Goal: Task Accomplishment & Management: Use online tool/utility

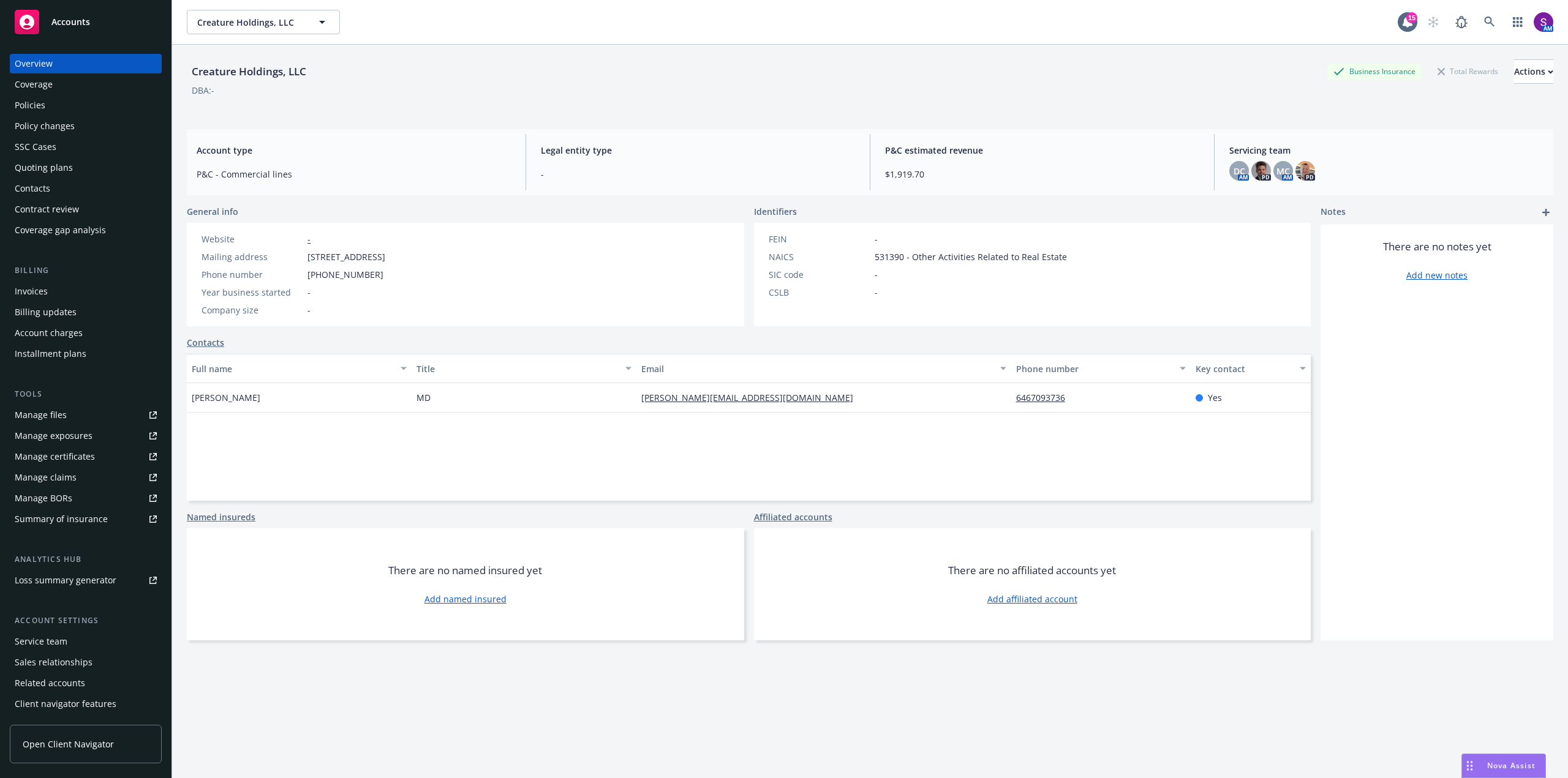
drag, startPoint x: 294, startPoint y: 398, endPoint x: 188, endPoint y: 401, distance: 106.0
click at [188, 401] on div "Andrew Wasserman" at bounding box center [300, 398] width 225 height 29
copy span "Andrew Wasserman"
drag, startPoint x: 1161, startPoint y: 349, endPoint x: 1092, endPoint y: 349, distance: 69.0
click at [1092, 349] on tr "Phone 6467093736" at bounding box center [1151, 347] width 261 height 18
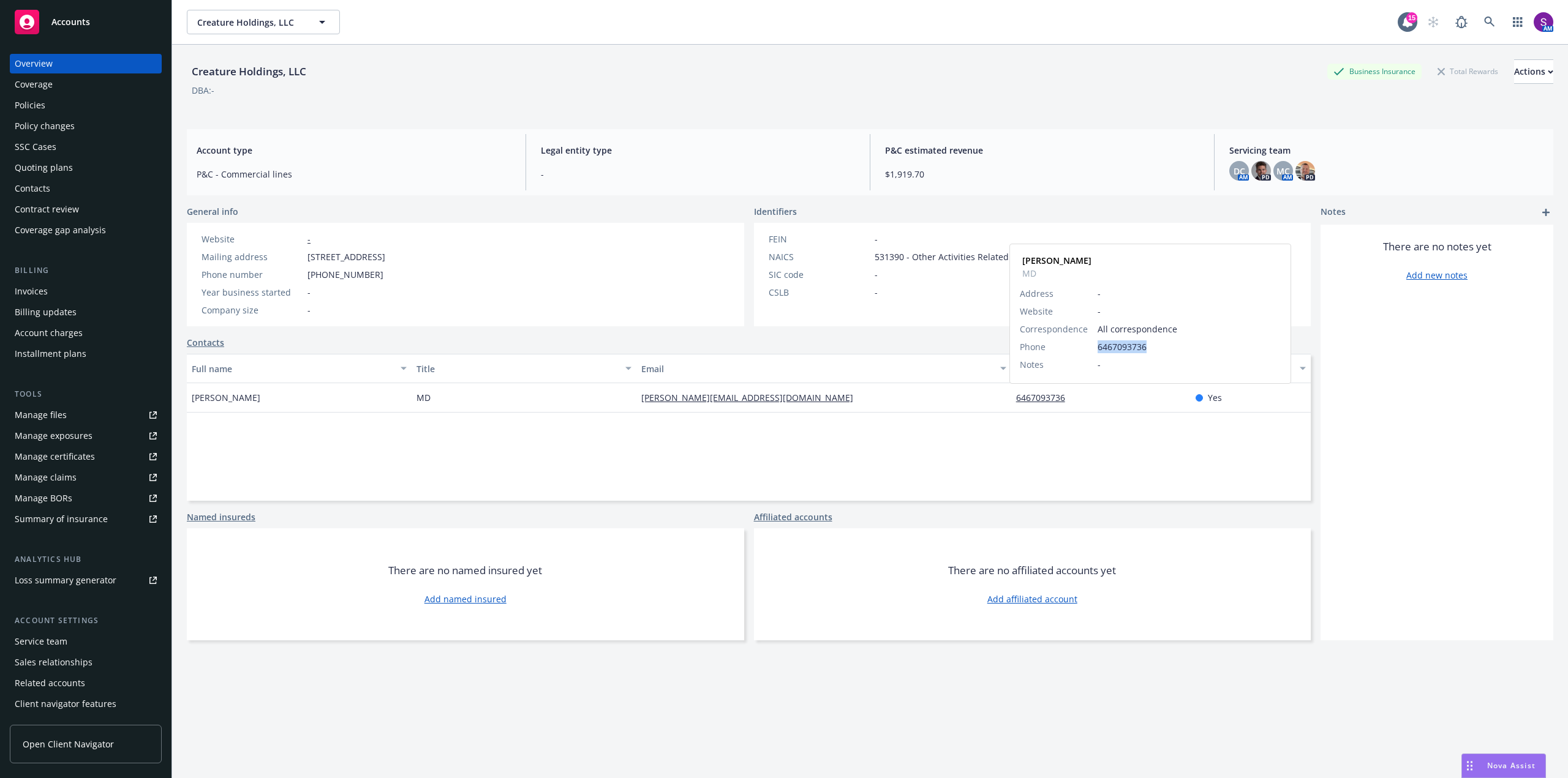
copy tr "6467093736"
click at [1484, 19] on icon at bounding box center [1489, 22] width 11 height 11
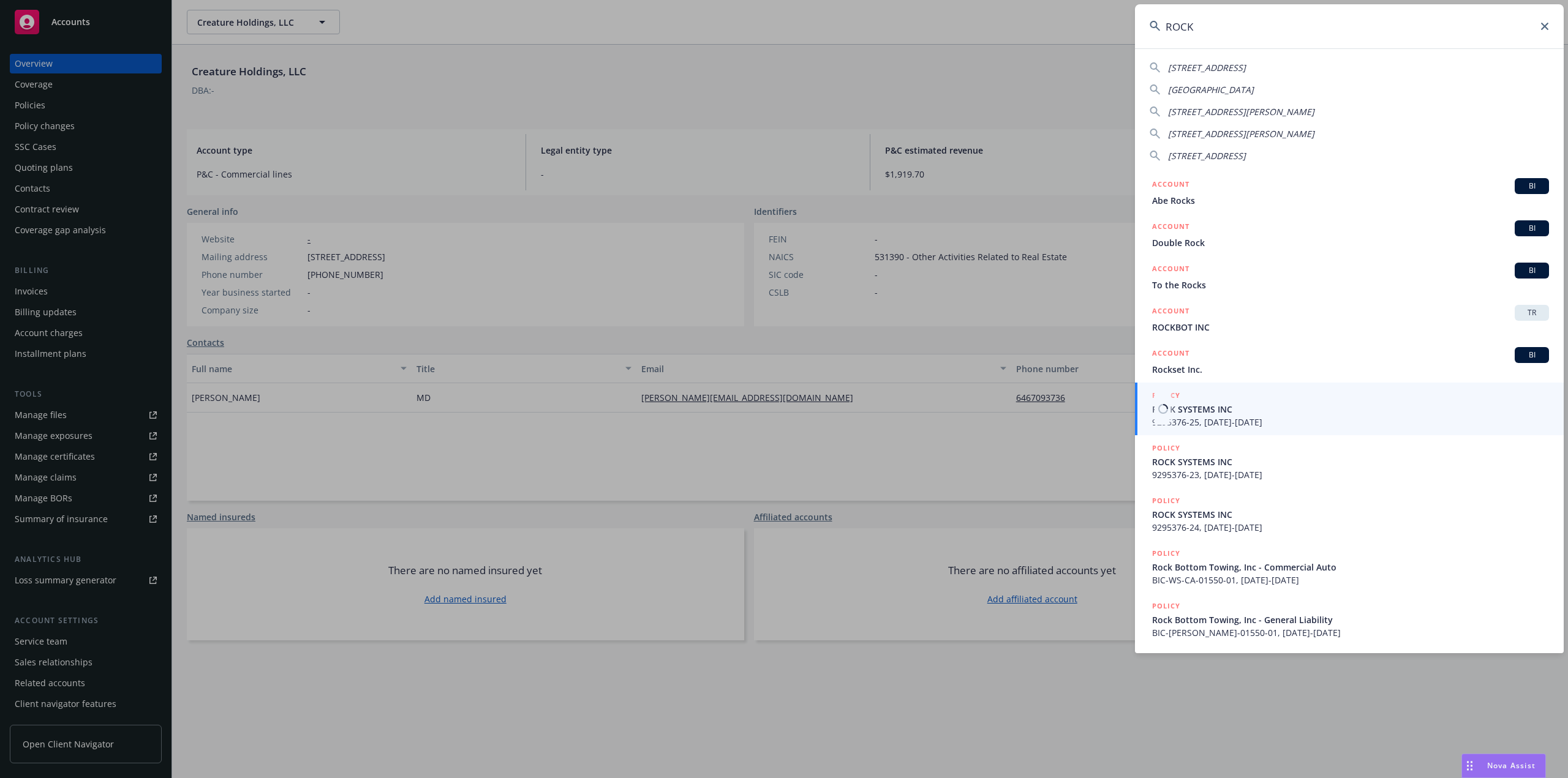
type input "ROCK"
click at [1206, 413] on span "ROCK SYSTEMS INC" at bounding box center [1350, 409] width 397 height 13
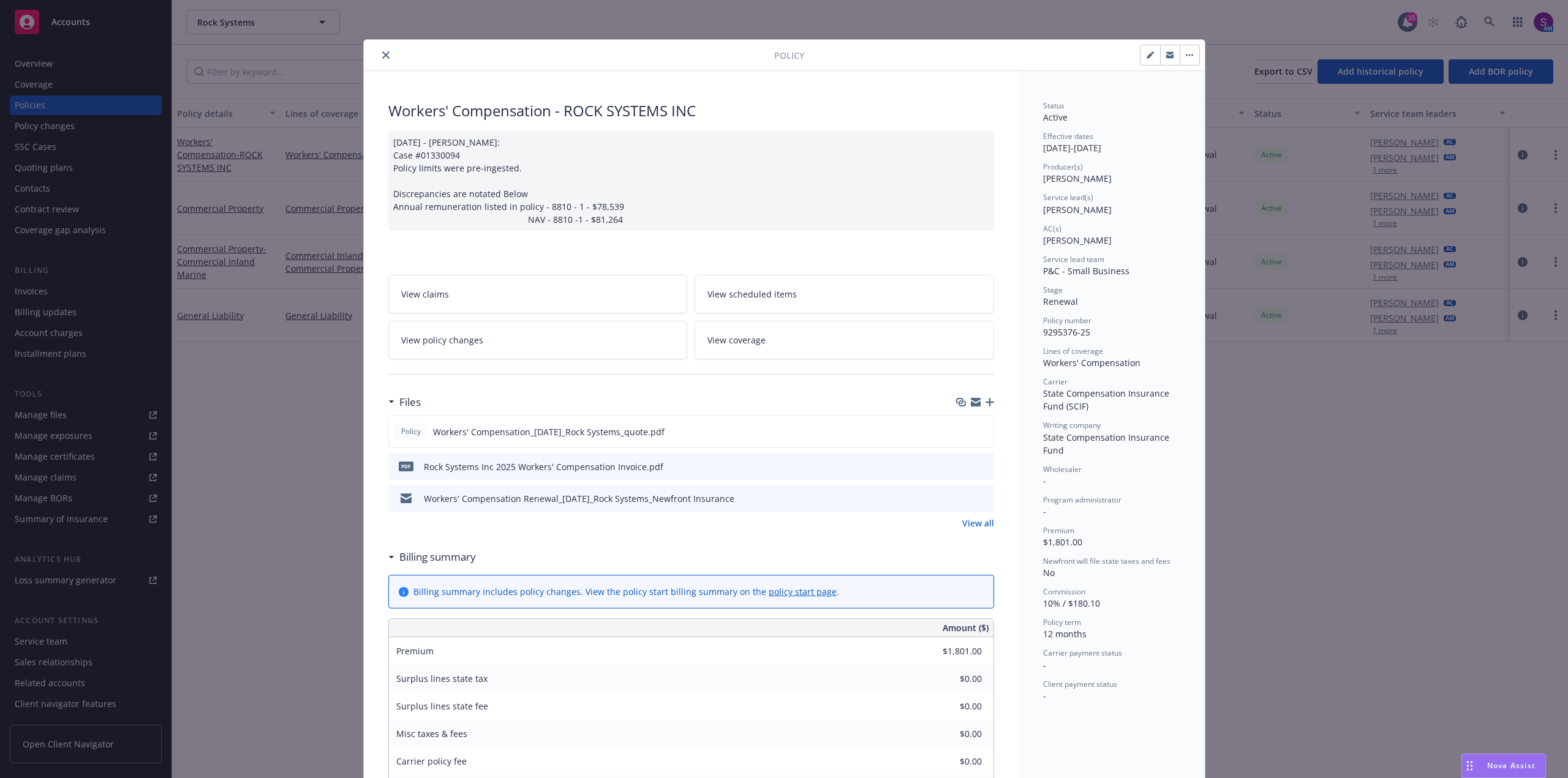
click at [379, 50] on button "close" at bounding box center [386, 55] width 15 height 15
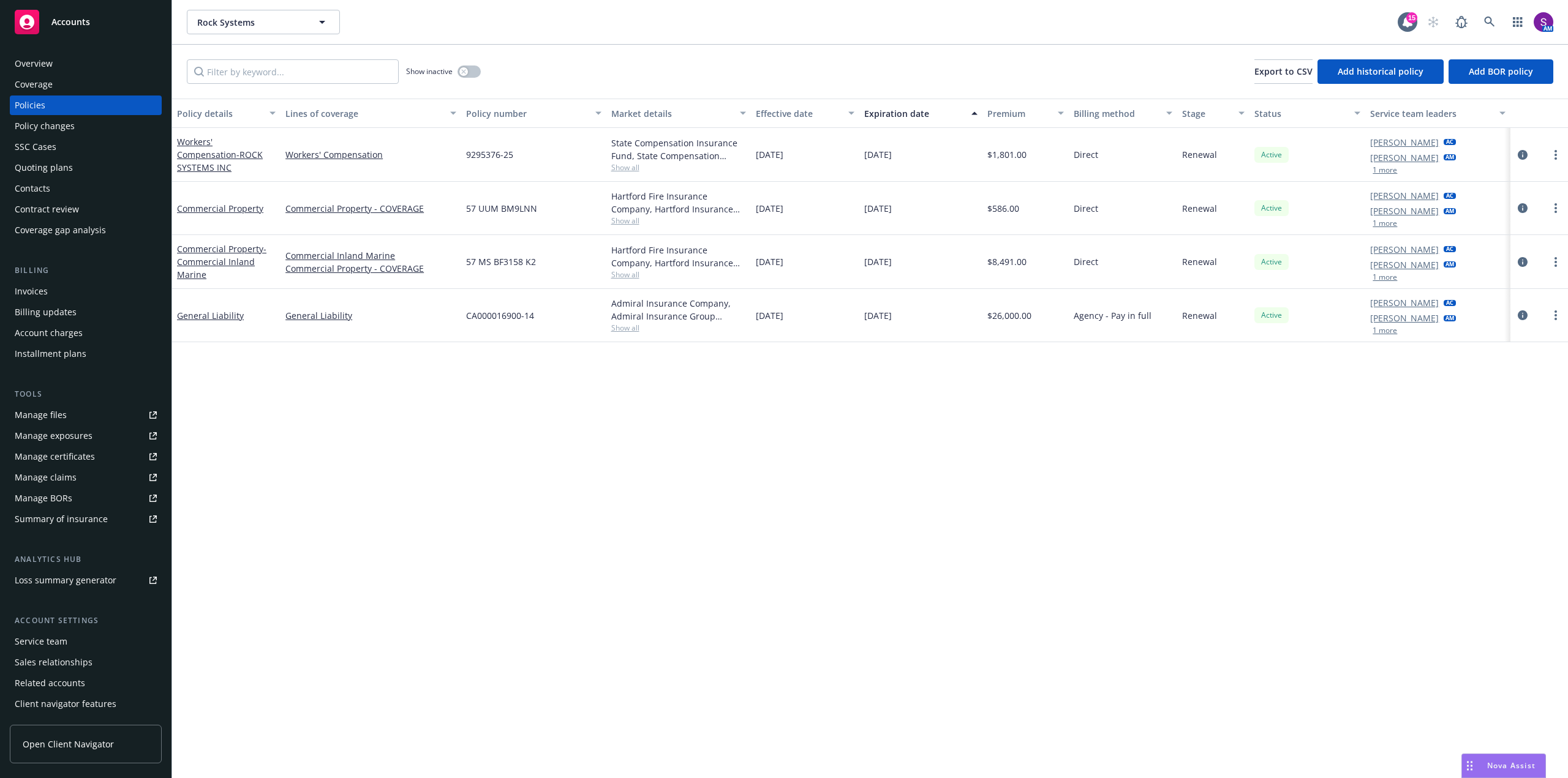
click at [60, 126] on div "Policy changes" at bounding box center [45, 126] width 60 height 20
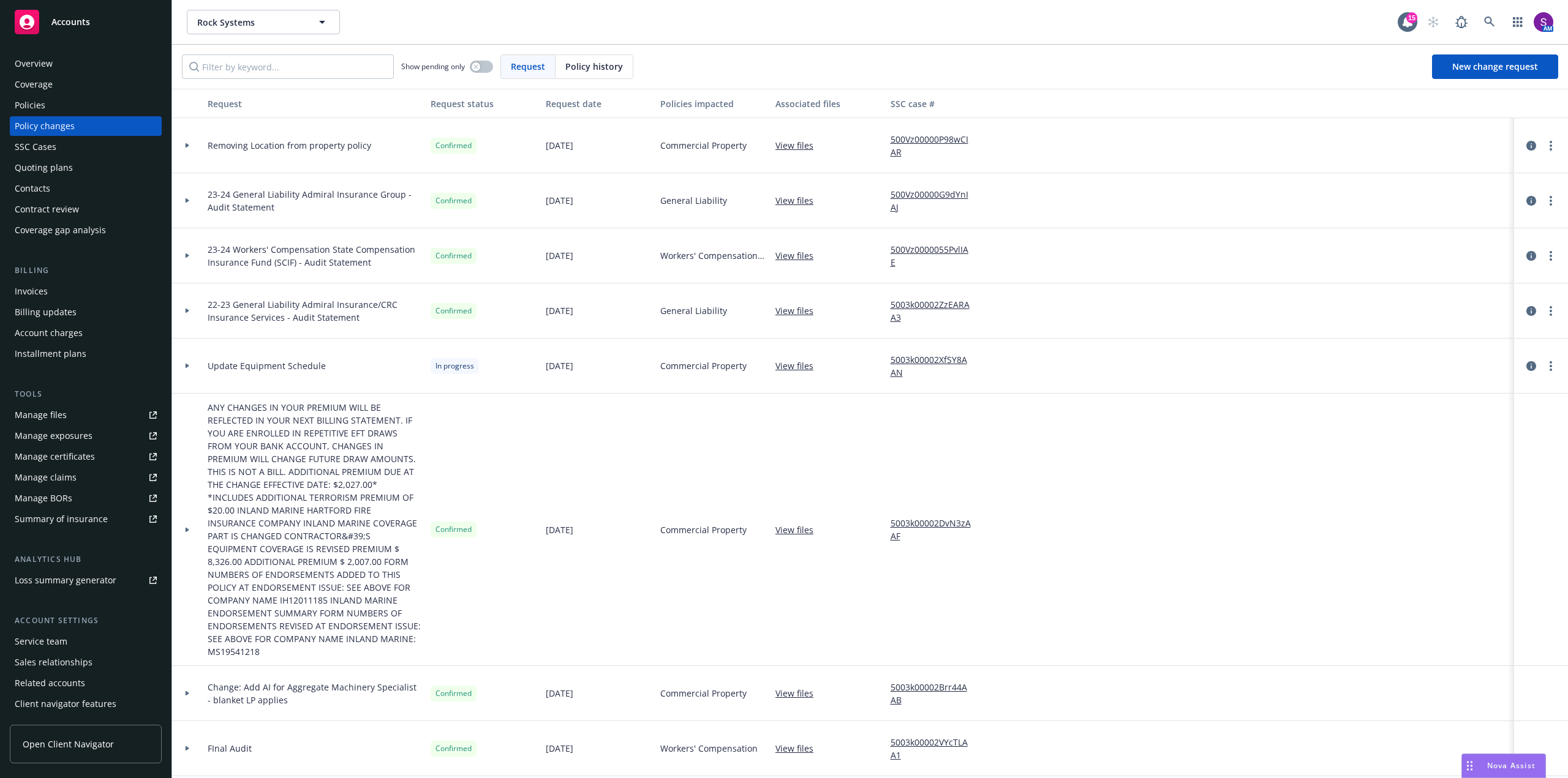
click at [43, 76] on div "Coverage" at bounding box center [34, 85] width 38 height 20
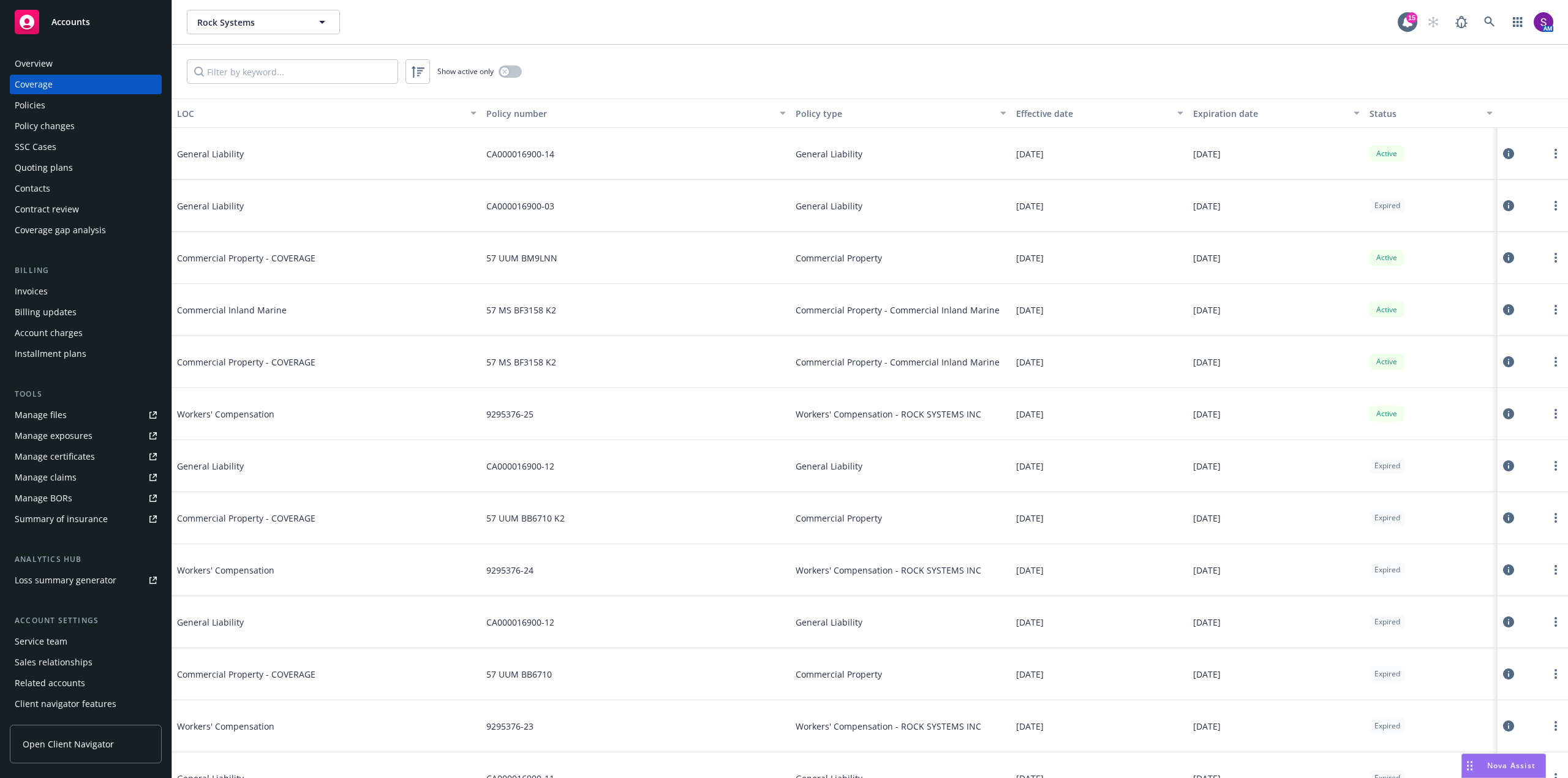
click at [57, 62] on div "Overview" at bounding box center [86, 64] width 142 height 20
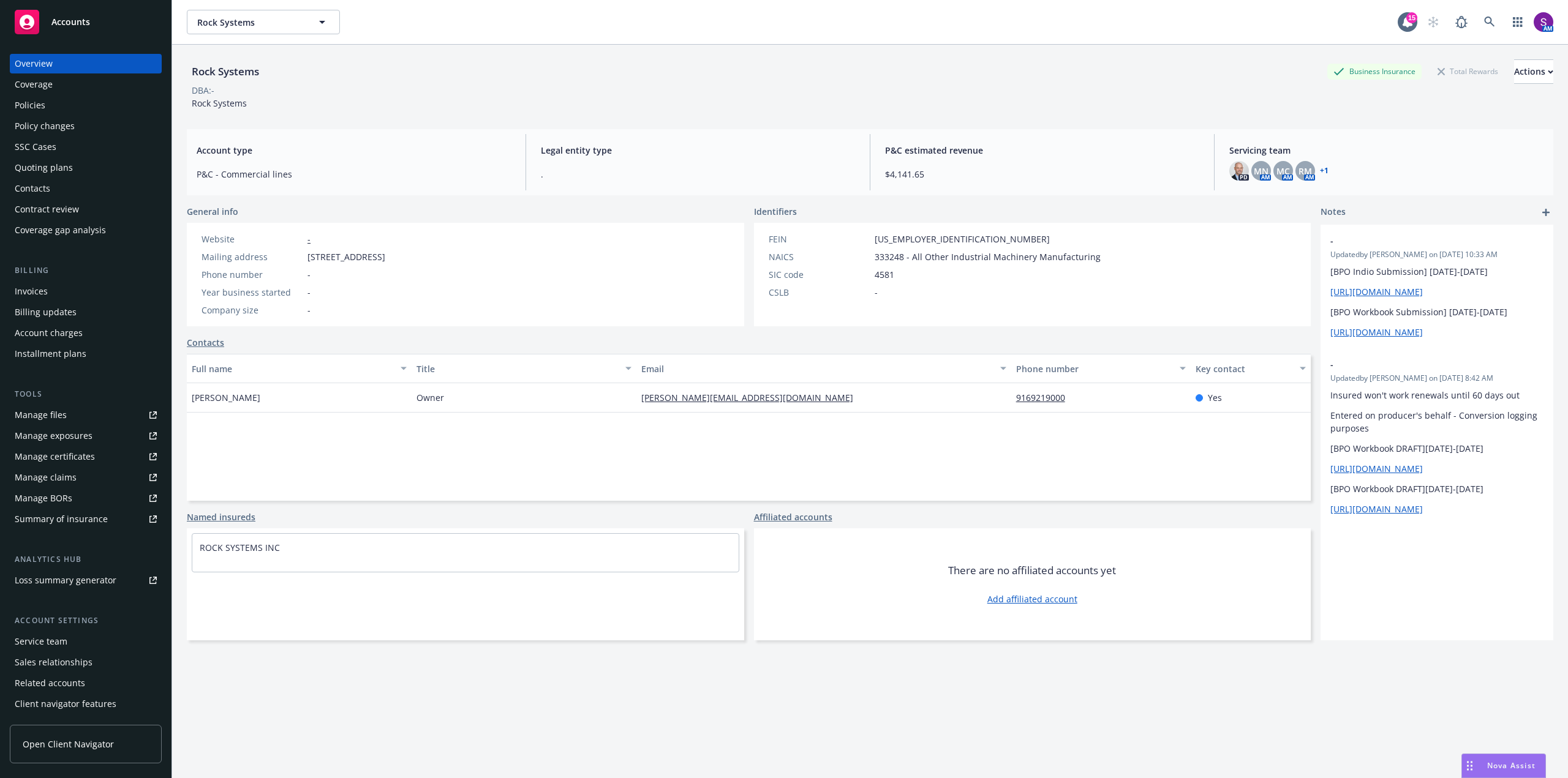
click at [44, 100] on div "Policies" at bounding box center [30, 106] width 30 height 20
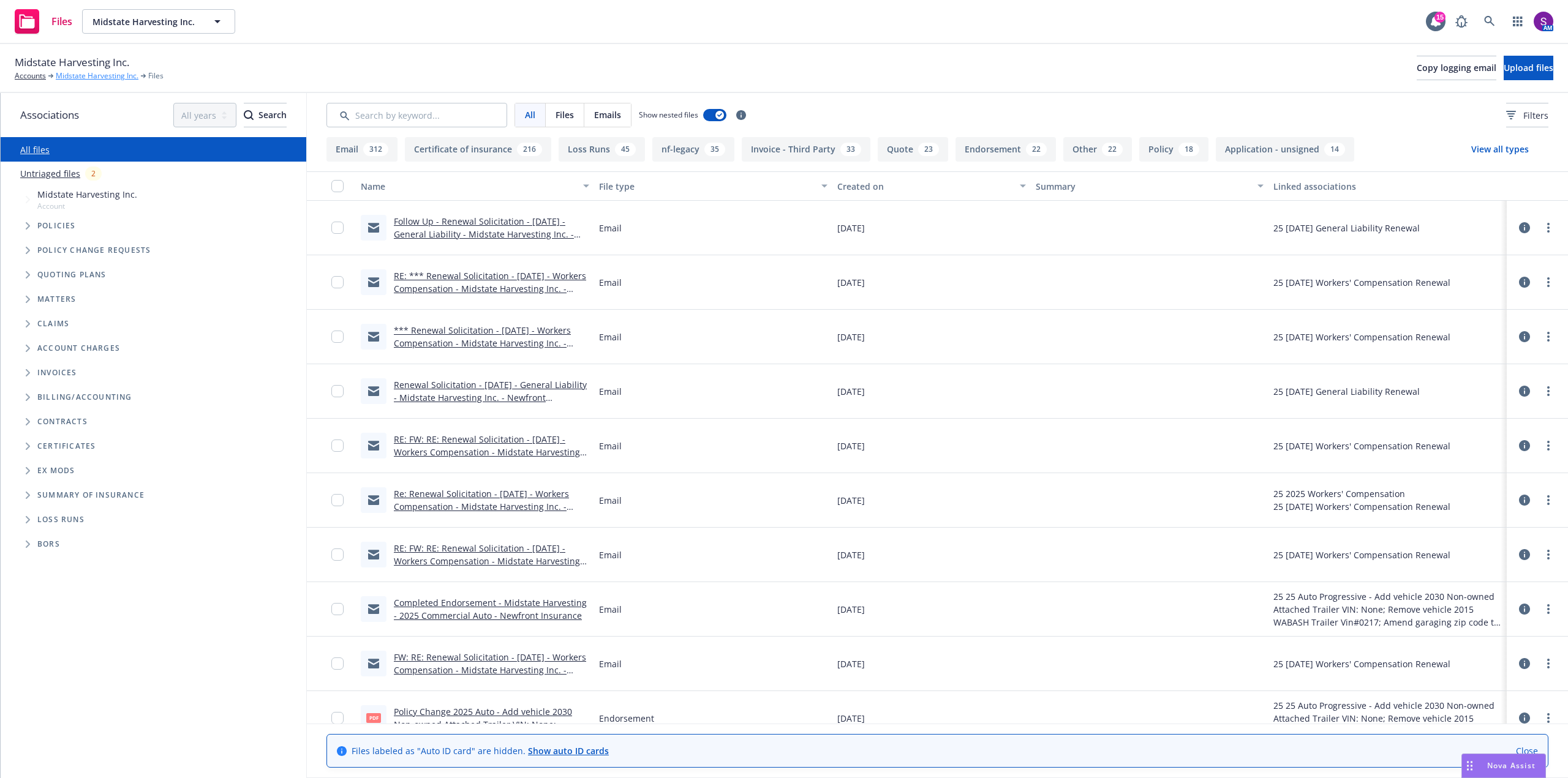
click at [96, 78] on link "Midstate Harvesting Inc." at bounding box center [97, 76] width 83 height 11
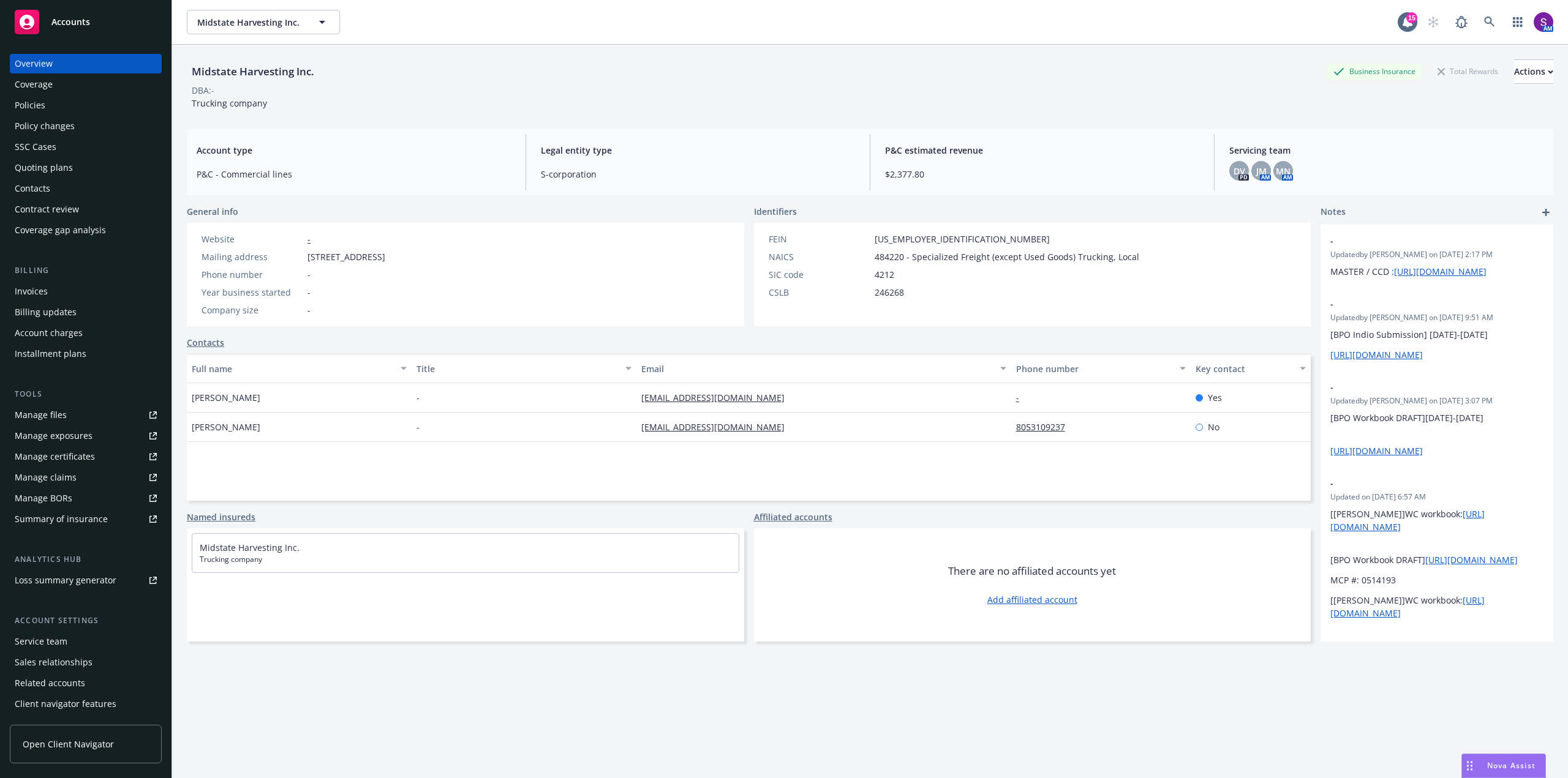
click at [59, 170] on div "Quoting plans" at bounding box center [44, 168] width 58 height 20
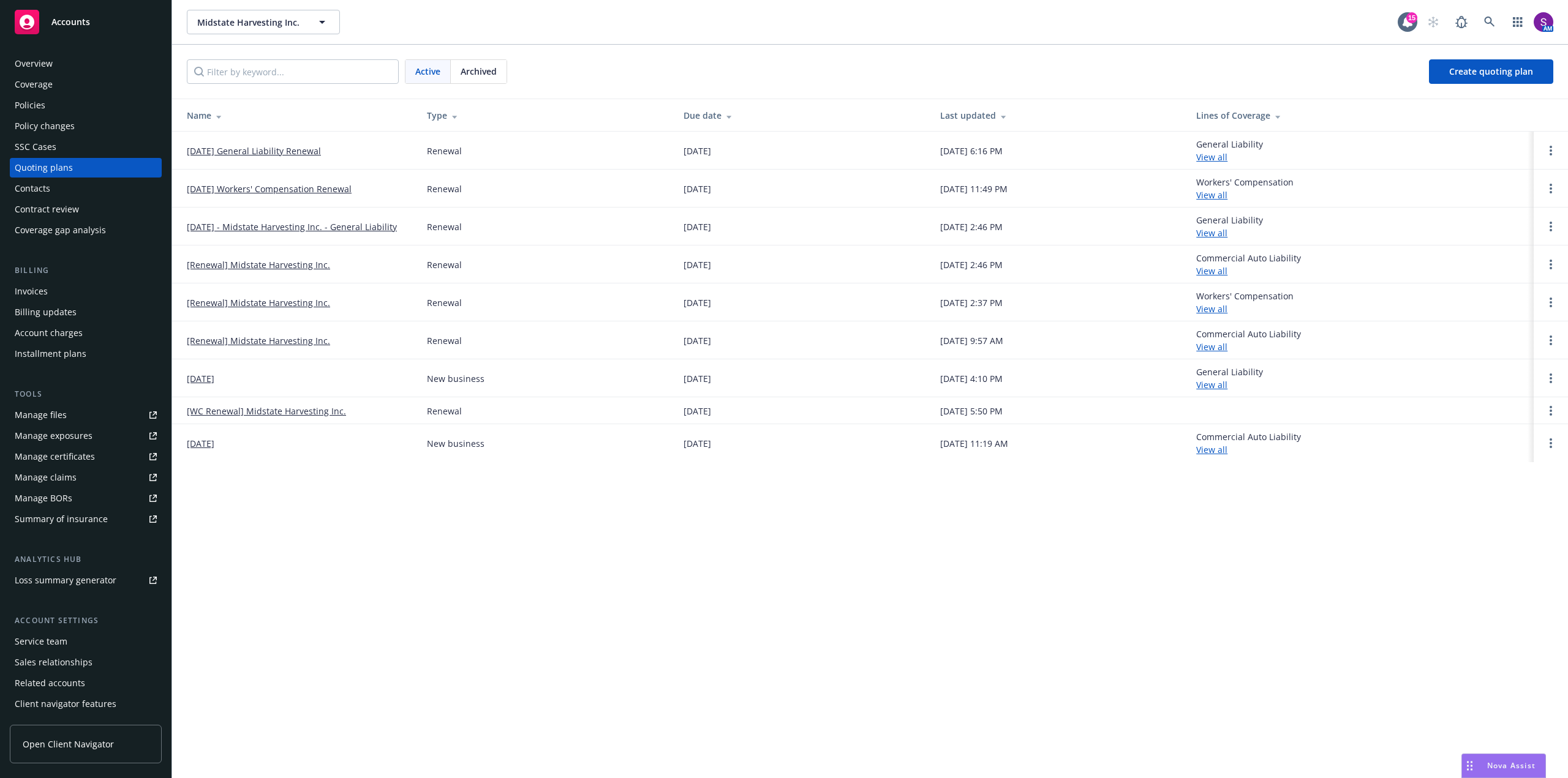
click at [300, 190] on link "[DATE] Workers' Compensation Renewal" at bounding box center [269, 189] width 165 height 13
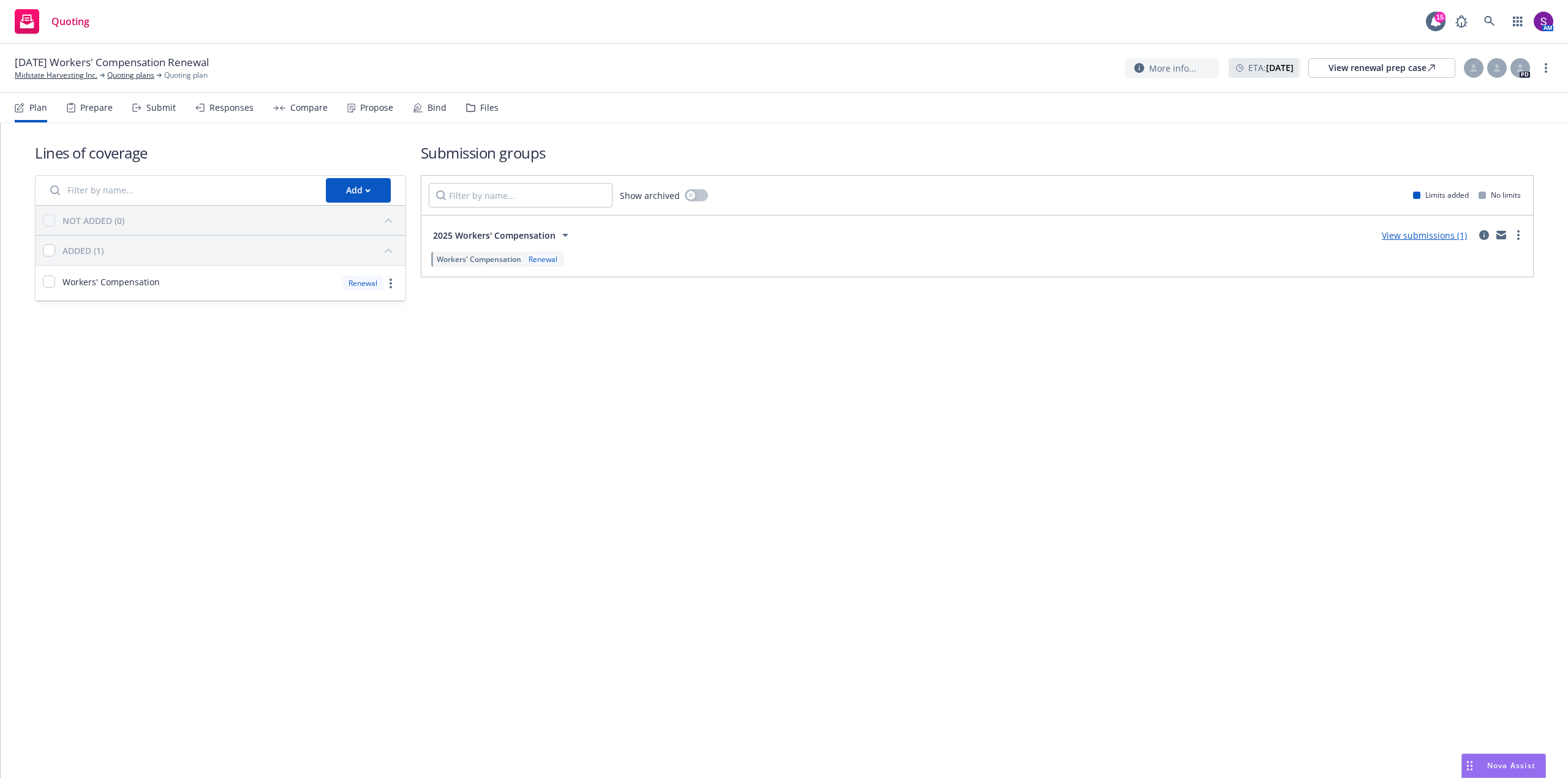
click at [92, 114] on div "Prepare" at bounding box center [90, 108] width 46 height 29
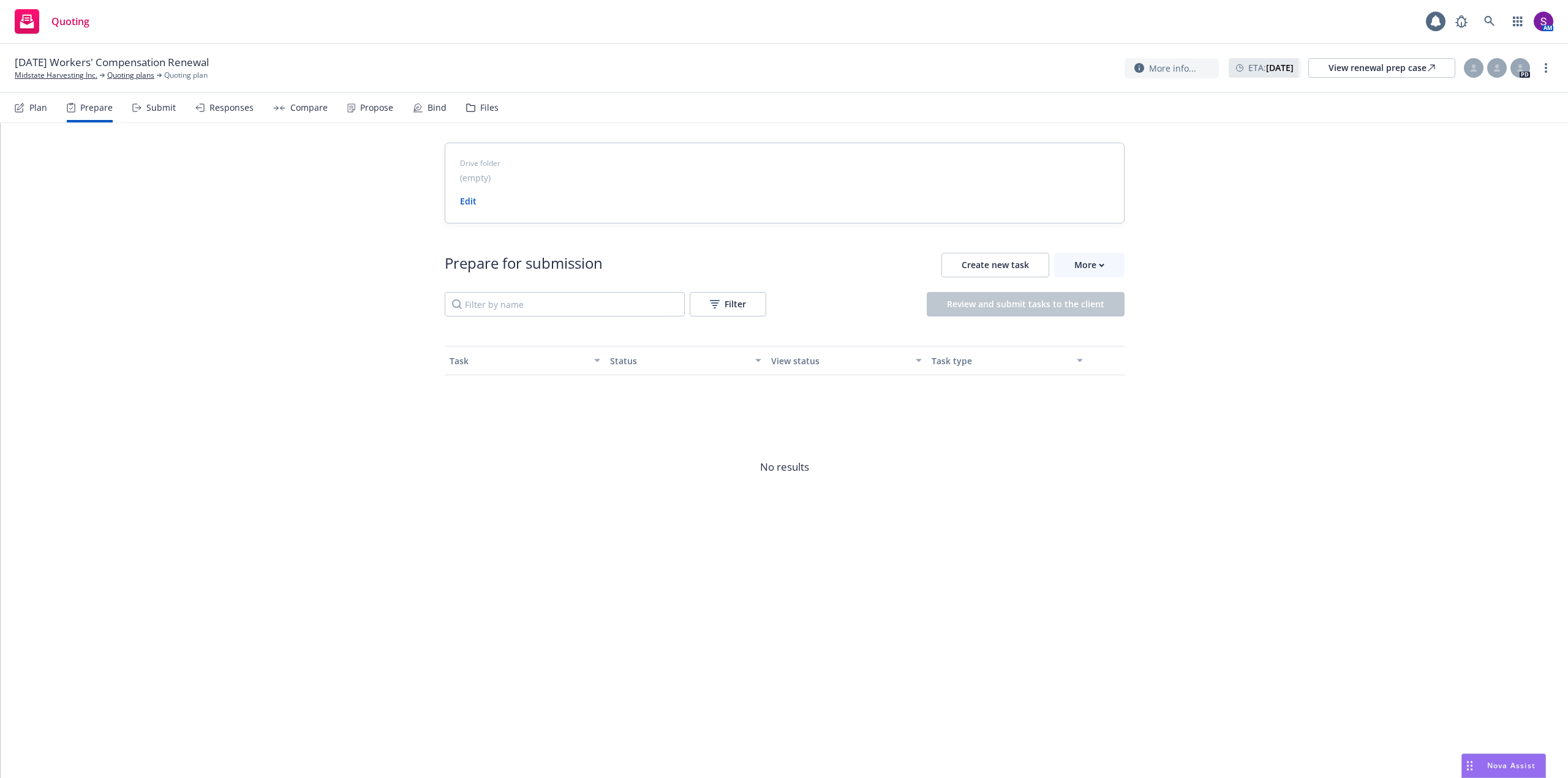
click at [164, 108] on div "Submit" at bounding box center [160, 108] width 29 height 10
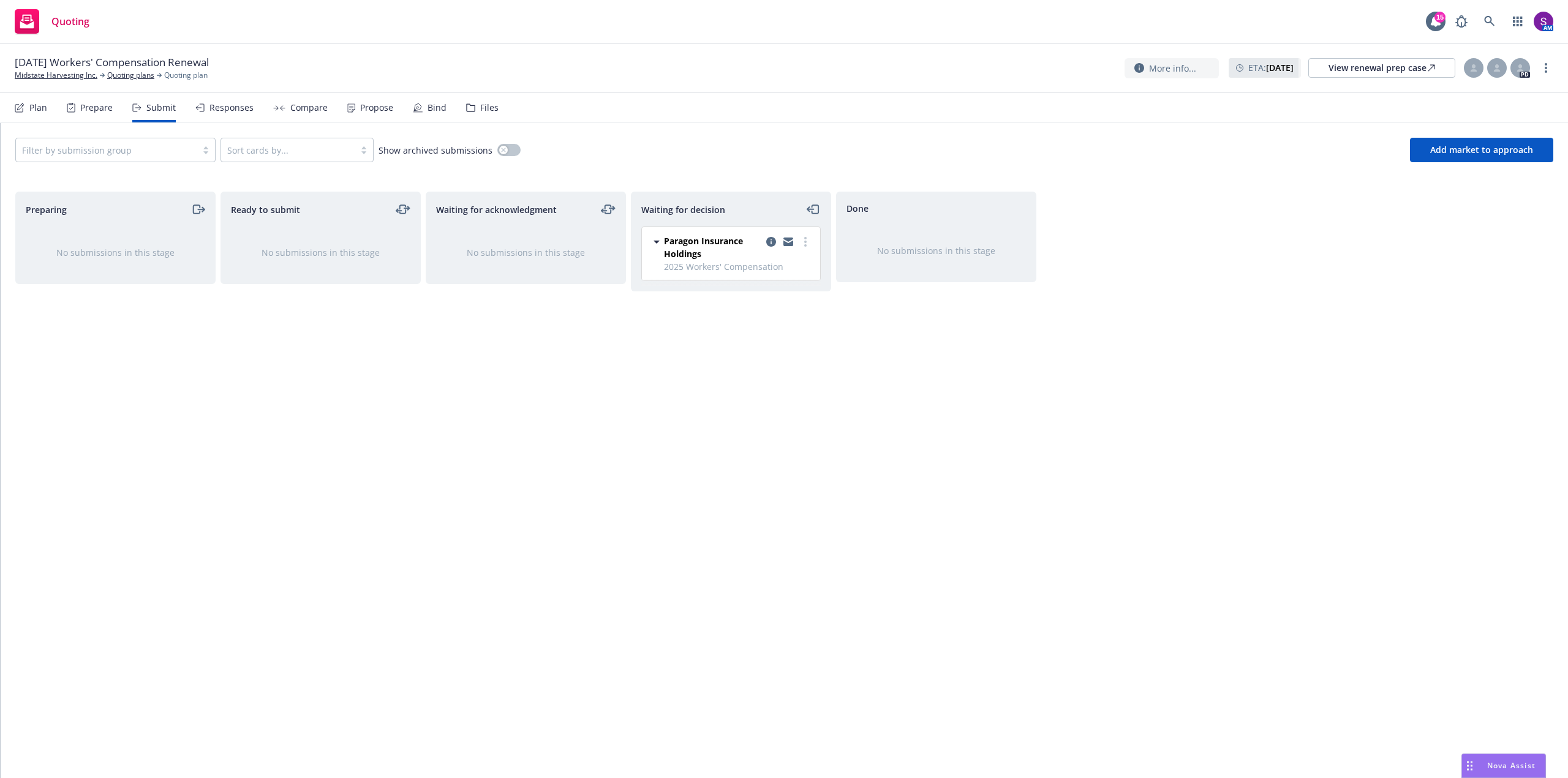
click at [238, 109] on div "Responses" at bounding box center [231, 108] width 44 height 10
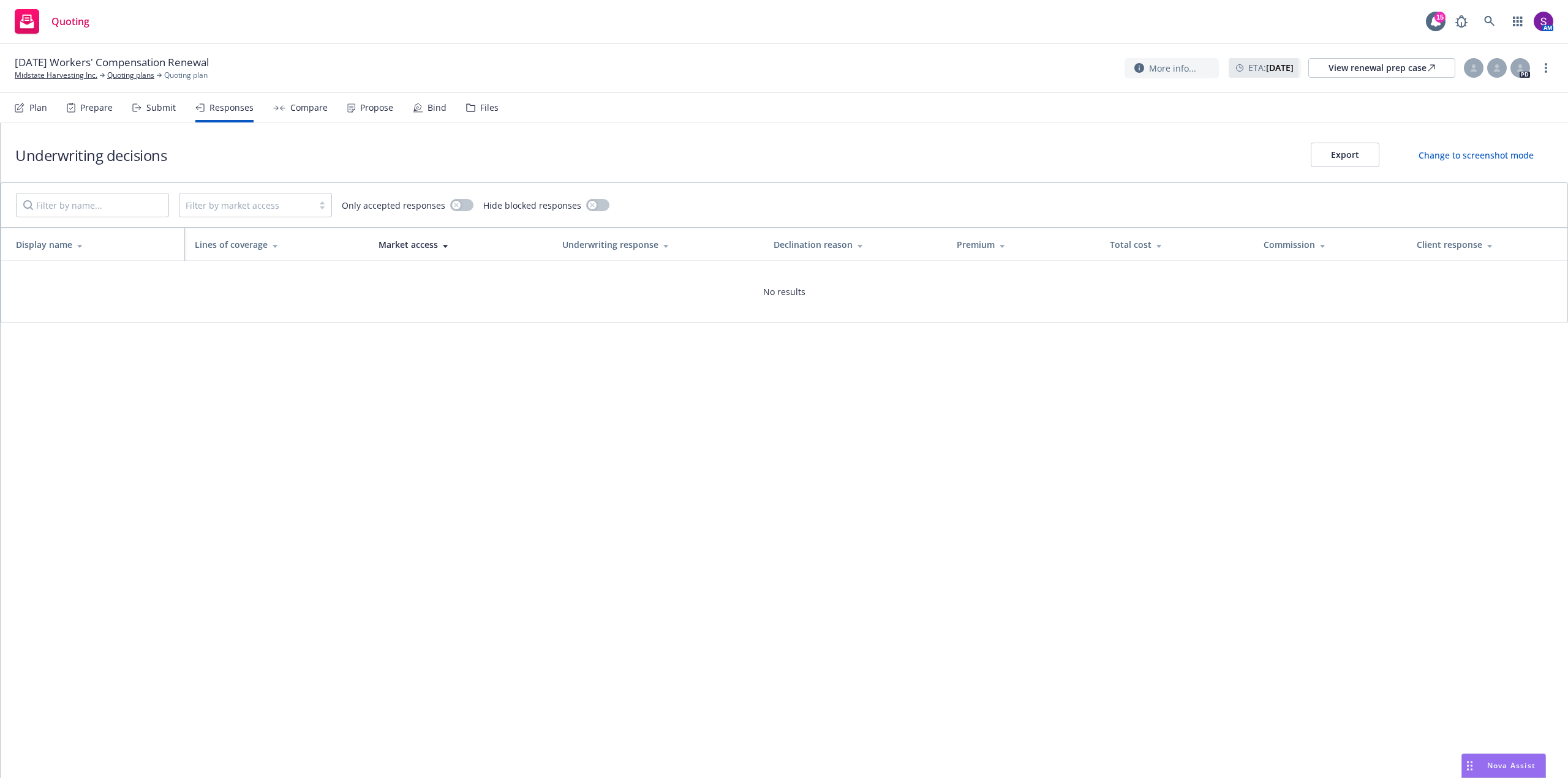
click at [303, 111] on div "Compare" at bounding box center [309, 108] width 37 height 10
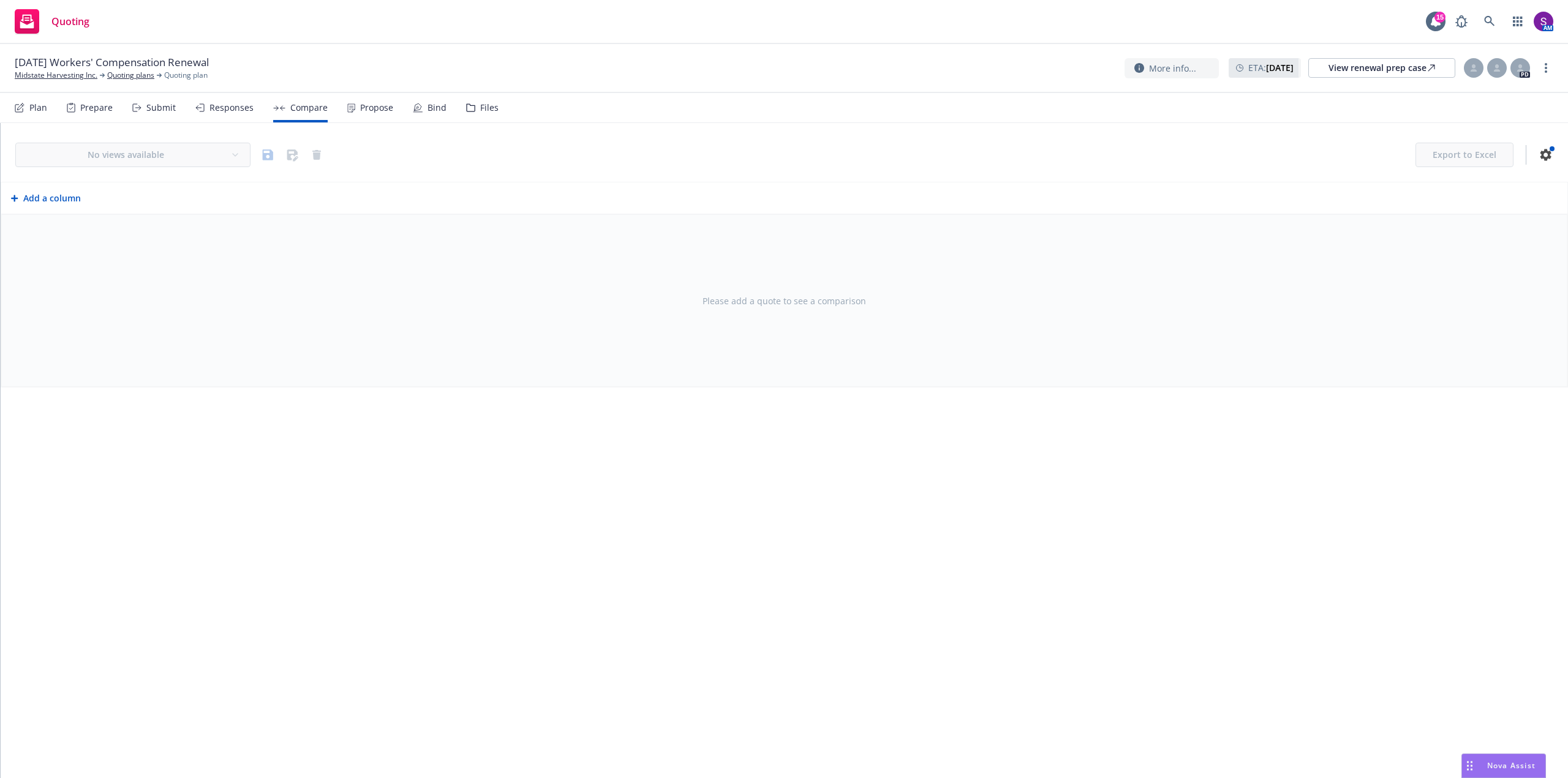
click at [168, 110] on div "Submit" at bounding box center [160, 108] width 29 height 10
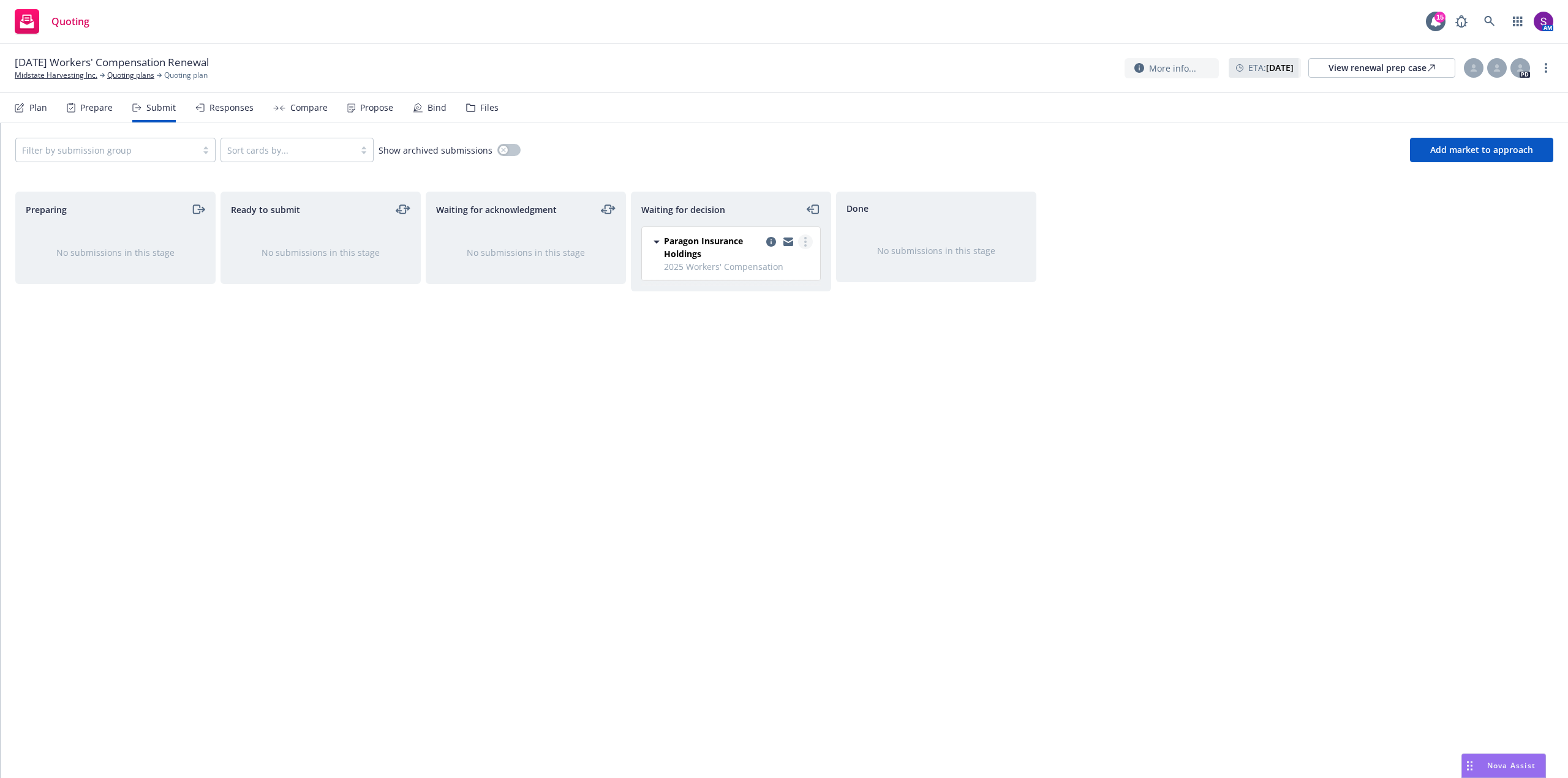
click at [809, 237] on link "more" at bounding box center [806, 242] width 15 height 15
click at [782, 316] on span "Add accepted decision" at bounding box center [750, 316] width 122 height 12
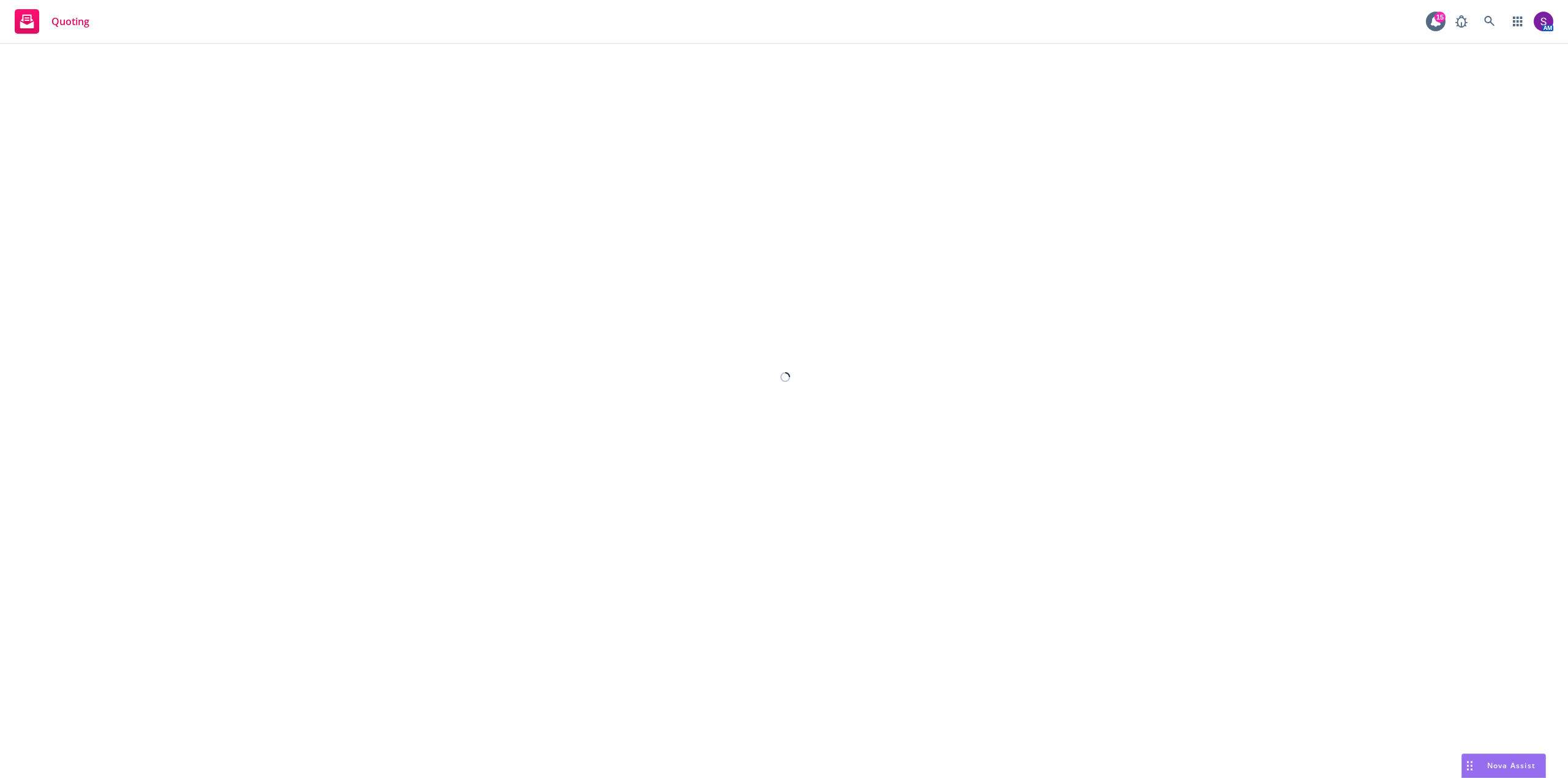
select select "12"
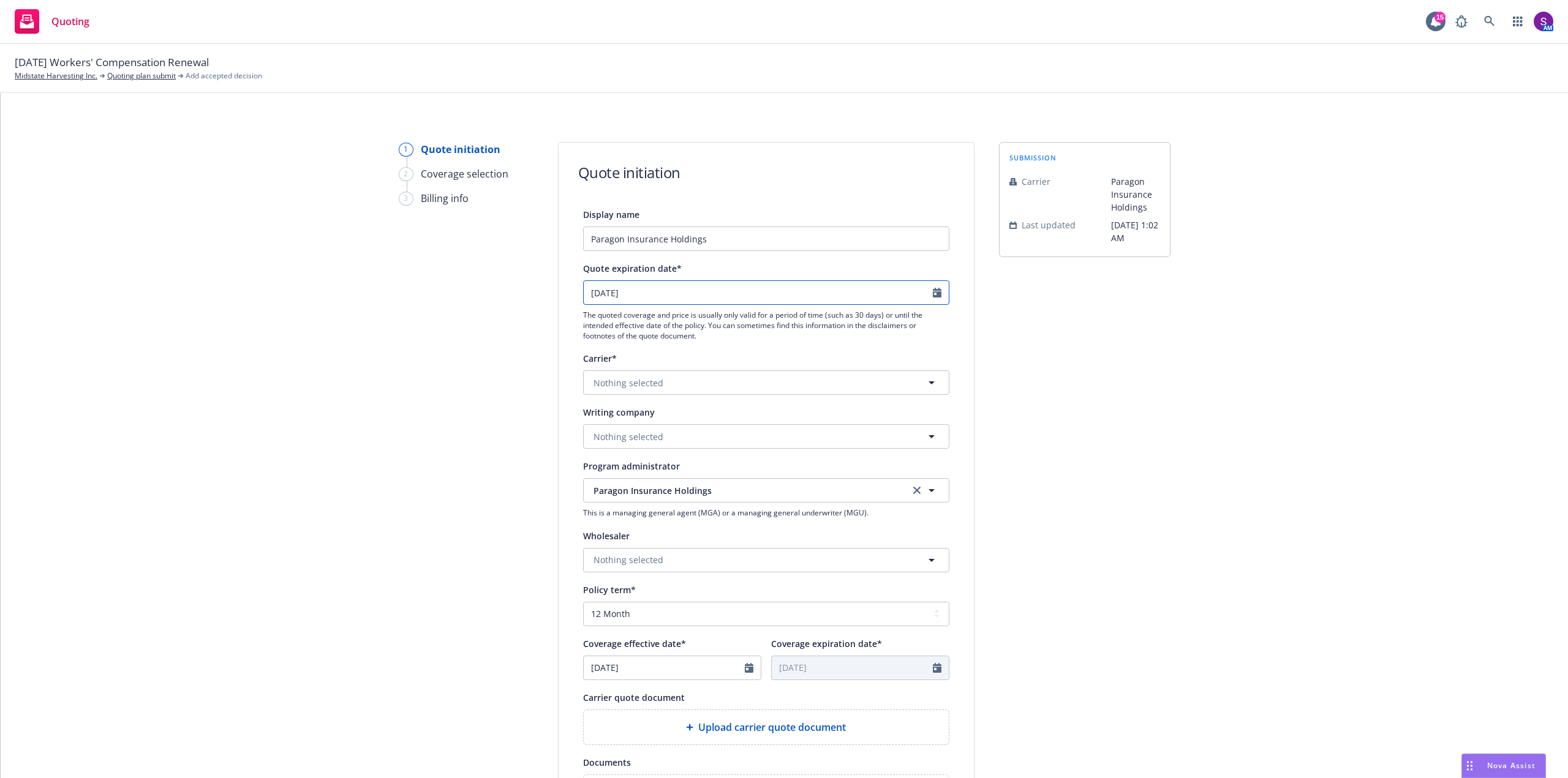
click at [933, 289] on icon "Calendar" at bounding box center [938, 293] width 9 height 10
select select "9"
click at [808, 352] on div "Carrier*" at bounding box center [766, 359] width 366 height 15
click at [655, 375] on button "Nothing selected" at bounding box center [766, 382] width 366 height 24
type input "clea"
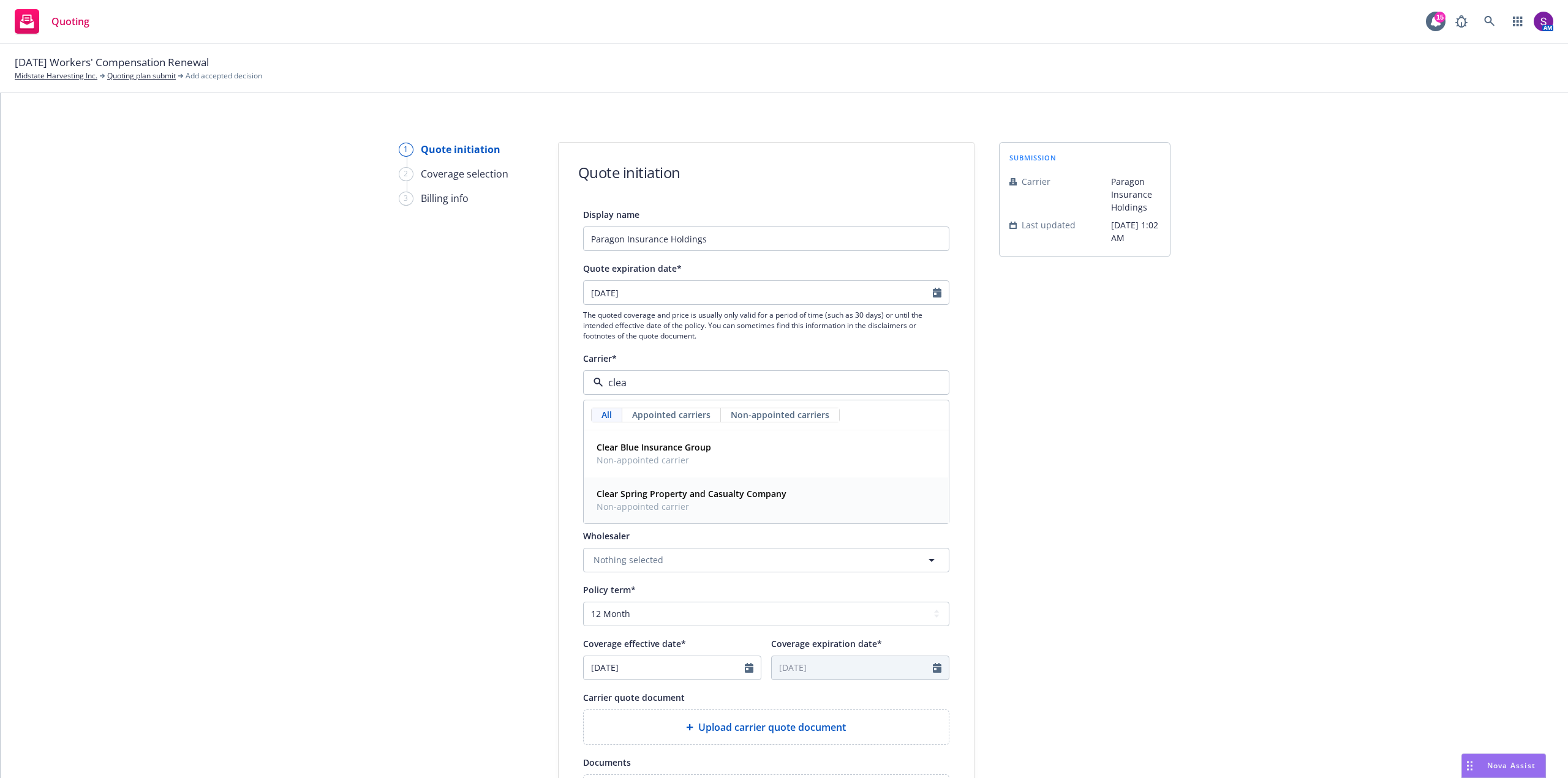
click at [680, 506] on span "Non-appointed carrier" at bounding box center [691, 506] width 190 height 13
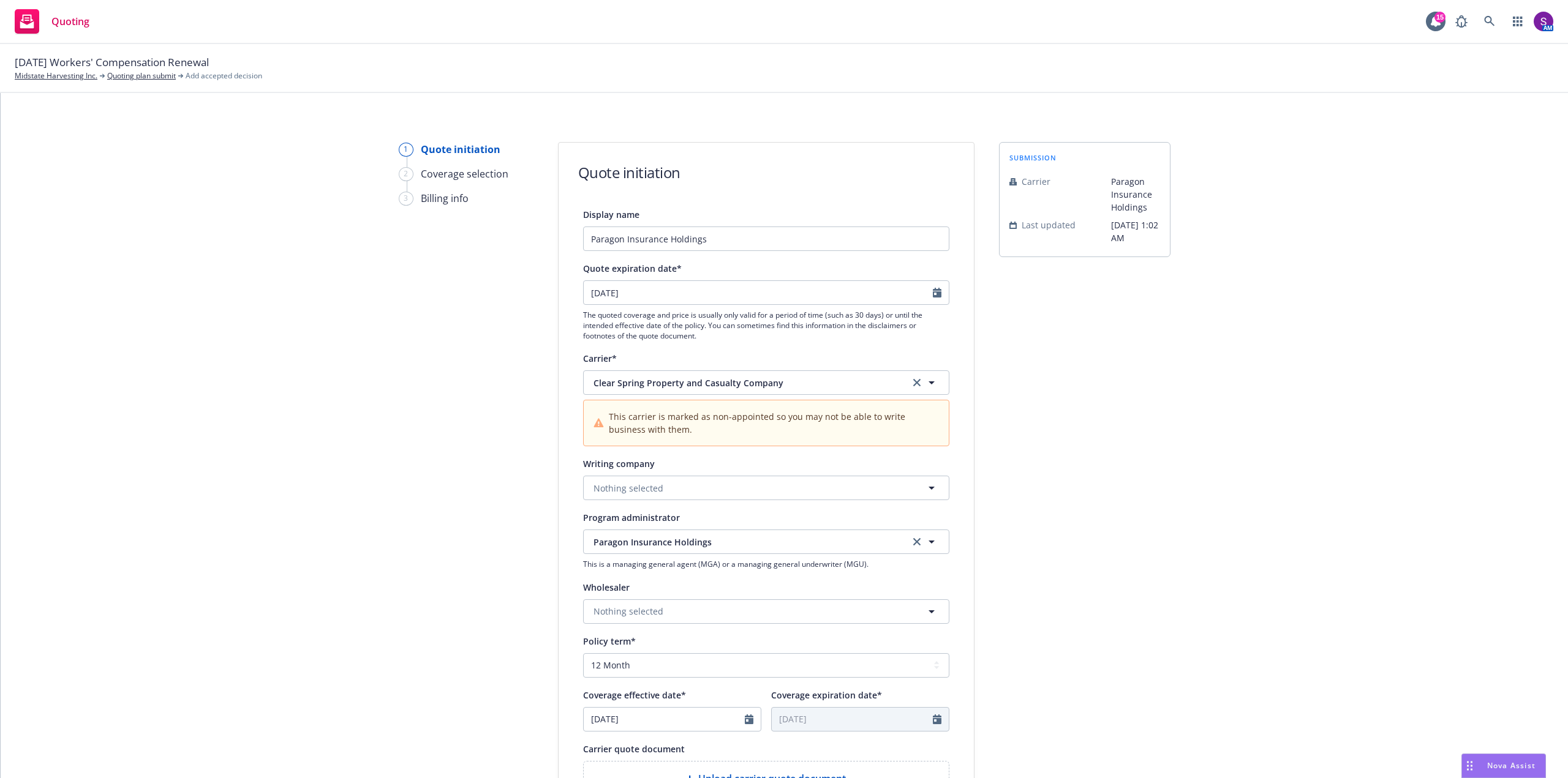
click at [480, 457] on div "1 Quote initiation 2 Coverage selection 3 Billing info" at bounding box center [466, 579] width 135 height 872
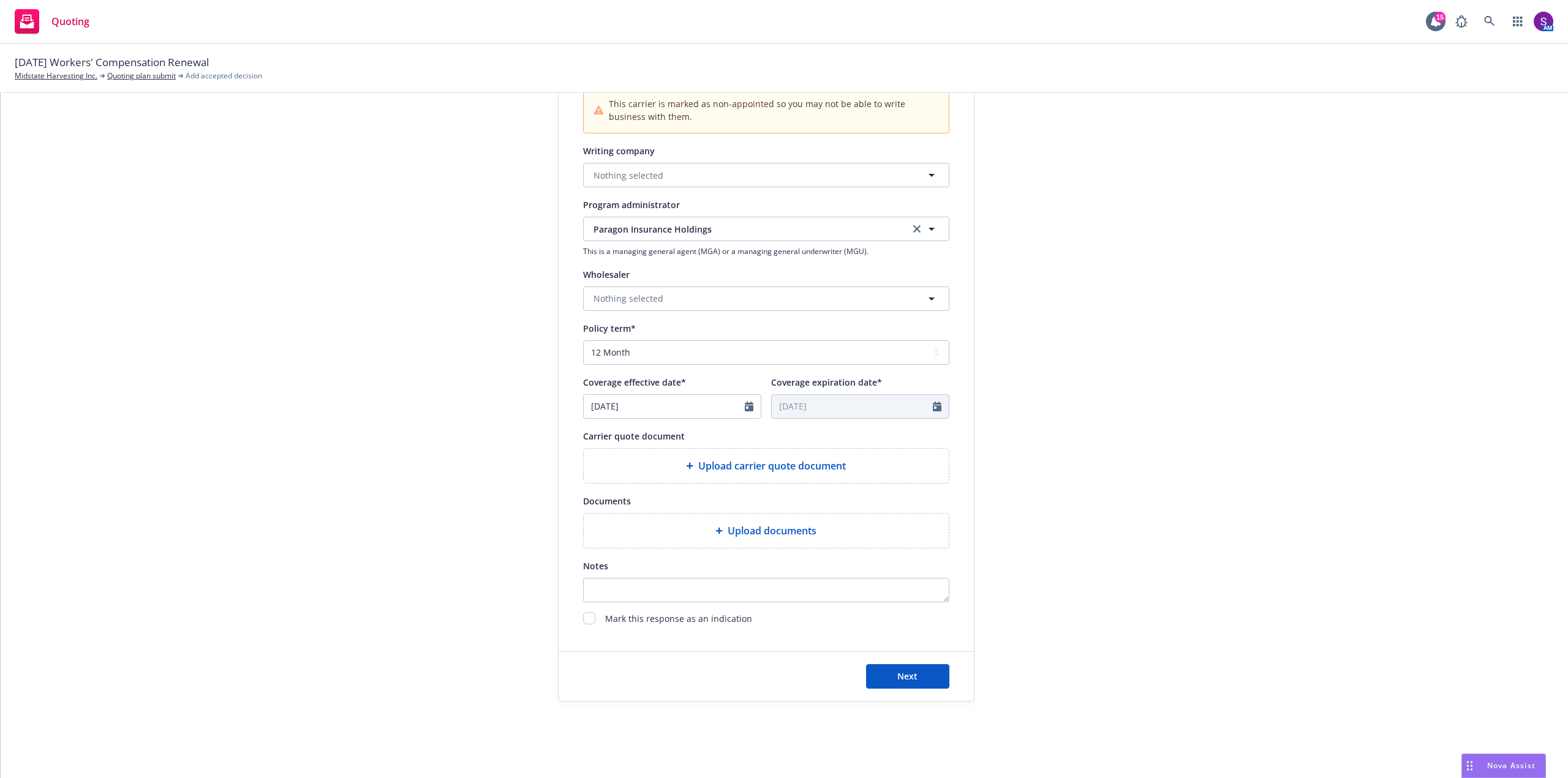
scroll to position [314, 0]
click at [717, 459] on span "Upload carrier quote document" at bounding box center [772, 464] width 147 height 15
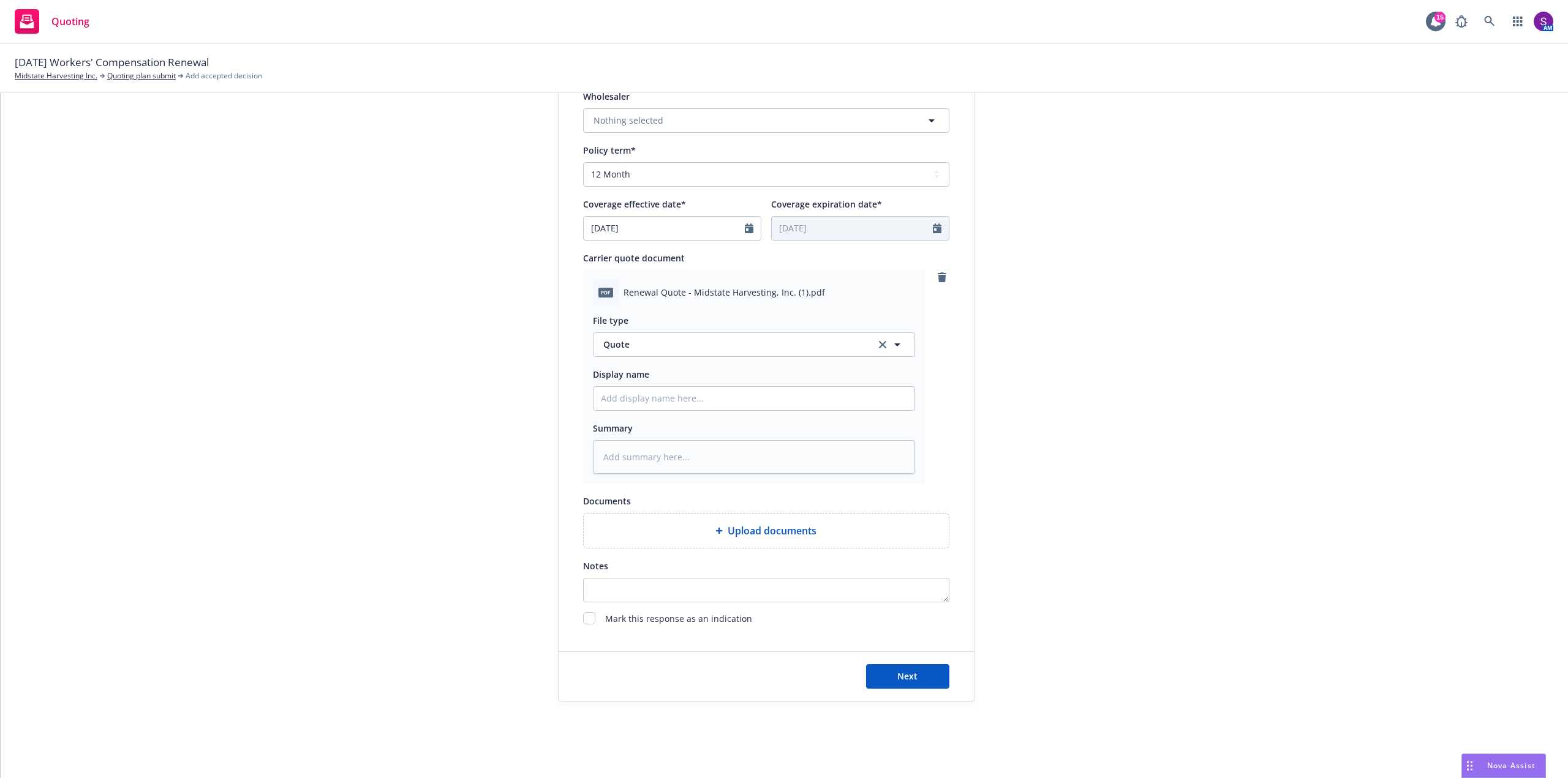
scroll to position [493, 0]
click at [626, 390] on input "Display name" at bounding box center [754, 396] width 321 height 23
type textarea "x"
type input "W"
type textarea "x"
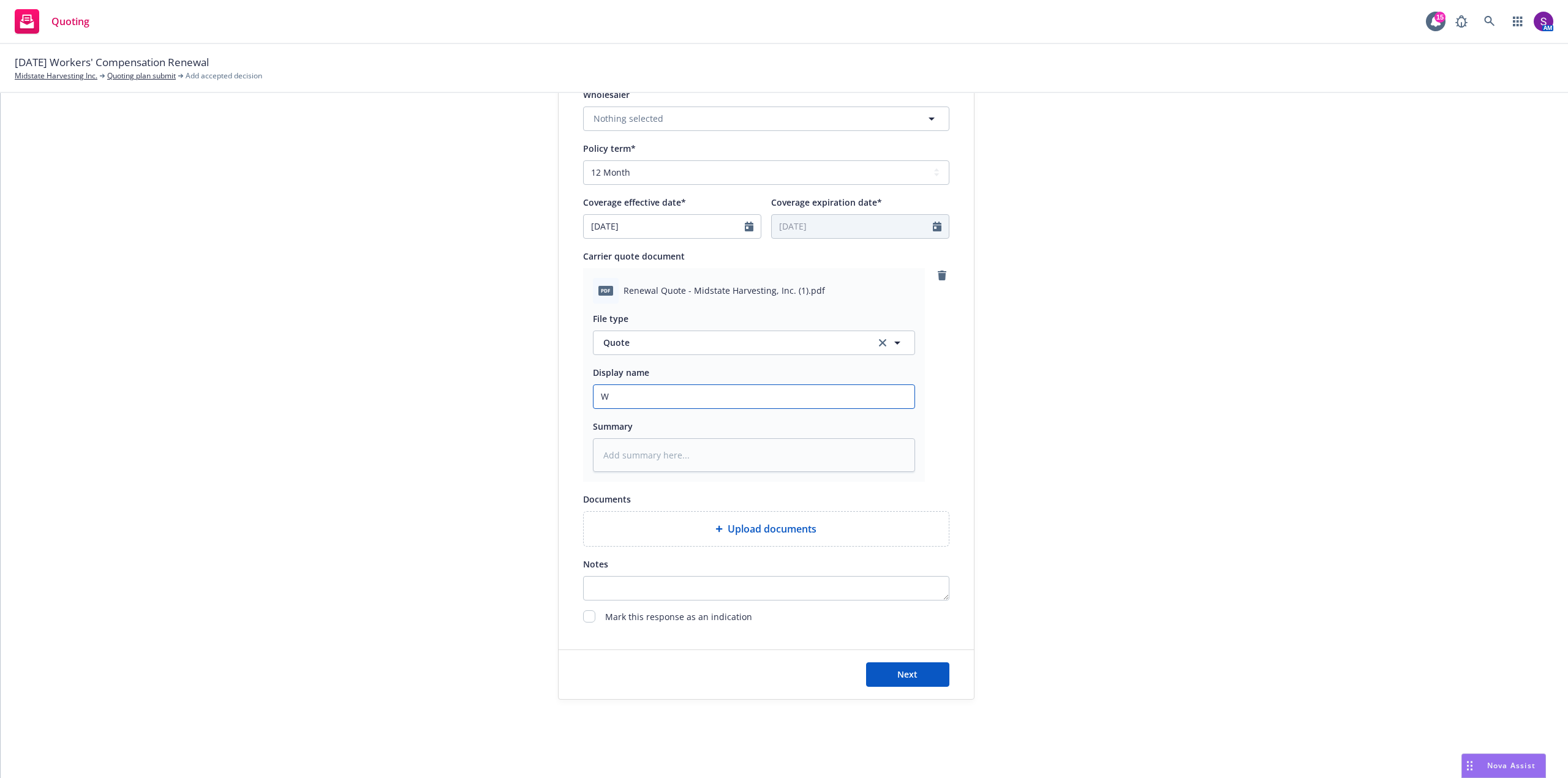
type input "Wo"
type textarea "x"
type input "Wor"
type textarea "x"
type input "Work"
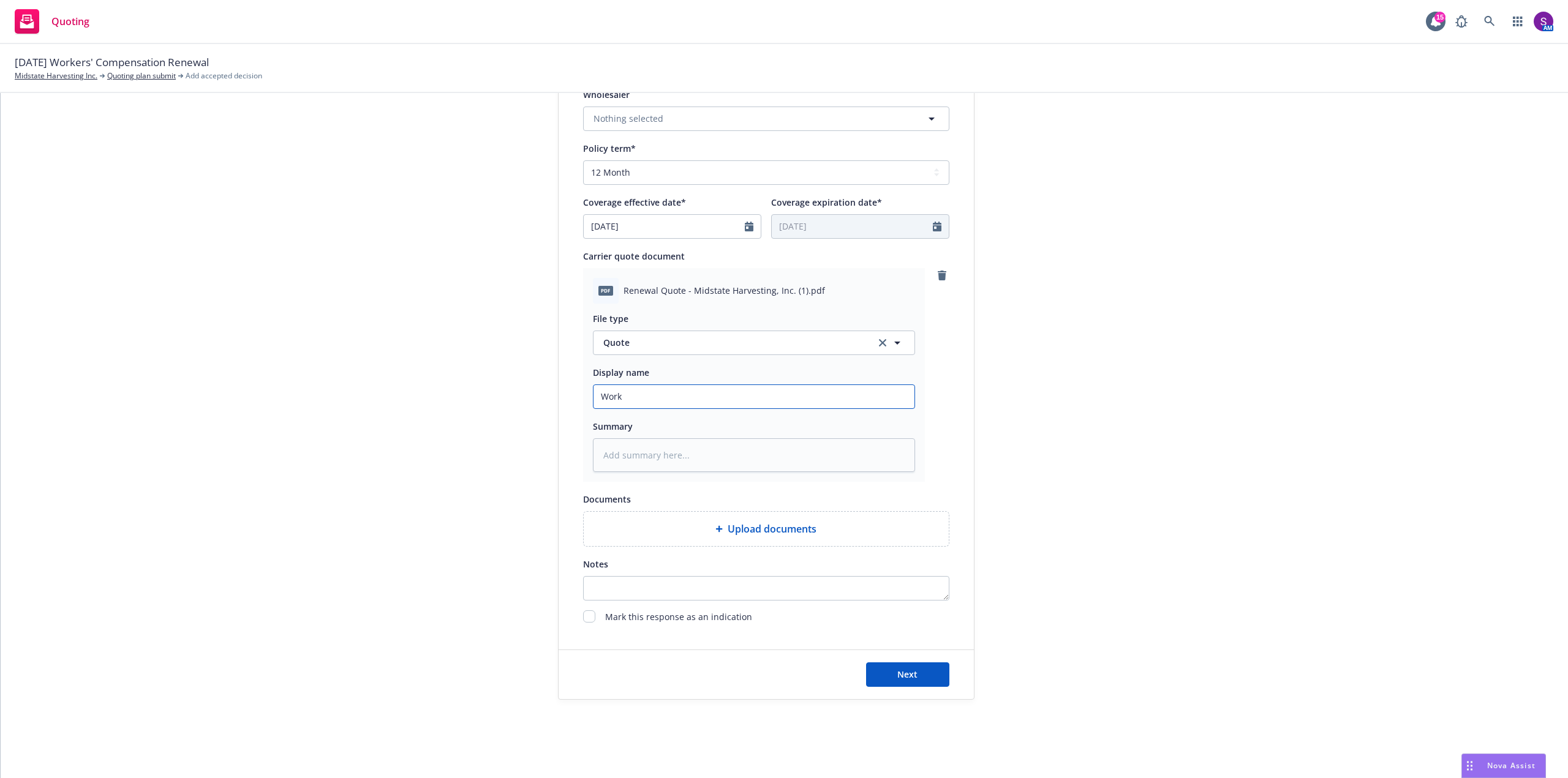
type textarea "x"
type input "Work"
type textarea "x"
type input "Work C"
type textarea "x"
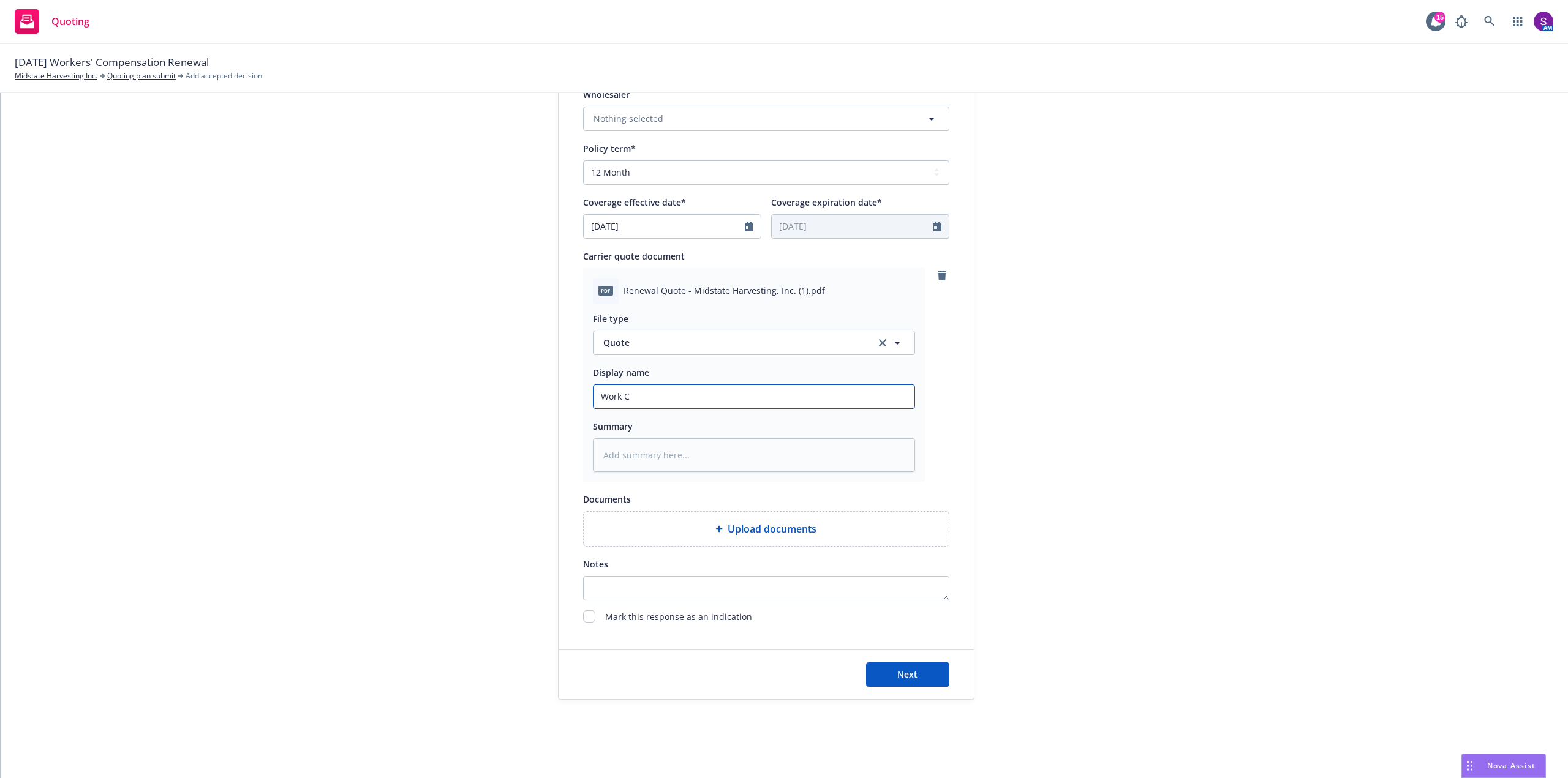
type input "Work Co"
type textarea "x"
type input "Work Com"
type textarea "x"
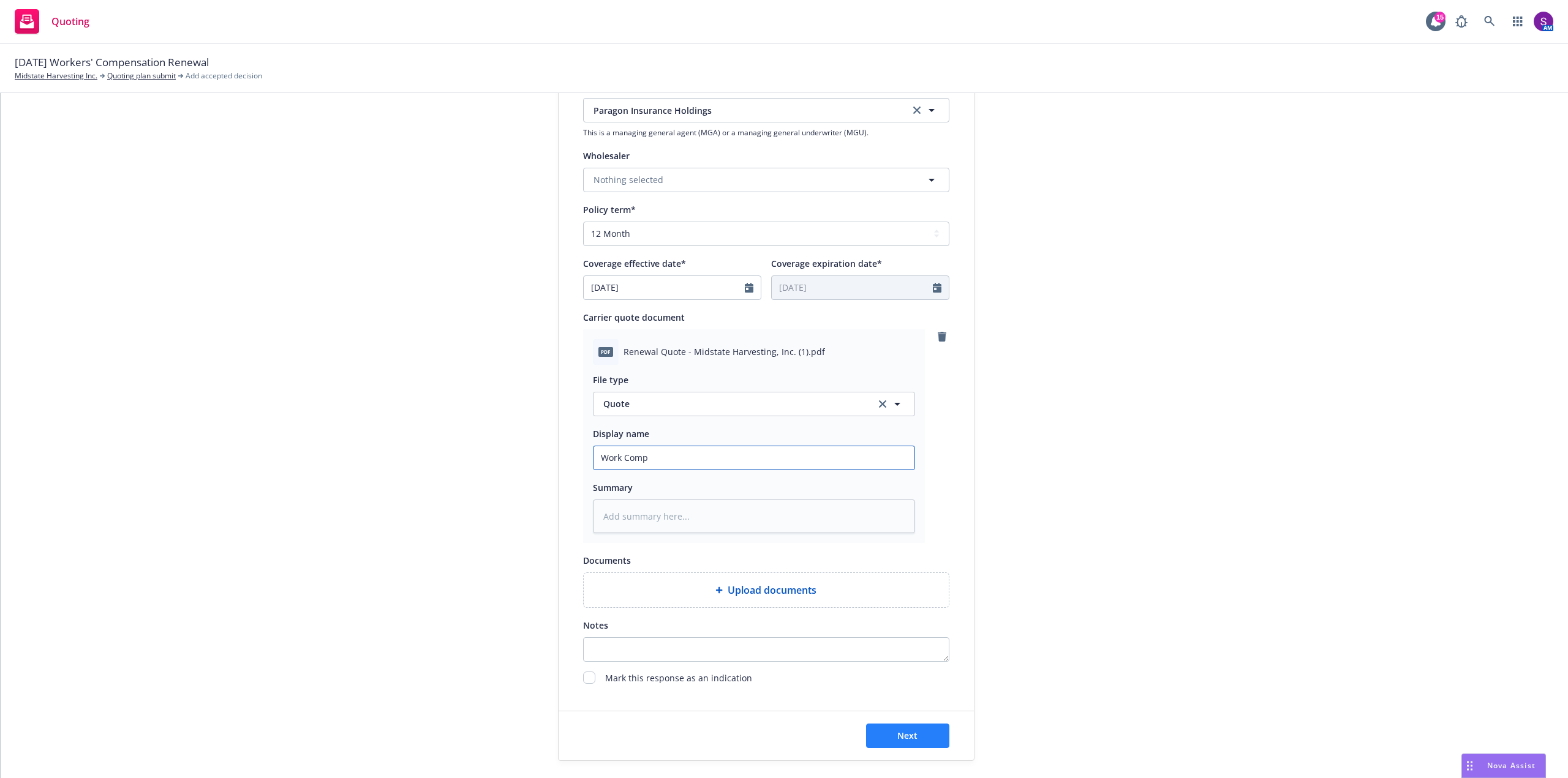
type input "Work Comp"
click at [903, 736] on span "Next" at bounding box center [907, 735] width 21 height 12
type textarea "x"
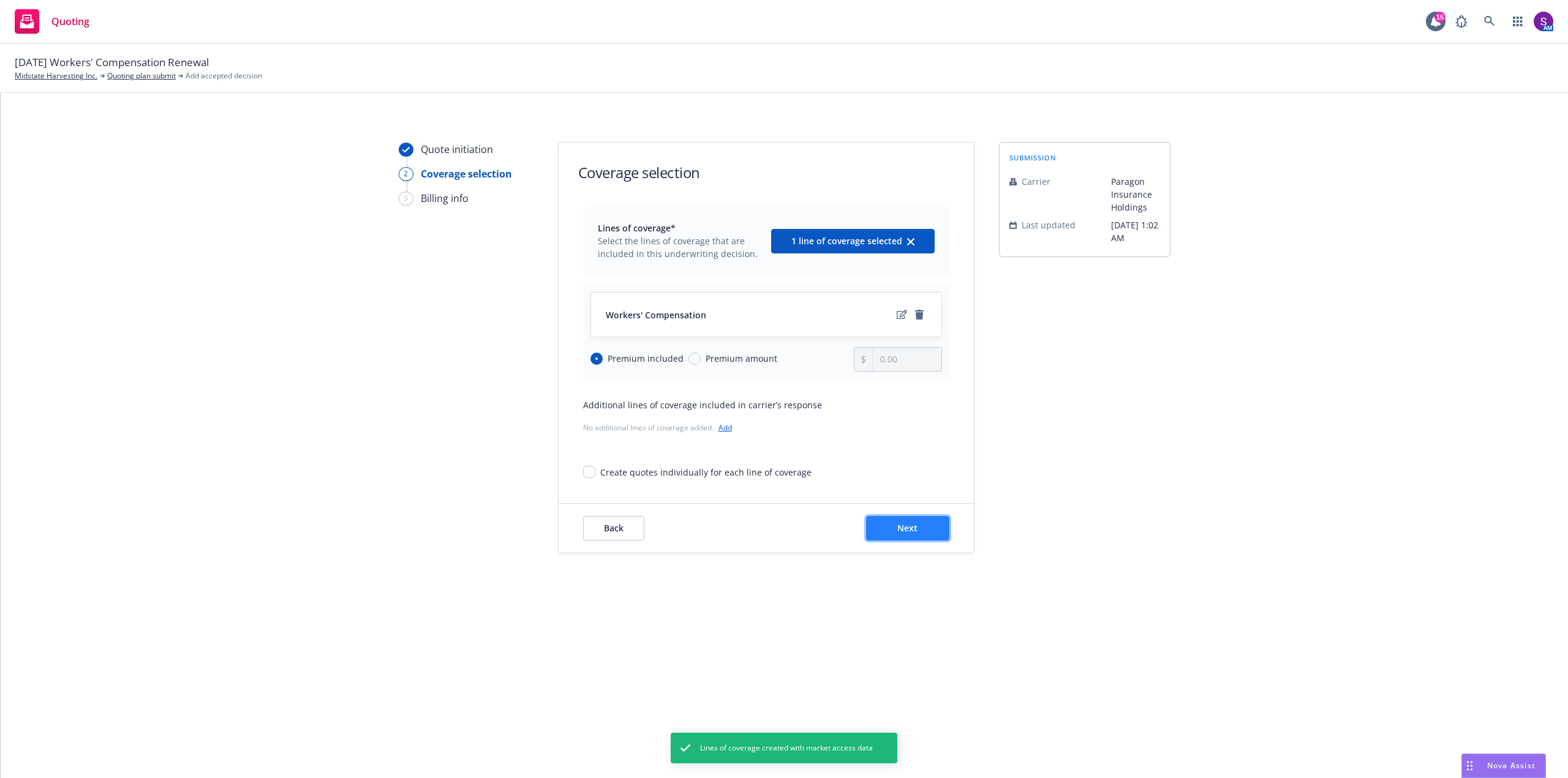
click at [931, 527] on button "Next" at bounding box center [908, 528] width 83 height 24
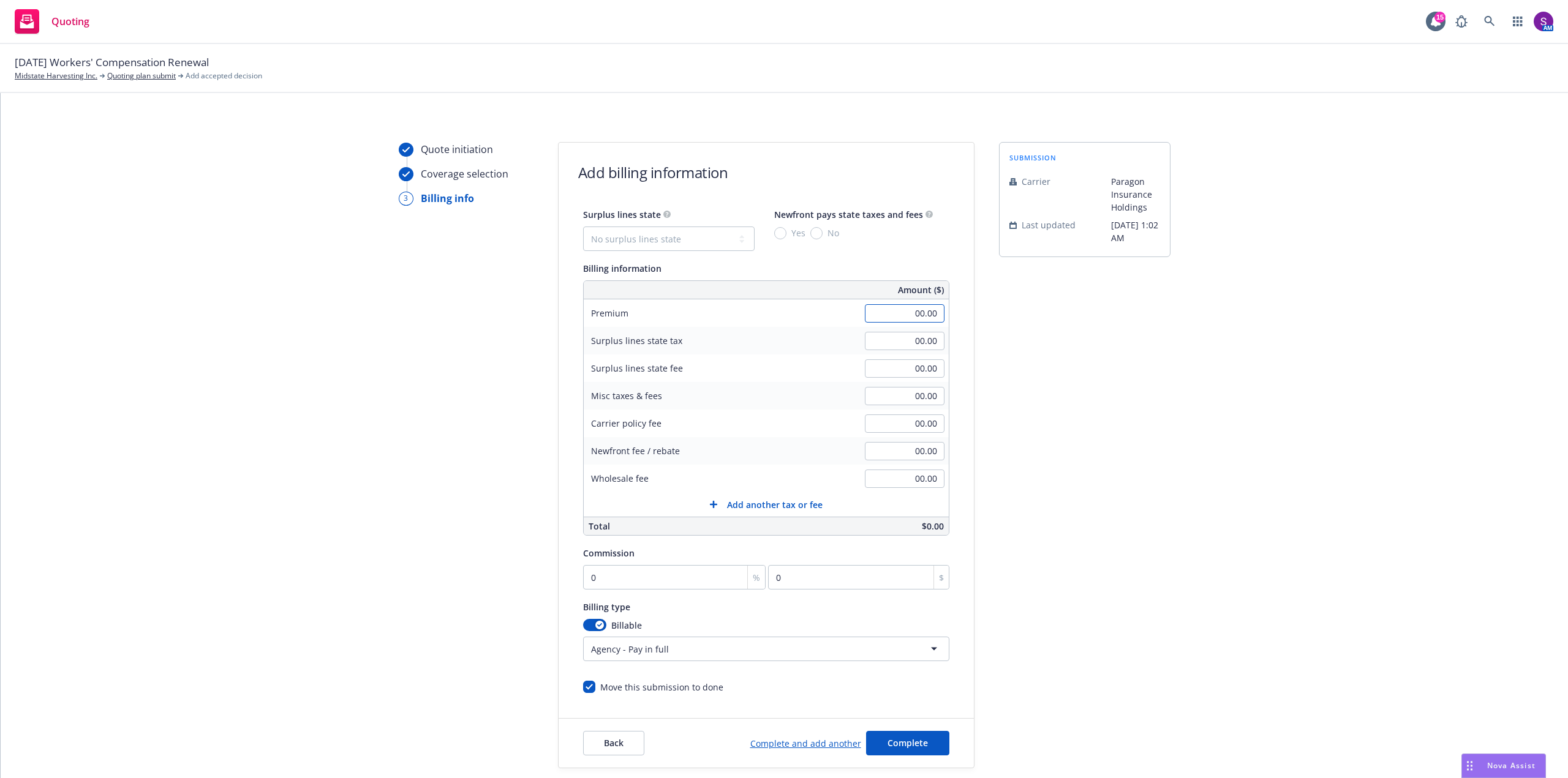
click at [905, 310] on input "00.00" at bounding box center [905, 314] width 80 height 19
type input "18,016.00"
click at [925, 422] on input "00.00" at bounding box center [905, 424] width 80 height 19
type input "500.00"
click at [750, 400] on div "Misc taxes & fees" at bounding box center [676, 396] width 184 height 27
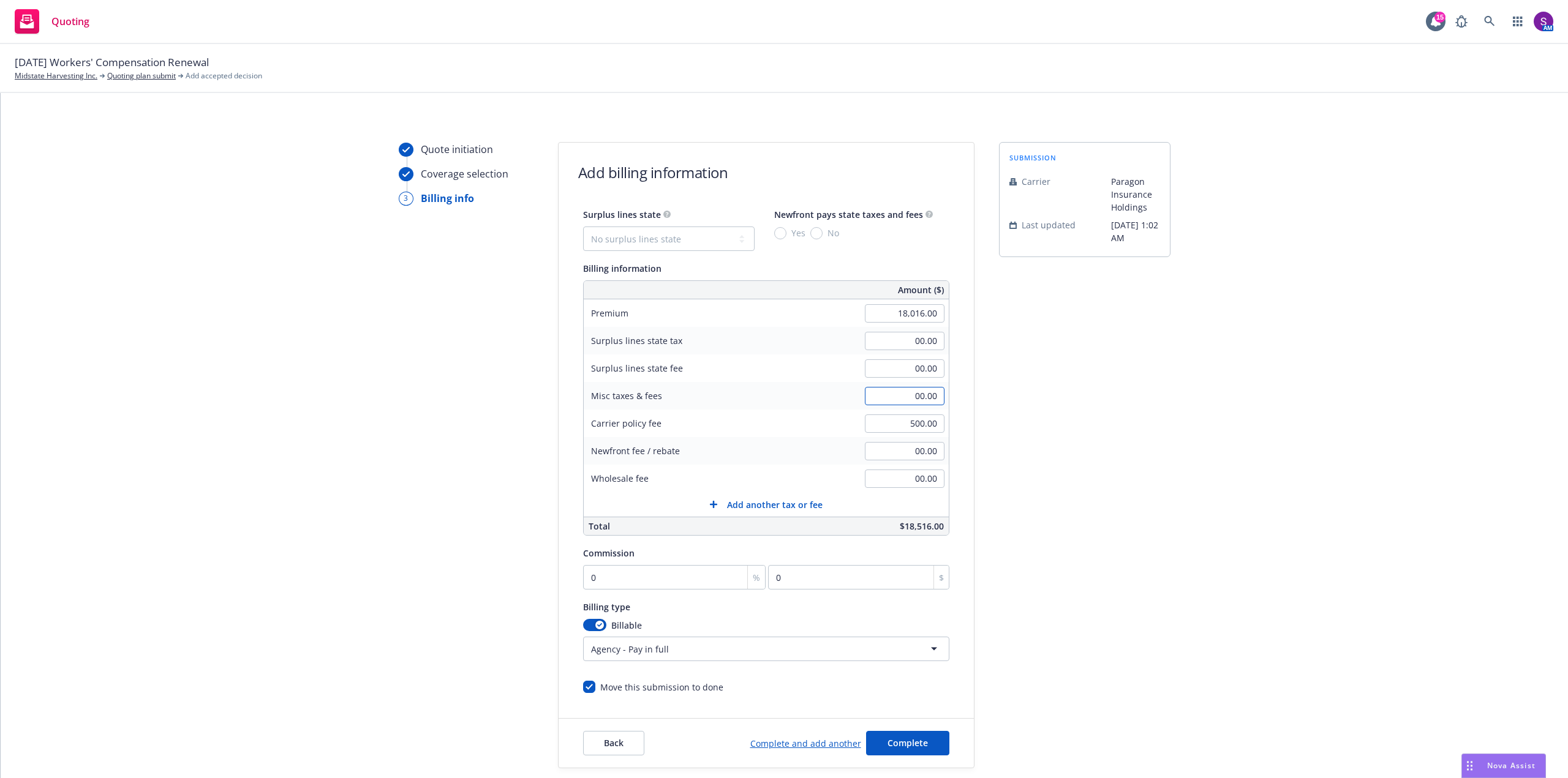
click at [929, 391] on input "00.00" at bounding box center [905, 396] width 80 height 19
type input "408.00"
click at [721, 407] on div "Misc taxes & fees" at bounding box center [676, 396] width 184 height 27
click at [597, 582] on input "0" at bounding box center [675, 577] width 183 height 24
type input "01"
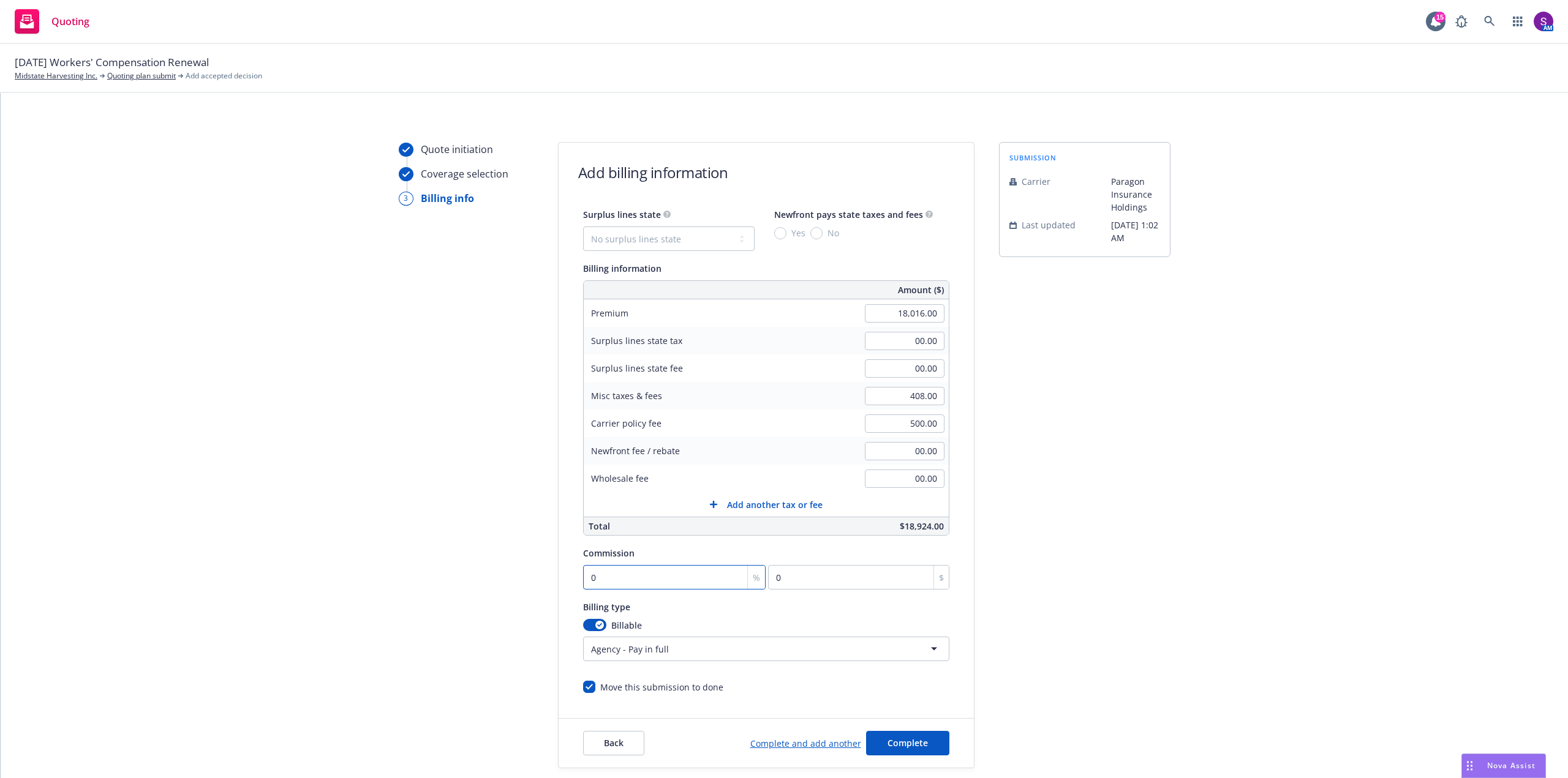
type input "180.16"
type input "015"
type input "2702.4"
type input "01"
type input "180.16"
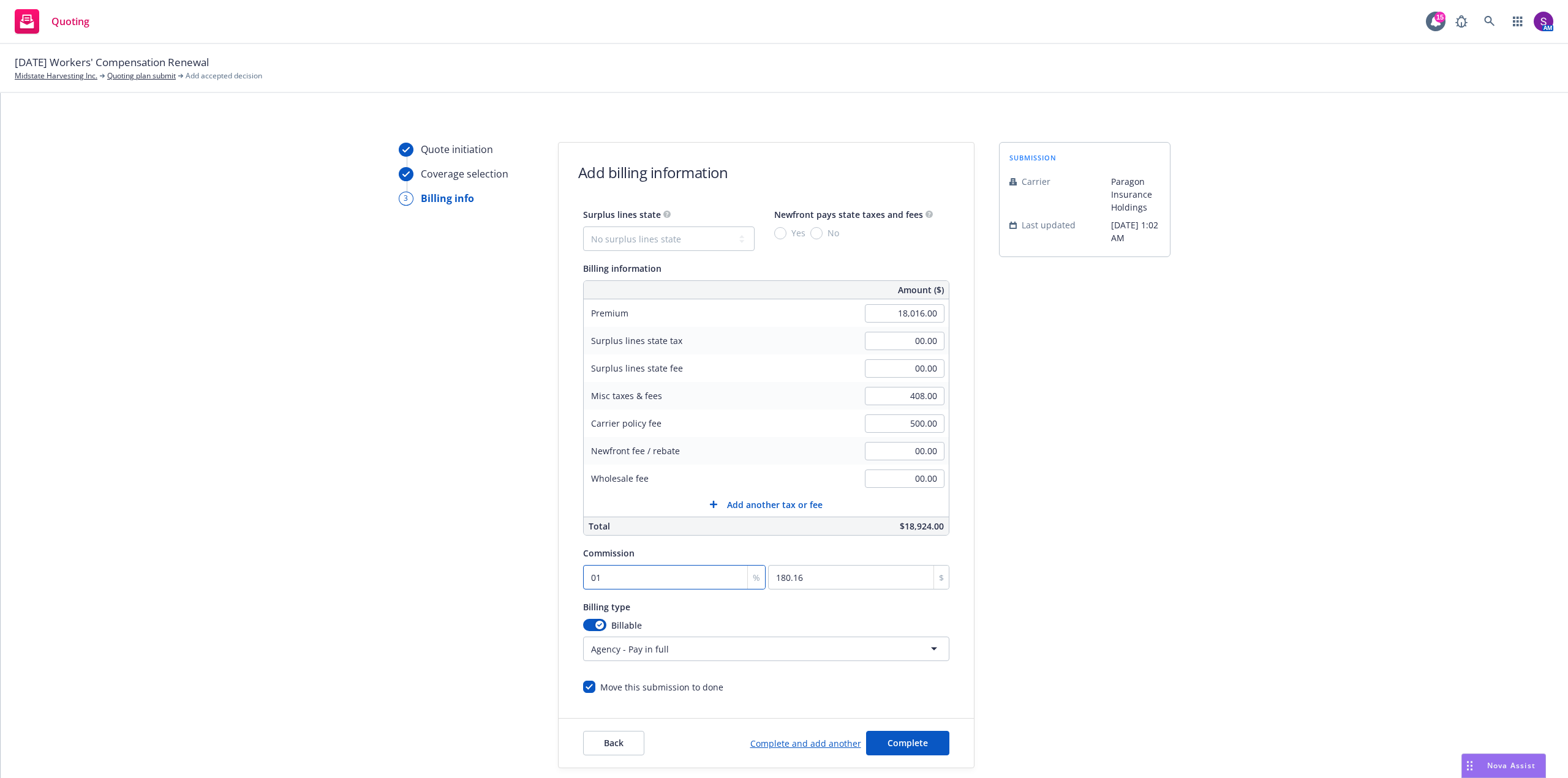
type input "0"
type input "01"
type input "180.16"
type input "015"
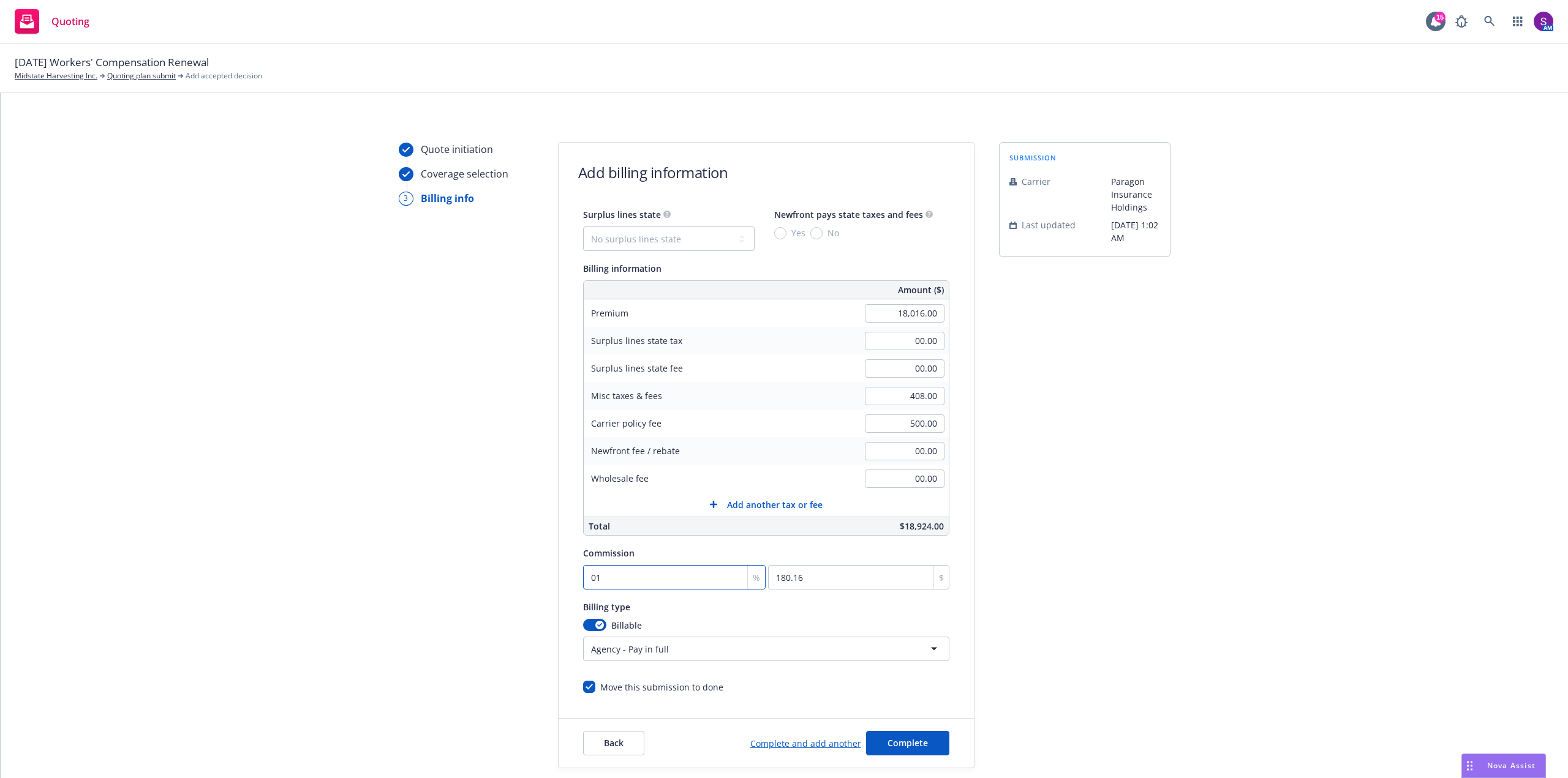
type input "2702.4"
click at [589, 574] on input "015" at bounding box center [675, 577] width 183 height 24
type input "15"
click at [775, 611] on div "Billing type" at bounding box center [766, 607] width 366 height 15
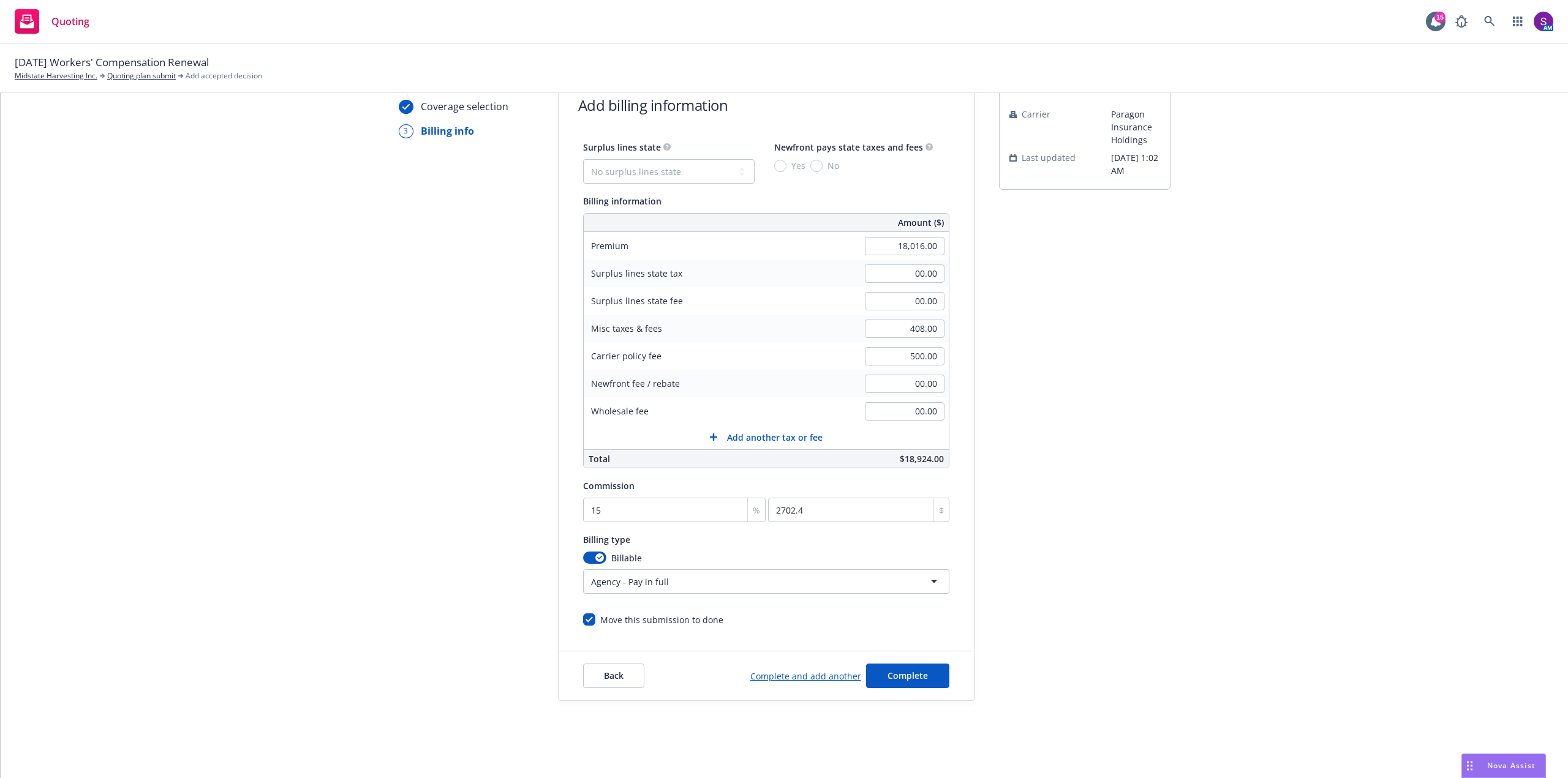
scroll to position [68, 0]
click at [678, 579] on html "Quoting 15 AM 08/18/25 Workers' Compensation Renewal Midstate Harvesting Inc. Q…" at bounding box center [784, 389] width 1568 height 778
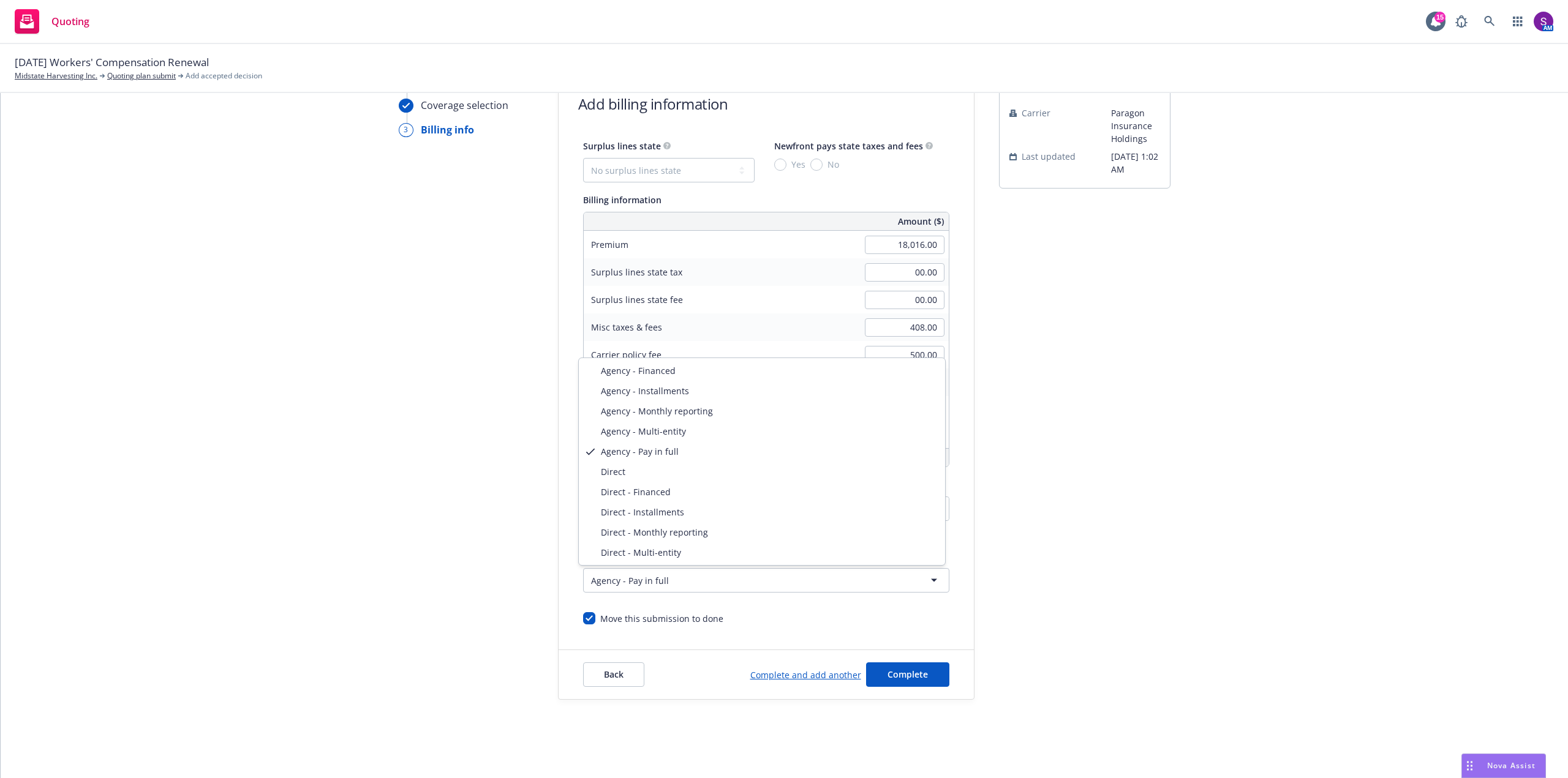
select select "DIRECT"
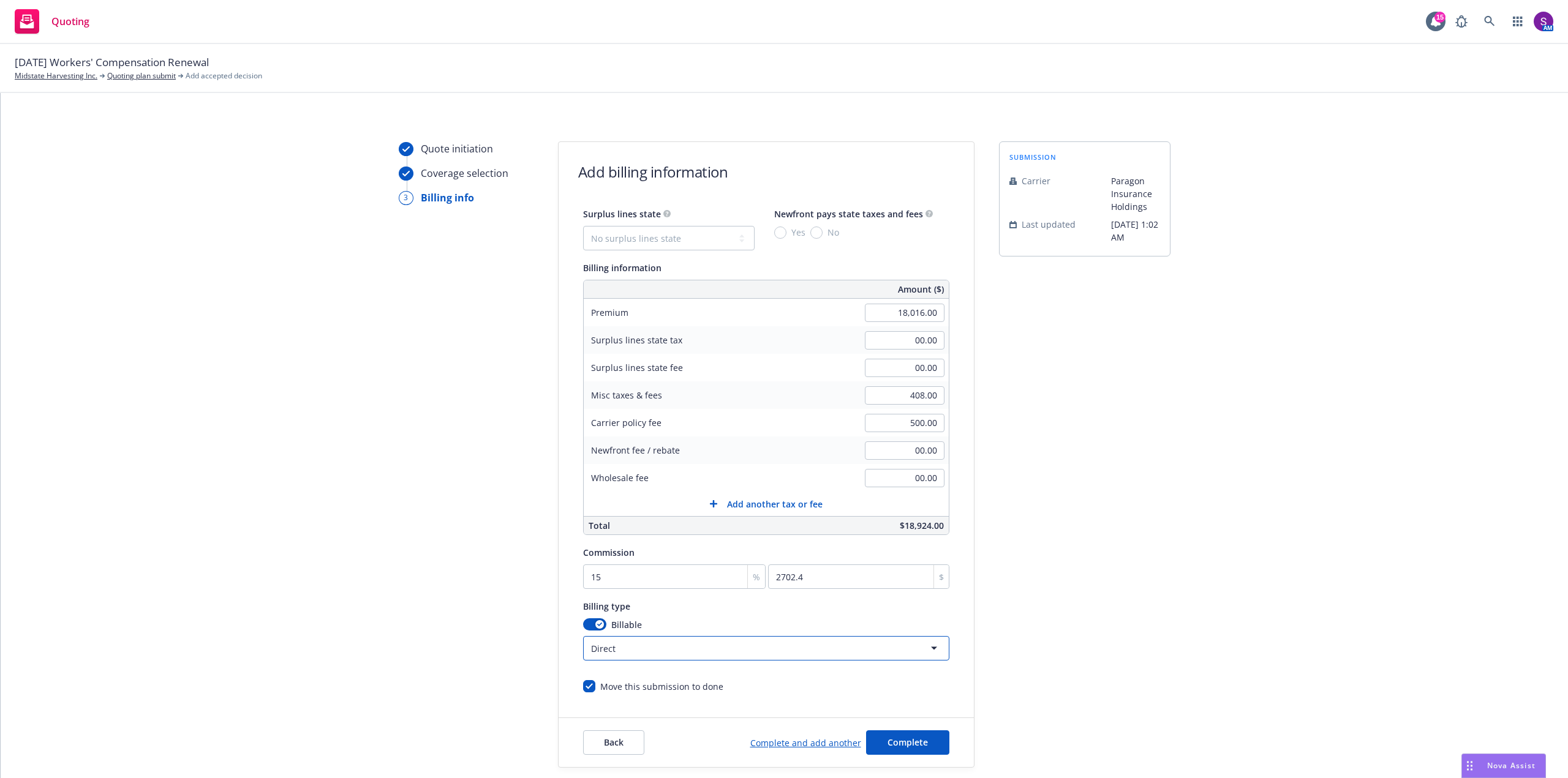
scroll to position [0, 0]
click at [903, 735] on button "Complete" at bounding box center [908, 743] width 83 height 24
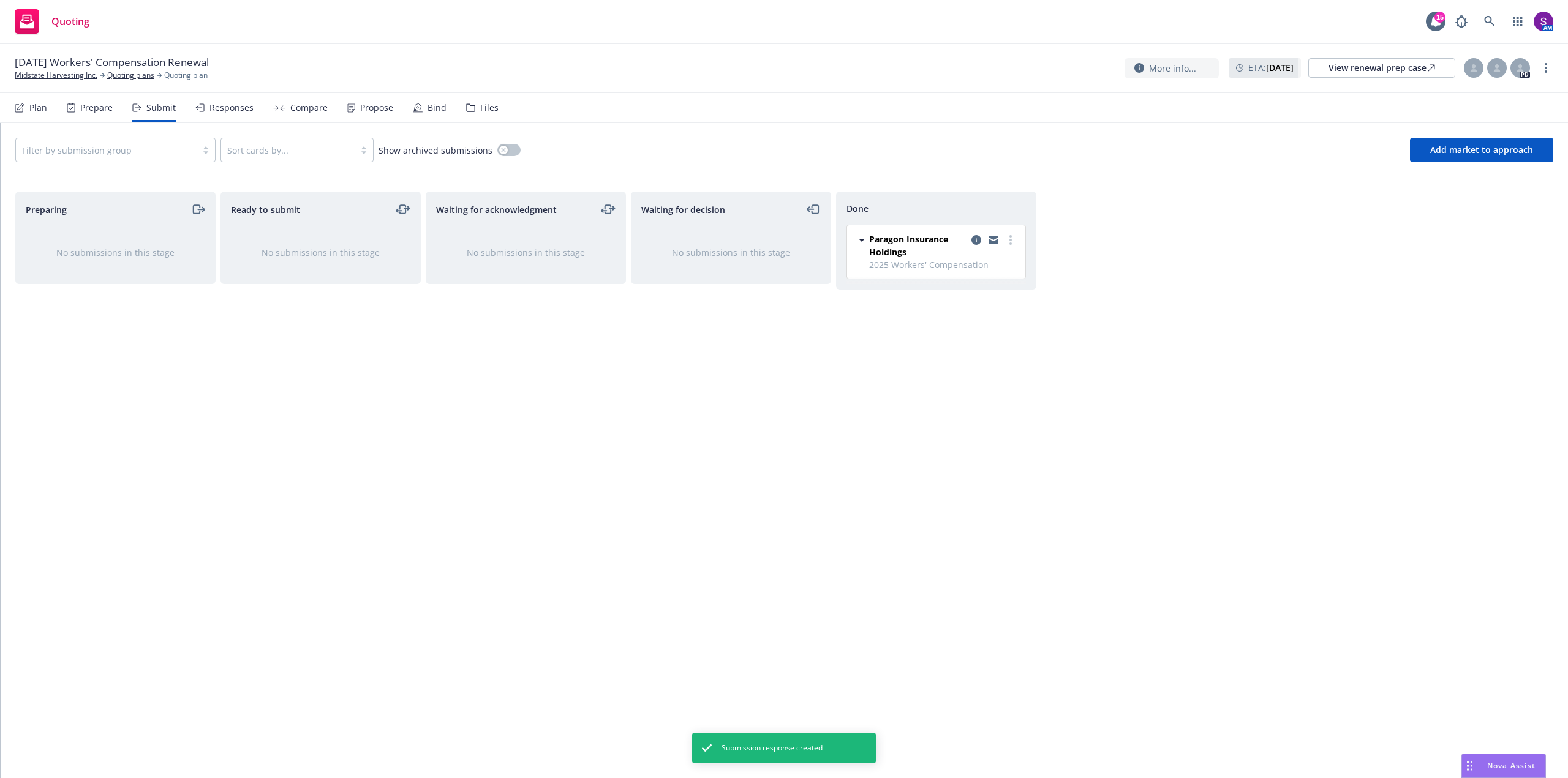
click at [230, 104] on div "Responses" at bounding box center [231, 108] width 44 height 10
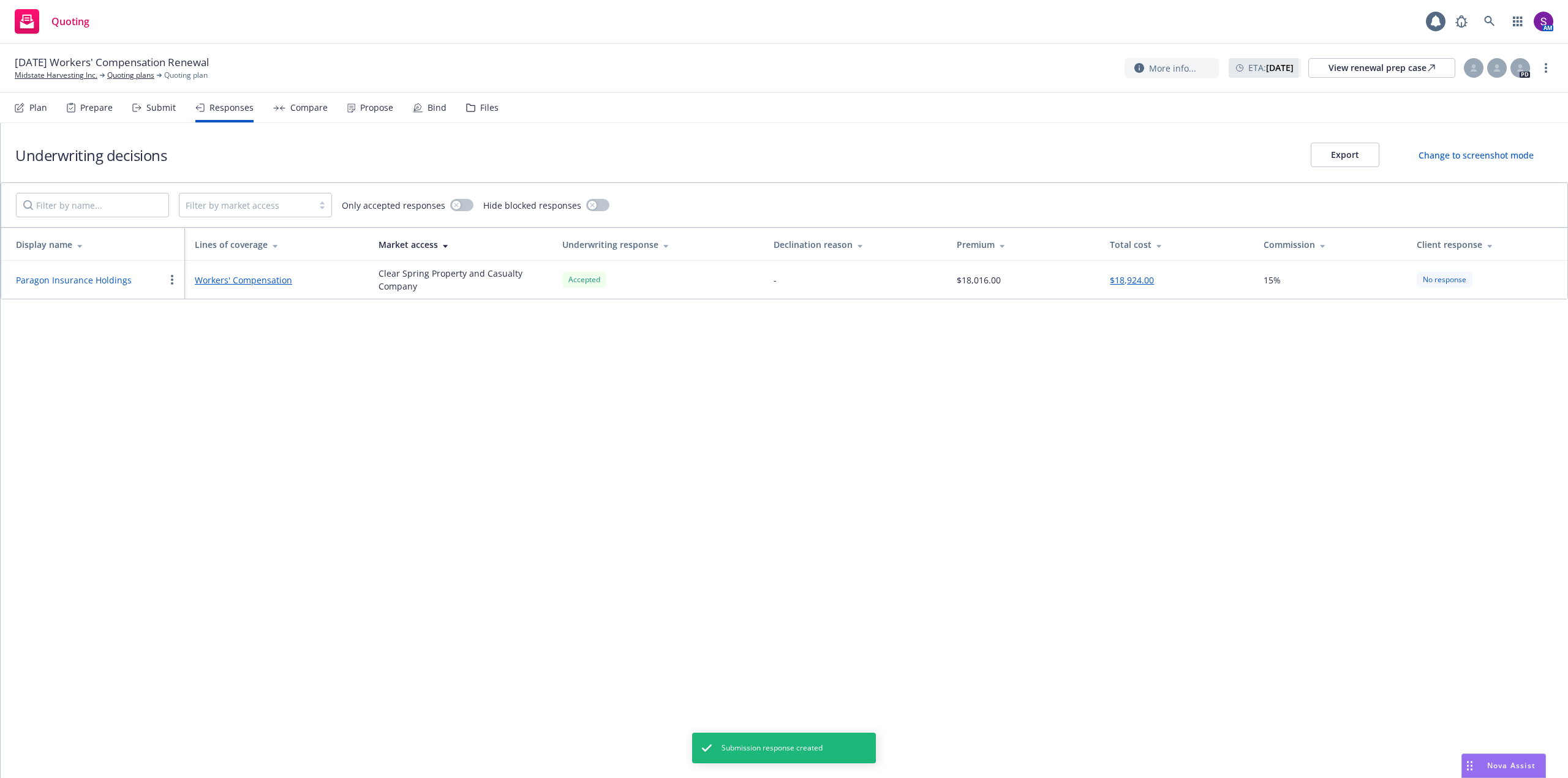
click at [293, 106] on div "Compare" at bounding box center [309, 108] width 37 height 10
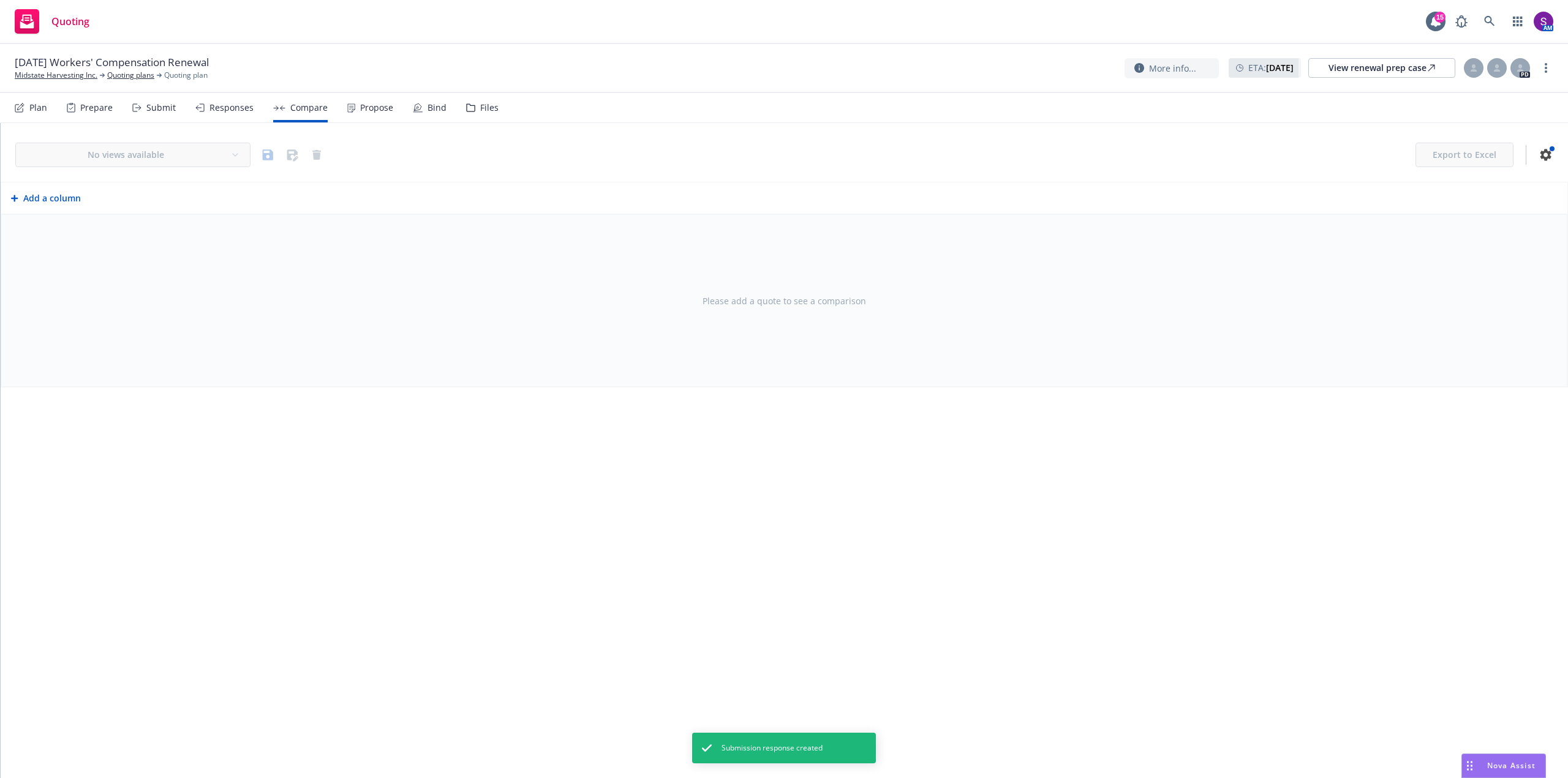
click at [371, 113] on div "Propose" at bounding box center [371, 108] width 46 height 29
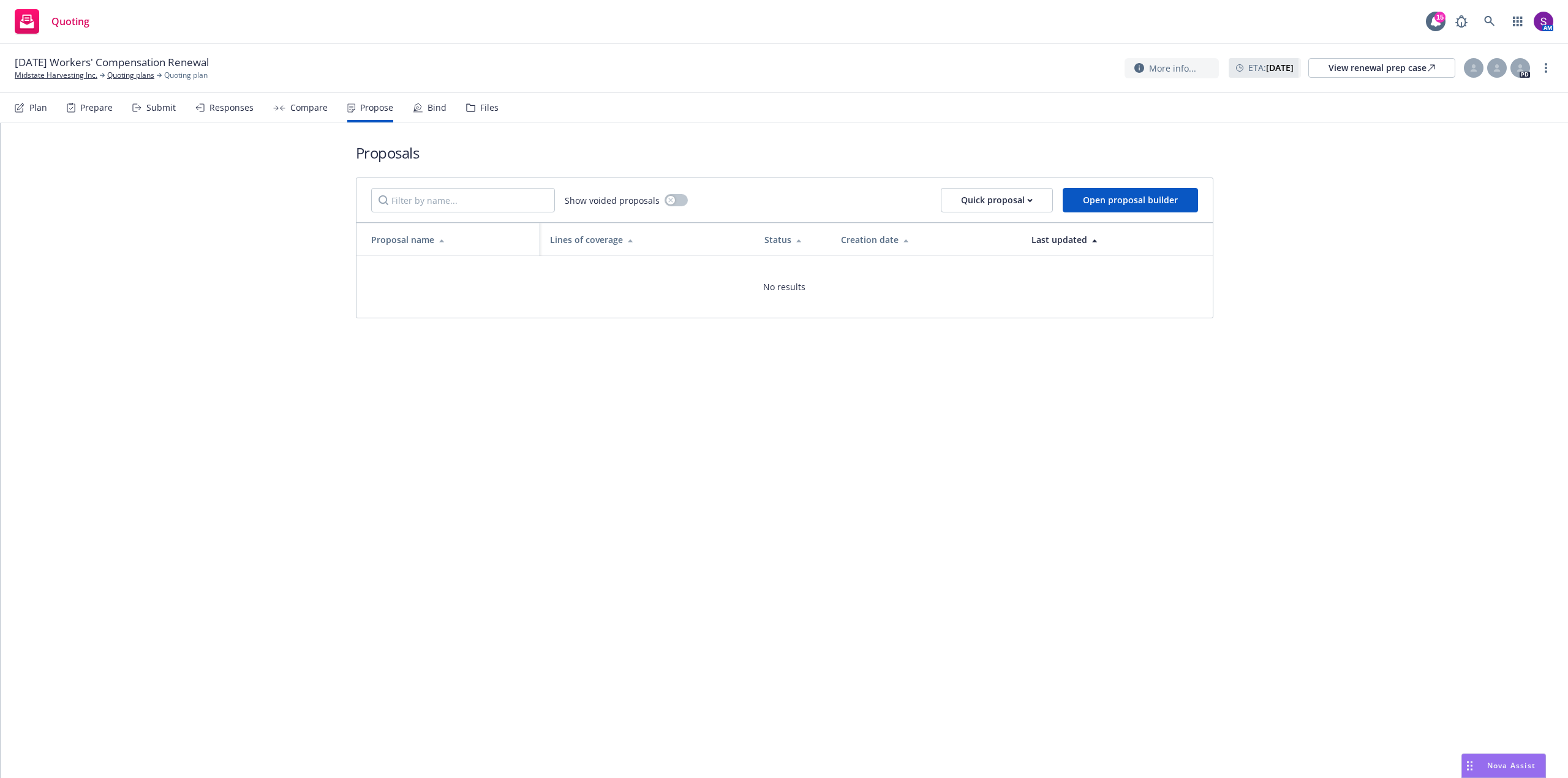
click at [307, 104] on div "Compare" at bounding box center [309, 108] width 37 height 10
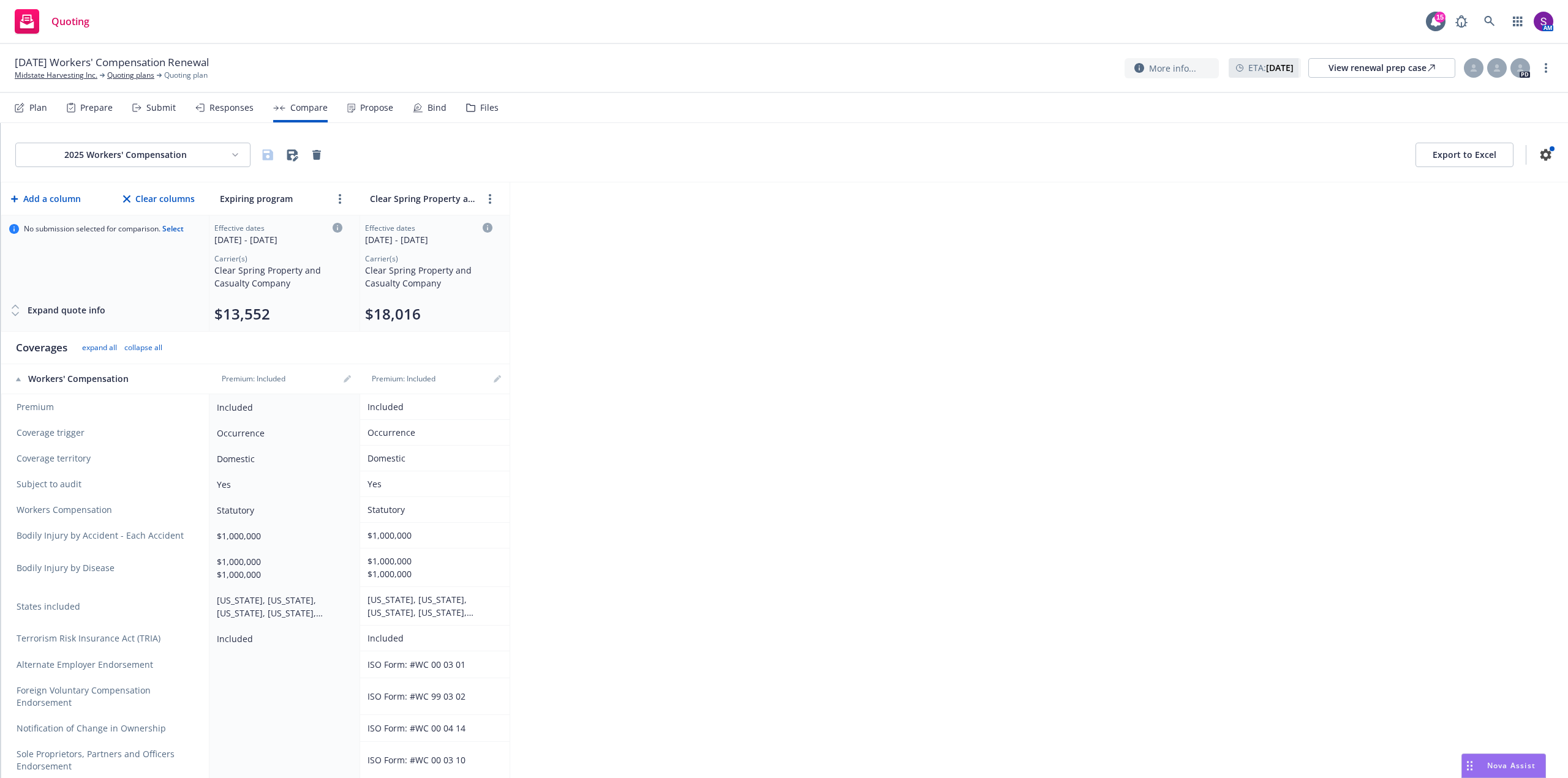
click at [372, 106] on div "Propose" at bounding box center [376, 108] width 33 height 10
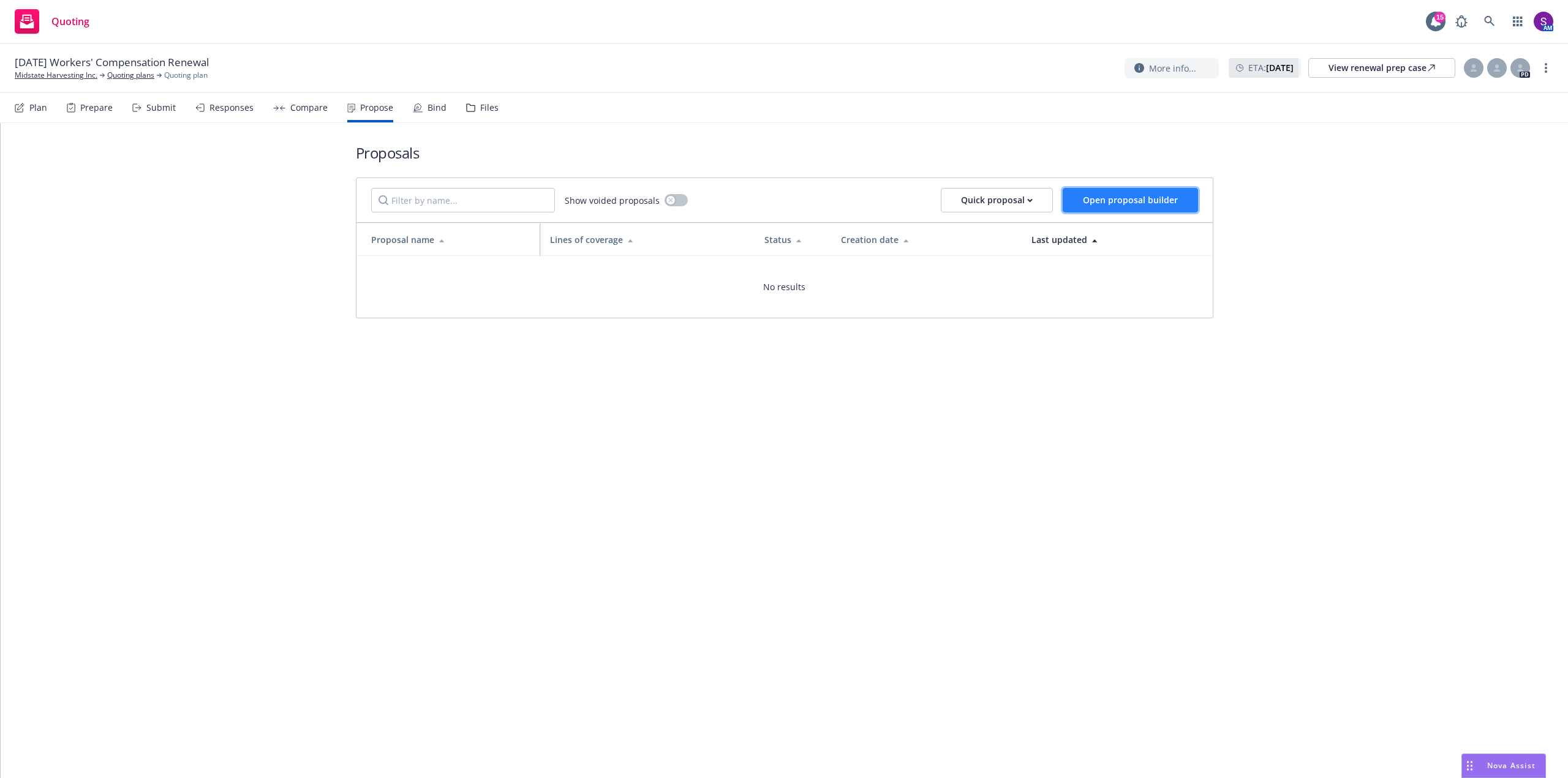
click at [1143, 195] on span "Open proposal builder" at bounding box center [1130, 199] width 95 height 12
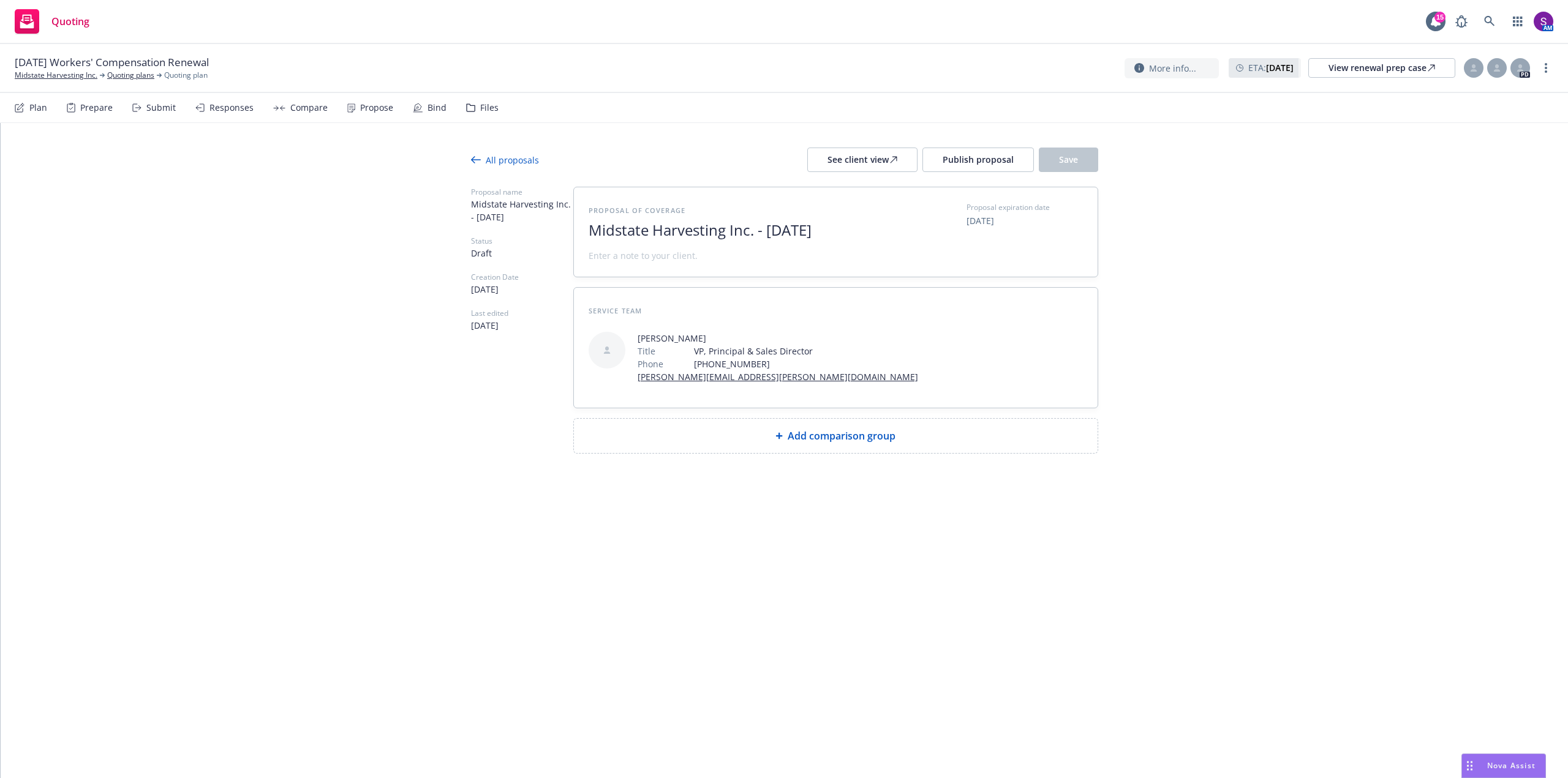
click at [832, 437] on span "Add comparison group" at bounding box center [841, 436] width 108 height 15
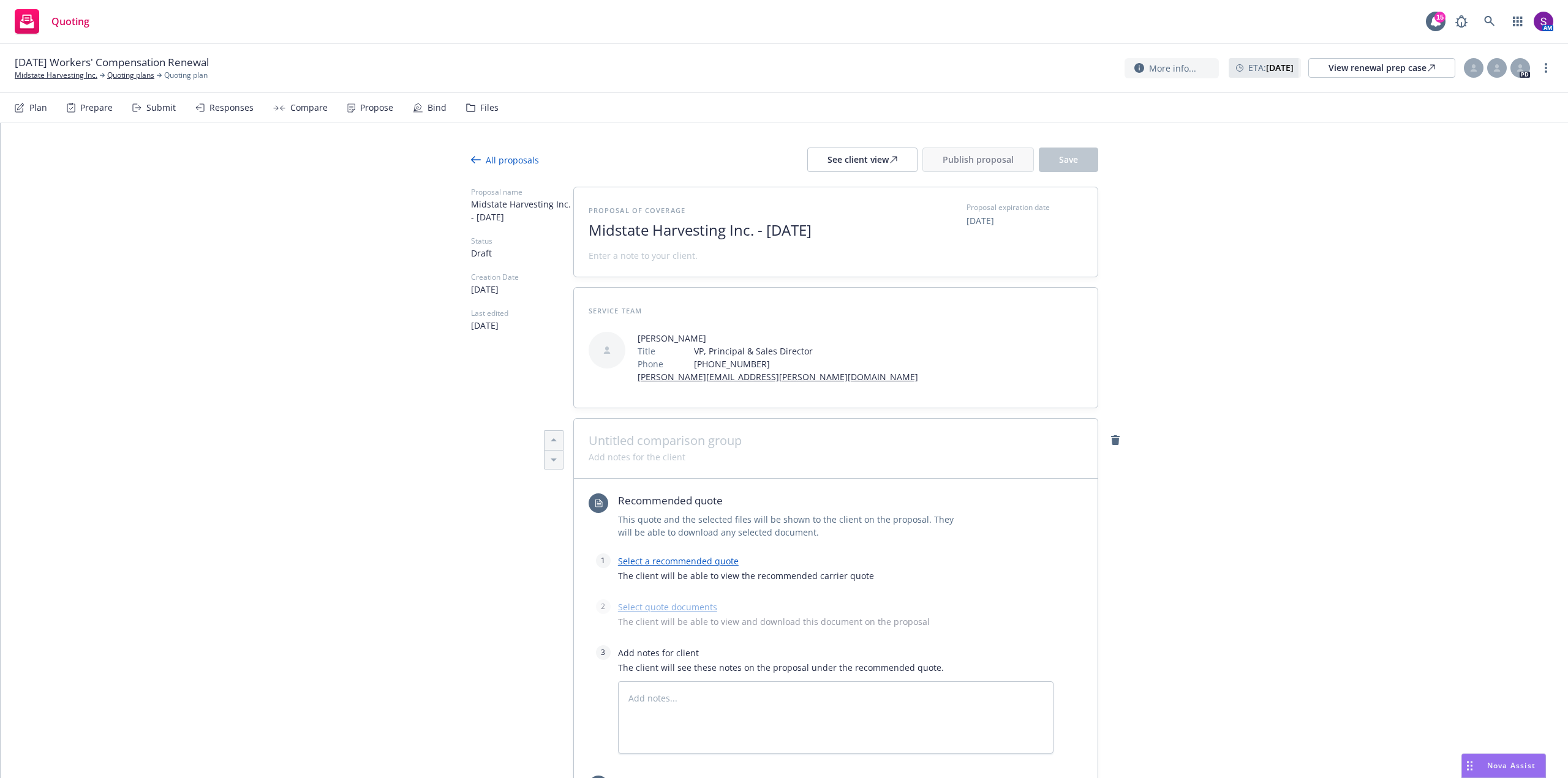
click at [714, 442] on span at bounding box center [836, 441] width 494 height 15
type textarea "x"
click at [855, 226] on span "Midstate Harvesting Inc. - August 2025" at bounding box center [739, 231] width 300 height 18
drag, startPoint x: 854, startPoint y: 228, endPoint x: 757, endPoint y: 231, distance: 97.0
click at [757, 231] on span "Midstate Harvesting Inc. - August 2025" at bounding box center [739, 231] width 300 height 18
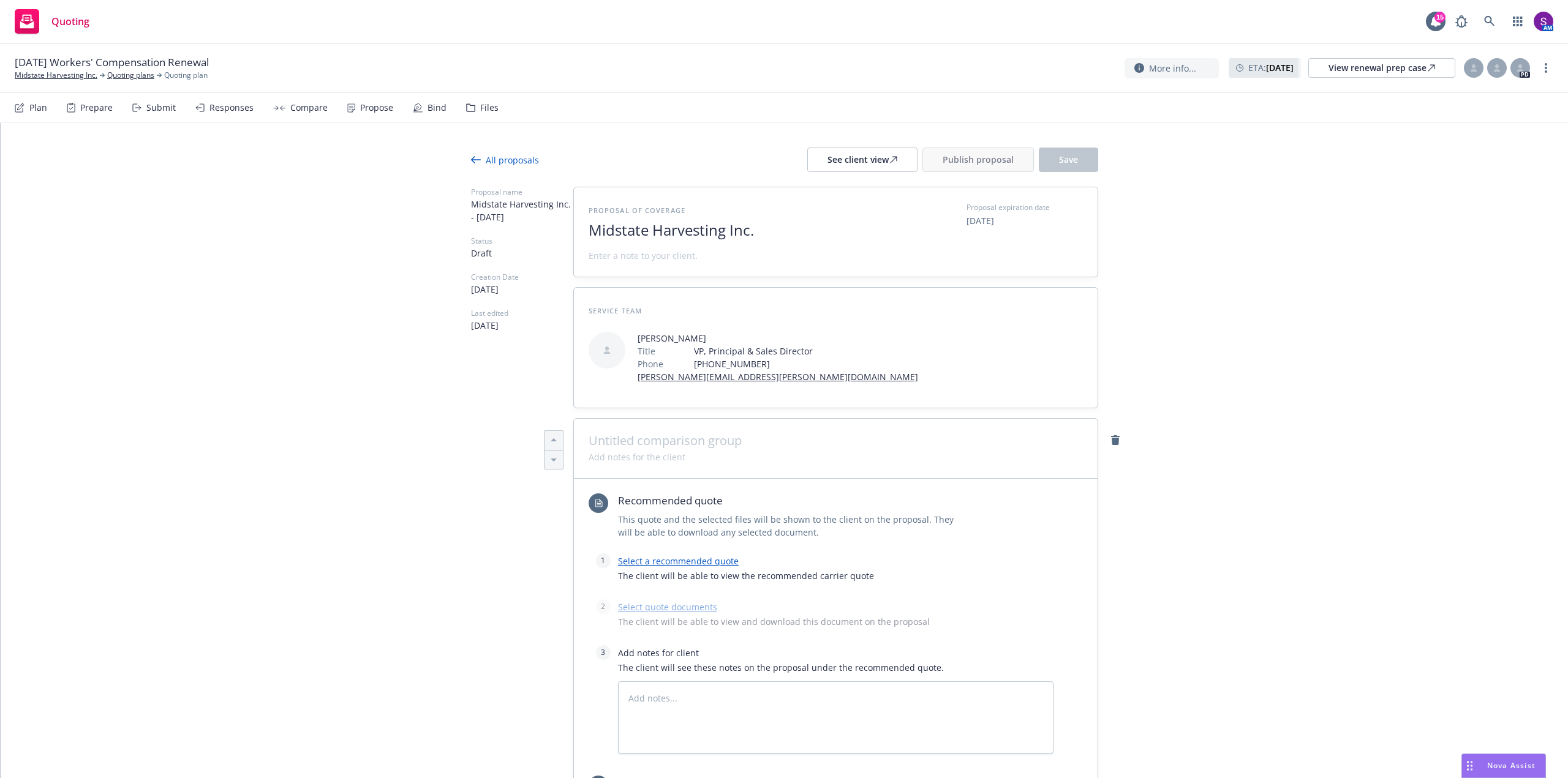
type textarea "x"
click at [627, 435] on span at bounding box center [836, 441] width 494 height 15
click at [687, 567] on div "Select a recommended quote The client will be able to view the recommended carr…" at bounding box center [836, 572] width 436 height 36
click at [680, 563] on link "Select a recommended quote" at bounding box center [678, 561] width 121 height 12
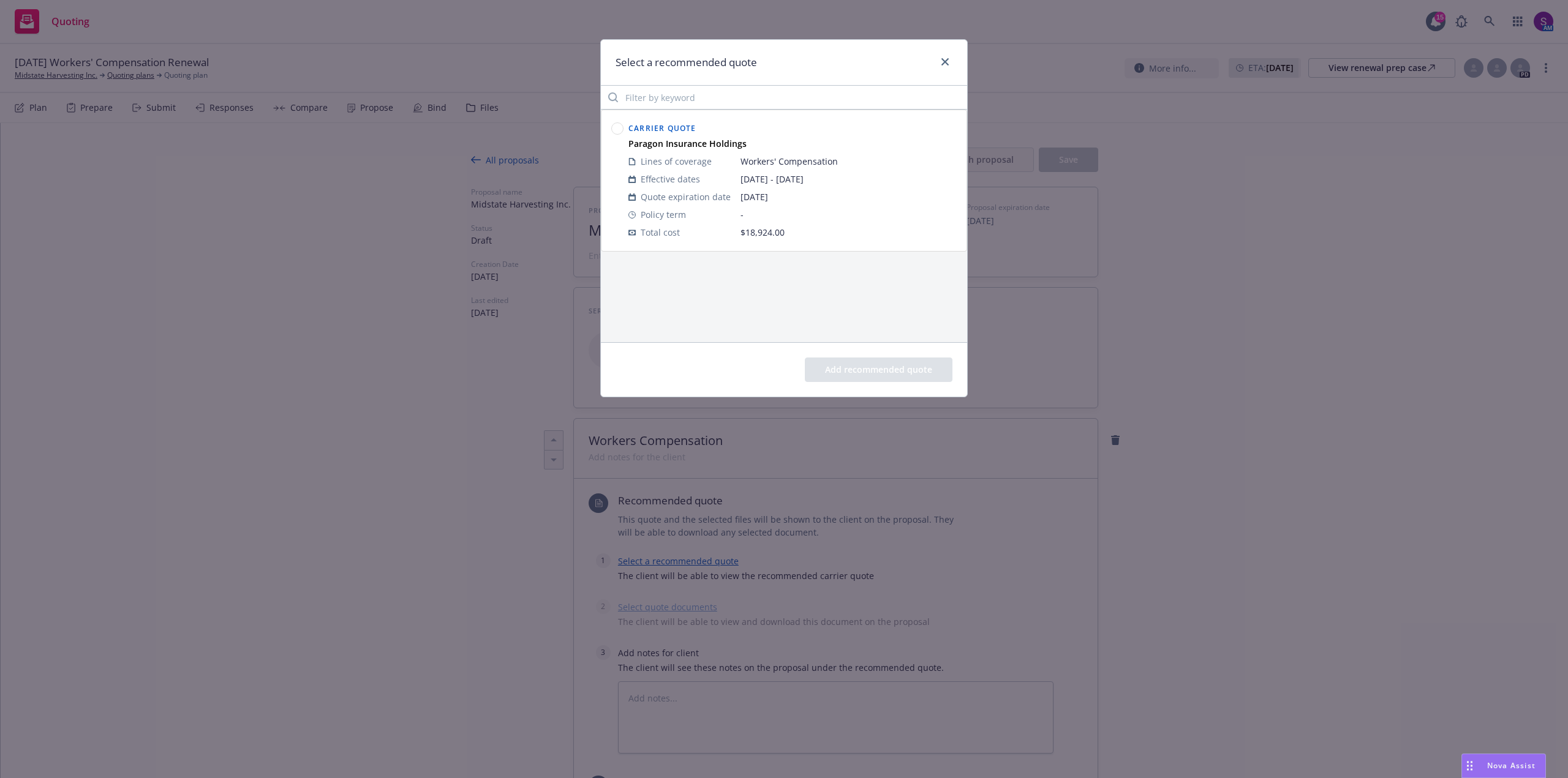
click at [616, 130] on circle at bounding box center [617, 129] width 12 height 12
click at [897, 370] on button "Add recommended quote" at bounding box center [879, 369] width 147 height 24
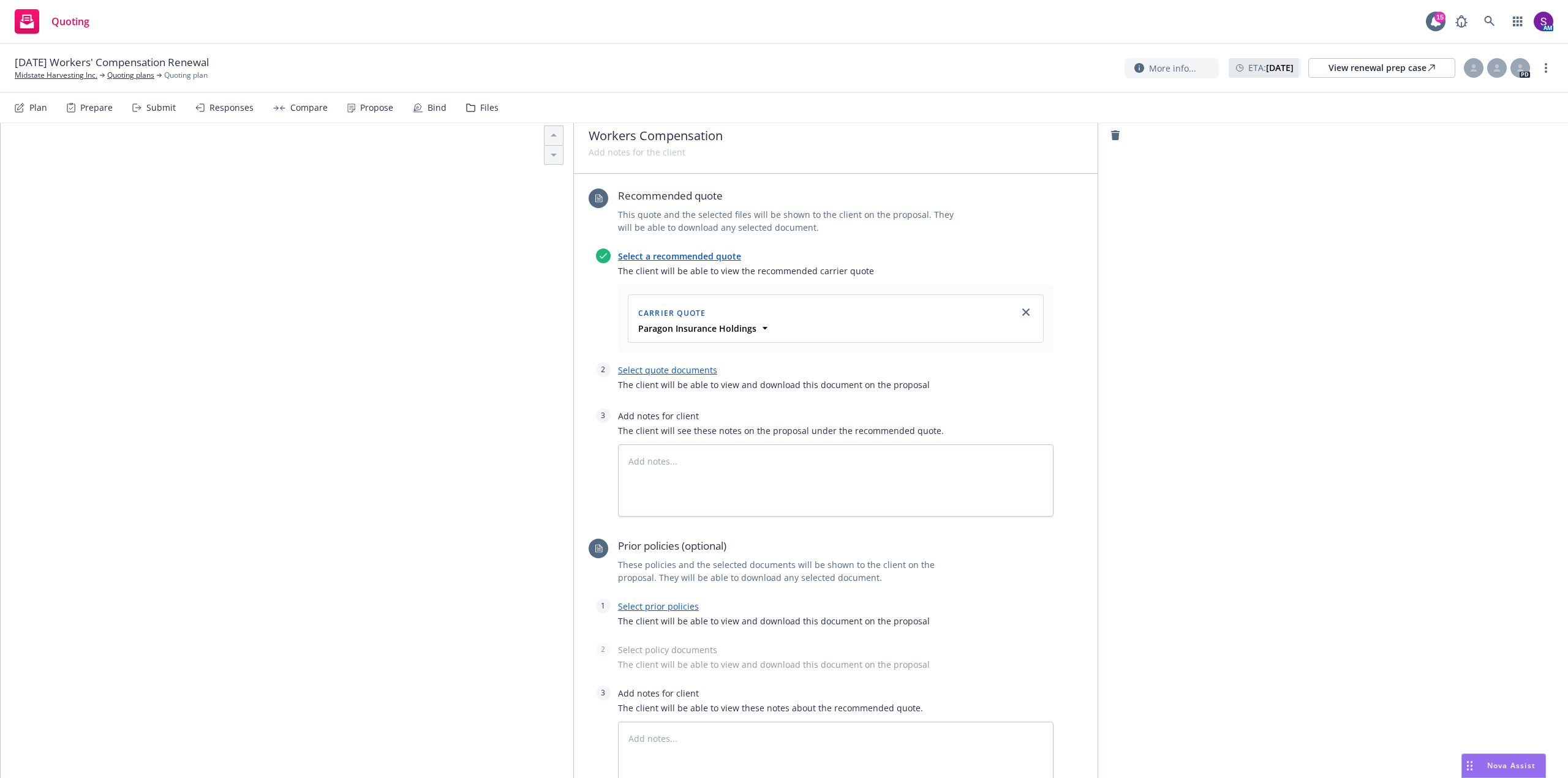
scroll to position [306, 0]
click at [671, 369] on link "Select quote documents" at bounding box center [668, 368] width 99 height 12
type textarea "x"
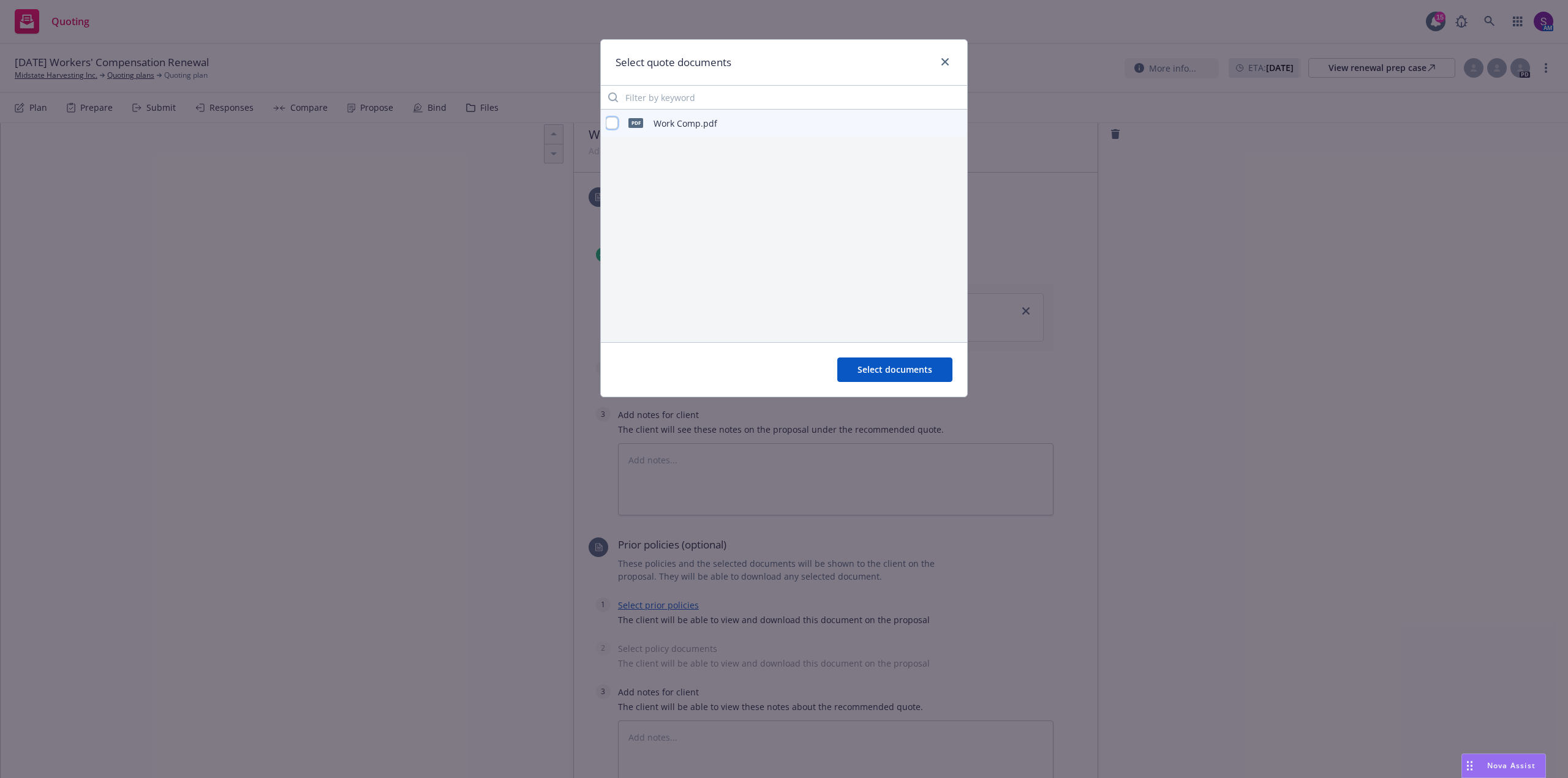
click at [611, 121] on input "checkbox" at bounding box center [612, 123] width 12 height 12
checkbox input "true"
click at [923, 375] on span "Select documents" at bounding box center [895, 369] width 75 height 12
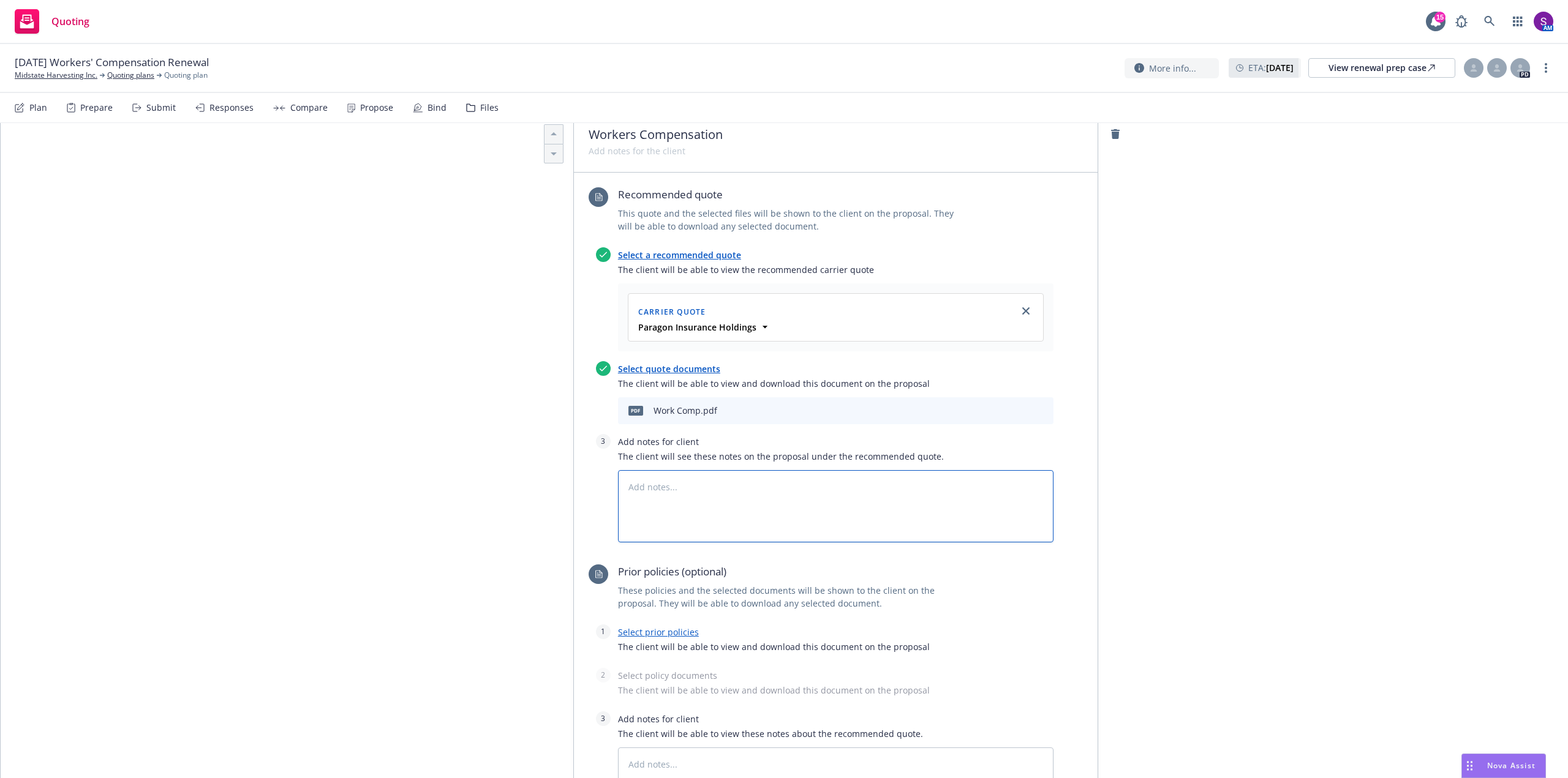
click at [623, 490] on textarea at bounding box center [836, 506] width 436 height 72
paste textarea "State Class No. Description Rating Period Effective Date Rating Period Expirati…"
type textarea "x"
type textarea "State Class No. Description Rating Period Effective Date Rating Period Expirati…"
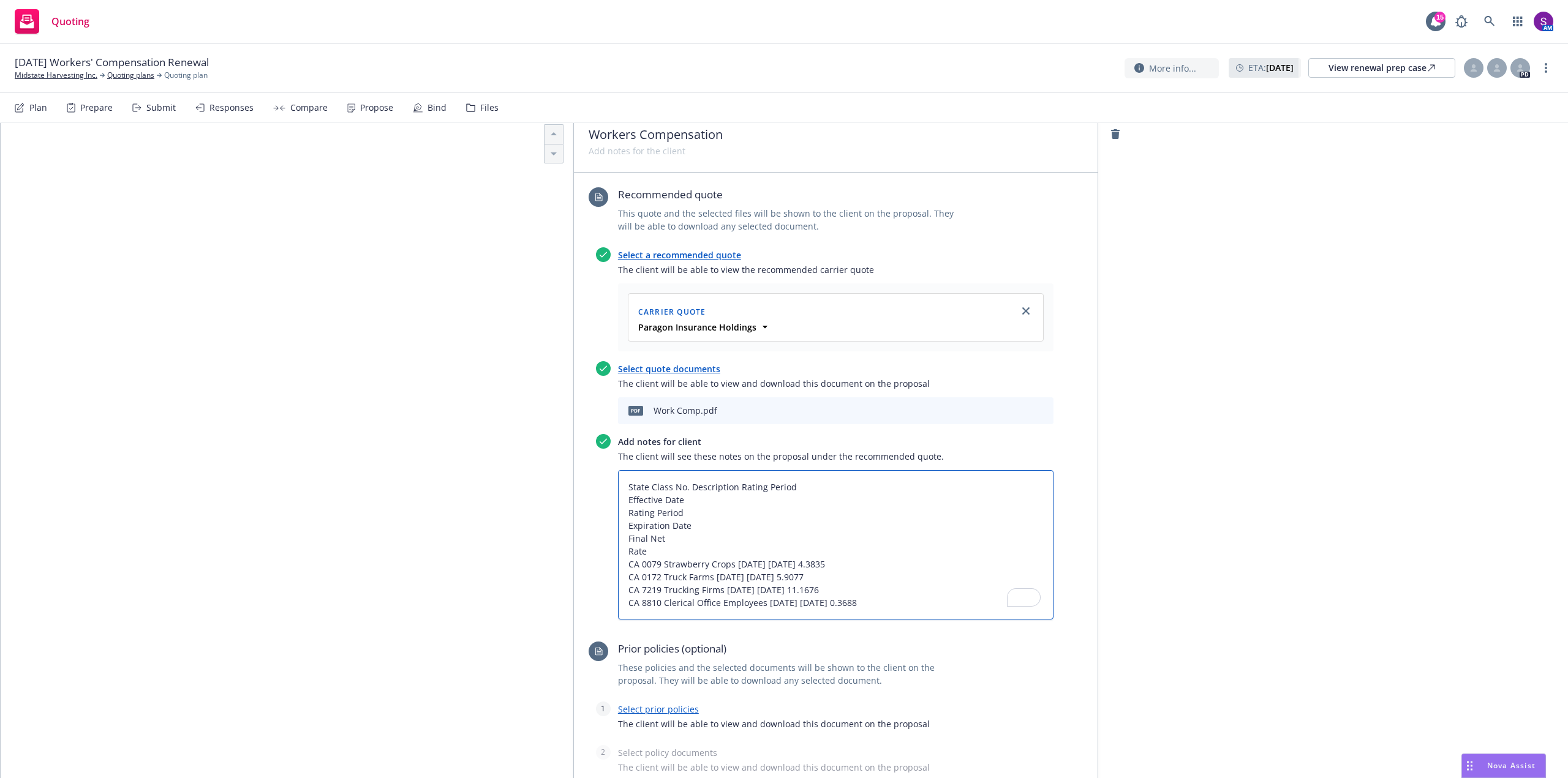
click at [635, 562] on textarea "State Class No. Description Rating Period Effective Date Rating Period Expirati…" at bounding box center [836, 545] width 436 height 149
type textarea "x"
type textarea "State Class No. Description Rating Period Effective Date Rating Period Expirati…"
type textarea "x"
type textarea "State Class No. Description Rating Period Effective Date Rating Period Expirati…"
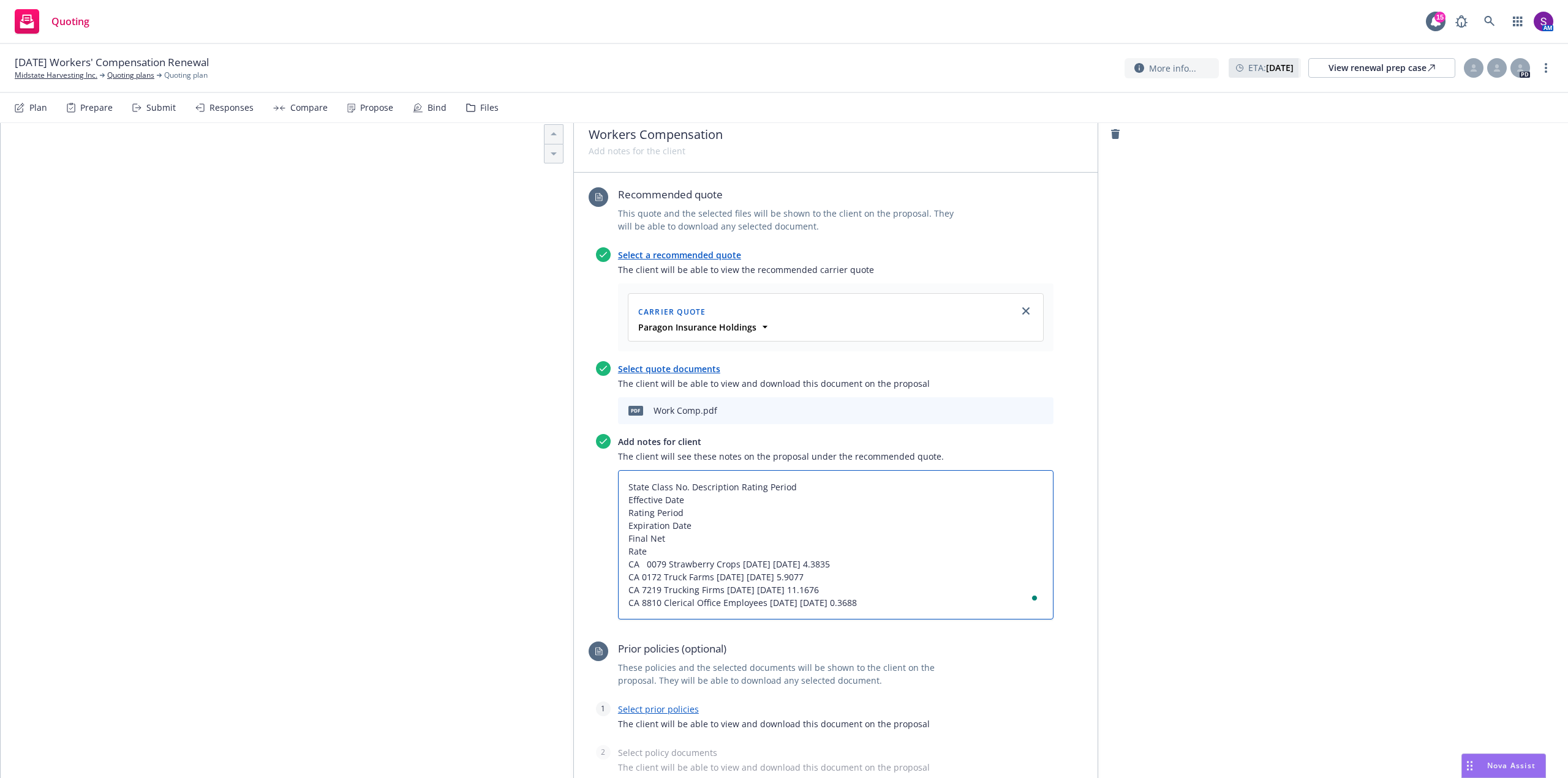
click at [663, 562] on textarea "State Class No. Description Rating Period Effective Date Rating Period Expirati…" at bounding box center [836, 545] width 436 height 149
type textarea "x"
type textarea "State Class No. Description Rating Period Effective Date Rating Period Expirati…"
type textarea "x"
type textarea "State Class No. Description Rating Period Effective Date Rating Period Expirati…"
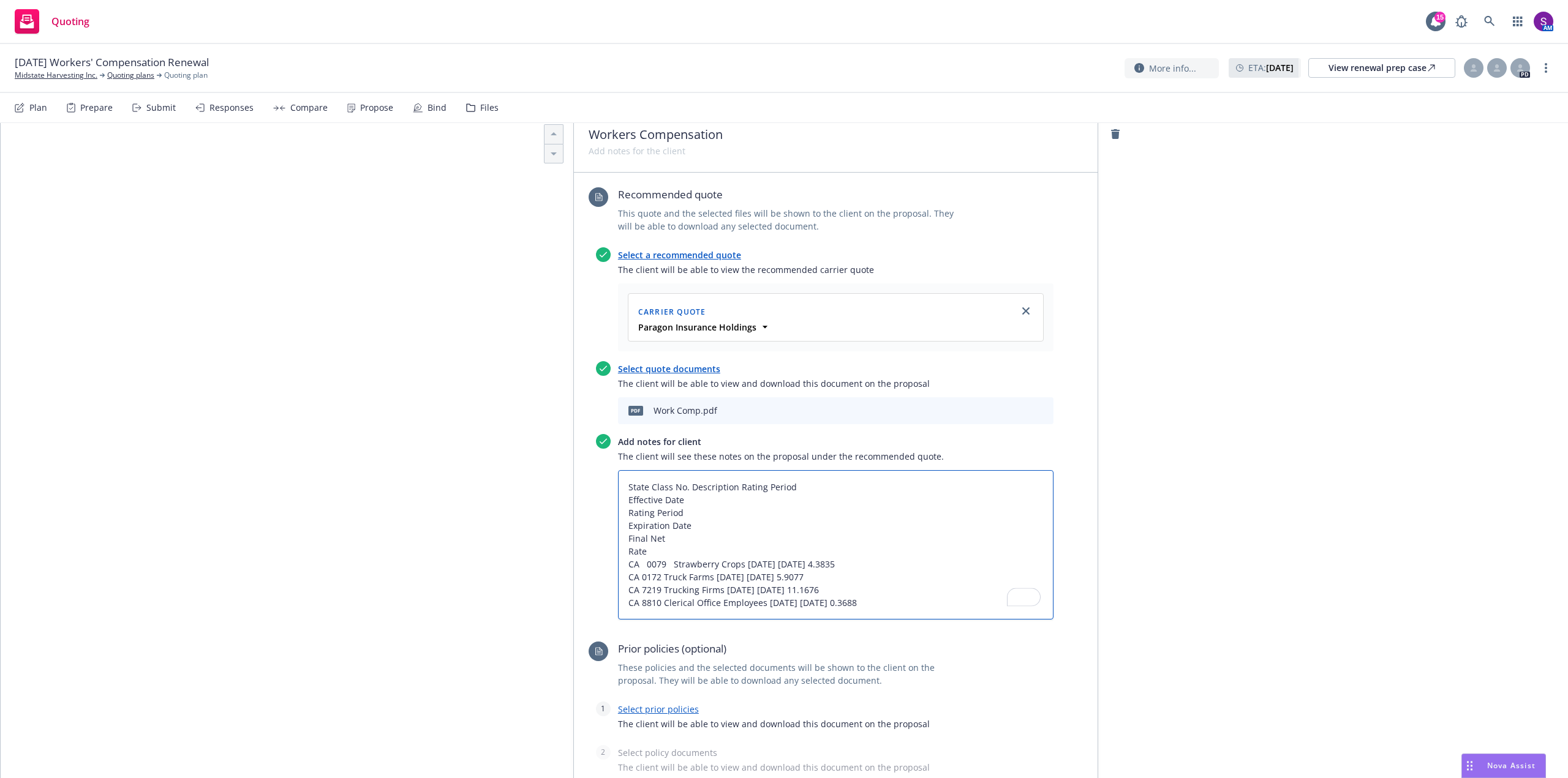
click at [739, 562] on textarea "State Class No. Description Rating Period Effective Date Rating Period Expirati…" at bounding box center [836, 545] width 436 height 149
type textarea "x"
type textarea "State Class No. Description Rating Period Effective Date Rating Period Expirati…"
type textarea "x"
type textarea "State Class No. Description Rating Period Effective Date Rating Period Expirati…"
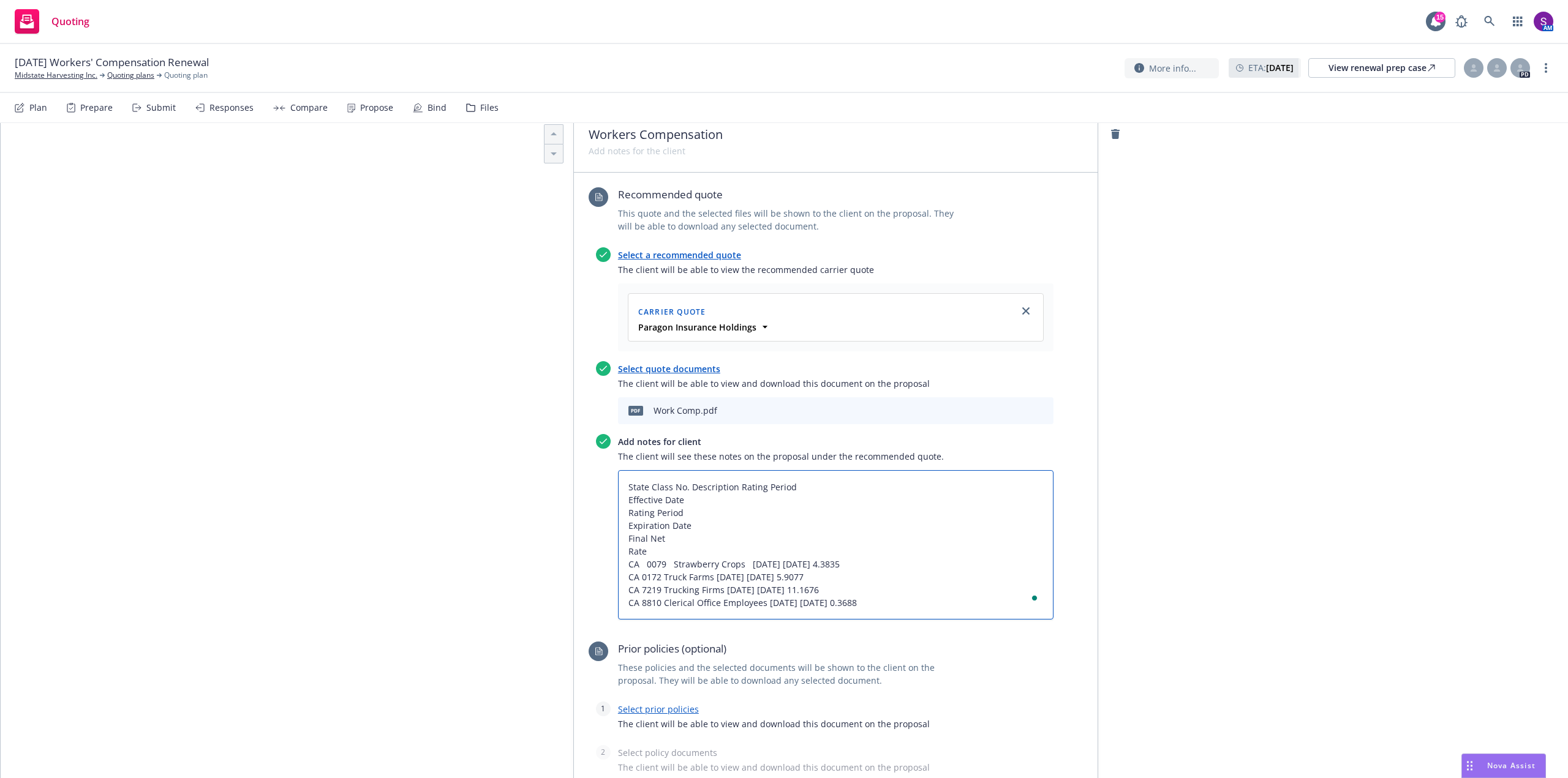
type textarea "x"
type textarea "State Class No. Description Rating Period Effective Date Rating Period Expirati…"
click at [791, 562] on textarea "State Class No. Description Rating Period Effective Date Rating Period Expirati…" at bounding box center [836, 545] width 436 height 149
type textarea "x"
type textarea "State Class No. Description Rating Period Effective Date Rating Period Expirati…"
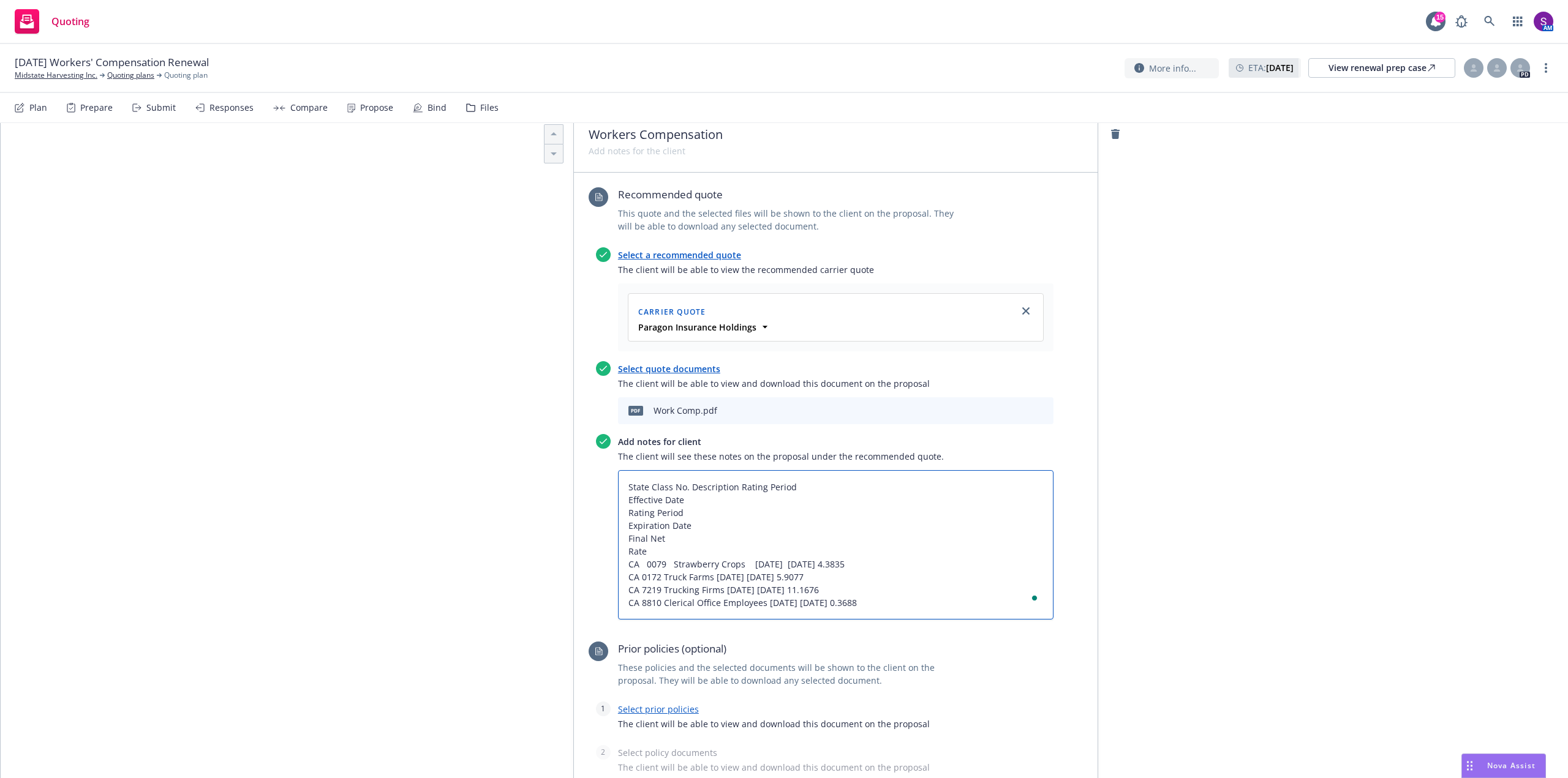
type textarea "x"
type textarea "State Class No. Description Rating Period Effective Date Rating Period Expirati…"
type textarea "x"
type textarea "State Class No. Description Rating Period Effective Date Rating Period Expirati…"
click at [846, 560] on textarea "State Class No. Description Rating Period Effective Date Rating Period Expirati…" at bounding box center [836, 545] width 436 height 149
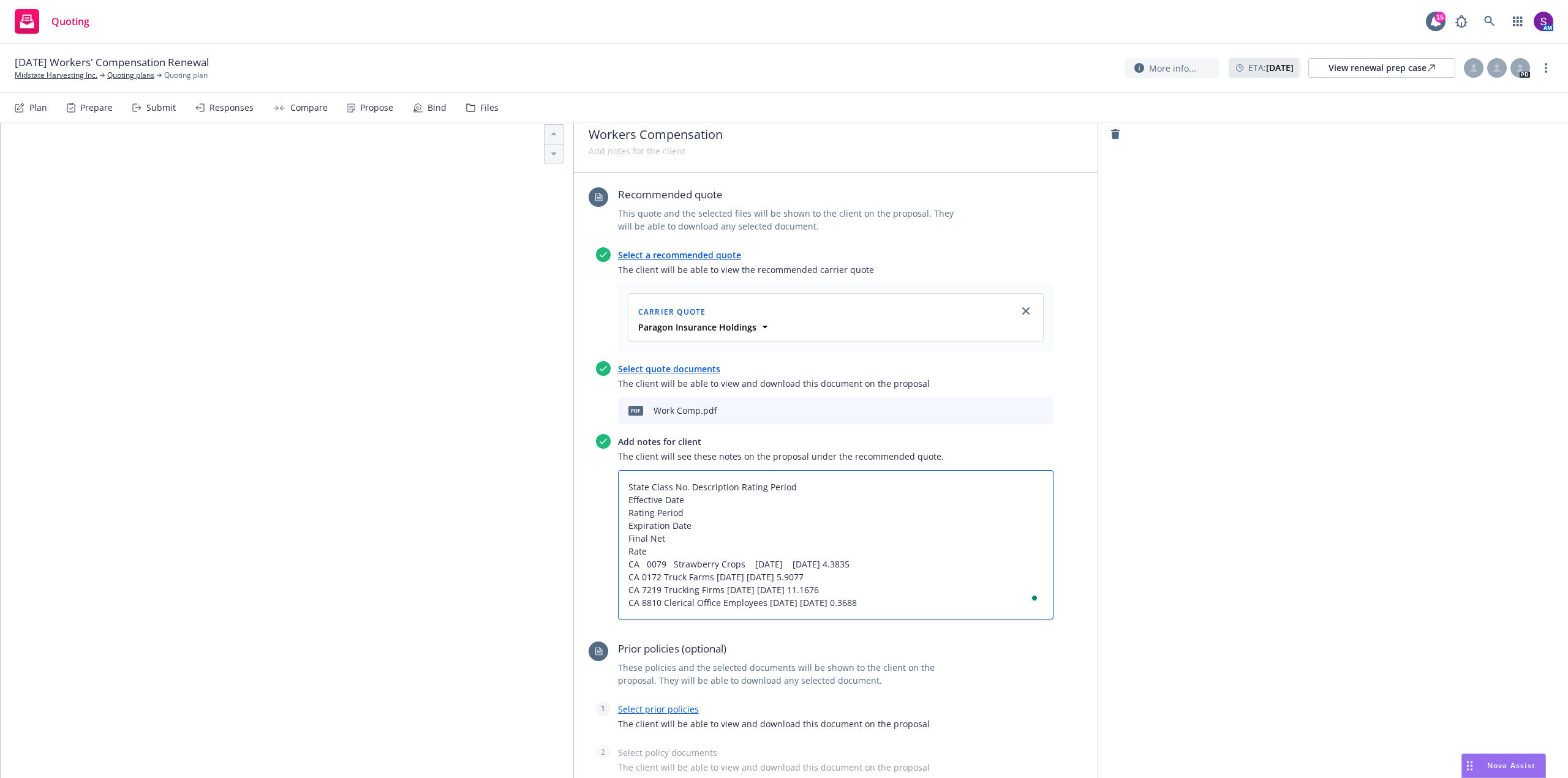
type textarea "x"
type textarea "State Class No. Description Rating Period Effective Date Rating Period Expirati…"
type textarea "x"
type textarea "State Class No. Description Rating Period Effective Date Rating Period Expirati…"
drag, startPoint x: 645, startPoint y: 549, endPoint x: 626, endPoint y: 496, distance: 56.3
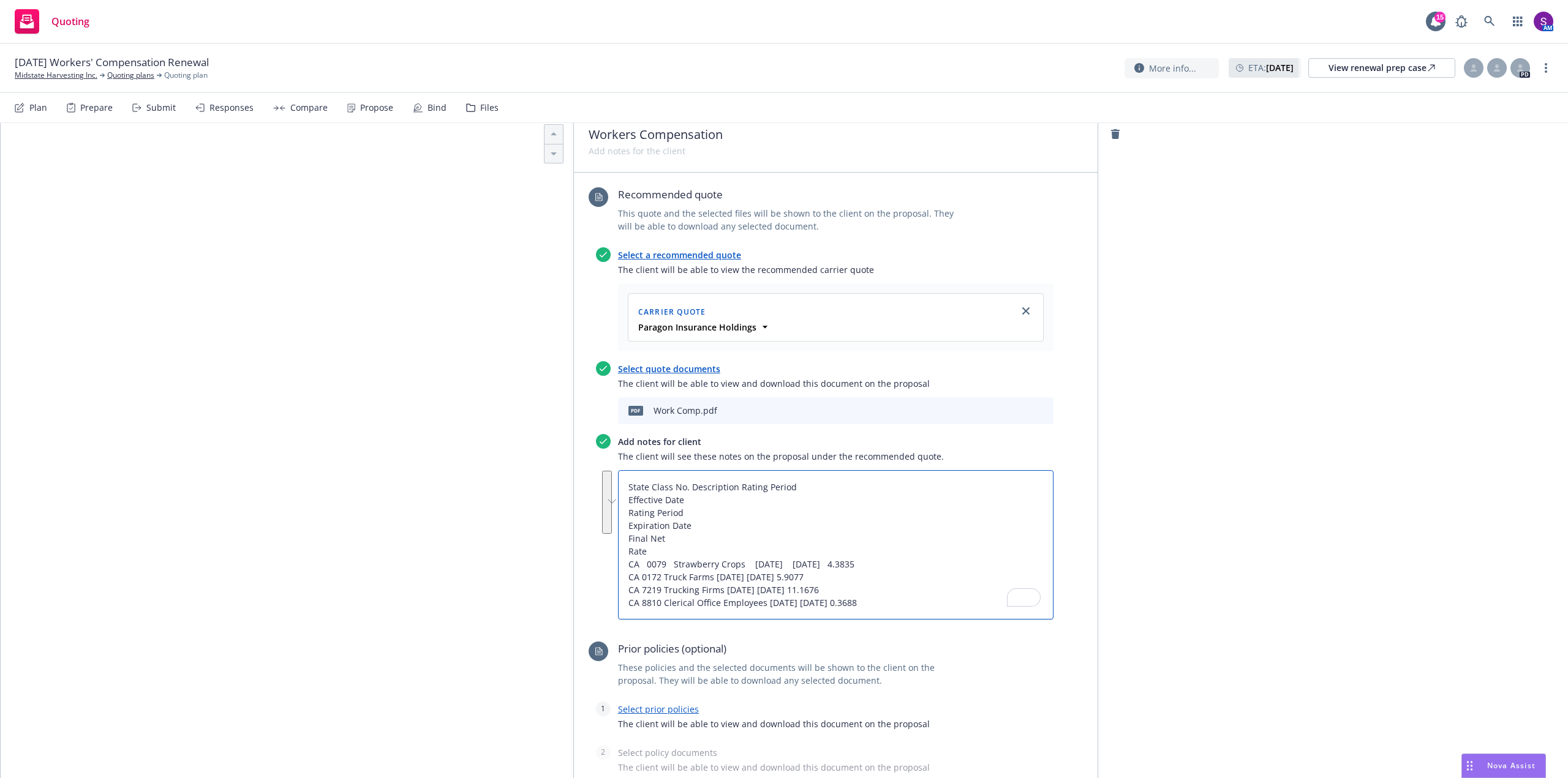
click at [626, 496] on textarea "State Class No. Description Rating Period Effective Date Rating Period Expirati…" at bounding box center [836, 545] width 436 height 149
type textarea "x"
type textarea "State Class No. Description Rating Period CA 0079 Strawberry Crops 08/18/2025 0…"
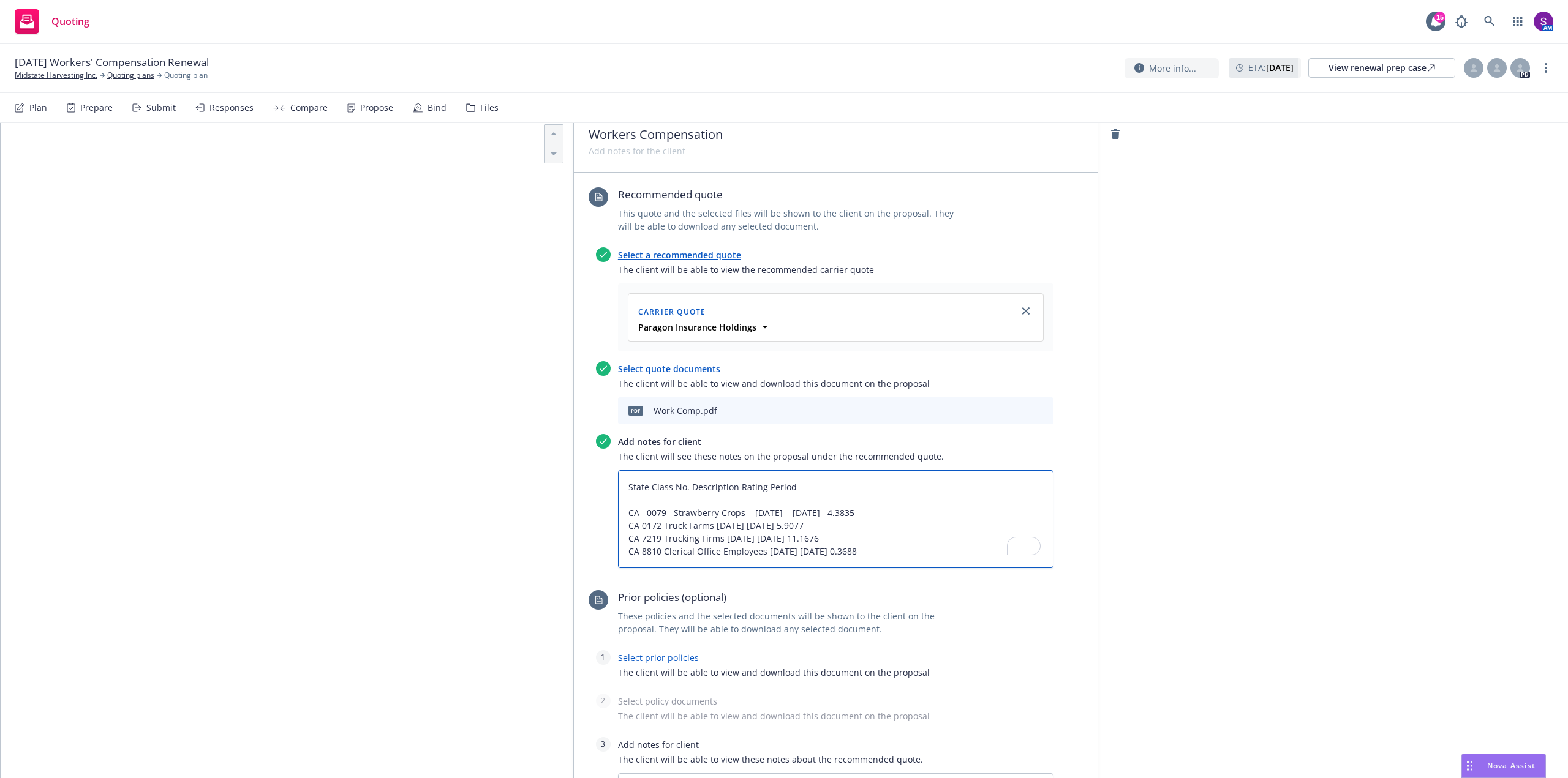
click at [803, 485] on textarea "State Class No. Description Rating Period CA 0079 Strawberry Crops 08/18/2025 0…" at bounding box center [836, 519] width 436 height 98
type textarea "x"
type textarea "State Class No. Description Rating Period CA 0079 Strawberry Crops 08/18/2025 0…"
paste textarea "Effective Date Rating Period Expiration Date Final Net Rate"
type textarea "x"
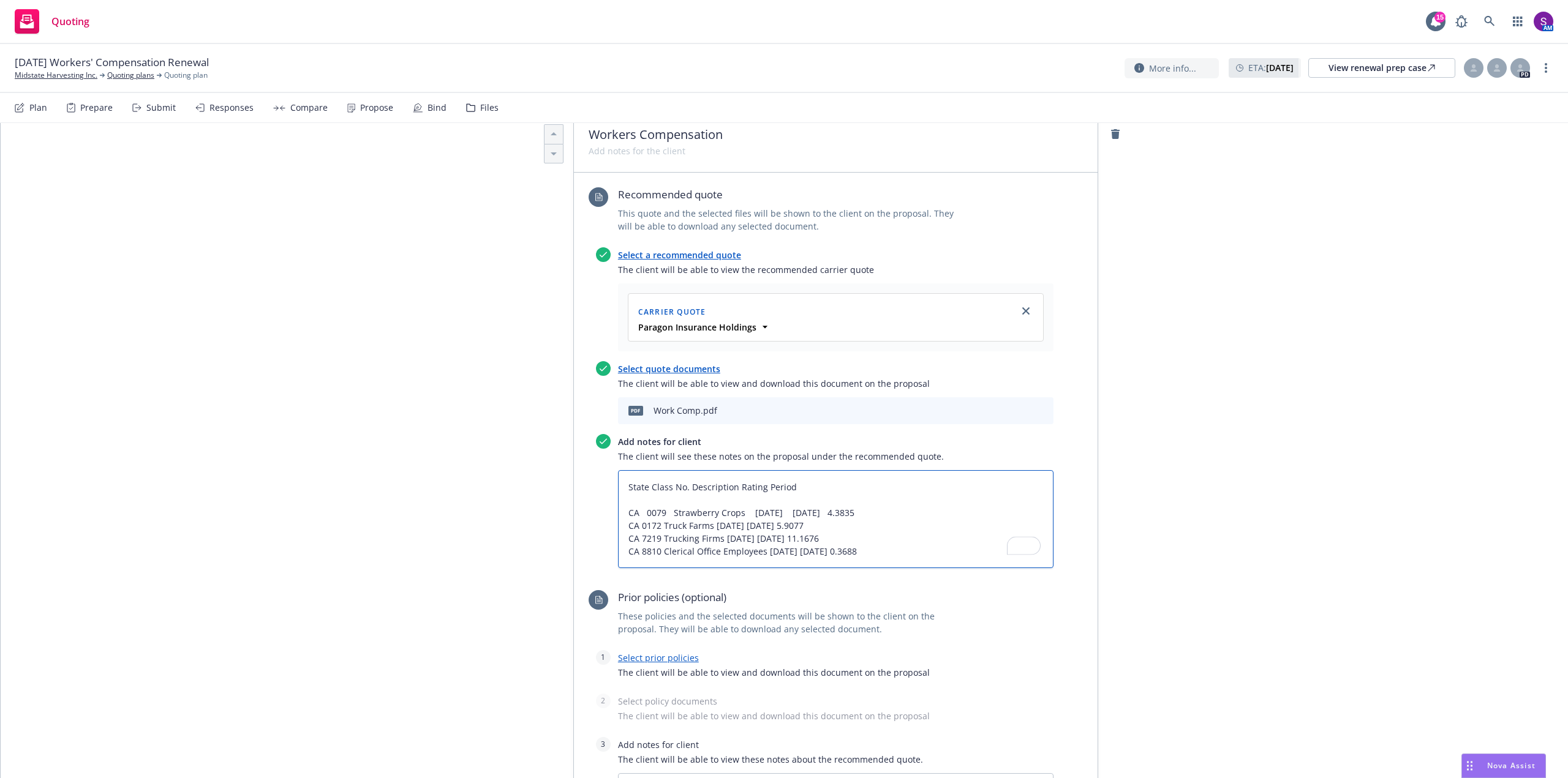
type textarea "State Class No. Description Rating Period Effective Date Rating Period Expirati…"
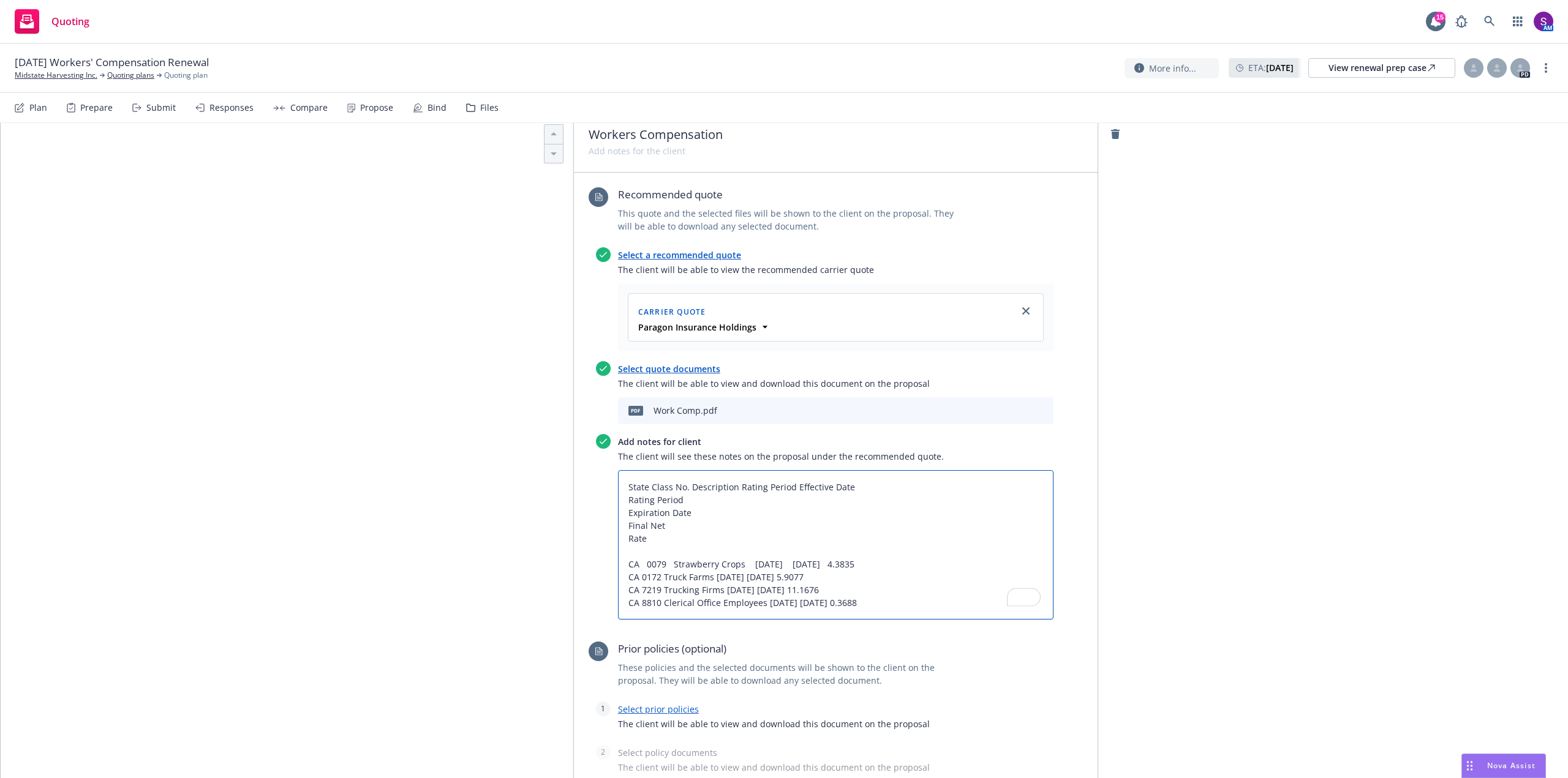
click at [625, 500] on textarea "State Class No. Description Rating Period Effective Date Rating Period Expirati…" at bounding box center [836, 545] width 436 height 149
type textarea "x"
type textarea "State Class No. Description Rating Period Effective DateRating Period Expiratio…"
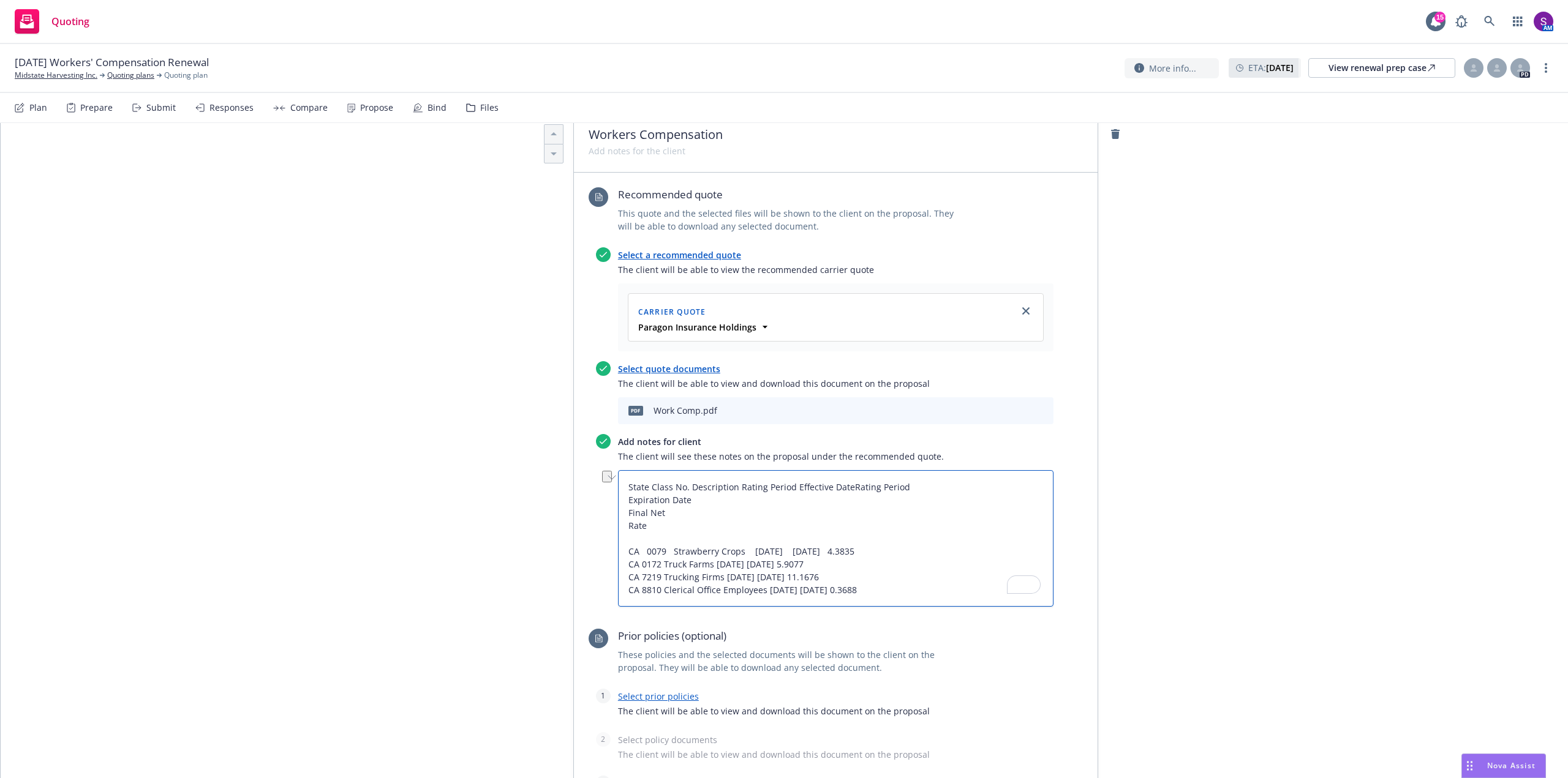
drag, startPoint x: 687, startPoint y: 499, endPoint x: 606, endPoint y: 500, distance: 81.0
click at [606, 500] on div "Add notes for client The client will see these notes on the proposal under the …" at bounding box center [825, 521] width 458 height 173
type textarea "x"
type textarea "State Class No. Description Rating Period Effective DateRating Period Final Net…"
click at [632, 514] on textarea "State Class No. Description Rating Period Effective DateRating Period Final Net…" at bounding box center [836, 539] width 436 height 137
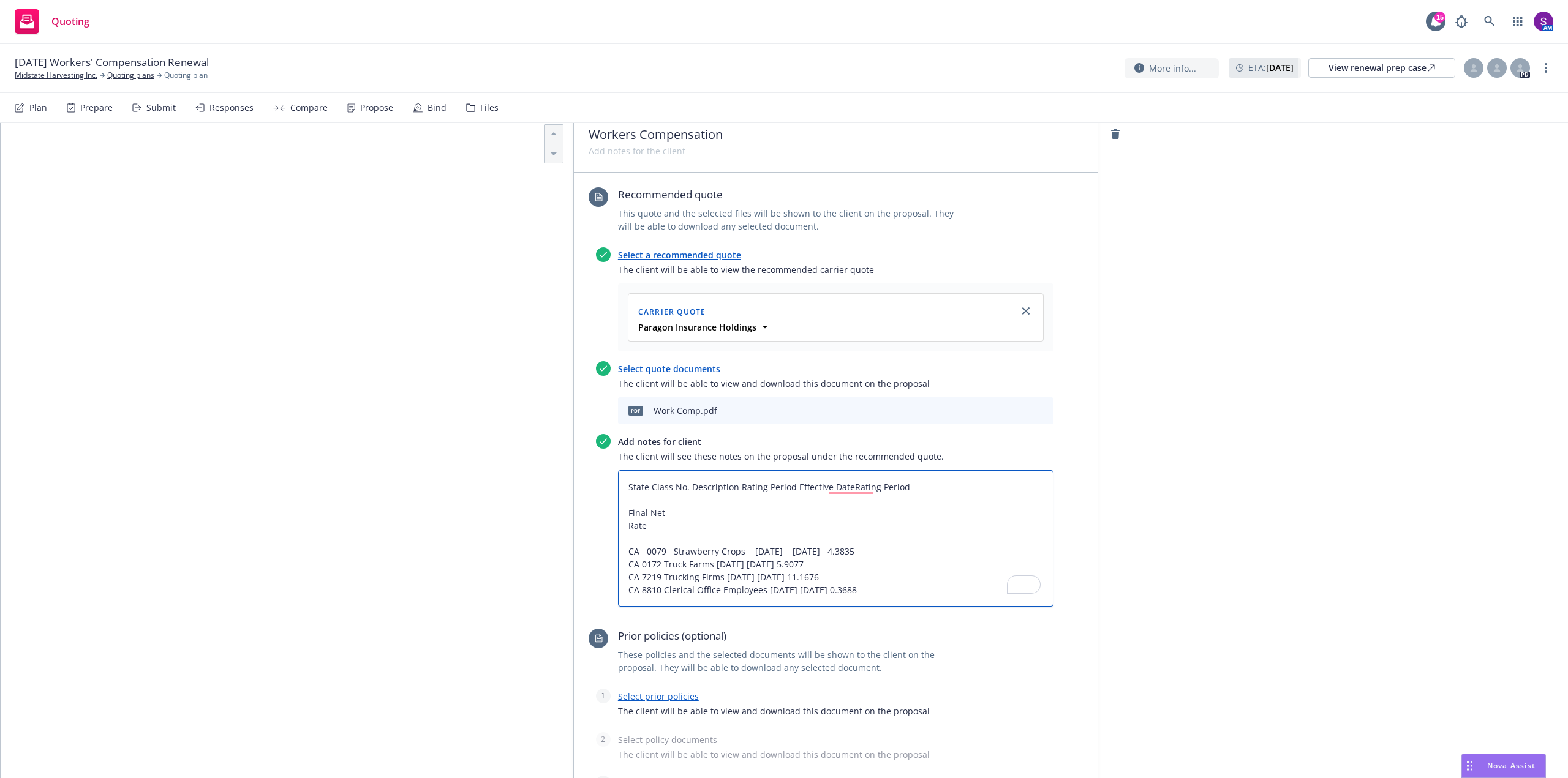
click at [624, 509] on textarea "State Class No. Description Rating Period Effective DateRating Period Final Net…" at bounding box center [836, 539] width 436 height 137
type textarea "x"
type textarea "State Class No. Description Rating Period Effective DateRating Period Final Net…"
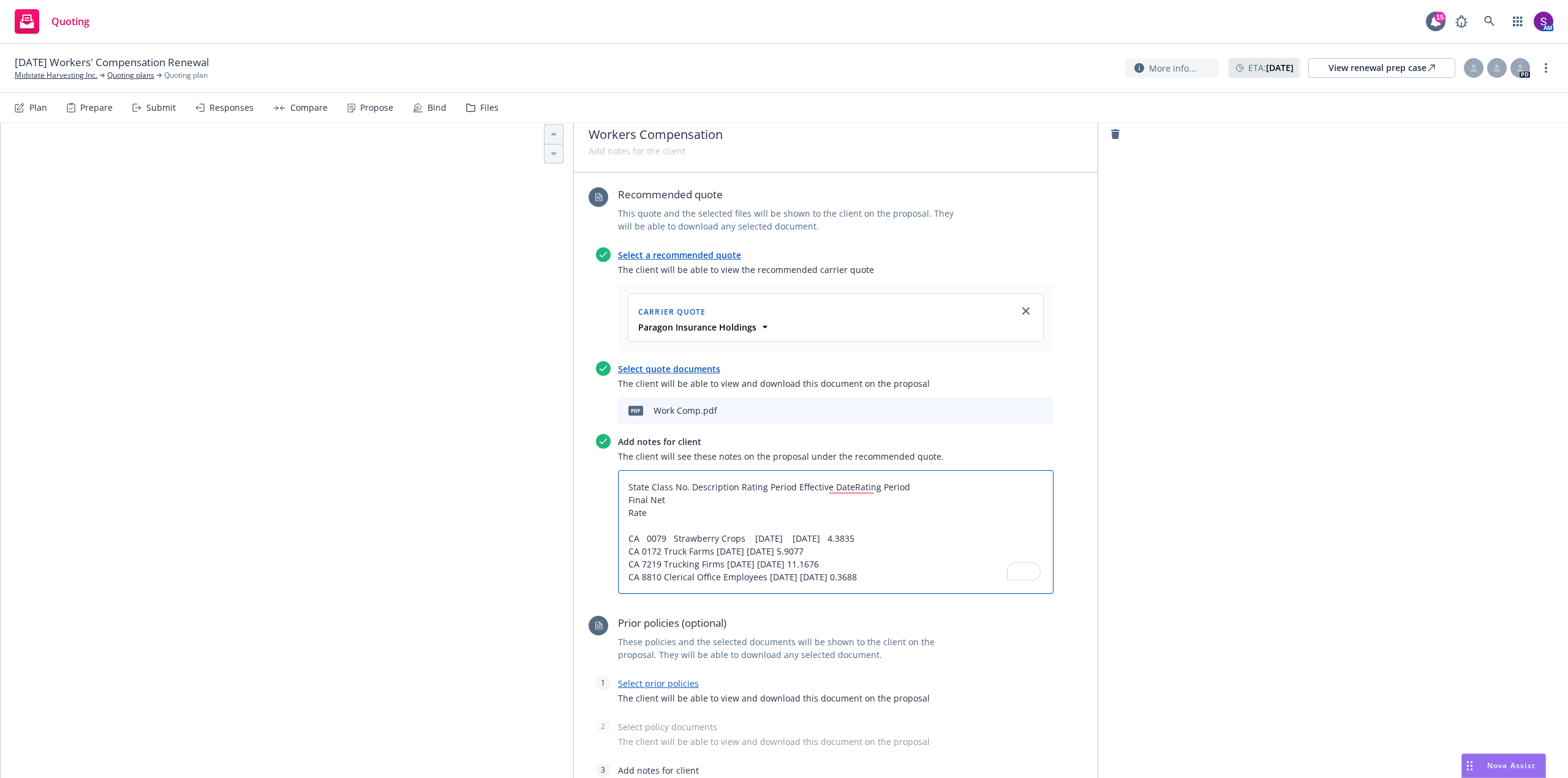
type textarea "x"
type textarea "State Class No. Description Rating Period Effective DateRating PeriodFinal Net …"
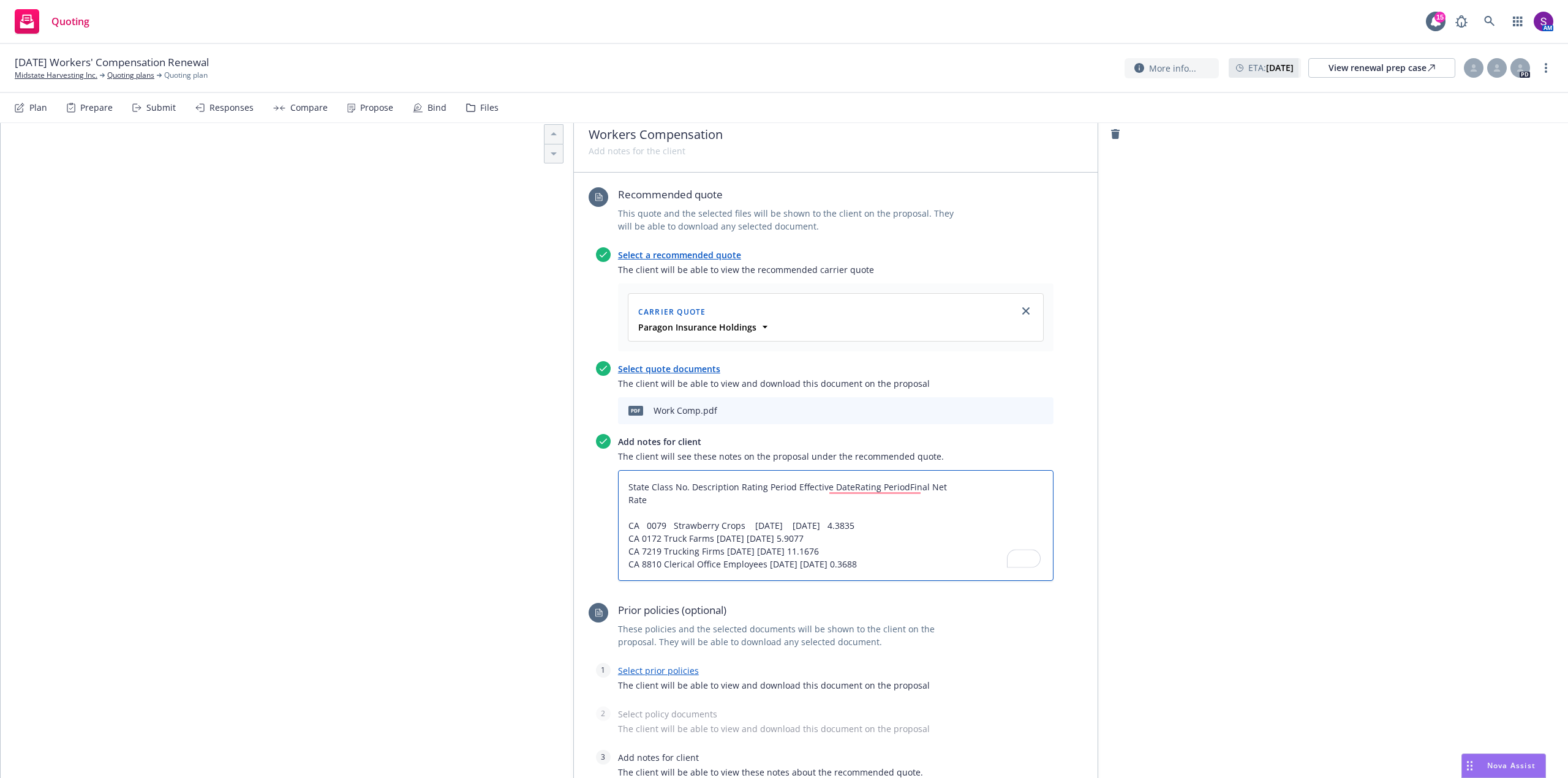
click at [625, 497] on textarea "State Class No. Description Rating Period Effective DateRating PeriodFinal Net …" at bounding box center [836, 526] width 436 height 111
type textarea "x"
type textarea "State Class No. Description Rating Period Effective DateRating PeriodFinal NetR…"
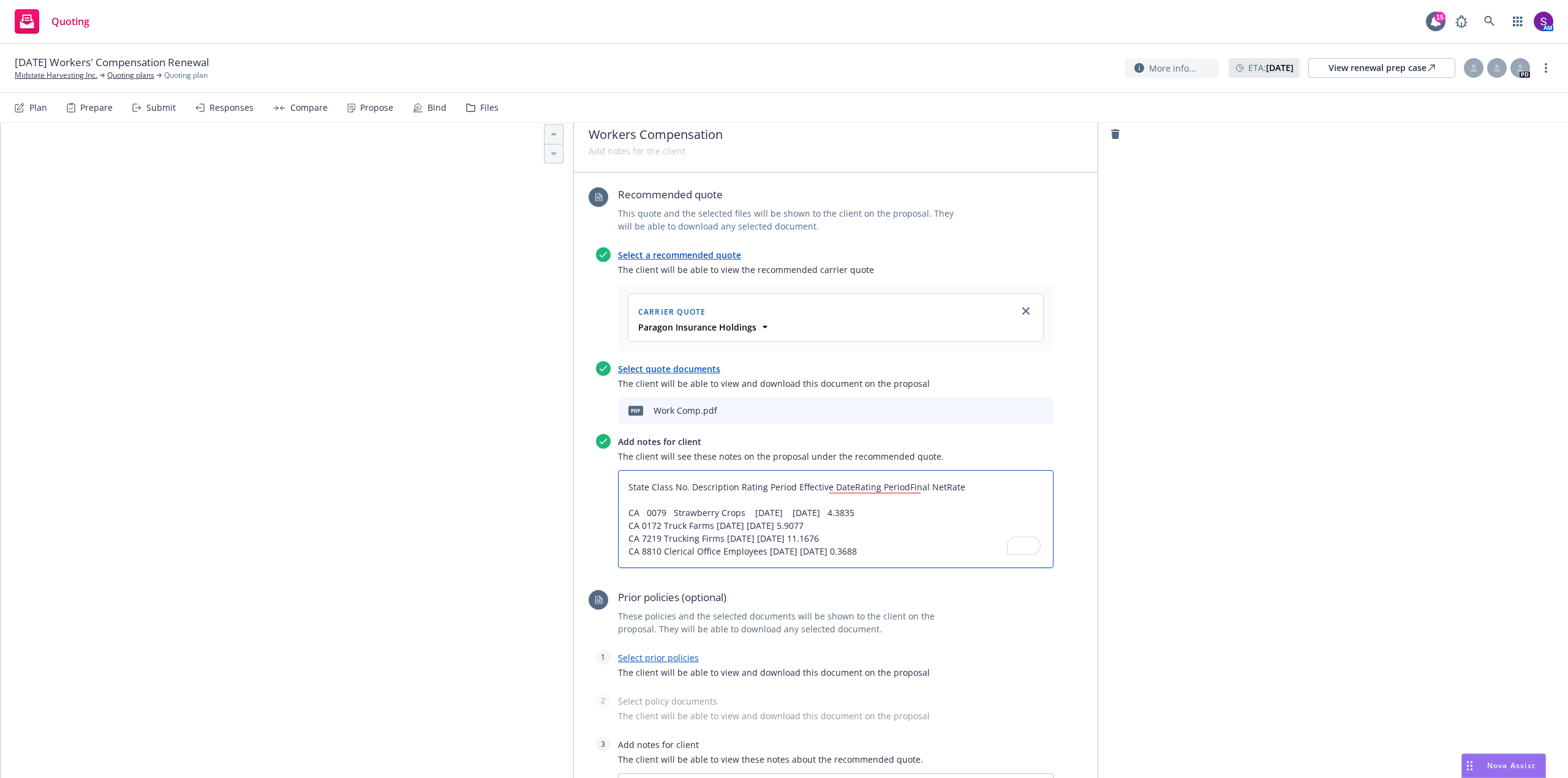
type textarea "x"
type textarea "State Class No. Description Rating Period Effective DateRating PeriodFinal Net …"
click at [645, 483] on textarea "State Class No. Description Rating Period Effective DateRating PeriodFinal Net …" at bounding box center [836, 519] width 436 height 98
type textarea "x"
type textarea "State- Class No. Description Rating Period Effective DateRating PeriodFinal Net…"
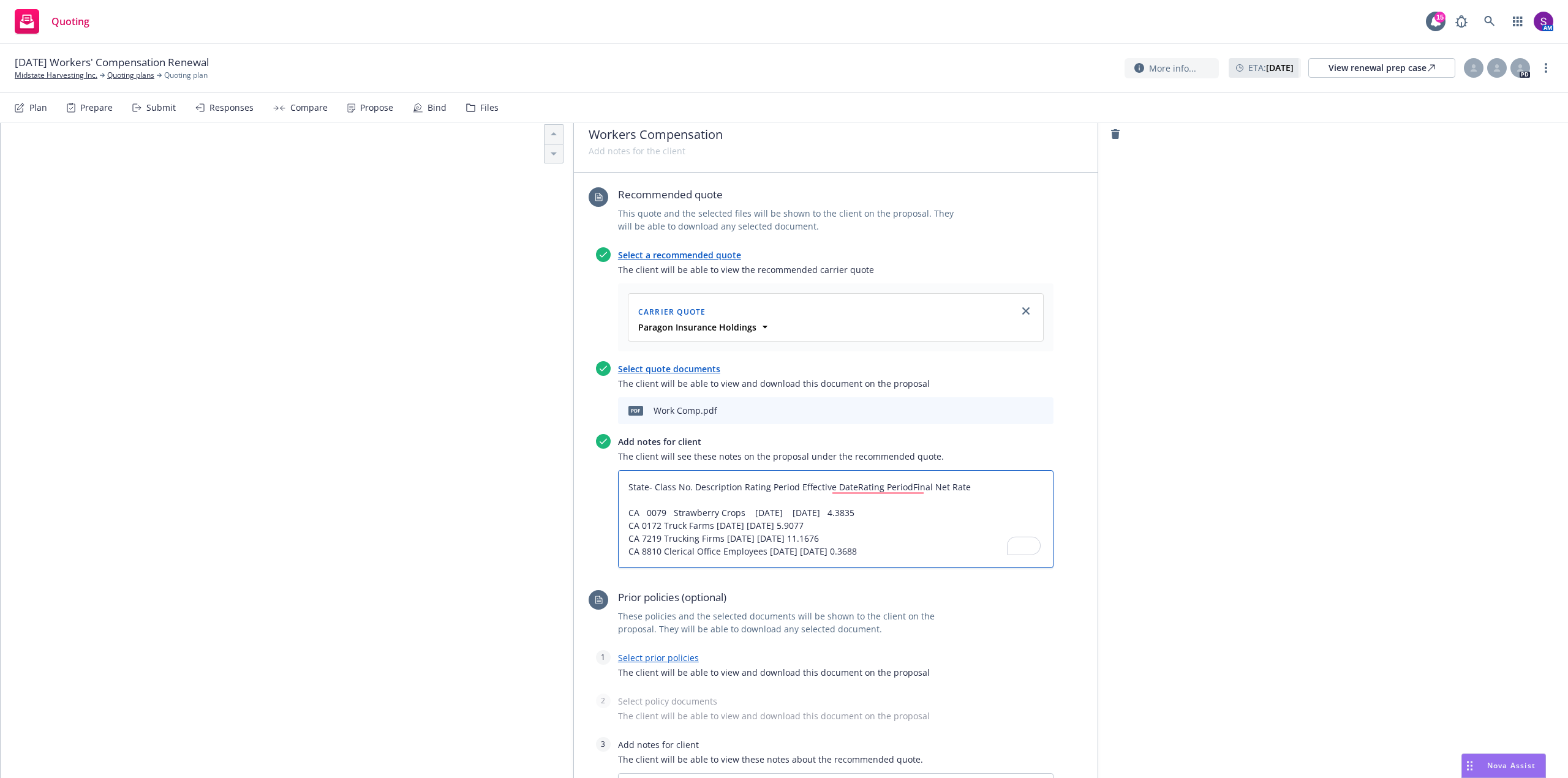
click at [686, 487] on textarea "State- Class No. Description Rating Period Effective DateRating PeriodFinal Net…" at bounding box center [836, 519] width 436 height 98
type textarea "x"
type textarea "State- Class No.- Description Rating Period Effective DateRating PeriodFinal Ne…"
click at [739, 486] on textarea "State- Class No.- Description Rating Period Effective DateRating PeriodFinal Ne…" at bounding box center [836, 519] width 436 height 98
type textarea "x"
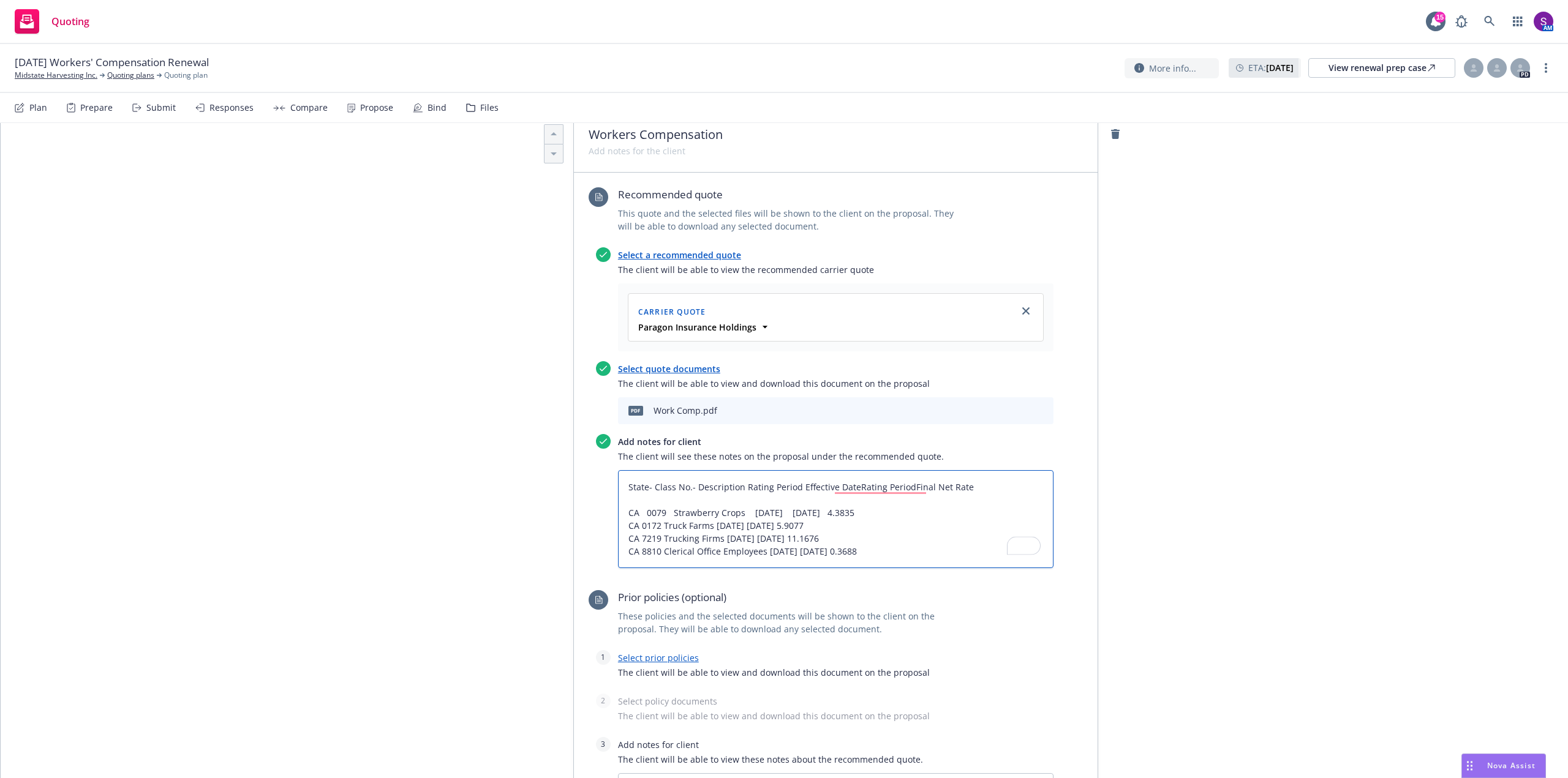
type textarea "State- Class No.- Description -Rating Period Effective DateRating PeriodFinal N…"
drag, startPoint x: 739, startPoint y: 487, endPoint x: 905, endPoint y: 488, distance: 166.0
click at [905, 488] on textarea "State- Class No.- Description -Rating Period Effective DateRating PeriodFinal N…" at bounding box center [836, 519] width 436 height 98
type textarea "x"
type textarea "State- Class No.- Description Final Net Rate CA 0079 Strawberry Crops 08/18/202…"
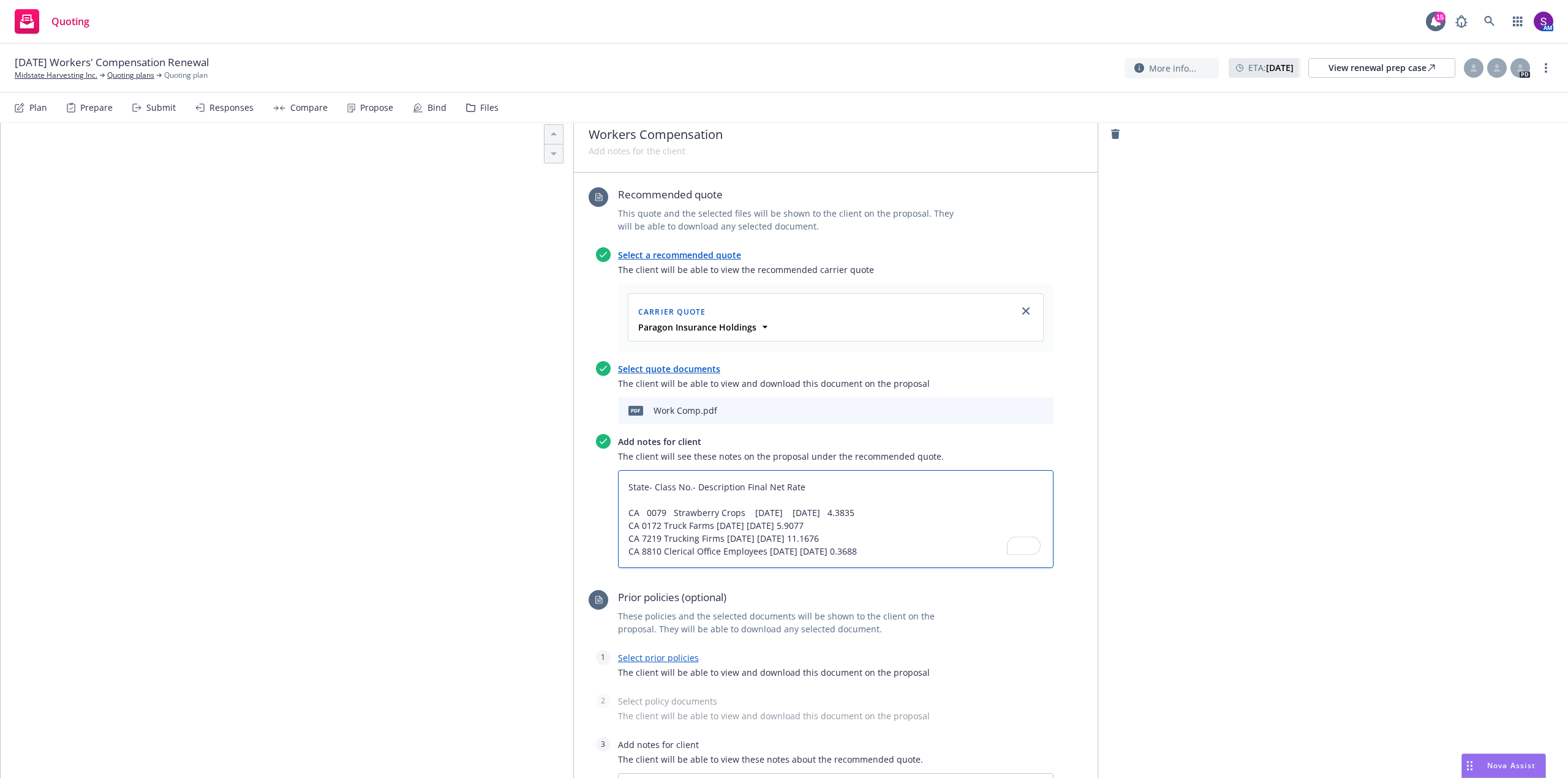
type textarea "x"
type textarea "State- Class No.- Description Final Net Rate CA 0079 Strawberry Crops 08/18/202…"
type textarea "x"
type textarea "State- Class No.- Description Final Net Rate CA 0079 Strawberry Crops 08/18/202…"
type textarea "x"
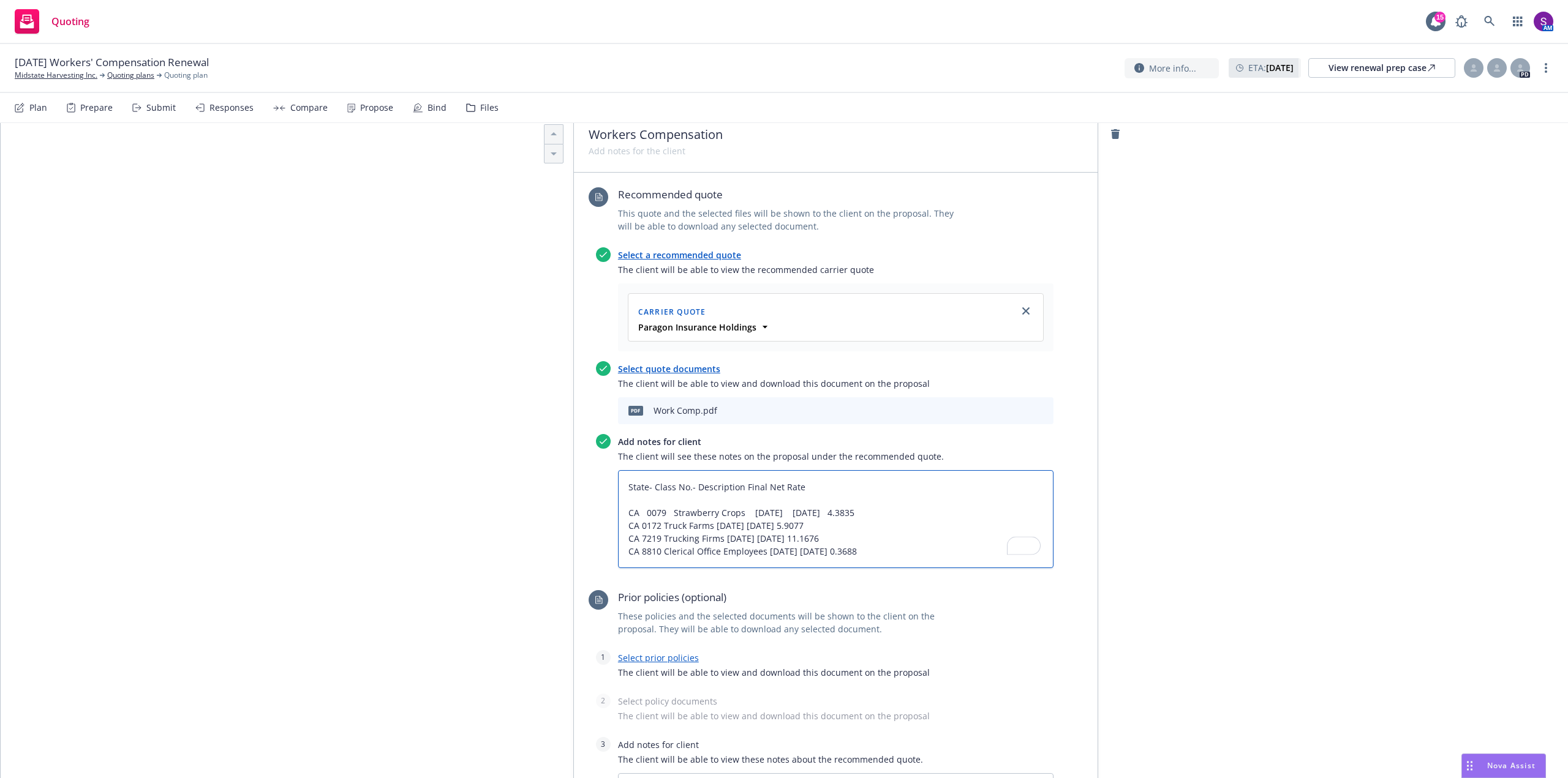
type textarea "State- Class No.- DescriptionFinal Net Rate CA 0079 Strawberry Crops 08/18/2025…"
type textarea "x"
type textarea "State- Class No.- Description-Final Net Rate CA 0079 Strawberry Crops 08/18/202…"
type textarea "x"
type textarea "State- Class No.- Description- Final Net Rate CA 0079 Strawberry Crops 08/18/20…"
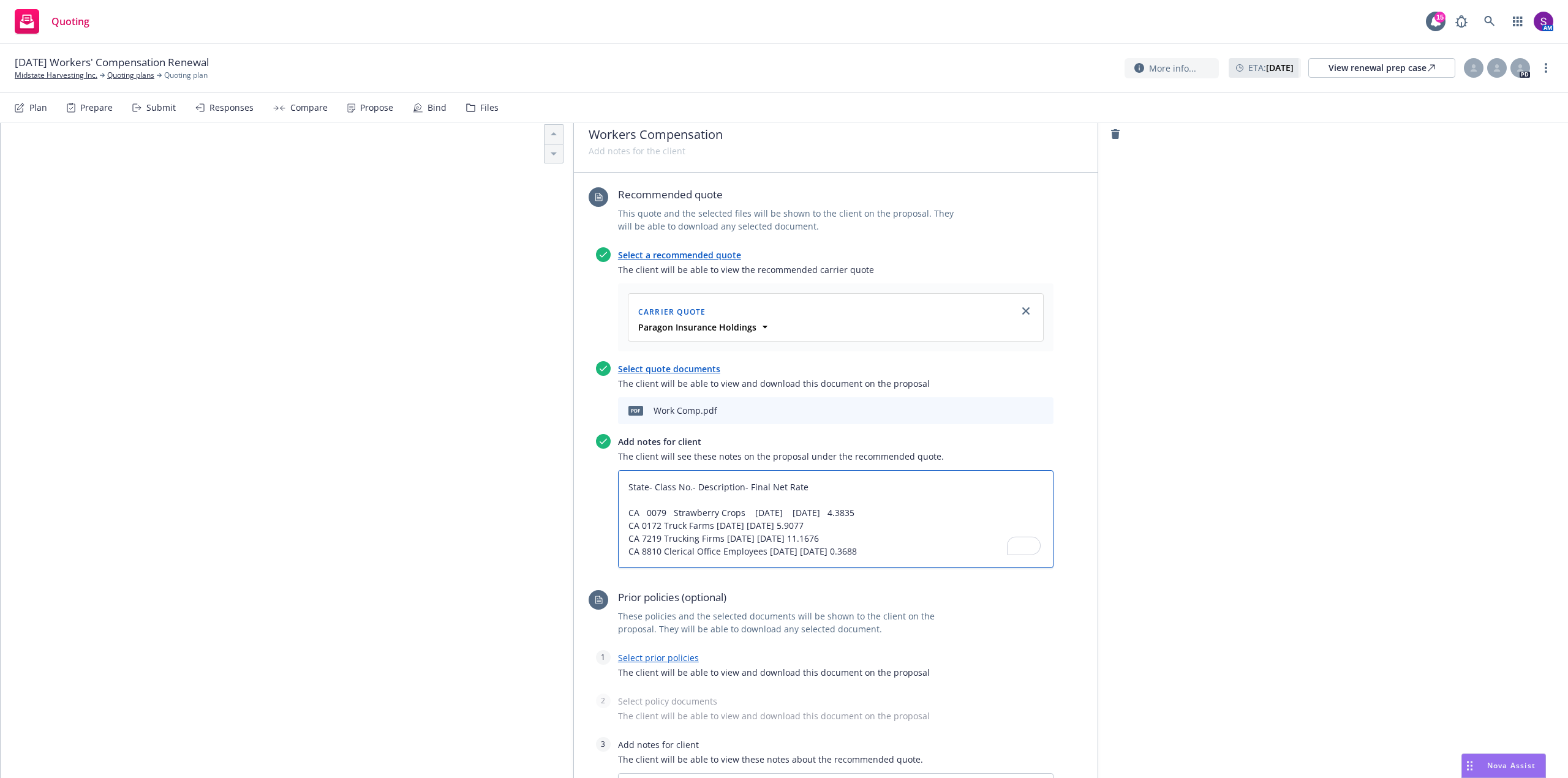
click at [650, 482] on textarea "State- Class No.- Description- Final Net Rate CA 0079 Strawberry Crops 08/18/20…" at bounding box center [836, 519] width 436 height 98
type textarea "x"
type textarea "State- Class No.- Description- Final Net Rate CA 0079 Strawberry Crops 08/18/20…"
type textarea "x"
type textarea "State- Class No.- Description- Final Net Rate CA 0079 Strawberry Crops 08/18/20…"
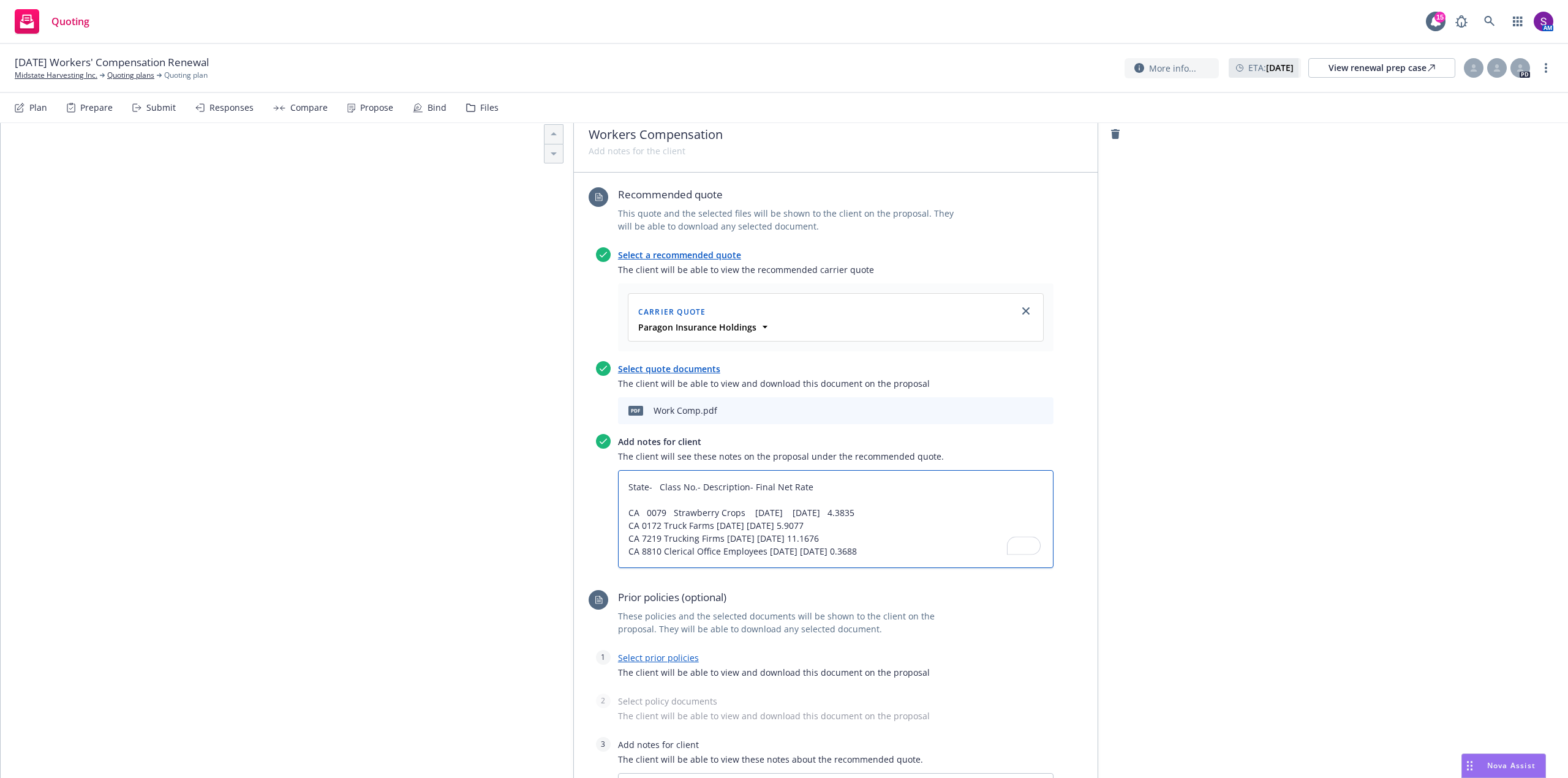
click at [693, 485] on textarea "State- Class No.- Description- Final Net Rate CA 0079 Strawberry Crops 08/18/20…" at bounding box center [836, 519] width 436 height 98
type textarea "x"
type textarea "State- Class No.- Description- Final Net Rate CA 0079 Strawberry Crops 08/18/20…"
type textarea "x"
type textarea "State- Class No.- Description- Final Net Rate CA 0079 Strawberry Crops 08/18/20…"
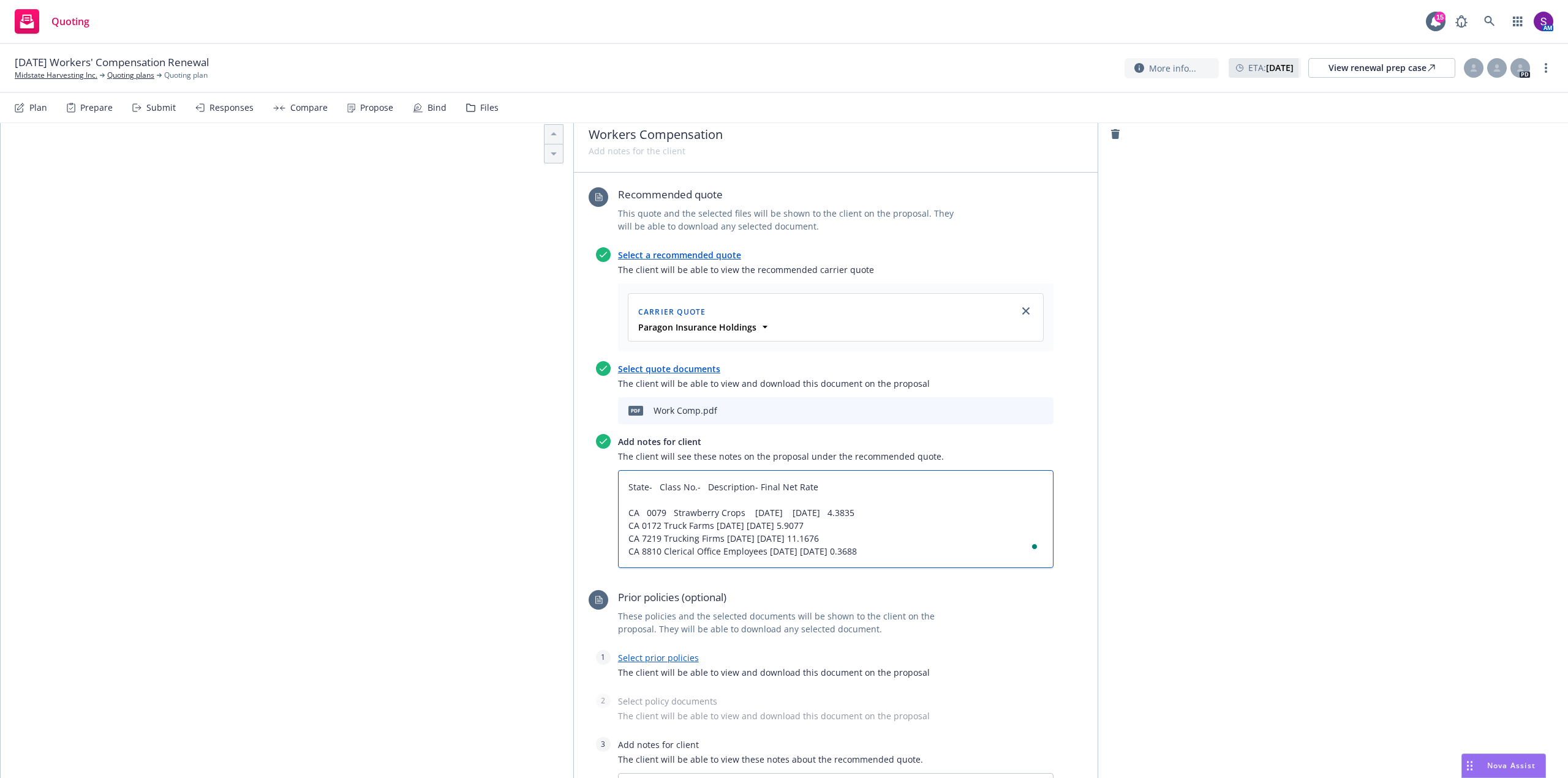
click at [750, 487] on textarea "State- Class No.- Description- Final Net Rate CA 0079 Strawberry Crops 08/18/20…" at bounding box center [836, 519] width 436 height 98
type textarea "x"
type textarea "State- Class No.- Description- Final Net Rate CA 0079 Strawberry Crops 08/18/20…"
type textarea "x"
type textarea "State- Class No.- Description- Final Net Rate CA 0079 Strawberry Crops 08/18/20…"
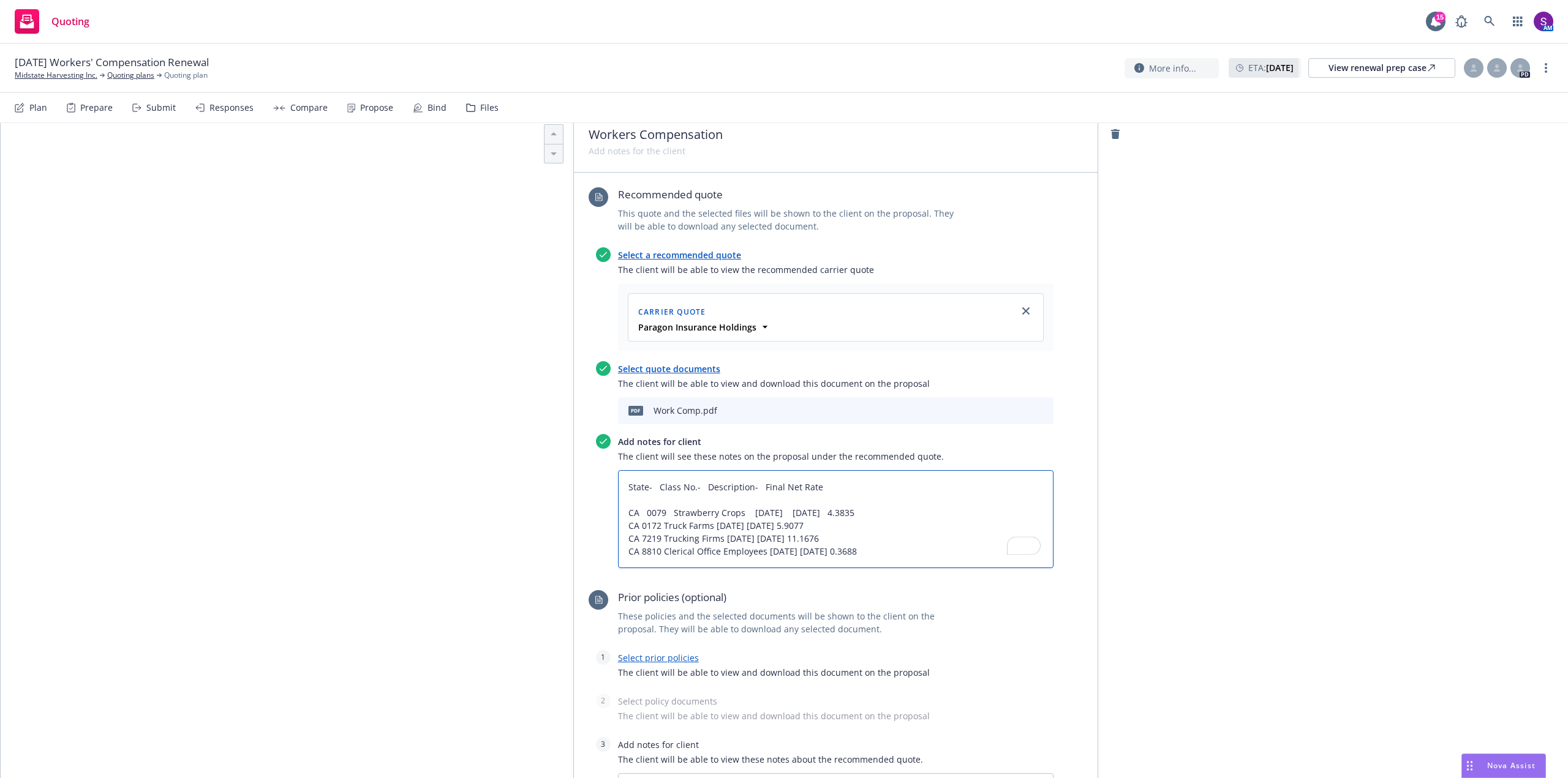
click at [625, 511] on textarea "State- Class No.- Description- Final Net Rate CA 0079 Strawberry Crops 08/18/20…" at bounding box center [836, 519] width 436 height 98
type textarea "x"
type textarea "State- Class No.- Description- Final Net Rate CA 0079 Strawberry Crops 08/18/20…"
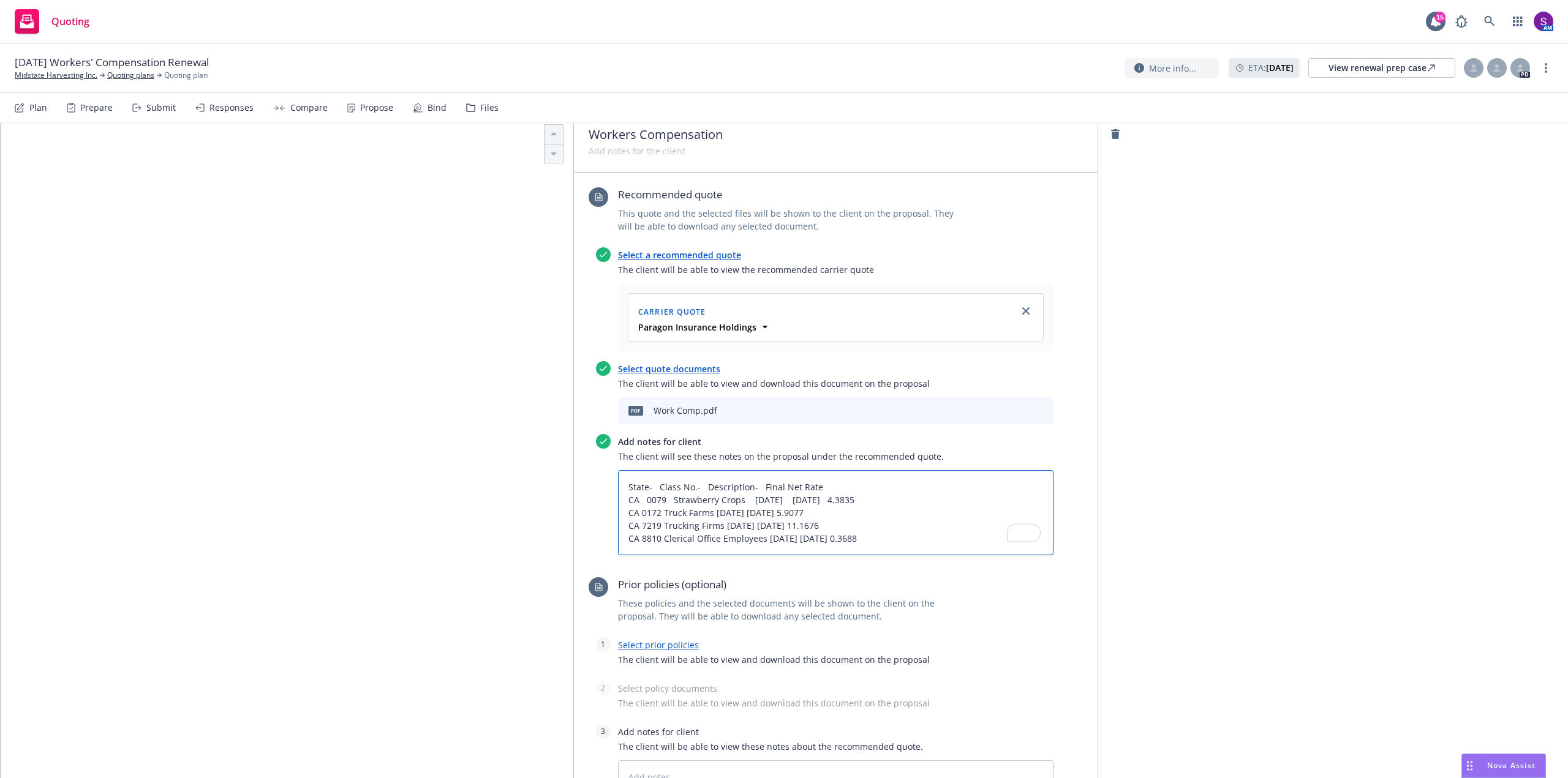
click at [642, 495] on textarea "State- Class No.- Description- Final Net Rate CA 0079 Strawberry Crops 08/18/20…" at bounding box center [836, 513] width 436 height 85
type textarea "x"
type textarea "State- Class No.- Description- Final Net Rate CA 0079 Strawberry Crops 08/18/20…"
type textarea "x"
type textarea "State- Class No.- Description- Final Net Rate CA 0079 Strawberry Crops 08/18/20…"
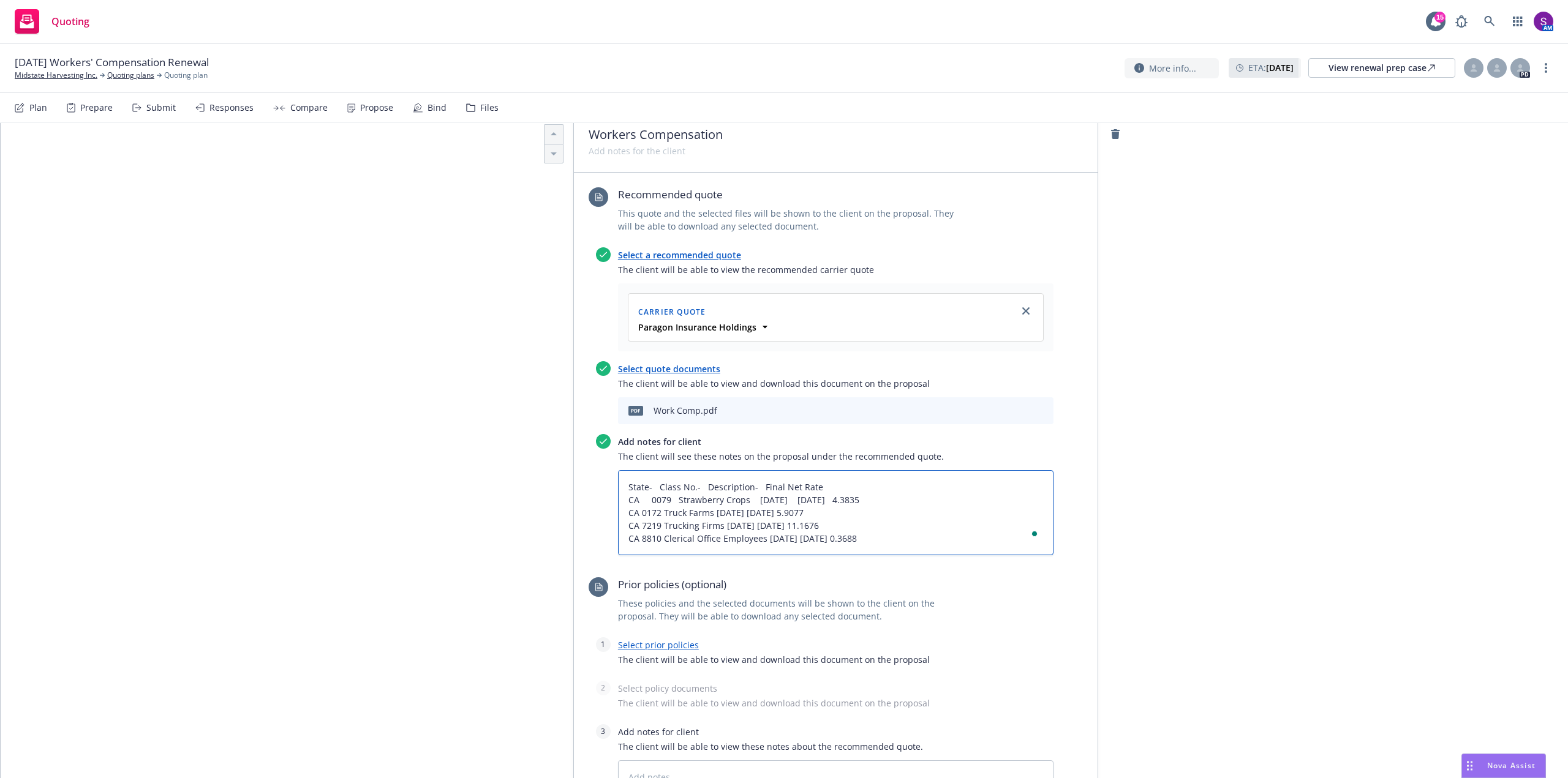
type textarea "x"
type textarea "State- Class No.- Description- Final Net Rate CA 0079 Strawberry Crops 08/18/20…"
type textarea "x"
type textarea "State- Class No.- Description- Final Net Rate CA 0079 Strawberry Crops 08/18/20…"
type textarea "x"
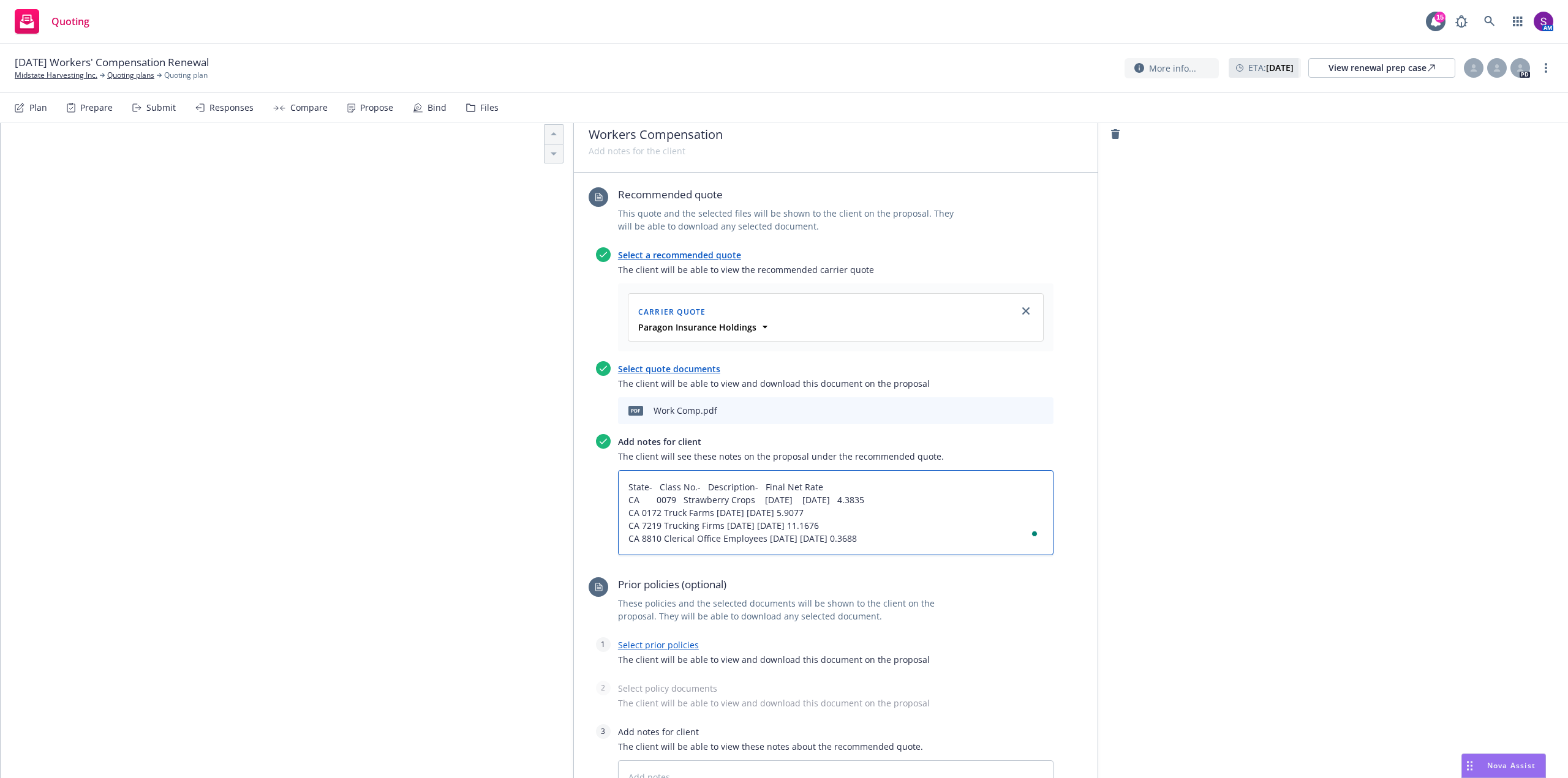
type textarea "State- Class No.- Description- Final Net Rate CA 0079 Strawberry Crops 08/18/20…"
type textarea "x"
type textarea "State- Class No.- Description- Final Net Rate CA 0079 Strawberry Crops 08/18/20…"
type textarea "x"
type textarea "State- Class No.- Description- Final Net Rate CA 0079 Strawberry Crops 08/18/20…"
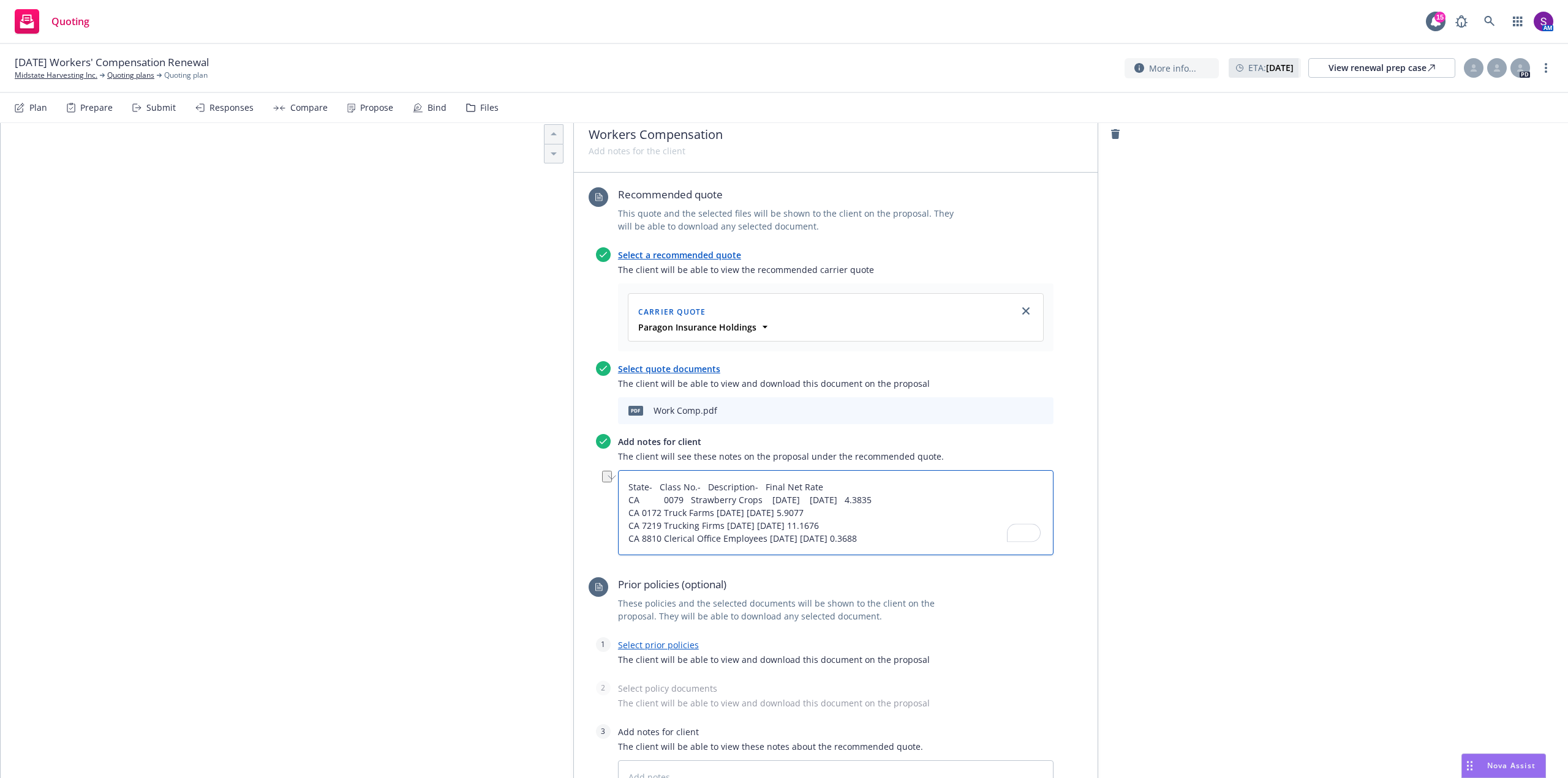
drag, startPoint x: 860, startPoint y: 498, endPoint x: 759, endPoint y: 501, distance: 101.0
click at [759, 501] on textarea "State- Class No.- Description- Final Net Rate CA 0079 Strawberry Crops 08/18/20…" at bounding box center [836, 513] width 436 height 85
type textarea "x"
type textarea "State- Class No.- Description- Final Net Rate CA 0079 Strawberry Crops 4.3835 C…"
type textarea "x"
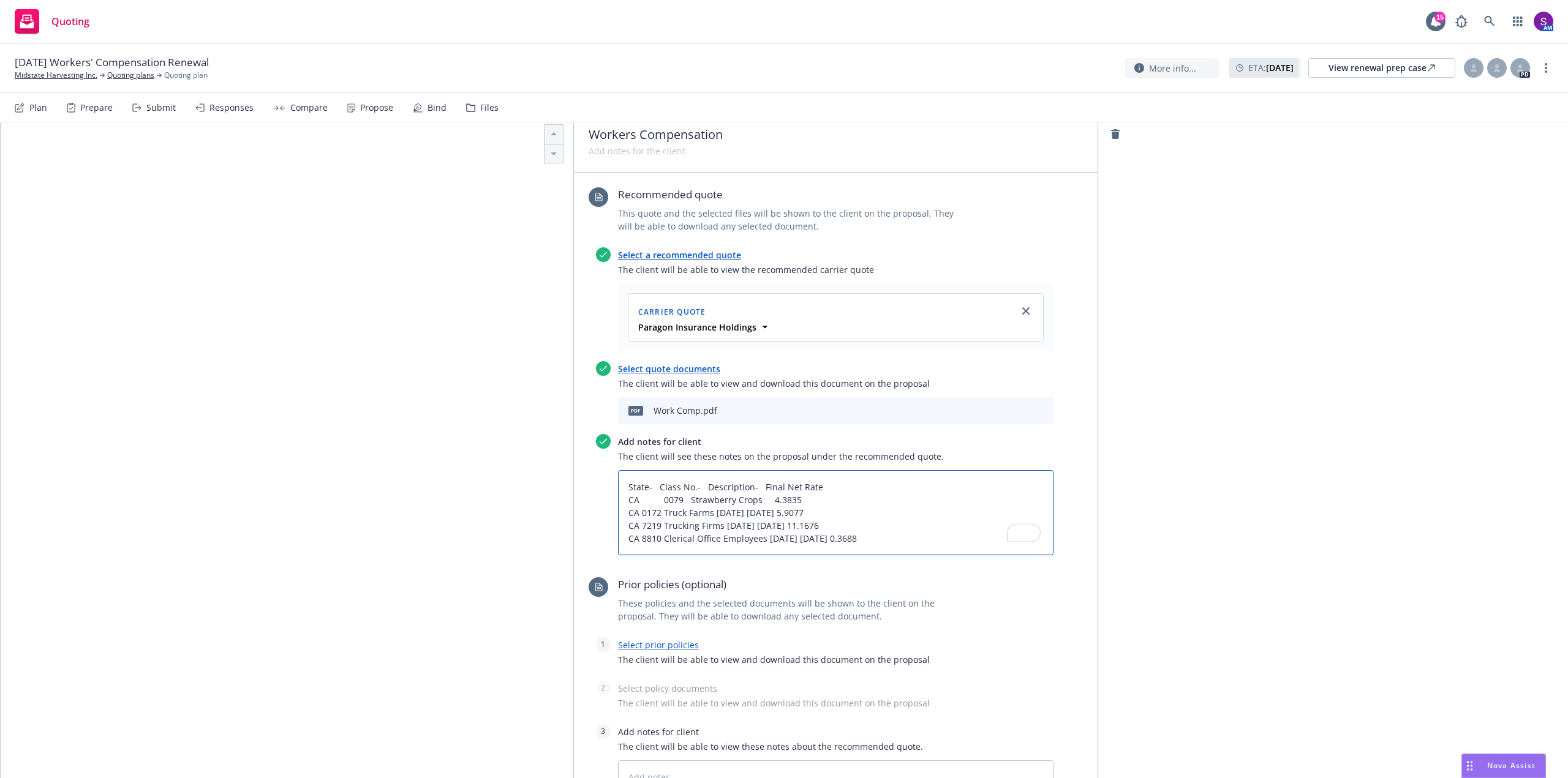
type textarea "State- Class No.- Description- Final Net Rate CA 0079 Strawberry Crops 4.3835 C…"
type textarea "x"
type textarea "State- Class No.- Description- Final Net Rate CA 0079 Strawberry Crops 4.3835 C…"
drag, startPoint x: 710, startPoint y: 512, endPoint x: 803, endPoint y: 513, distance: 93.0
click at [803, 513] on textarea "State- Class No.- Description- Final Net Rate CA 0079 Strawberry Crops 4.3835 C…" at bounding box center [836, 513] width 436 height 85
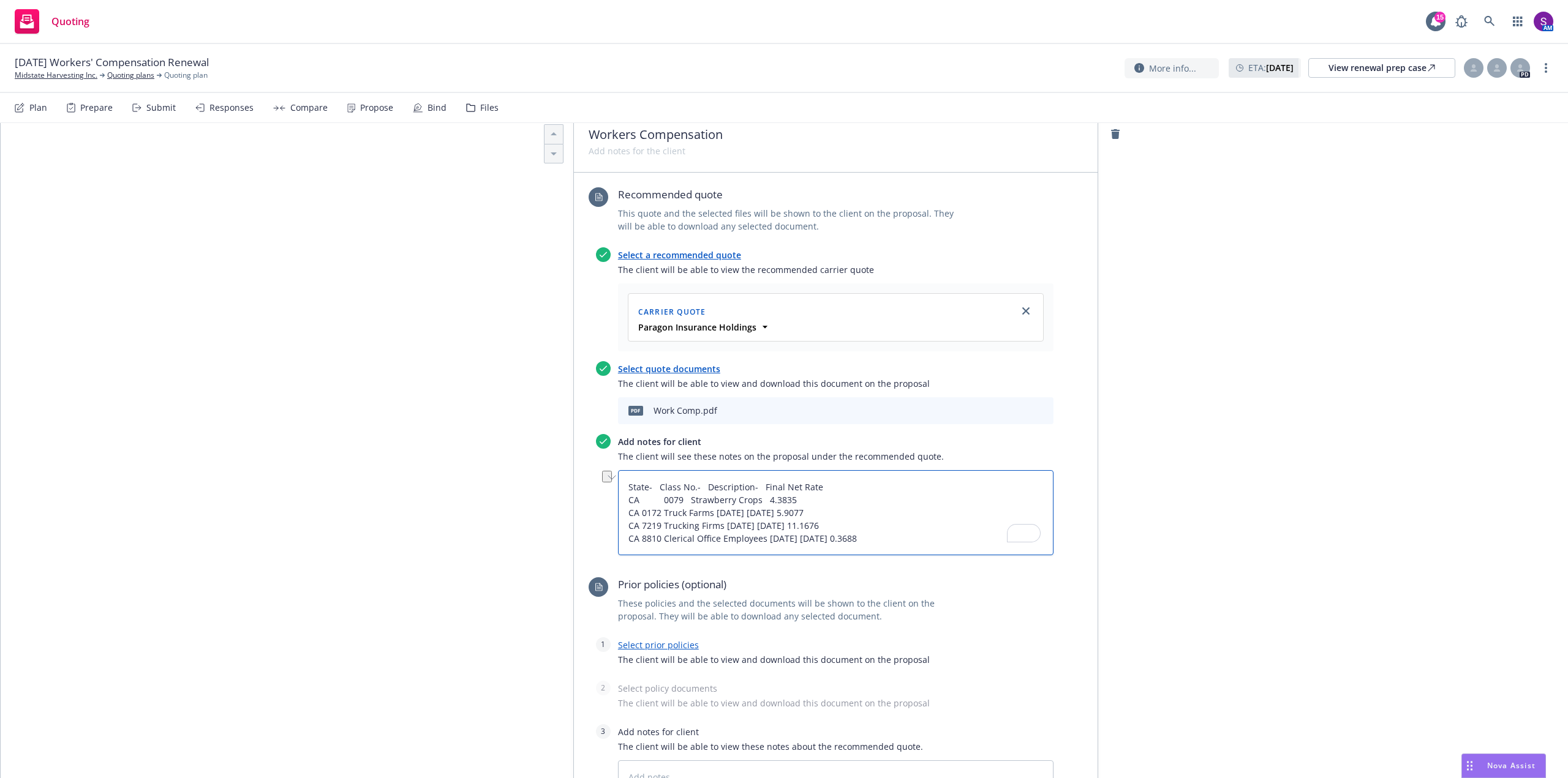
type textarea "x"
type textarea "State- Class No.- Description- Final Net Rate CA 0079 Strawberry Crops 4.3835 C…"
click at [637, 511] on textarea "State- Class No.- Description- Final Net Rate CA 0079 Strawberry Crops 4.3835 C…" at bounding box center [836, 513] width 436 height 85
type textarea "x"
type textarea "State- Class No.- Description- Final Net Rate CA 0079 Strawberry Crops 4.3835 C…"
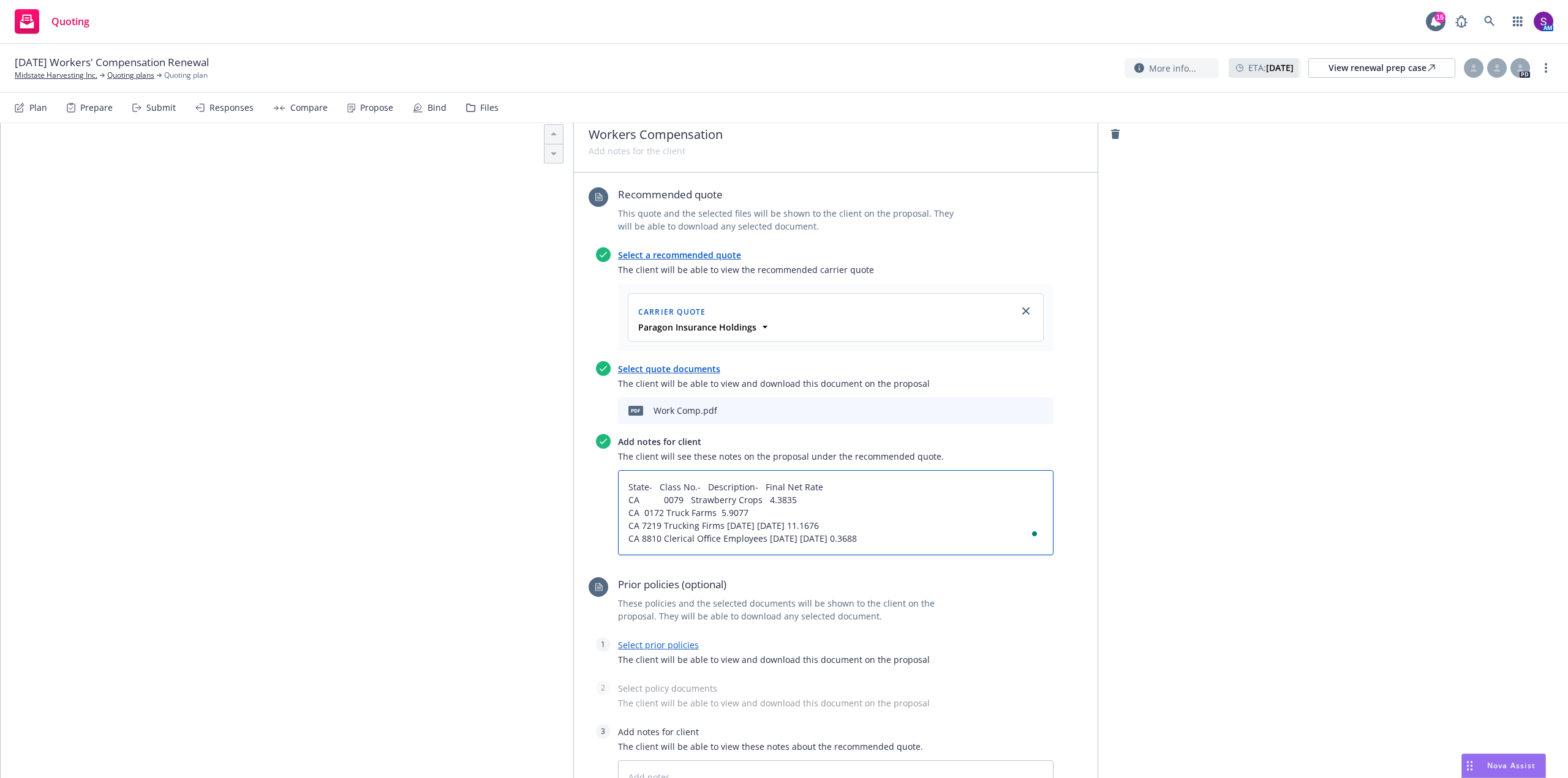
type textarea "x"
type textarea "State- Class No.- Description- Final Net Rate CA 0079 Strawberry Crops 4.3835 C…"
type textarea "x"
type textarea "State- Class No.- Description- Final Net Rate CA 0079 Strawberry Crops 4.3835 C…"
type textarea "x"
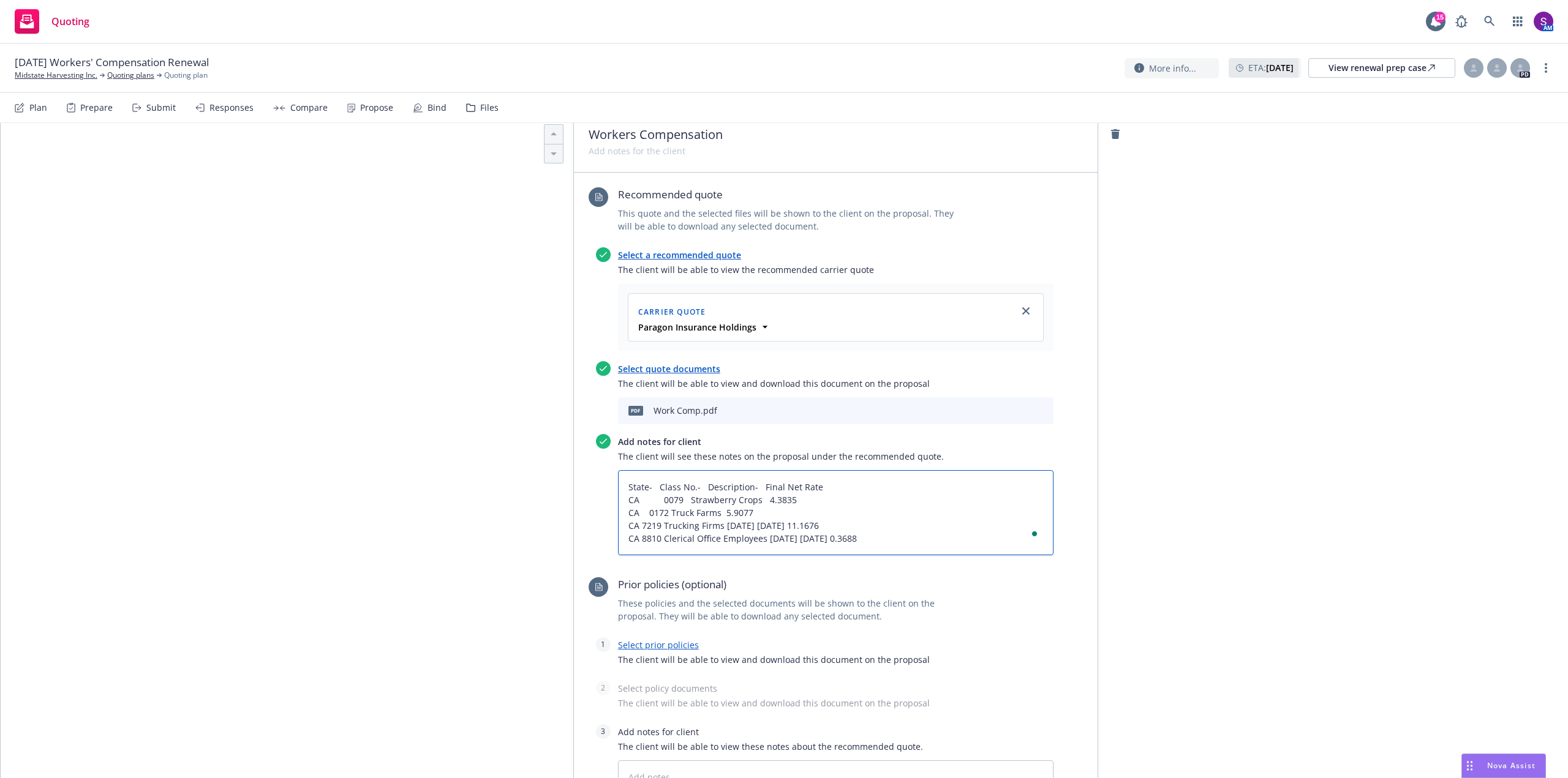
type textarea "State- Class No.- Description- Final Net Rate CA 0079 Strawberry Crops 4.3835 C…"
type textarea "x"
type textarea "State- Class No.- Description- Final Net Rate CA 0079 Strawberry Crops 4.3835 C…"
type textarea "x"
type textarea "State- Class No.- Description- Final Net Rate CA 0079 Strawberry Crops 4.3835 C…"
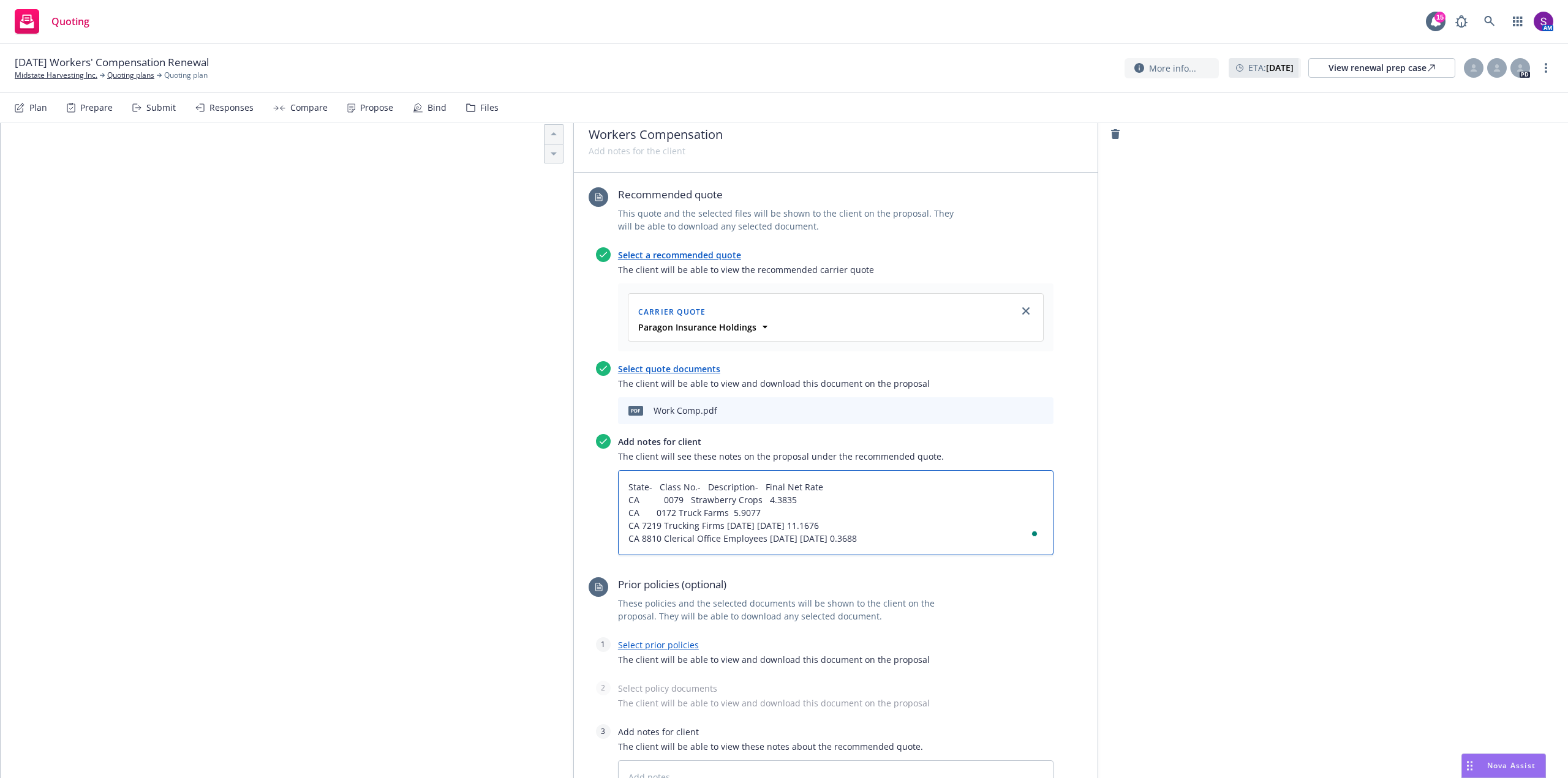
type textarea "x"
type textarea "State- Class No.- Description- Final Net Rate CA 0079 Strawberry Crops 4.3835 C…"
type textarea "x"
type textarea "State- Class No.- Description- Final Net Rate CA 0079 Strawberry Crops 4.3835 C…"
type textarea "x"
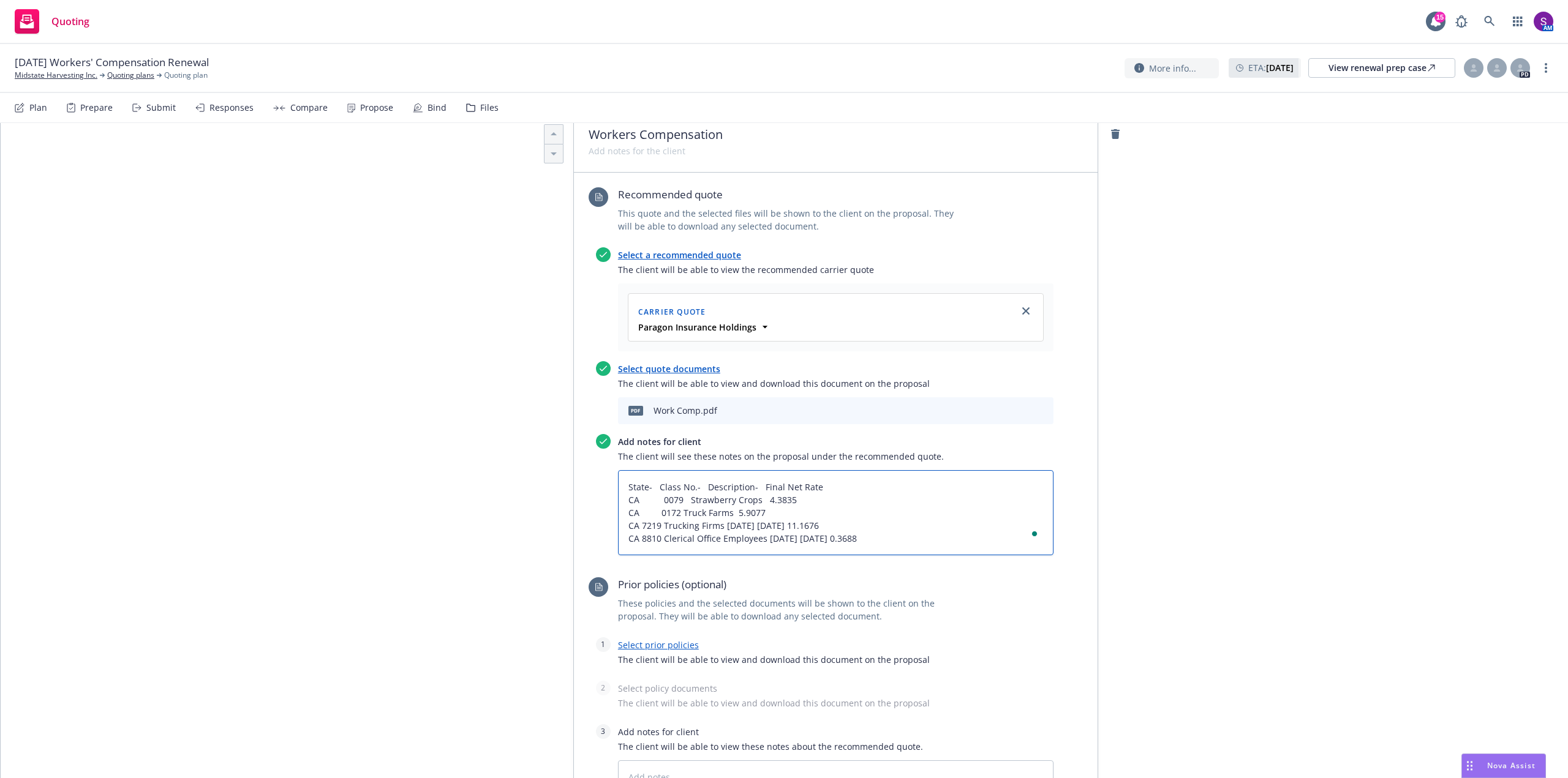
type textarea "State- Class No.- Description- Final Net Rate CA 0079 Strawberry Crops 4.3835 C…"
type textarea "x"
type textarea "State- Class No.- Description- Final Net Rate CA 0079 Strawberry Crops 4.3835 C…"
type textarea "x"
type textarea "State- Class No.- Description- Final Net Rate CA 0079 Strawberry Crops 4.3835 C…"
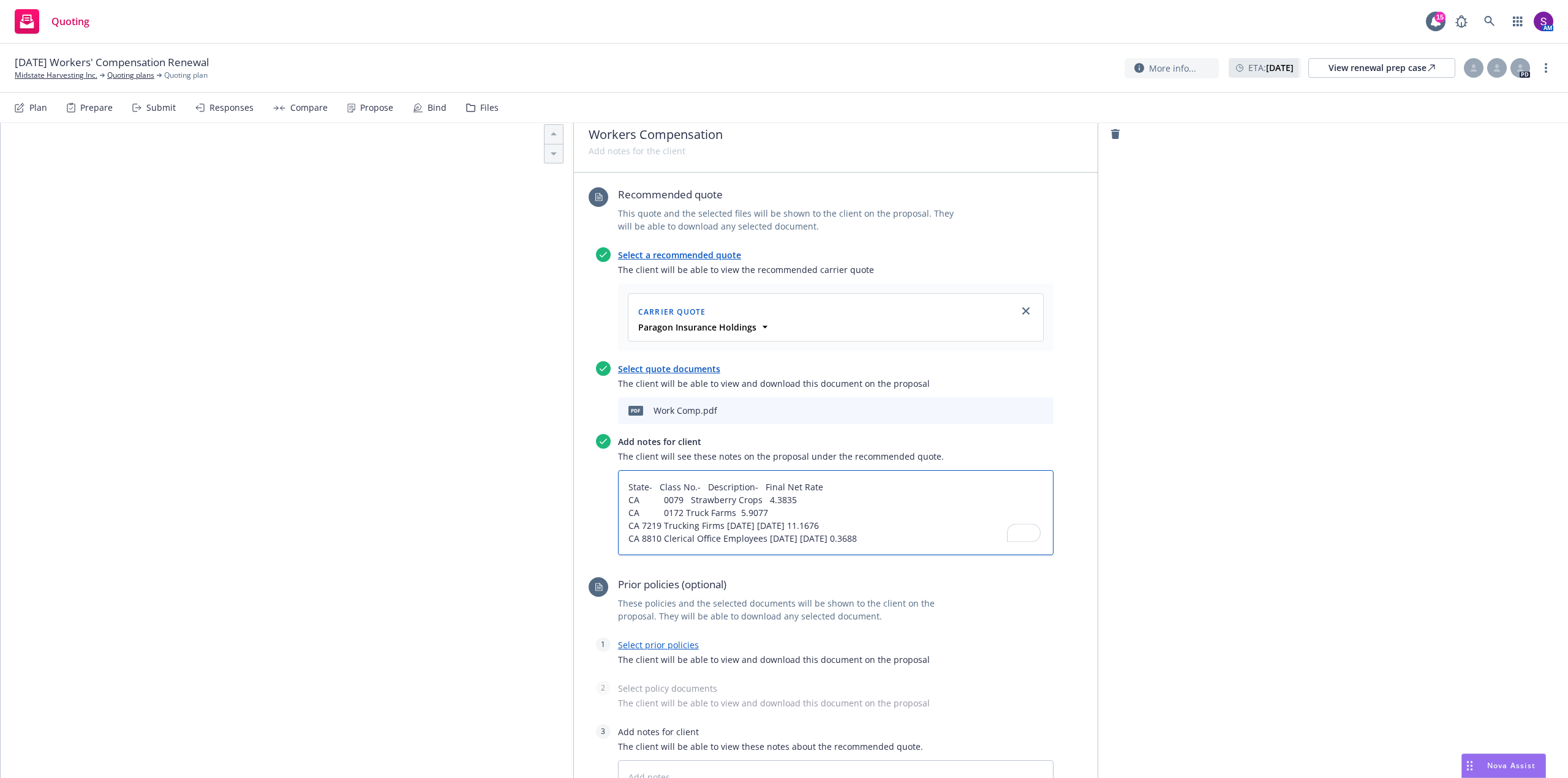
click at [639, 522] on textarea "State- Class No.- Description- Final Net Rate CA 0079 Strawberry Crops 4.3835 C…" at bounding box center [836, 513] width 436 height 85
drag, startPoint x: 719, startPoint y: 524, endPoint x: 813, endPoint y: 524, distance: 94.0
click at [813, 524] on textarea "State- Class No.- Description- Final Net Rate CA 0079 Strawberry Crops 4.3835 C…" at bounding box center [836, 513] width 436 height 85
type textarea "x"
type textarea "State- Class No.- Description- Final Net Rate CA 0079 Strawberry Crops 4.3835 C…"
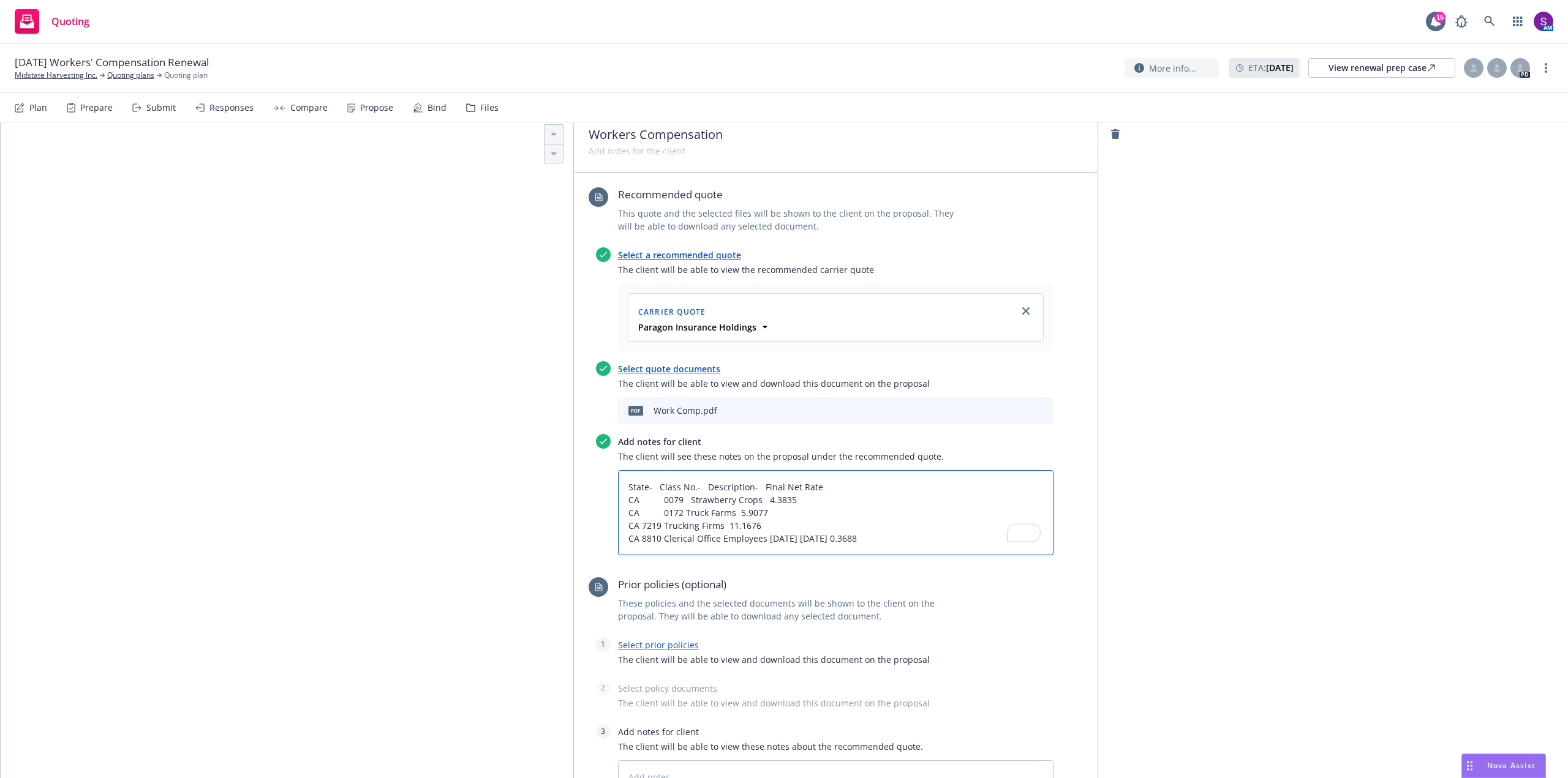
click at [639, 523] on textarea "State- Class No.- Description- Final Net Rate CA 0079 Strawberry Crops 4.3835 C…" at bounding box center [836, 513] width 436 height 85
type textarea "x"
type textarea "State- Class No.- Description- Final Net Rate CA 0079 Strawberry Crops 4.3835 C…"
type textarea "x"
type textarea "State- Class No.- Description- Final Net Rate CA 0079 Strawberry Crops 4.3835 C…"
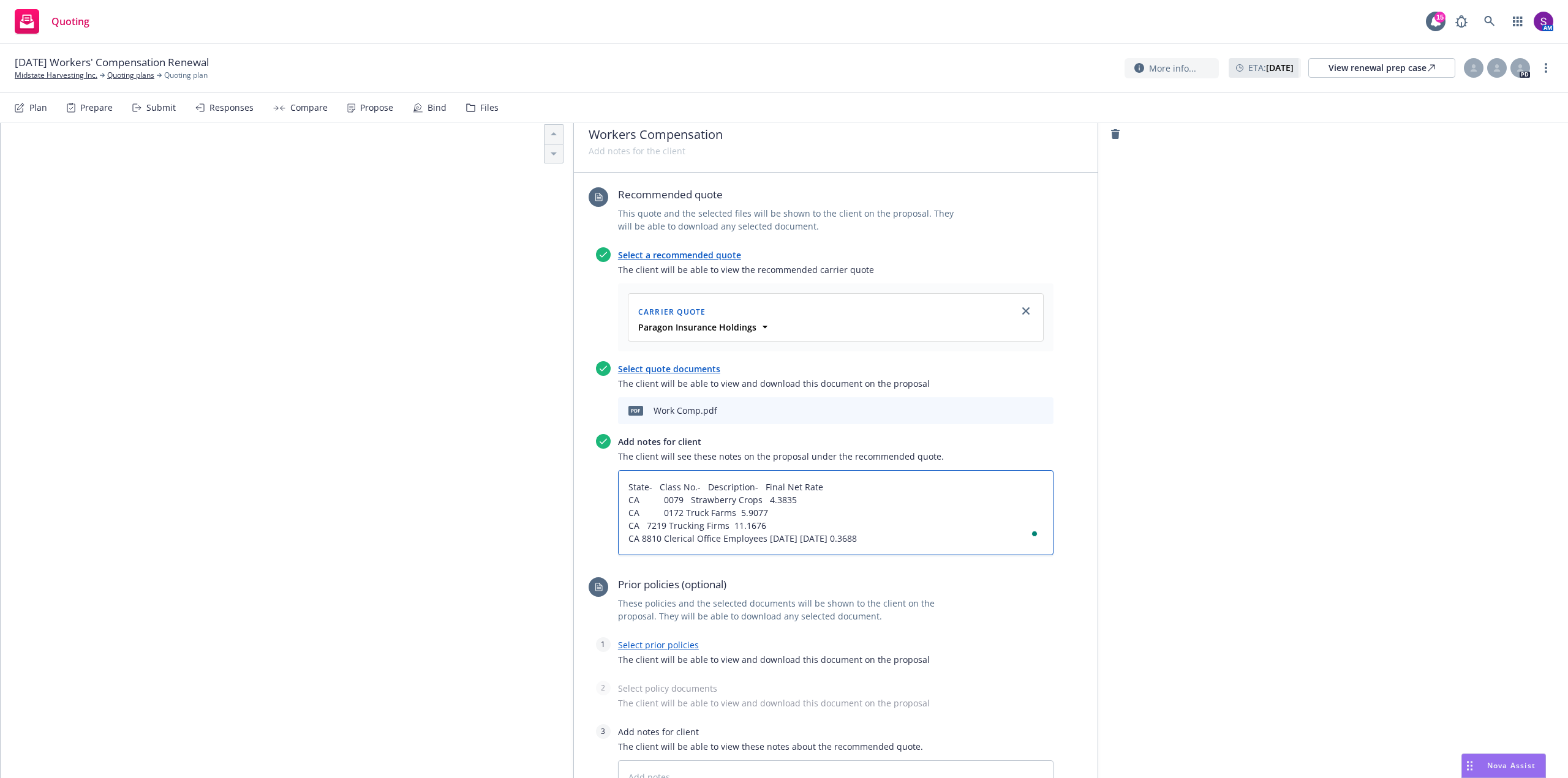
type textarea "x"
type textarea "State- Class No.- Description- Final Net Rate CA 0079 Strawberry Crops 4.3835 C…"
type textarea "x"
type textarea "State- Class No.- Description- Final Net Rate CA 0079 Strawberry Crops 4.3835 C…"
type textarea "x"
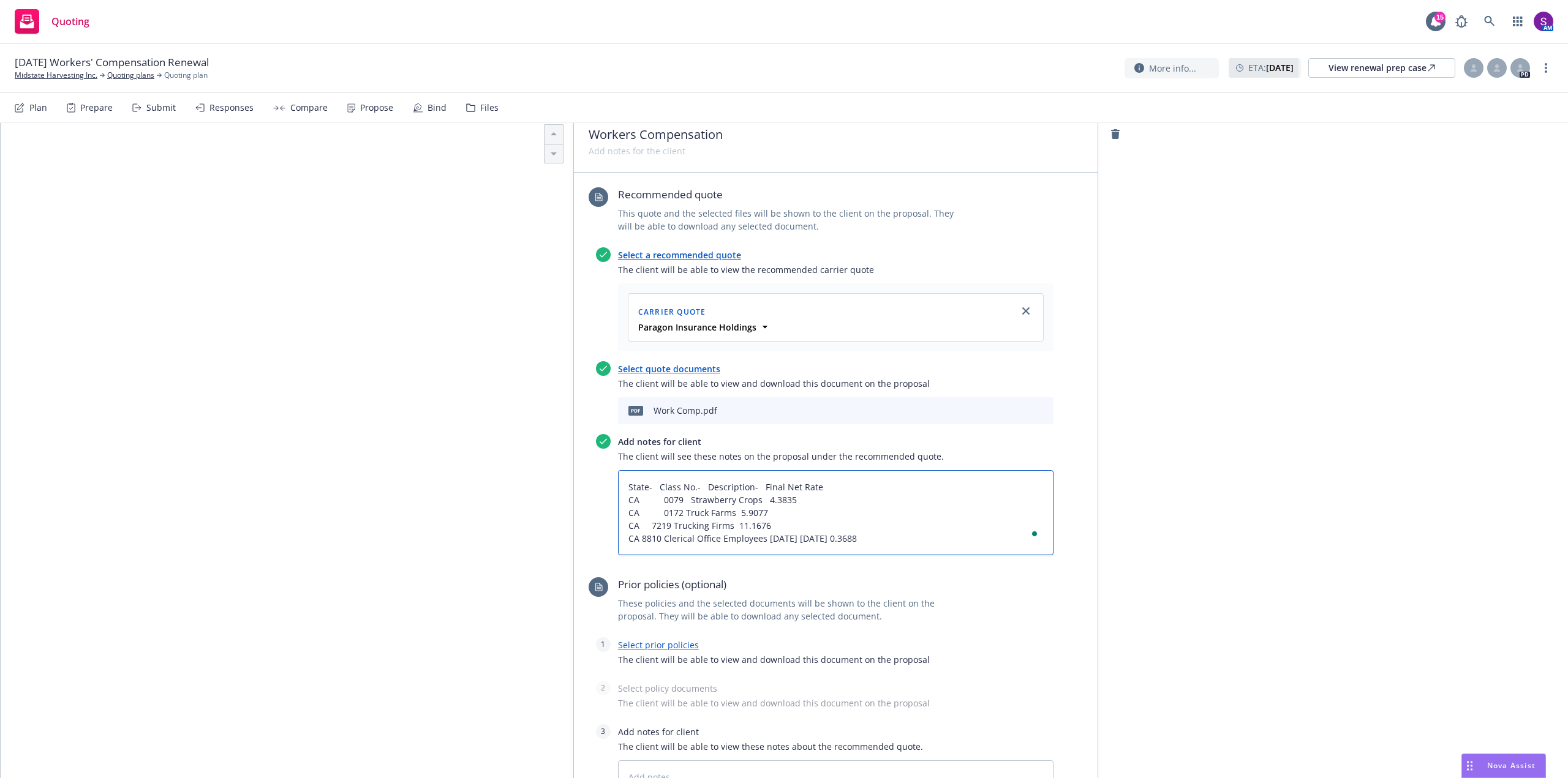
type textarea "State- Class No.- Description- Final Net Rate CA 0079 Strawberry Crops 4.3835 C…"
type textarea "x"
type textarea "State- Class No.- Description- Final Net Rate CA 0079 Strawberry Crops 4.3835 C…"
type textarea "x"
type textarea "State- Class No.- Description- Final Net Rate CA 0079 Strawberry Crops 4.3835 C…"
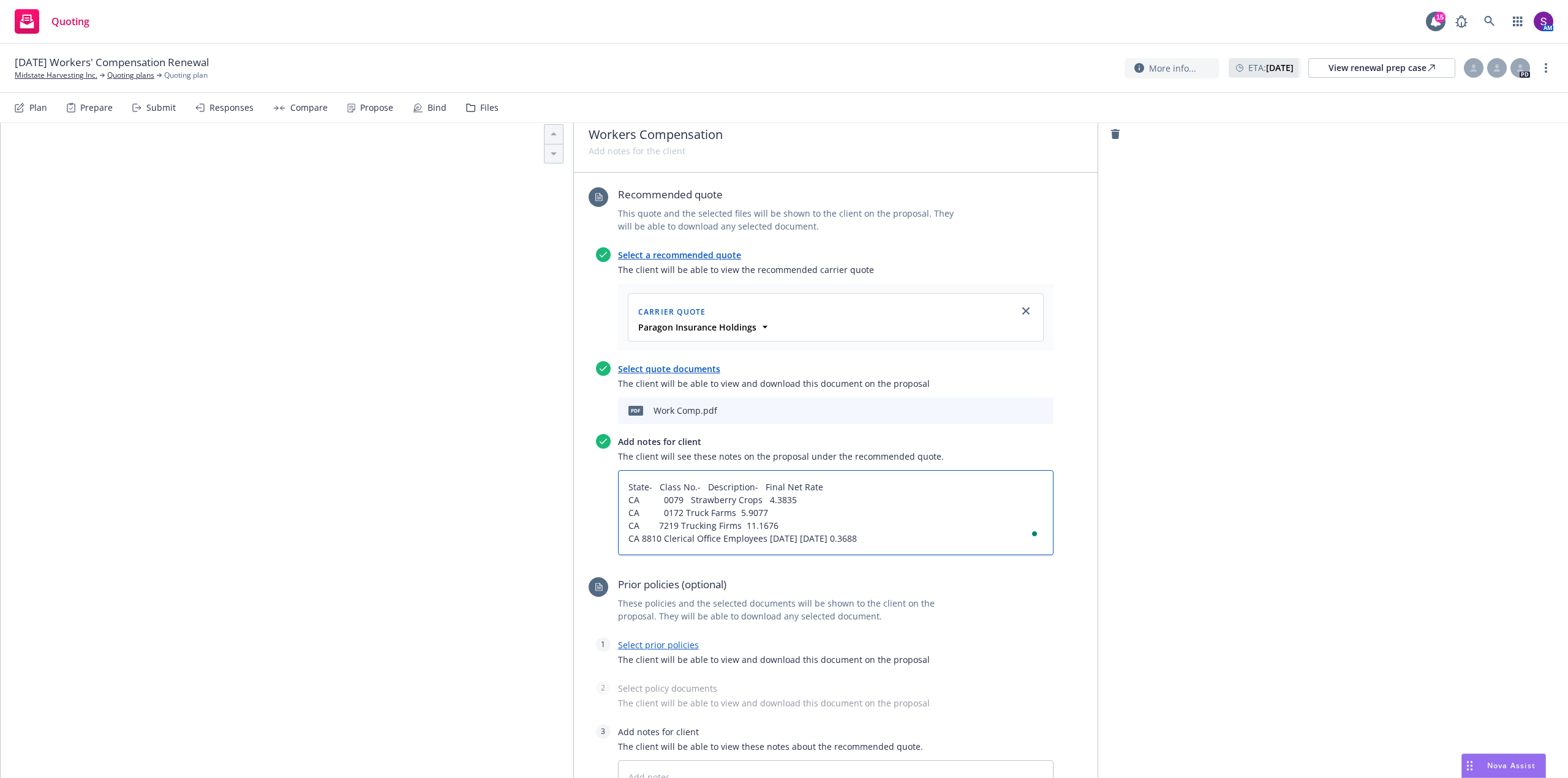
type textarea "x"
type textarea "State- Class No.- Description- Final Net Rate CA 0079 Strawberry Crops 4.3835 C…"
type textarea "x"
type textarea "State- Class No.- Description- Final Net Rate CA 0079 Strawberry Crops 4.3835 C…"
type textarea "x"
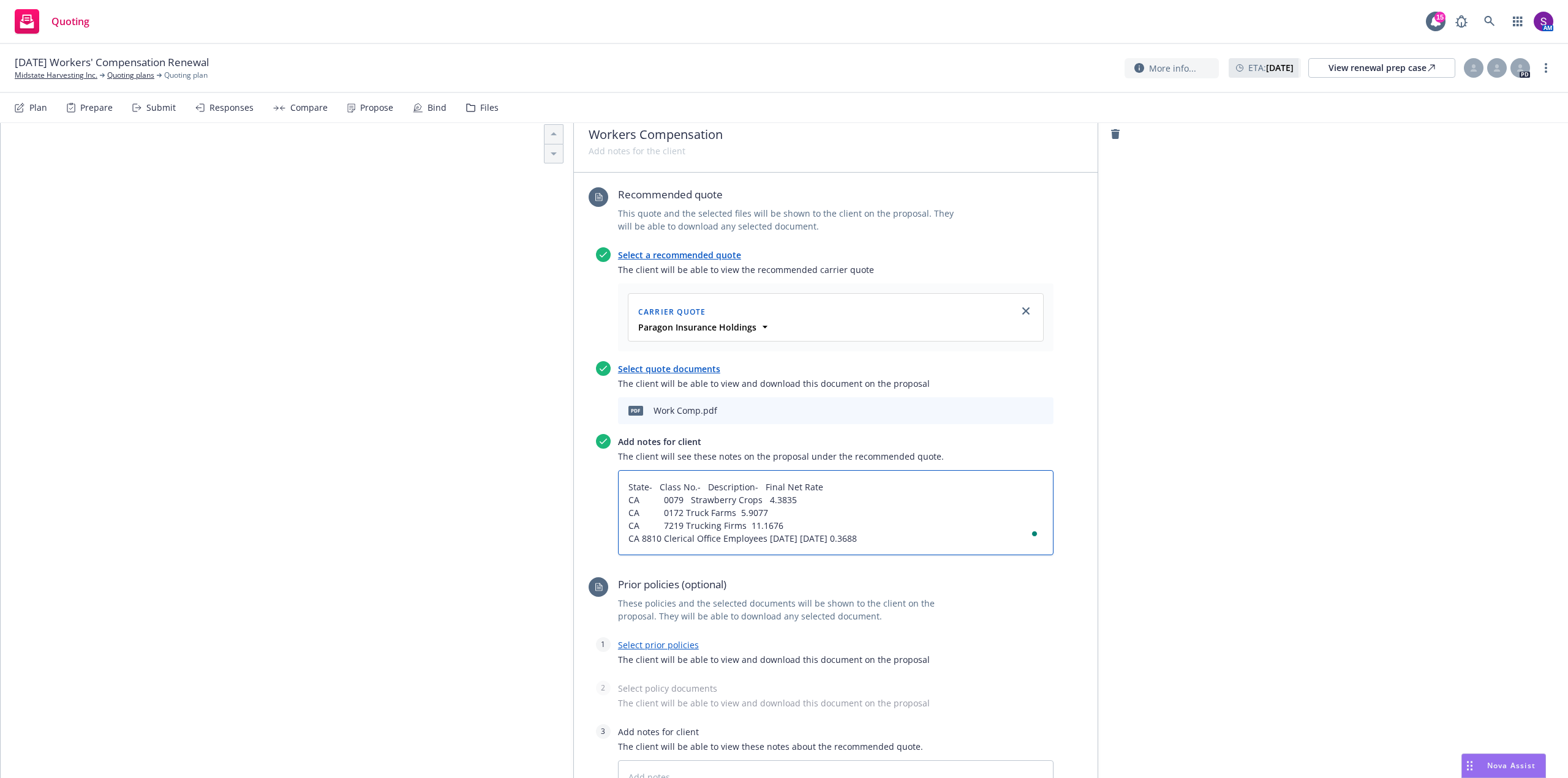
type textarea "State- Class No.- Description- Final Net Rate CA 0079 Strawberry Crops 4.3835 C…"
type textarea "x"
type textarea "State- Class No.- Description- Final Net Rate CA 0079 Strawberry Crops 4.3835 C…"
type textarea "x"
type textarea "State- Class No.- Description- Final Net Rate CA 0079 Strawberry Crops 4.3835 C…"
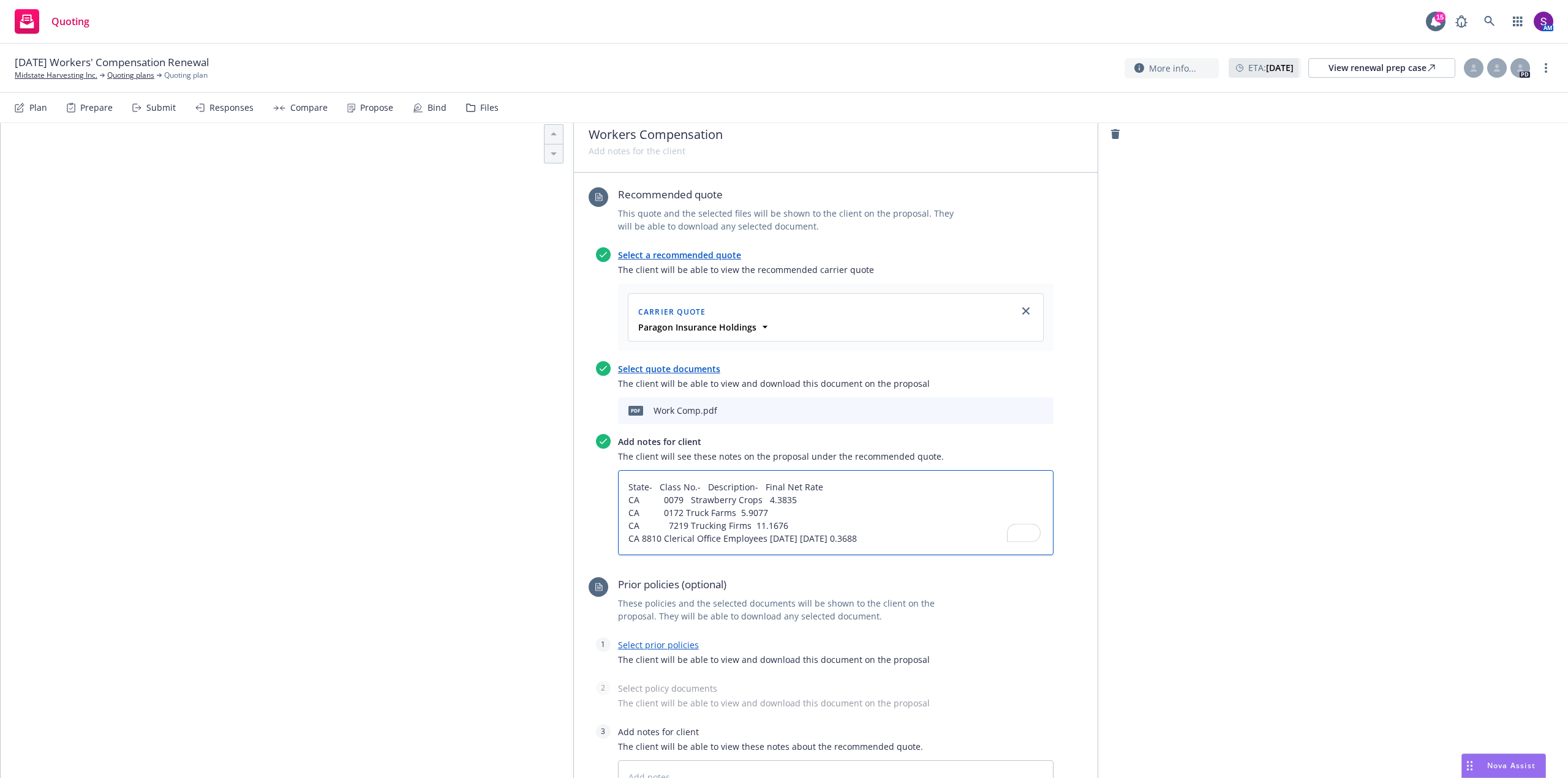
type textarea "x"
type textarea "State- Class No.- Description- Final Net Rate CA 0079 Strawberry Crops 4.3835 C…"
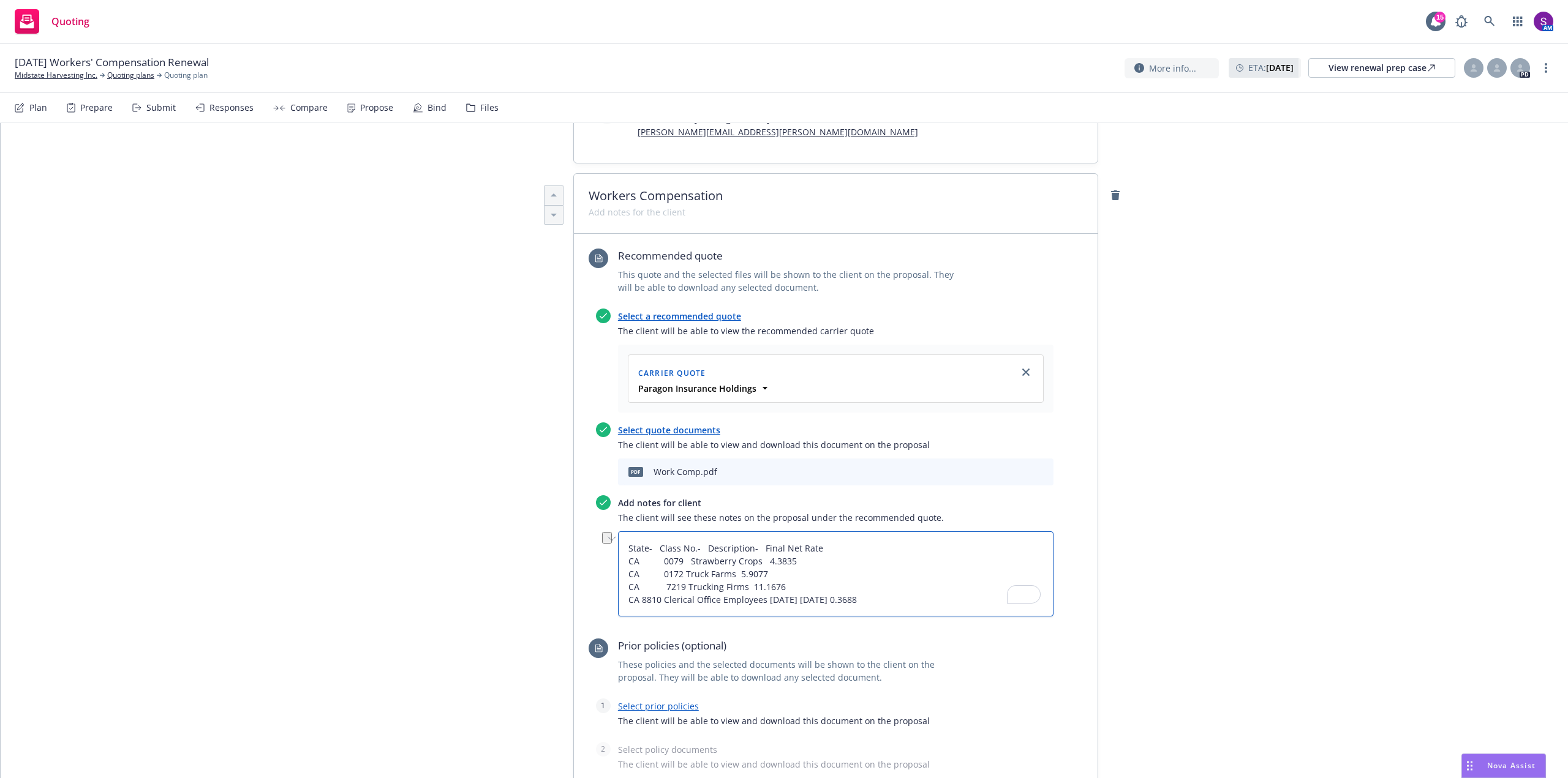
drag, startPoint x: 759, startPoint y: 599, endPoint x: 855, endPoint y: 600, distance: 96.0
click at [855, 600] on textarea "State- Class No.- Description- Final Net Rate CA 0079 Strawberry Crops 4.3835 C…" at bounding box center [836, 574] width 436 height 85
type textarea "x"
type textarea "State- Class No.- Description- Final Net Rate CA 0079 Strawberry Crops 4.3835 C…"
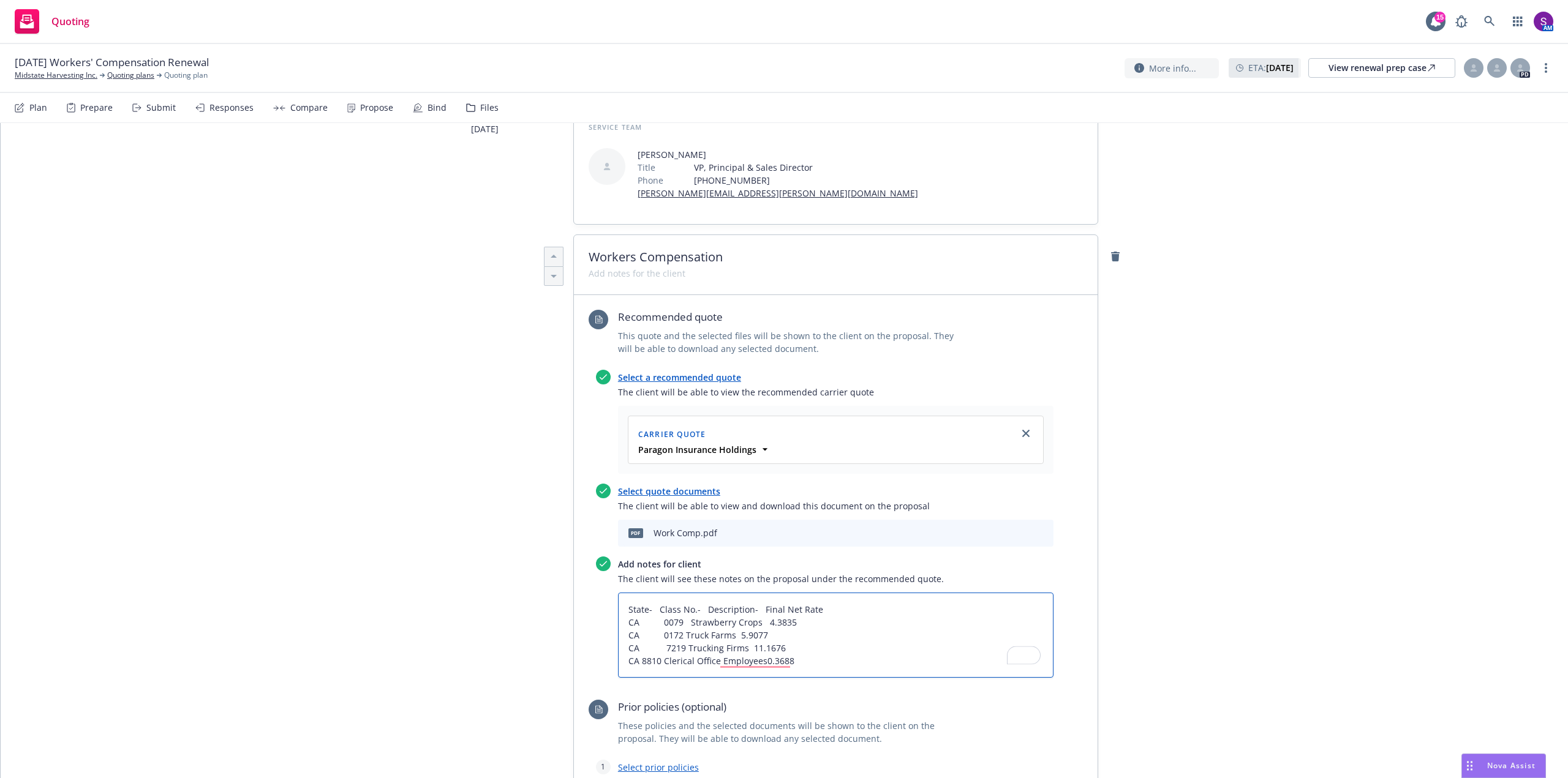
click at [637, 657] on textarea "State- Class No.- Description- Final Net Rate CA 0079 Strawberry Crops 4.3835 C…" at bounding box center [836, 635] width 436 height 85
type textarea "x"
type textarea "State- Class No.- Description- Final Net Rate CA 0079 Strawberry Crops 4.3835 C…"
type textarea "x"
type textarea "State- Class No.- Description- Final Net Rate CA 0079 Strawberry Crops 4.3835 C…"
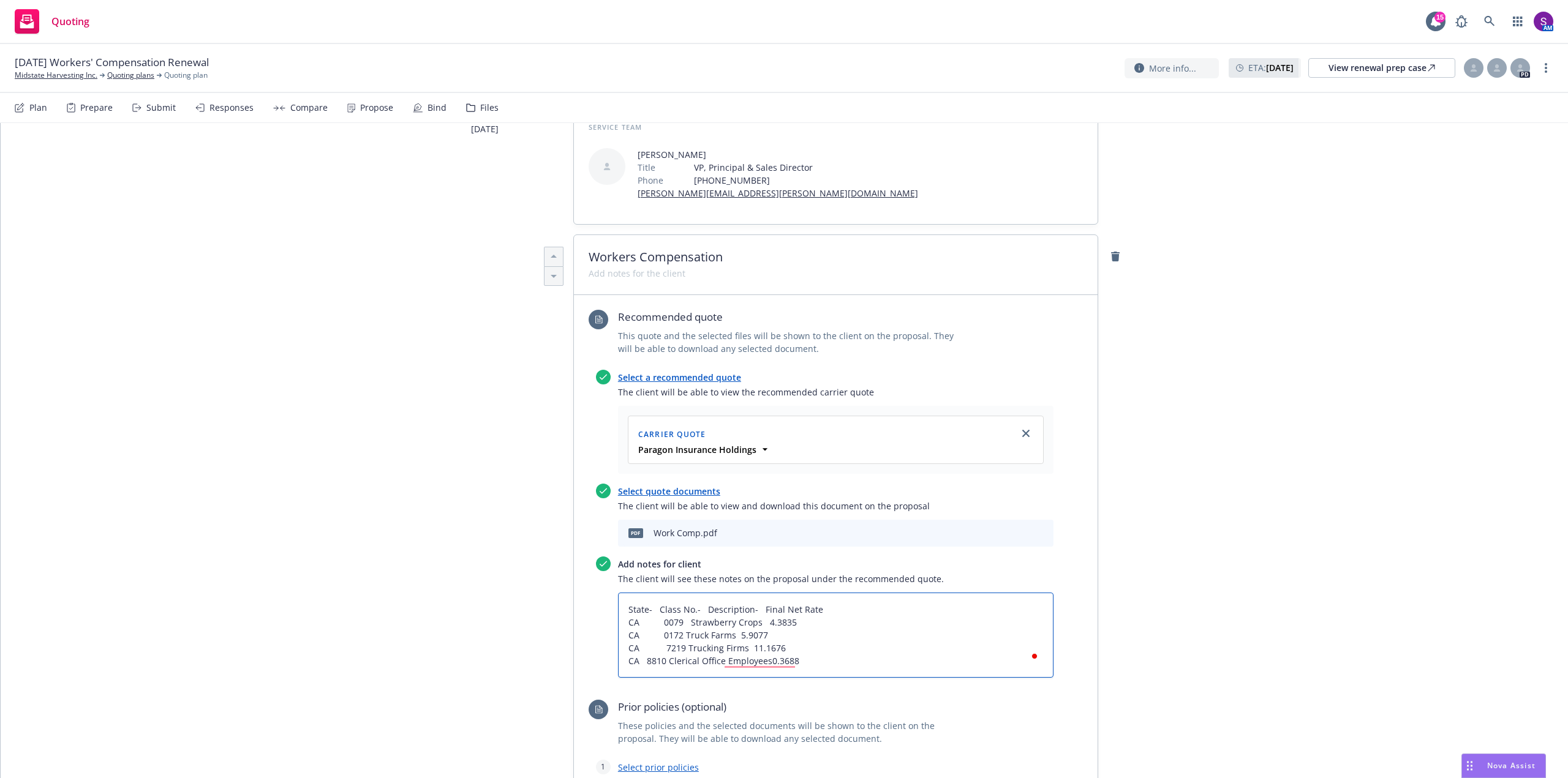
type textarea "x"
click at [784, 661] on textarea "State- Class No.- Description- Final Net Rate CA 0079 Strawberry Crops 4.3835 C…" at bounding box center [836, 635] width 436 height 85
click at [788, 659] on textarea "State- Class No.- Description- Final Net Rate CA 0079 Strawberry Crops 4.3835 C…" at bounding box center [836, 635] width 436 height 85
click at [697, 606] on textarea "State- Class No.- Description- Final Net Rate CA 0079 Strawberry Crops 4.3835 C…" at bounding box center [836, 635] width 436 height 85
click at [659, 646] on textarea "State- Class No.- Description- Final Net Rate CA 0079 Strawberry Crops 4.3835 C…" at bounding box center [836, 635] width 436 height 85
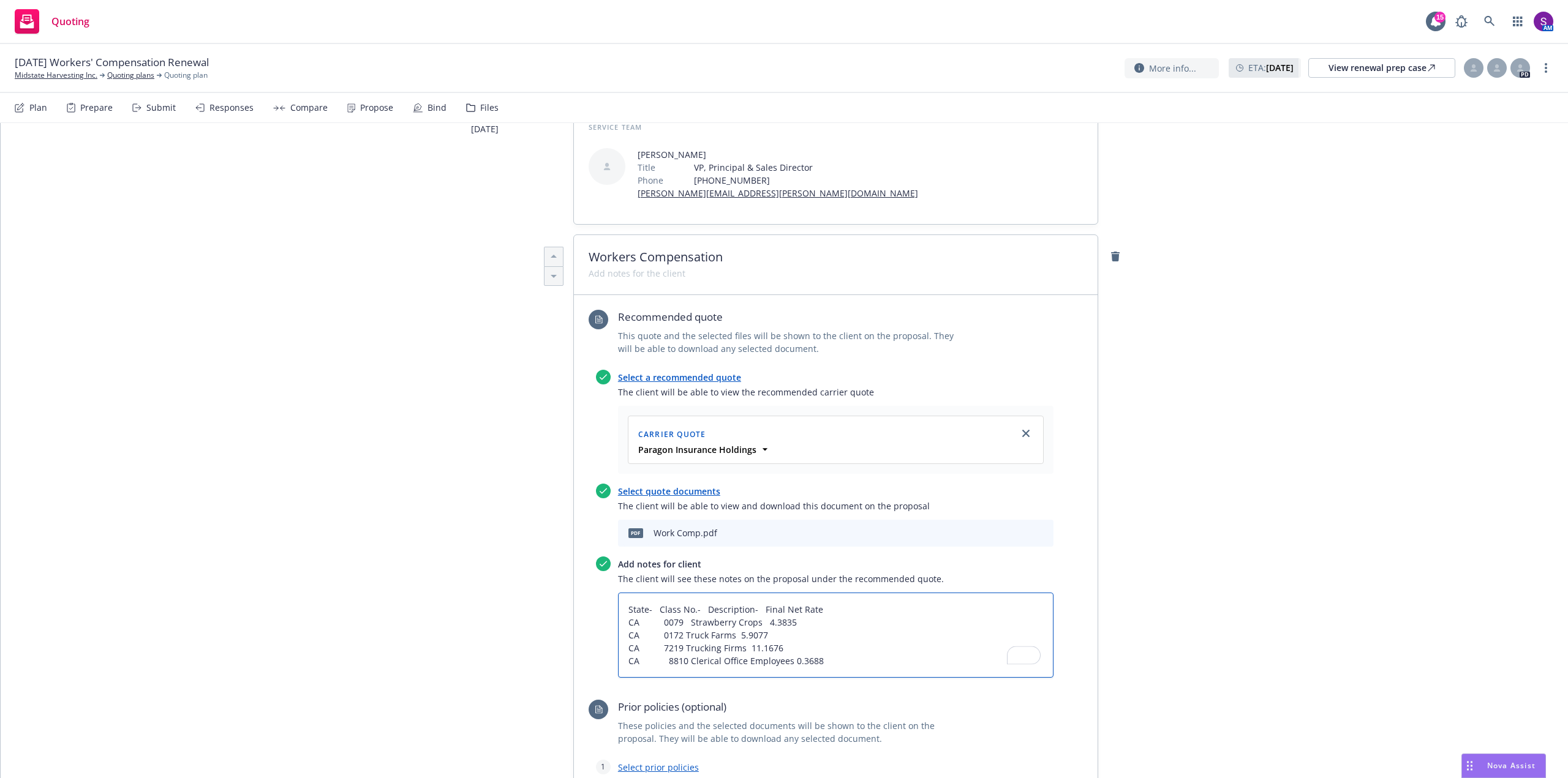
click at [662, 659] on textarea "State- Class No.- Description- Final Net Rate CA 0079 Strawberry Crops 4.3835 C…" at bounding box center [836, 635] width 436 height 85
click at [684, 621] on textarea "State- Class No.- Description- Final Net Rate CA 0079 Strawberry Crops 4.3835 C…" at bounding box center [836, 635] width 436 height 85
click at [680, 632] on textarea "State- Class No.- Description- Final Net Rate CA 0079 Strawberry Crops 4.3835 C…" at bounding box center [836, 635] width 436 height 85
click at [680, 645] on textarea "State- Class No.- Description- Final Net Rate CA 0079 Strawberry Crops 4.3835 C…" at bounding box center [836, 635] width 436 height 85
click at [683, 659] on textarea "State- Class No.- Description- Final Net Rate CA 0079 Strawberry Crops 4.3835 C…" at bounding box center [836, 635] width 436 height 85
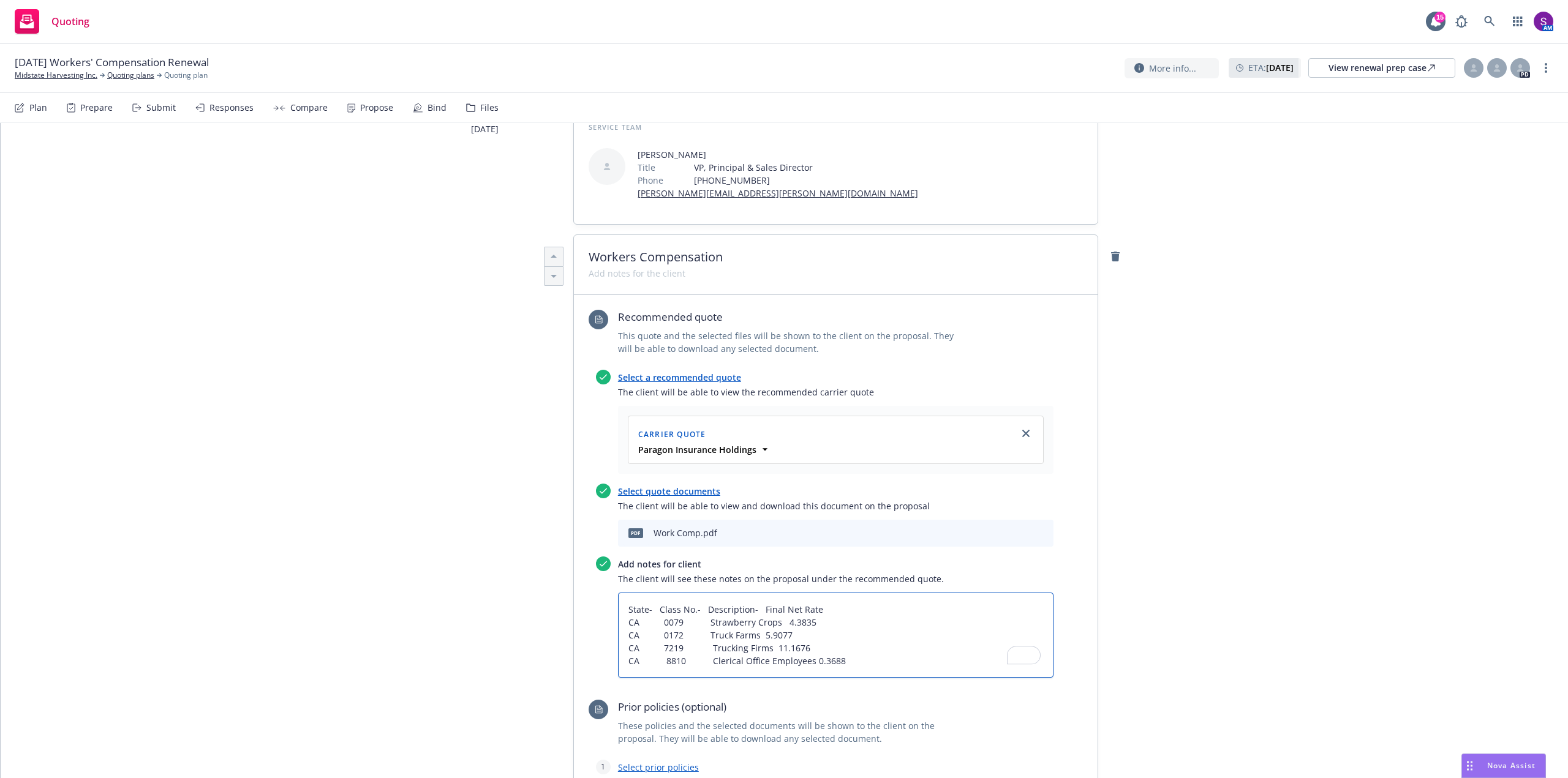
click at [704, 646] on textarea "State- Class No.- Description- Final Net Rate CA 0079 Strawberry Crops 4.3835 C…" at bounding box center [836, 635] width 436 height 85
click at [754, 606] on textarea "State- Class No.- Description- Final Net Rate CA 0079 Strawberry Crops 4.3835 C…" at bounding box center [836, 635] width 436 height 85
click at [775, 620] on textarea "State- Class No.- Description- Final Net Rate CA 0079 Strawberry Crops 4.3835 C…" at bounding box center [836, 635] width 436 height 85
click at [780, 606] on textarea "State- Class No.- Description- Final Net Rate CA 0079 Strawberry Crops 4.3835 C…" at bounding box center [836, 635] width 436 height 85
click at [789, 620] on textarea "State- Class No.- Description- Final Net Rate CA 0079 Strawberry Crops 4.3835 C…" at bounding box center [836, 635] width 436 height 85
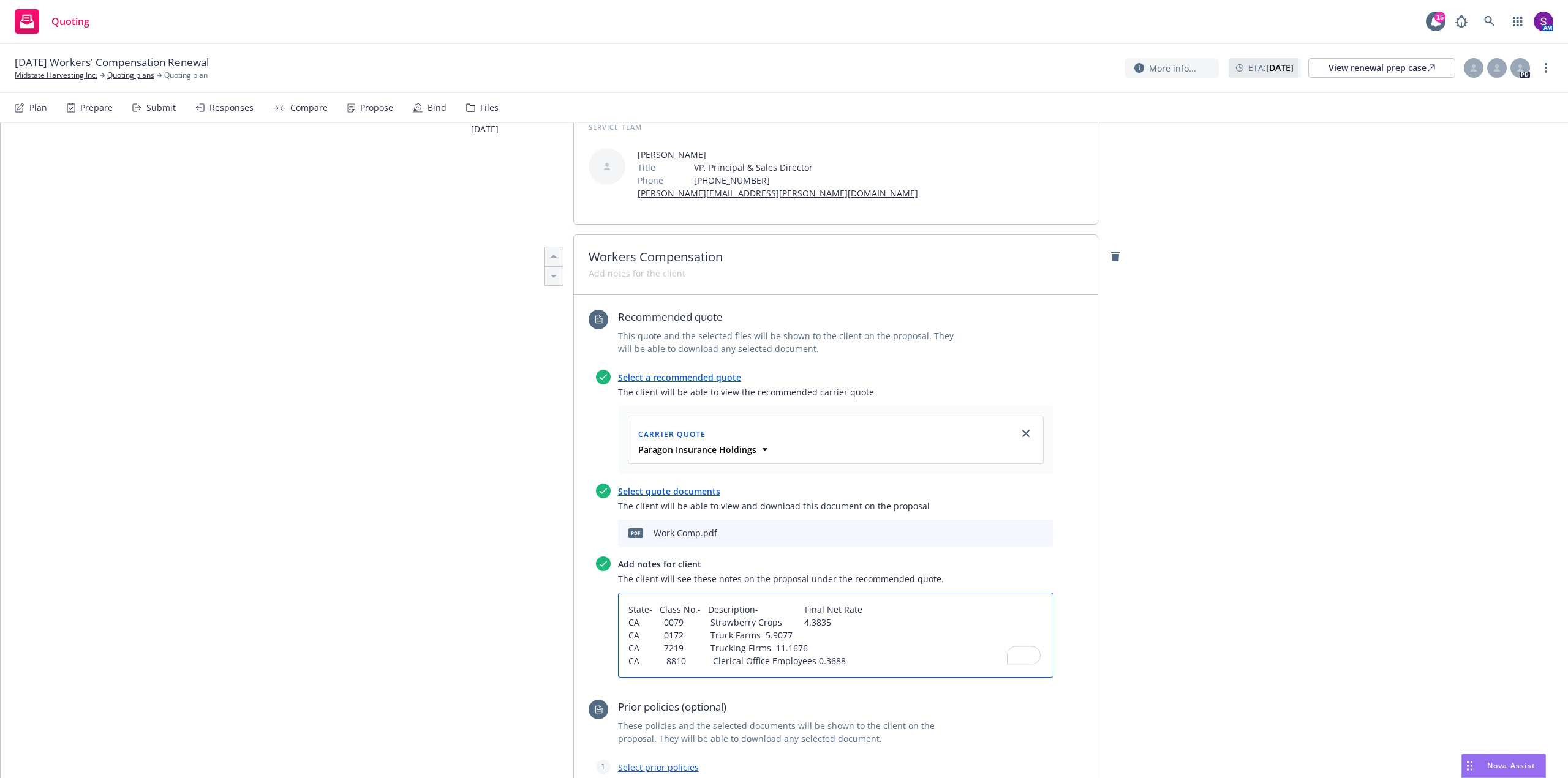
click at [755, 633] on textarea "State- Class No.- Description- Final Net Rate CA 0079 Strawberry Crops 4.3835 C…" at bounding box center [836, 635] width 436 height 85
click at [767, 646] on textarea "State- Class No.- Description- Final Net Rate CA 0079 Strawberry Crops 4.3835 C…" at bounding box center [836, 635] width 436 height 85
drag, startPoint x: 804, startPoint y: 659, endPoint x: 760, endPoint y: 656, distance: 44.1
click at [760, 656] on textarea "State- Class No.- Description- Final Net Rate CA 0079 Strawberry Crops 4.3835 C…" at bounding box center [836, 635] width 436 height 85
click at [841, 652] on textarea "State- Class No.- Description- Final Net Rate CA 0079 Strawberry Crops 4.3835 C…" at bounding box center [836, 635] width 436 height 85
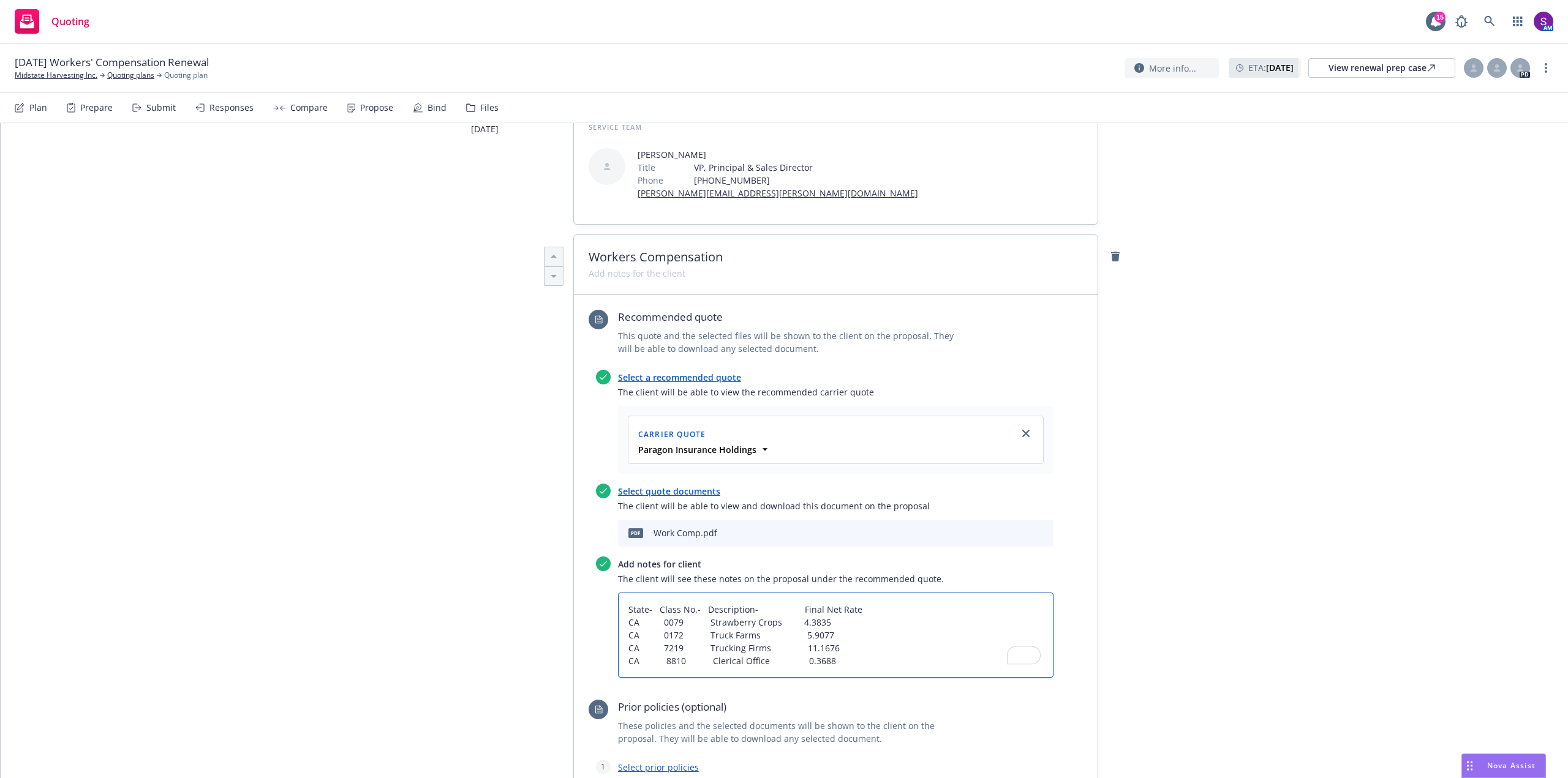
click at [837, 665] on textarea "State- Class No.- Description- Final Net Rate CA 0079 Strawberry Crops 4.3835 C…" at bounding box center [836, 635] width 436 height 85
click at [798, 712] on textarea "State- Class No.- Description- Final Net Rate CA 0079 Strawberry Crops 4.3835 C…" at bounding box center [836, 661] width 436 height 137
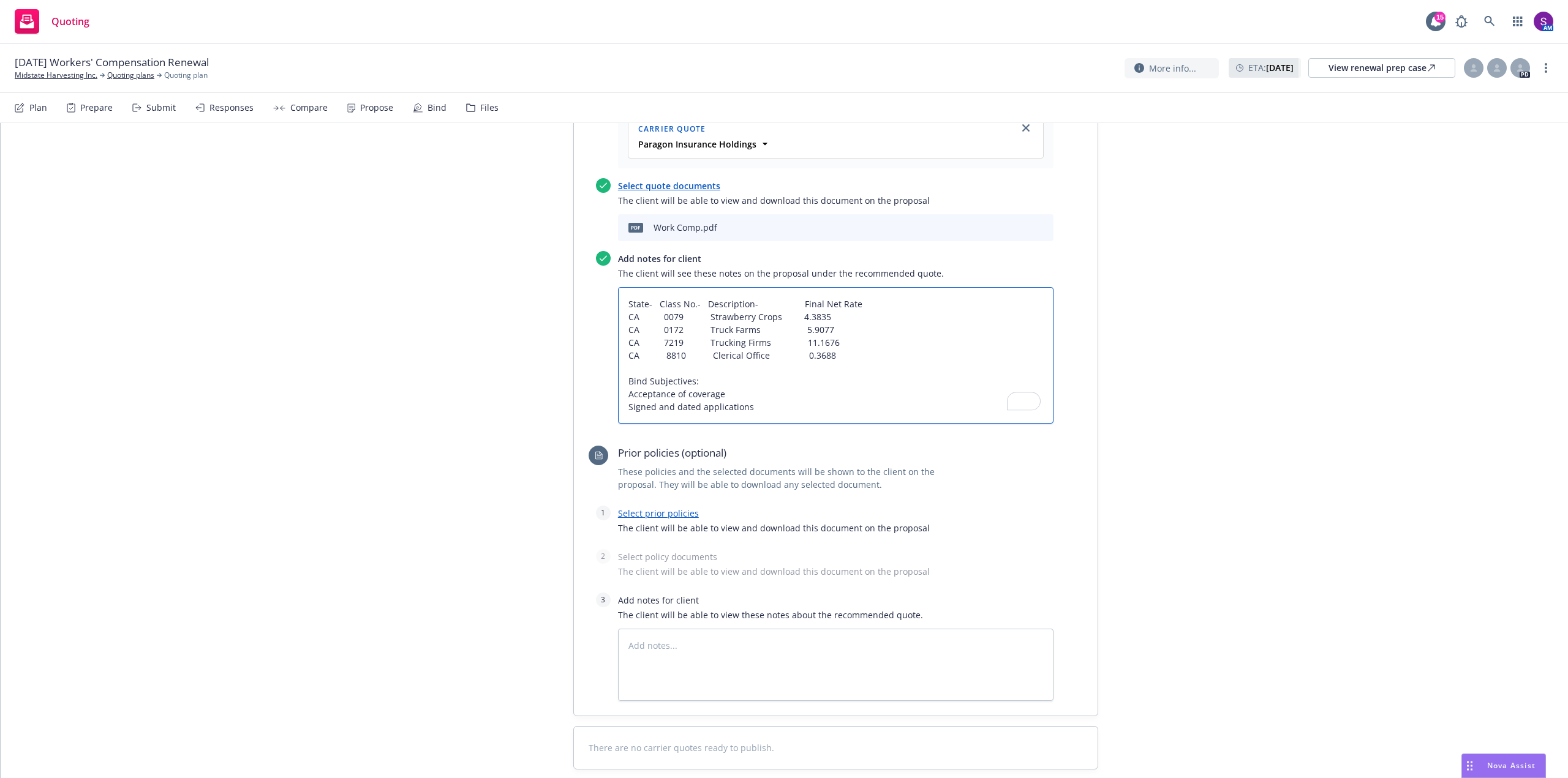
scroll to position [490, 0]
click at [659, 513] on link "Select prior policies" at bounding box center [658, 513] width 81 height 12
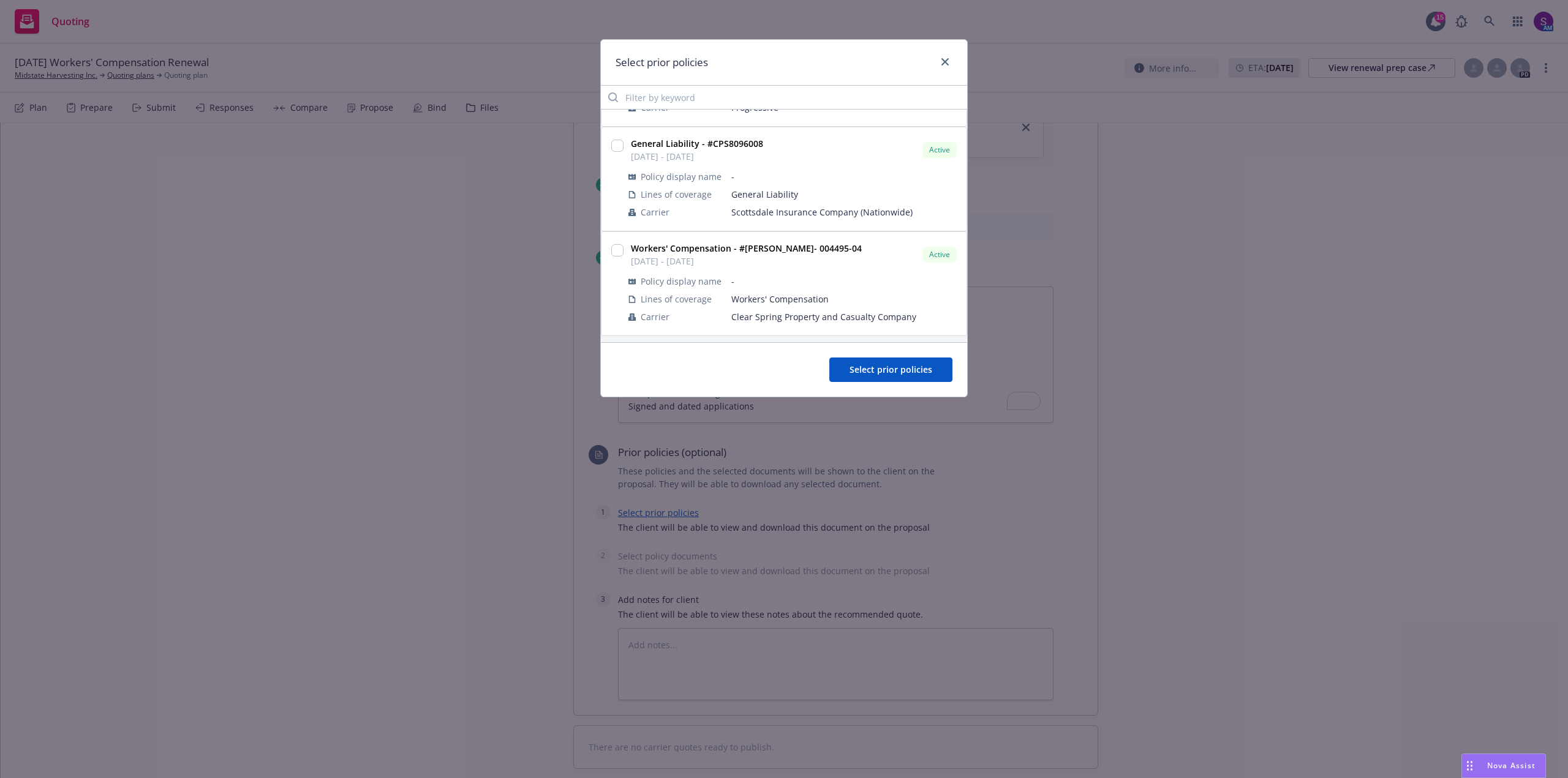
scroll to position [91, 0]
click at [617, 244] on input "checkbox" at bounding box center [617, 247] width 12 height 12
click at [895, 370] on span "Select prior policies" at bounding box center [891, 369] width 83 height 12
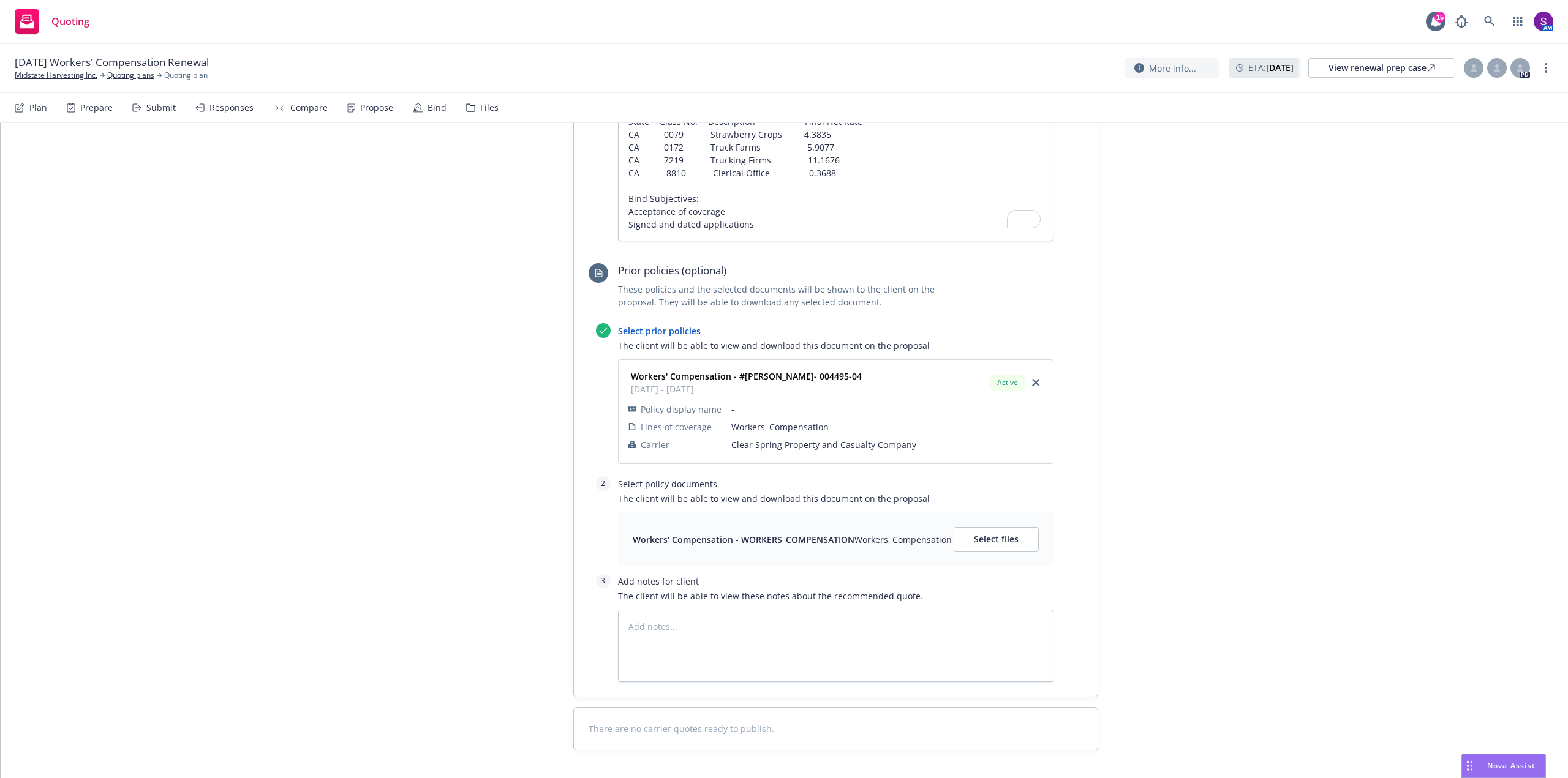
scroll to position [674, 0]
click at [1008, 535] on span "Select files" at bounding box center [997, 537] width 45 height 12
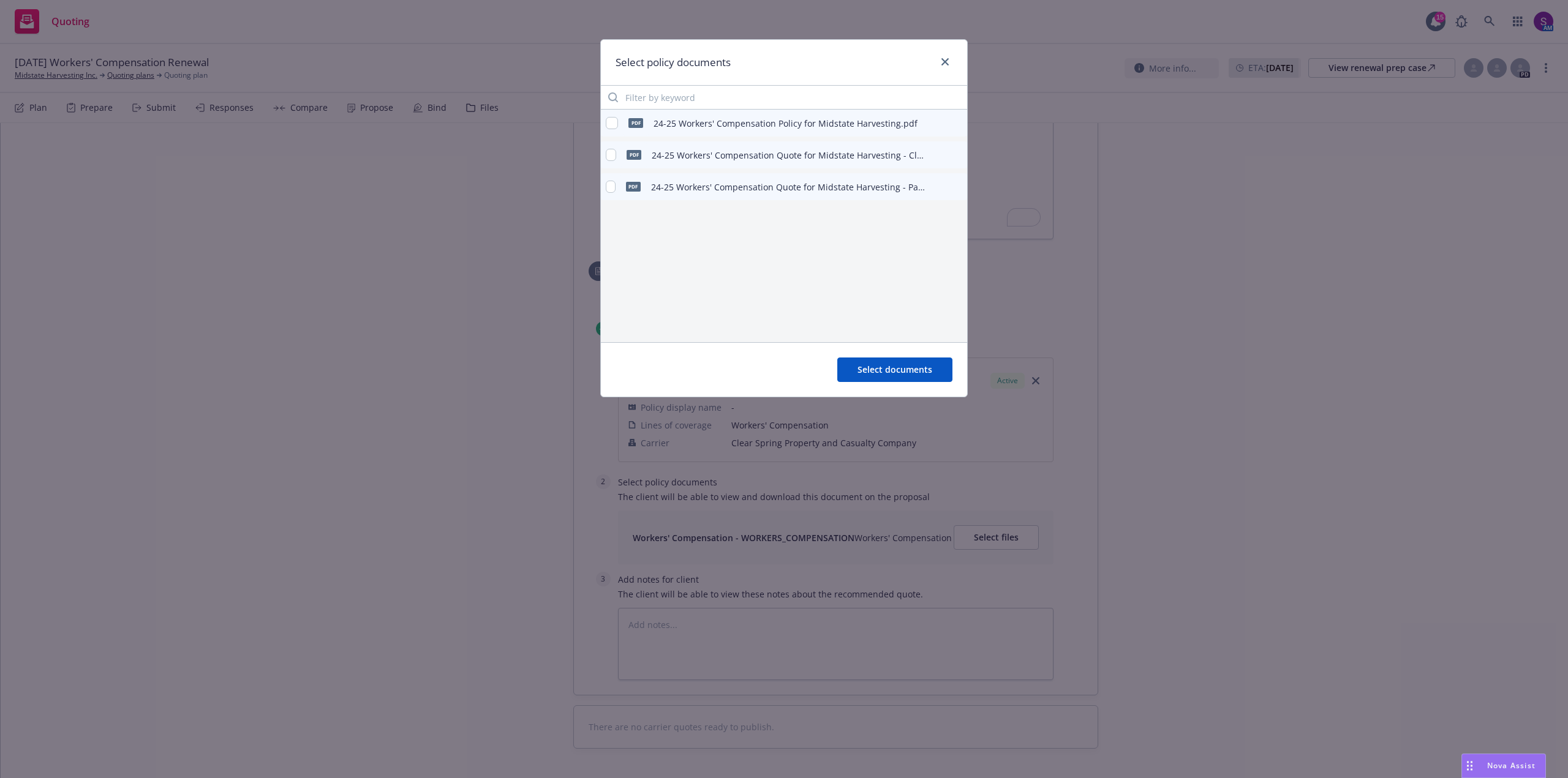
click at [956, 118] on icon "preview file" at bounding box center [956, 122] width 11 height 9
click at [608, 124] on input "checkbox" at bounding box center [612, 123] width 12 height 12
click at [898, 370] on span "Select documents" at bounding box center [895, 369] width 75 height 12
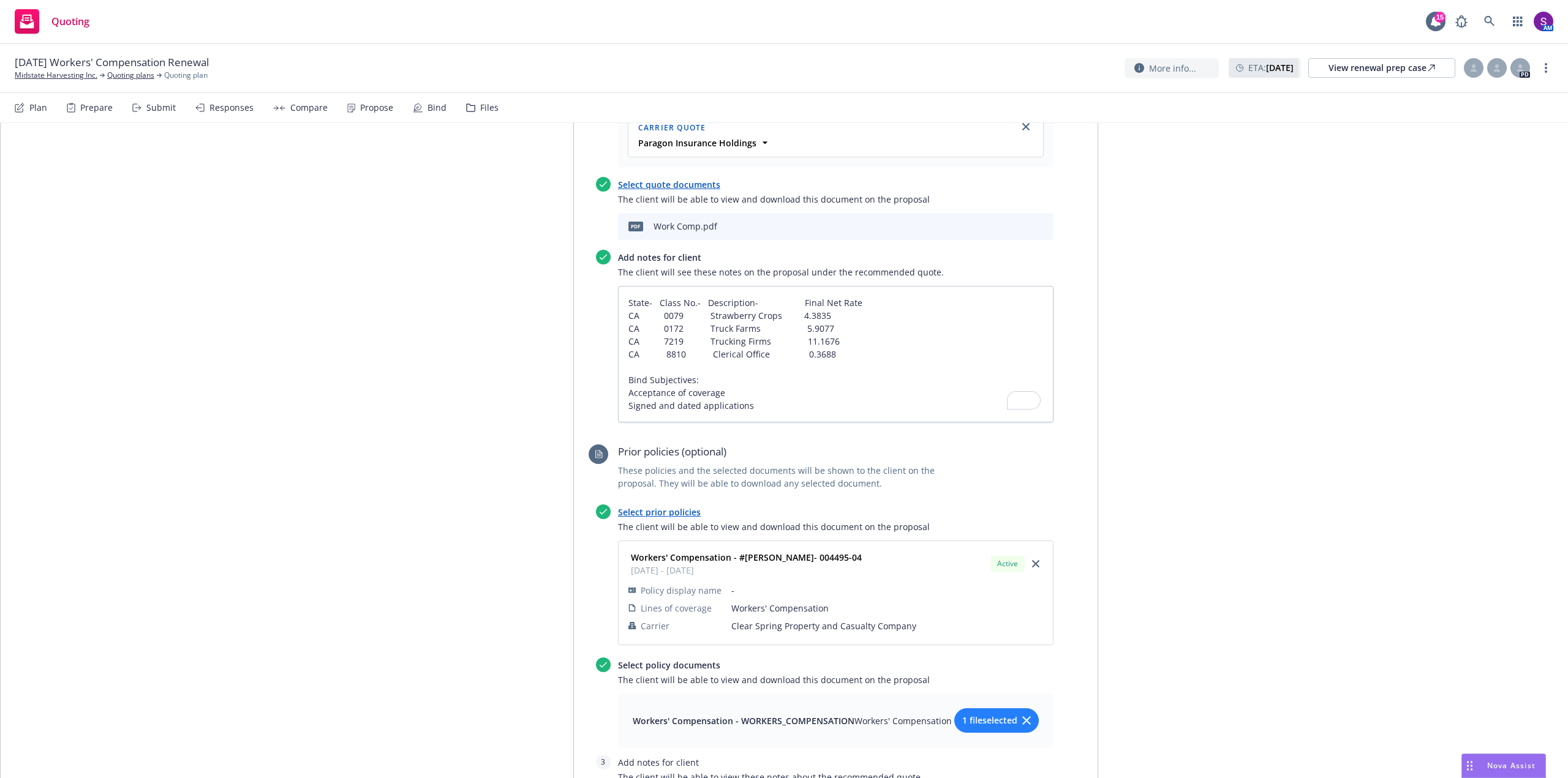
scroll to position [490, 0]
drag, startPoint x: 833, startPoint y: 354, endPoint x: 619, endPoint y: 296, distance: 221.7
click at [619, 296] on textarea "State- Class No.- Description- Final Net Rate CA 0079 Strawberry Crops 4.3835 C…" at bounding box center [836, 355] width 436 height 137
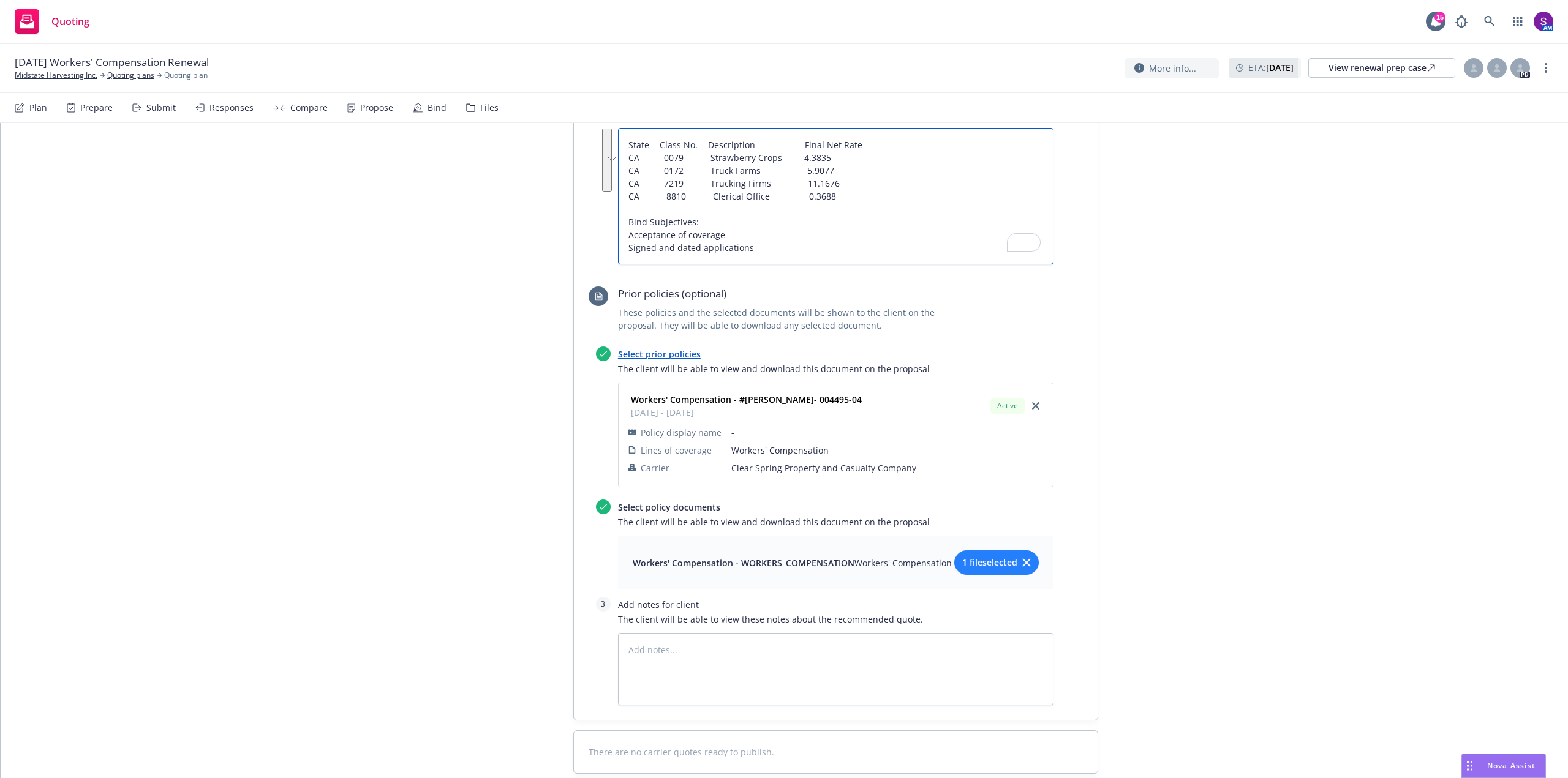
scroll to position [718, 0]
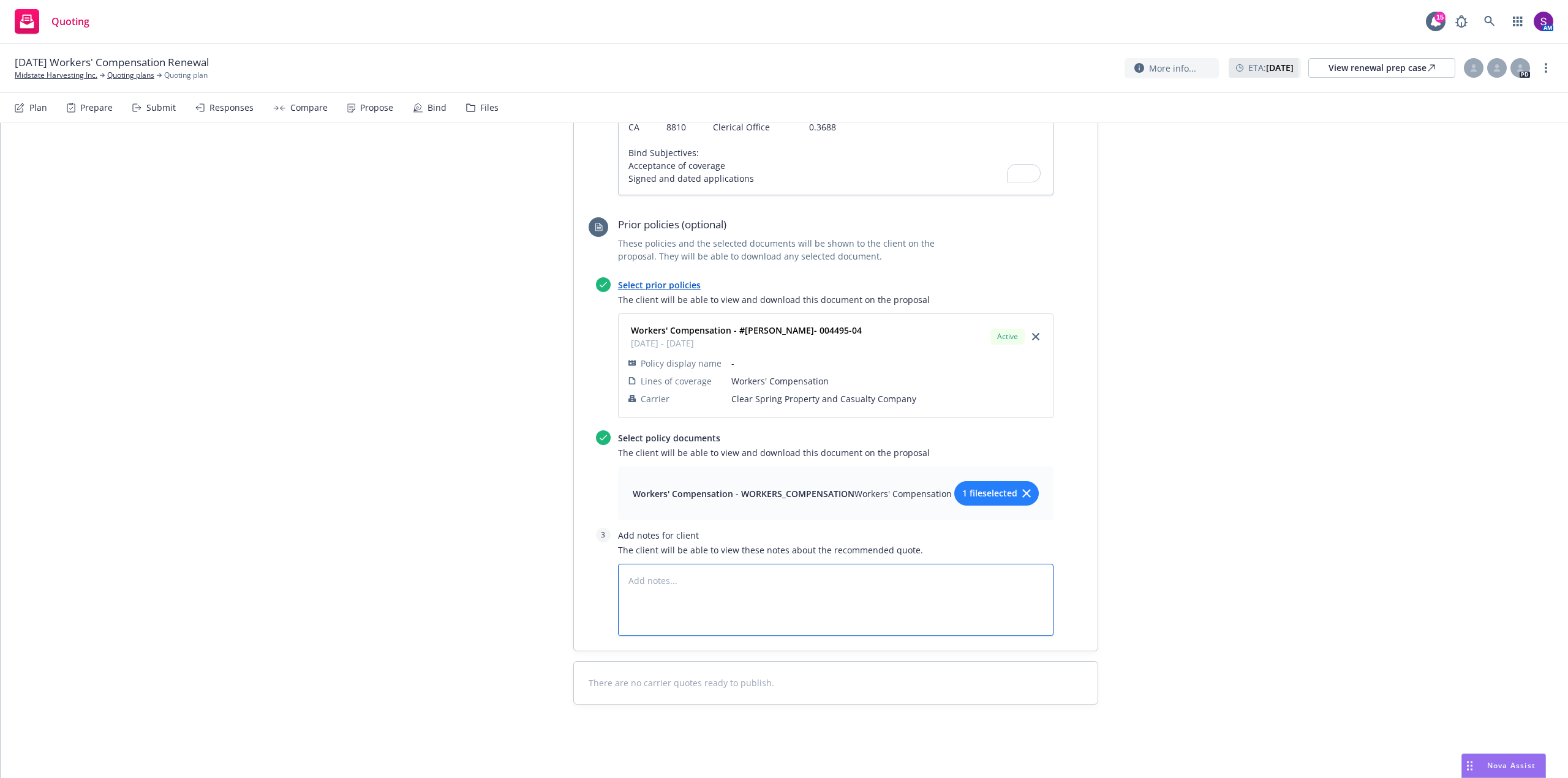
click at [640, 581] on textarea at bounding box center [836, 600] width 436 height 72
paste textarea "State- Class No.- Description- Final Net Rate CA 0079 Strawberry Crops 4.3835 C…"
drag, startPoint x: 828, startPoint y: 636, endPoint x: 568, endPoint y: 552, distance: 273.2
click at [573, 552] on div "Workers Compensation Recommended quote This quote and the selected files will b…" at bounding box center [836, 182] width 525 height 964
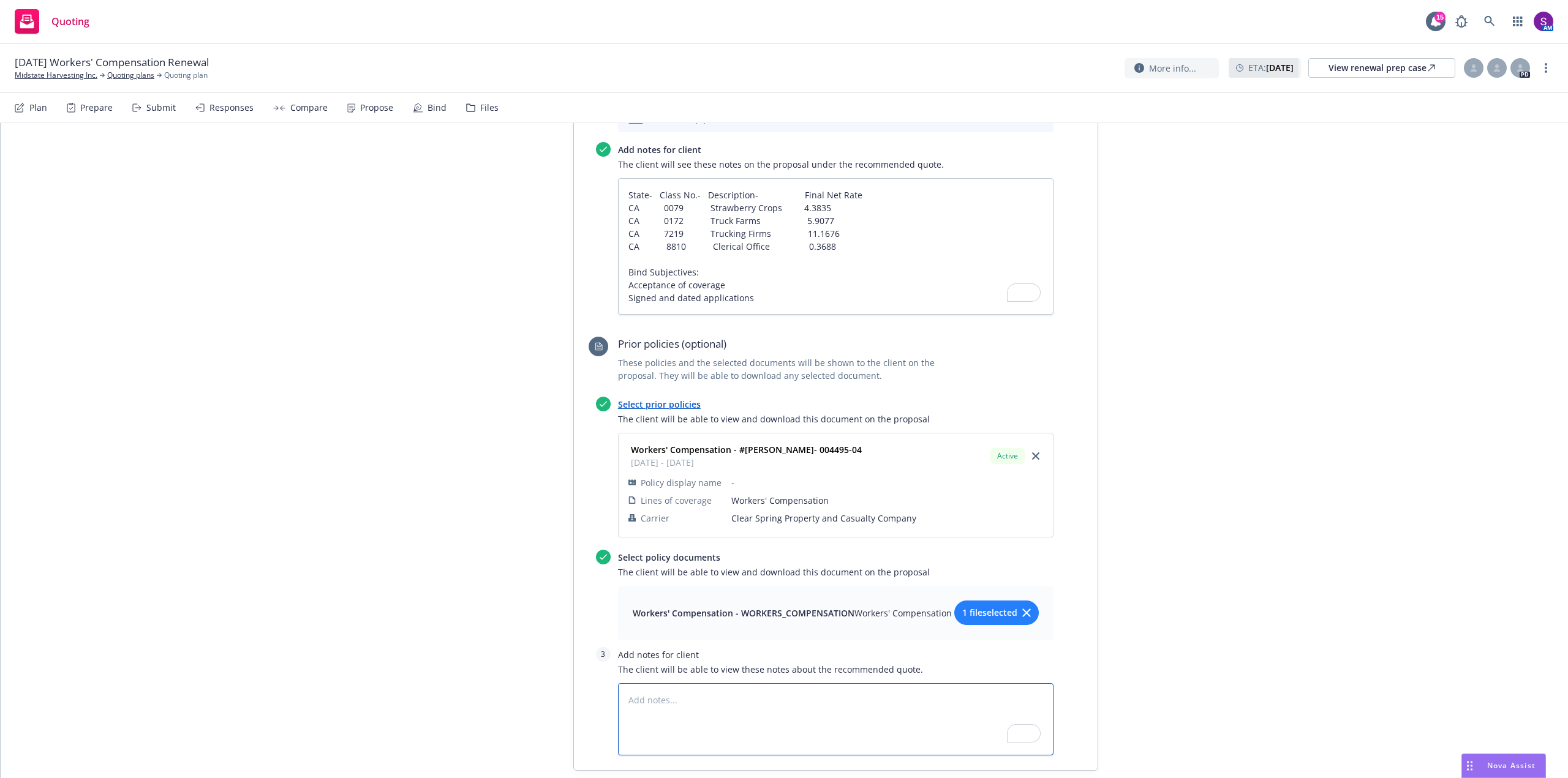
scroll to position [595, 0]
click at [1032, 459] on icon "close" at bounding box center [1036, 459] width 7 height 7
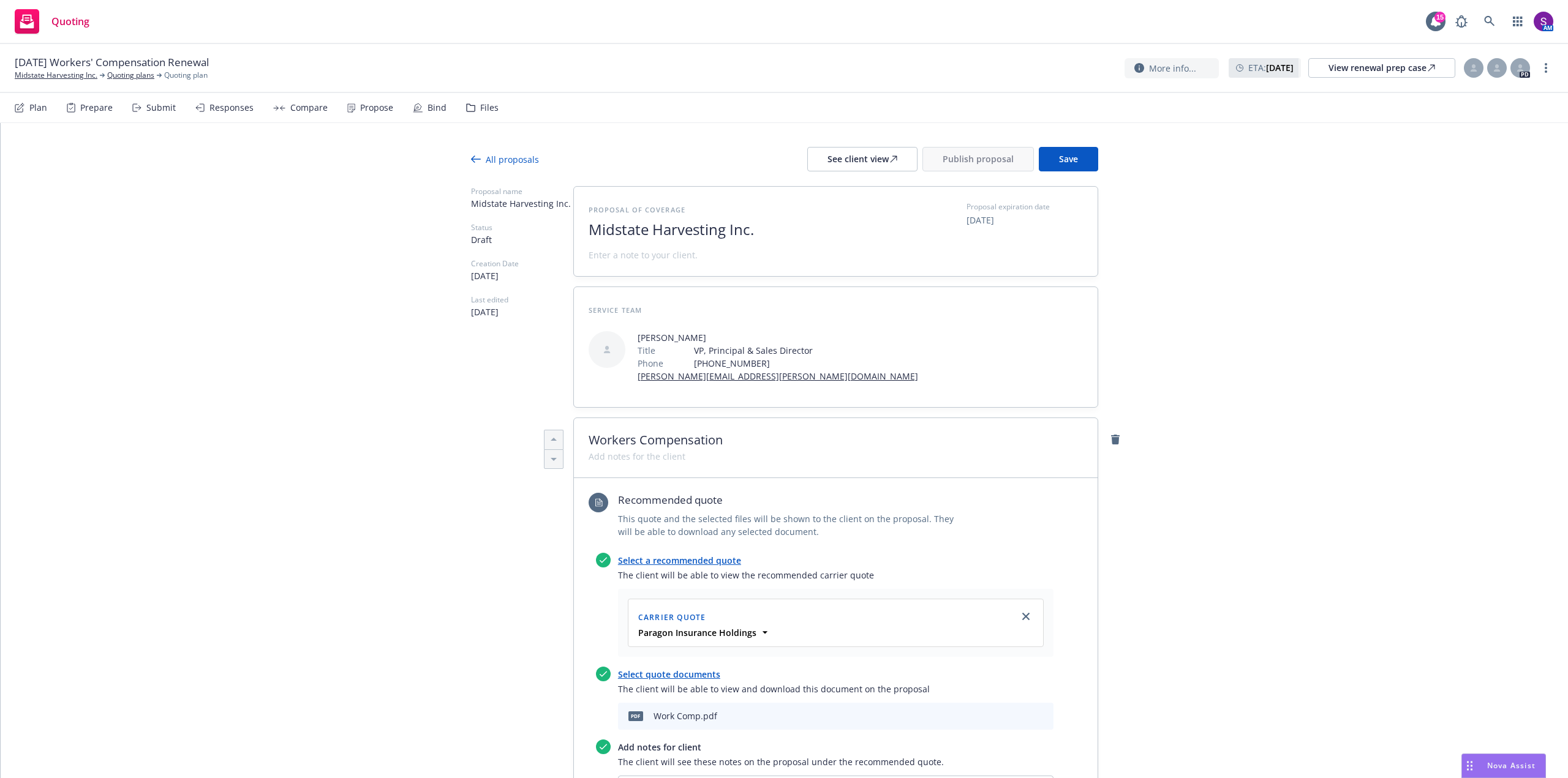
scroll to position [0, 0]
click at [628, 451] on span at bounding box center [637, 457] width 97 height 13
click at [860, 154] on div "See client view" at bounding box center [862, 159] width 70 height 23
click at [967, 158] on span "Publish proposal" at bounding box center [978, 159] width 71 height 12
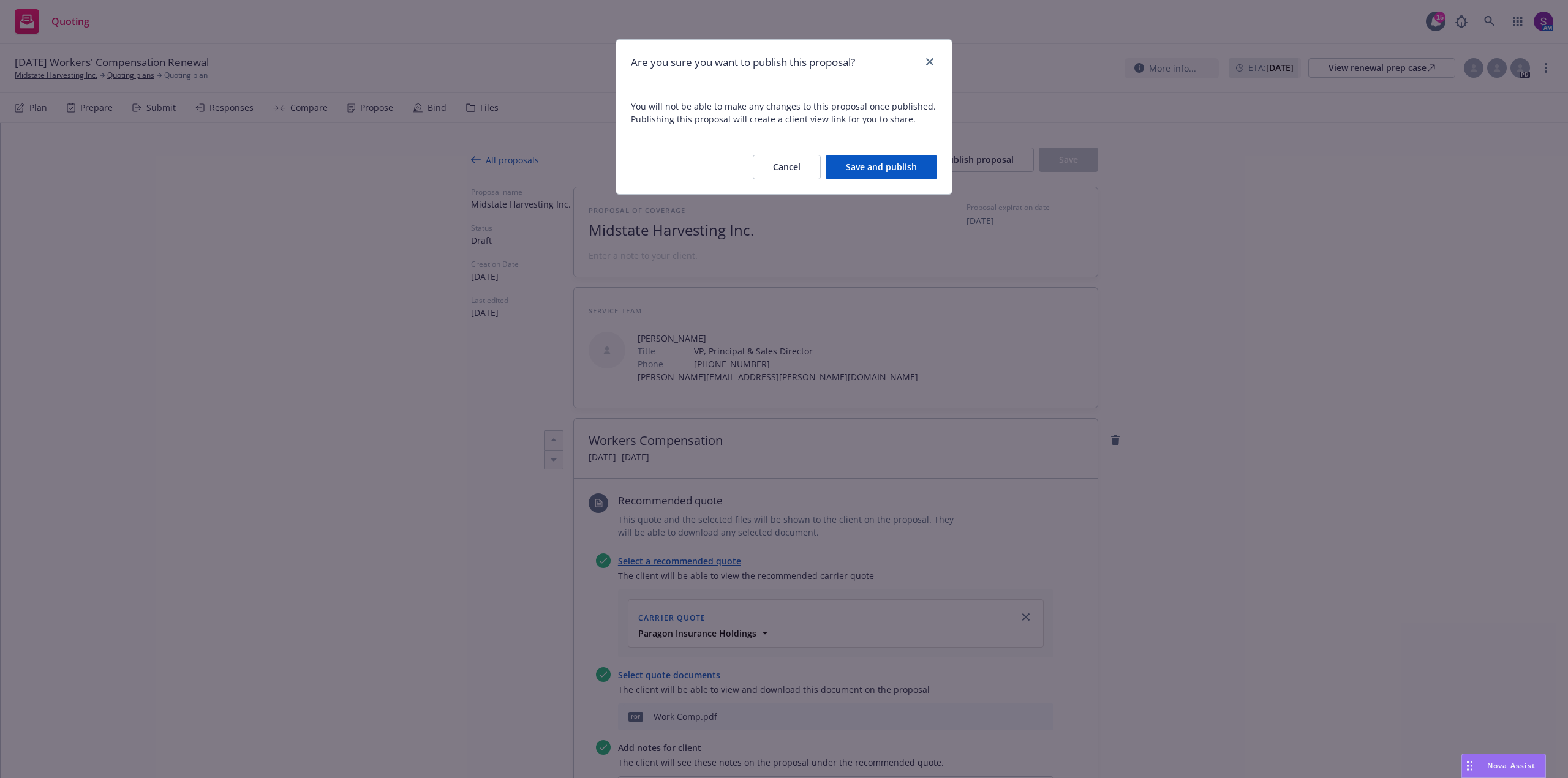
click at [896, 173] on button "Save and publish" at bounding box center [881, 167] width 111 height 24
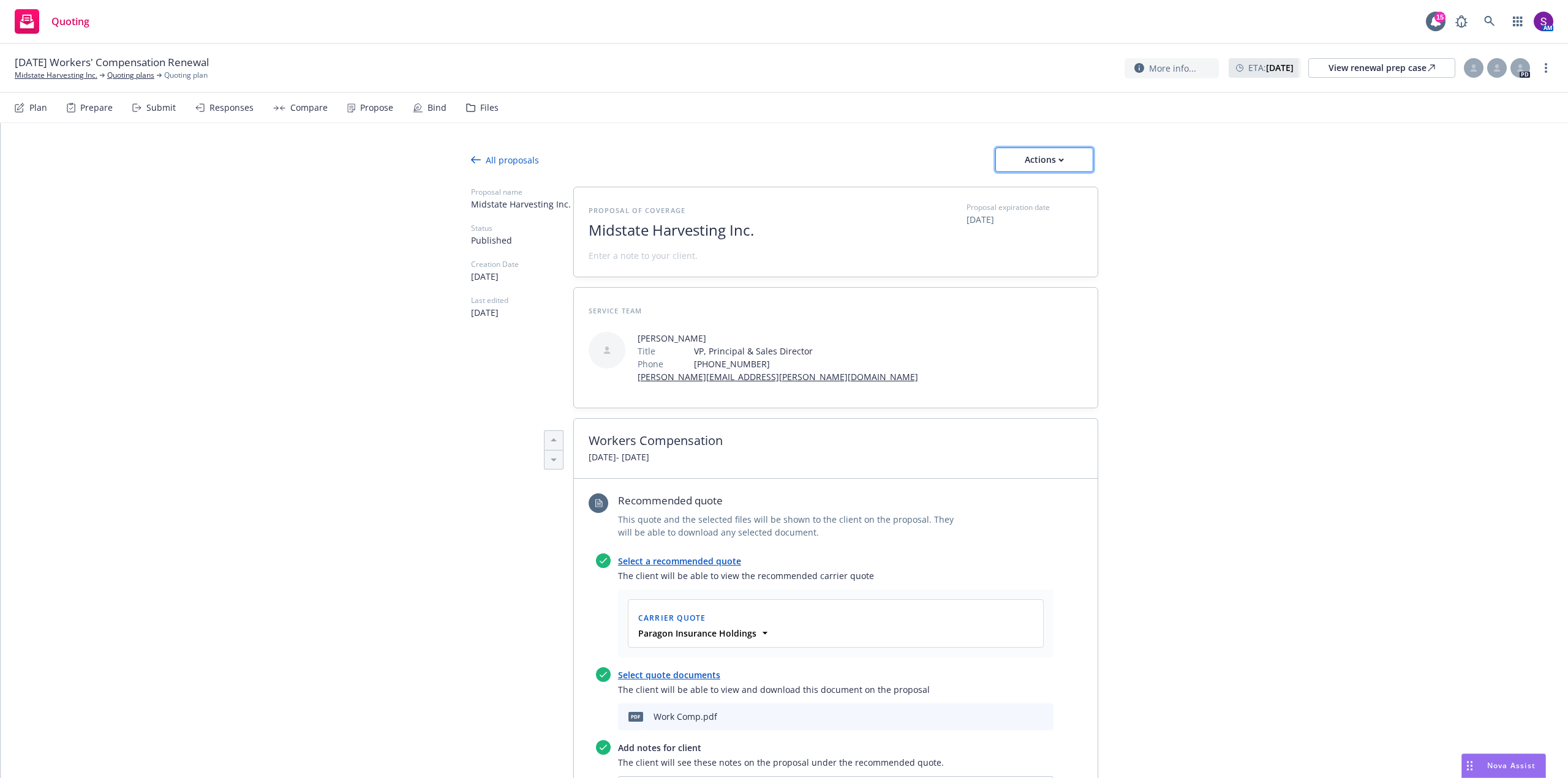
click at [1040, 161] on div "Actions" at bounding box center [1045, 159] width 58 height 23
click at [1051, 189] on span "Copy proposal link" at bounding box center [1043, 191] width 105 height 12
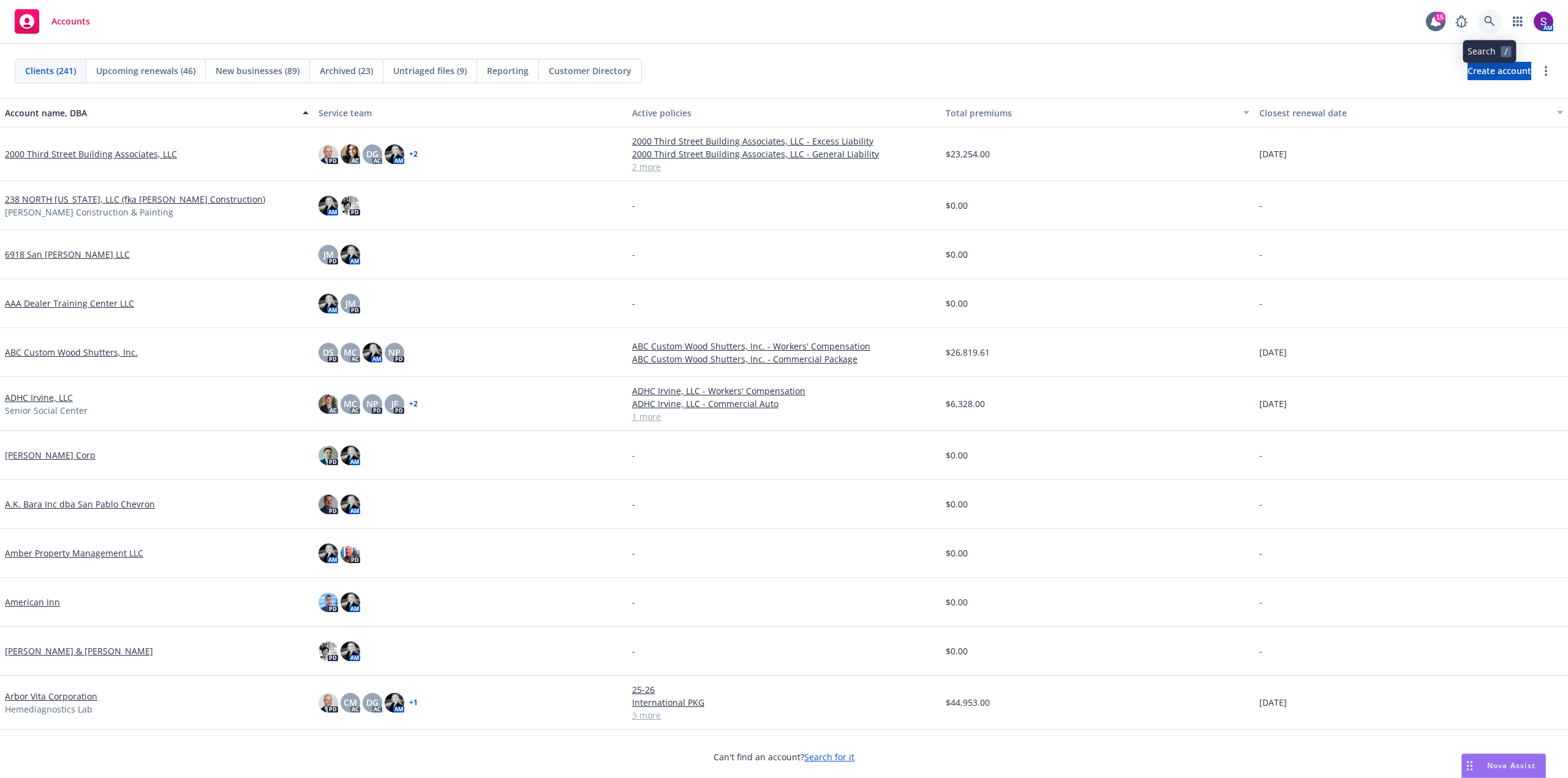
click at [1484, 19] on icon at bounding box center [1490, 22] width 11 height 11
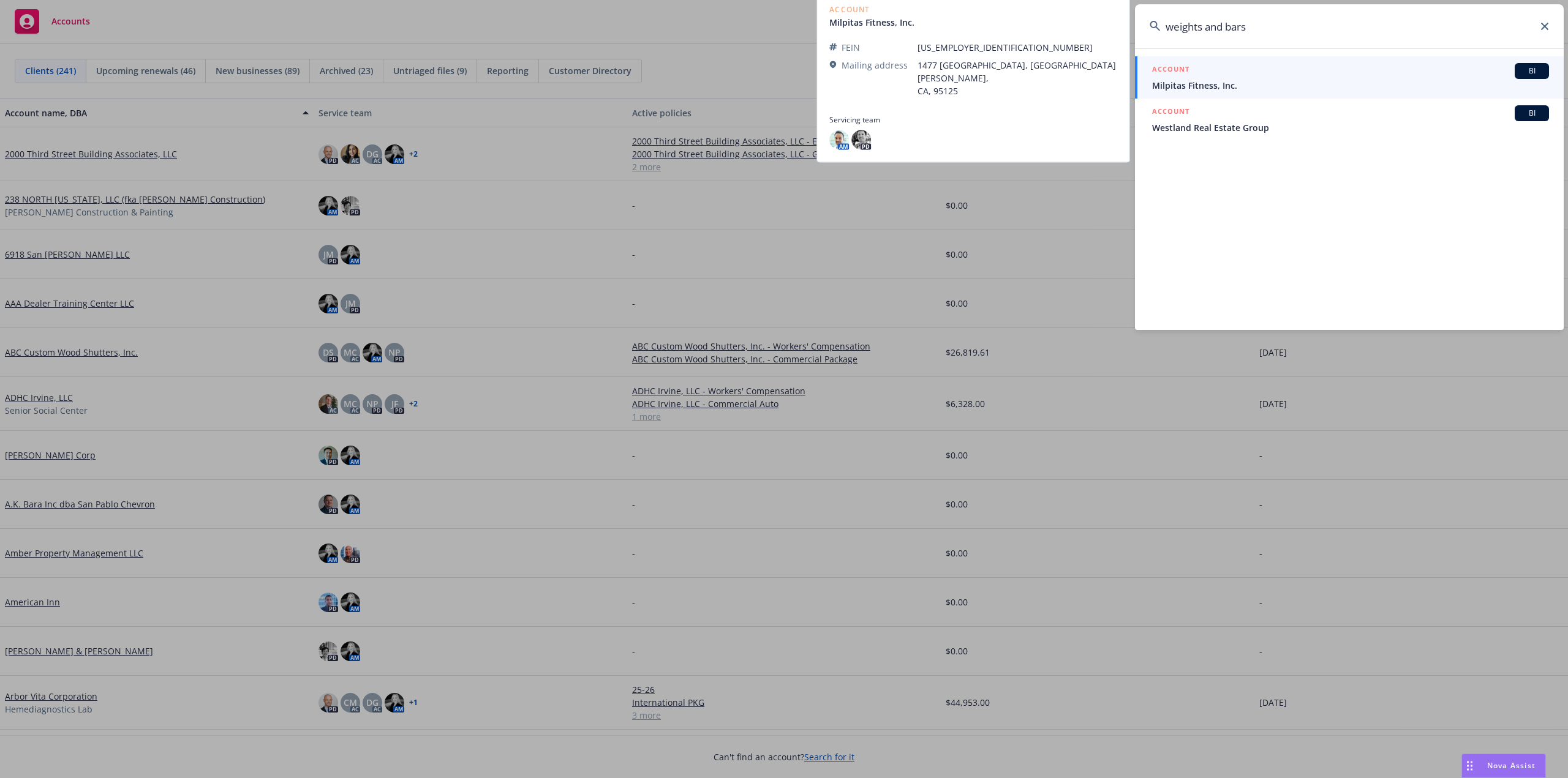
type input "weights and bars"
click at [1225, 88] on span "Milpitas Fitness, Inc." at bounding box center [1350, 85] width 397 height 13
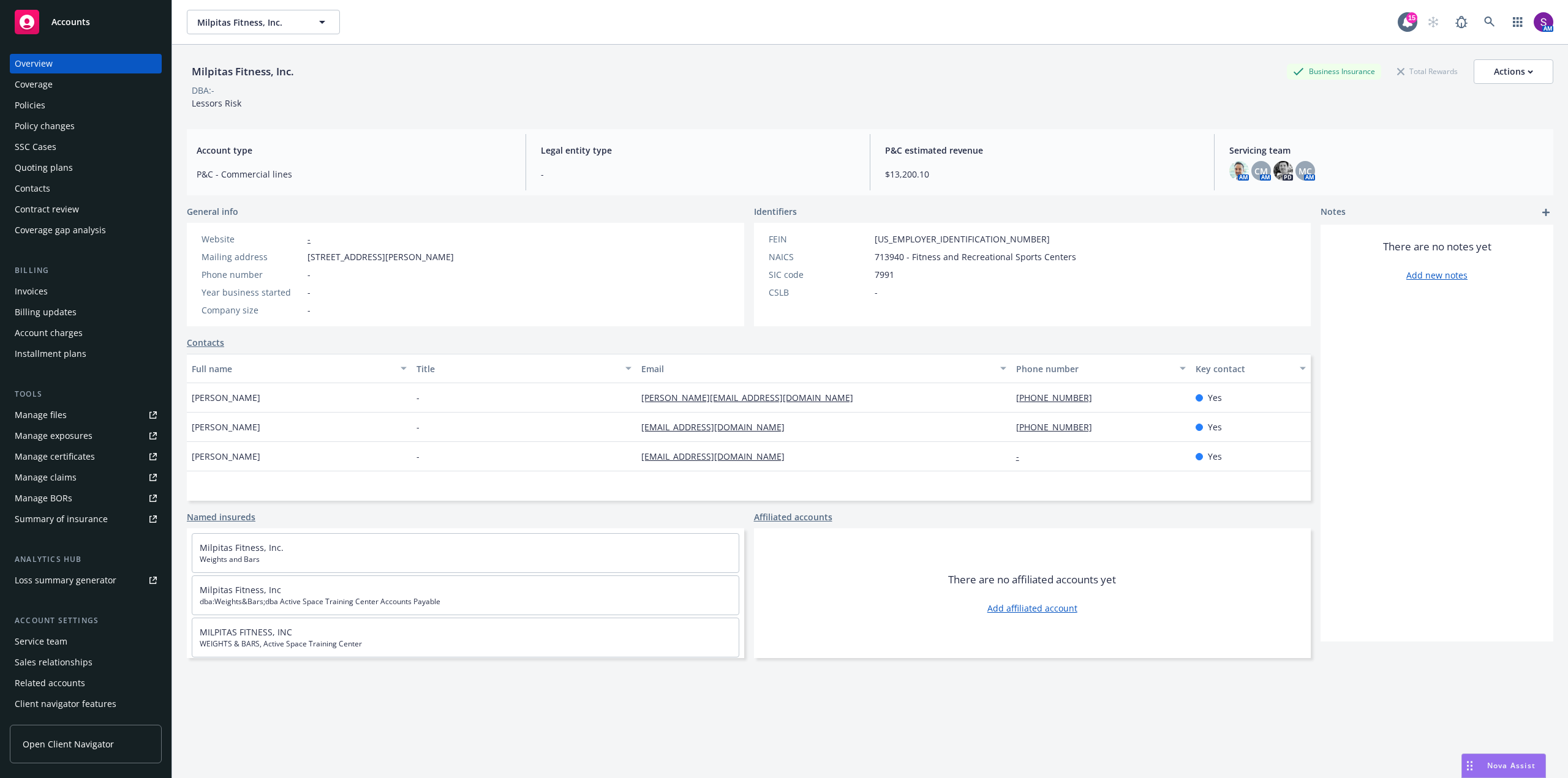
click at [48, 106] on div "Policies" at bounding box center [86, 106] width 142 height 20
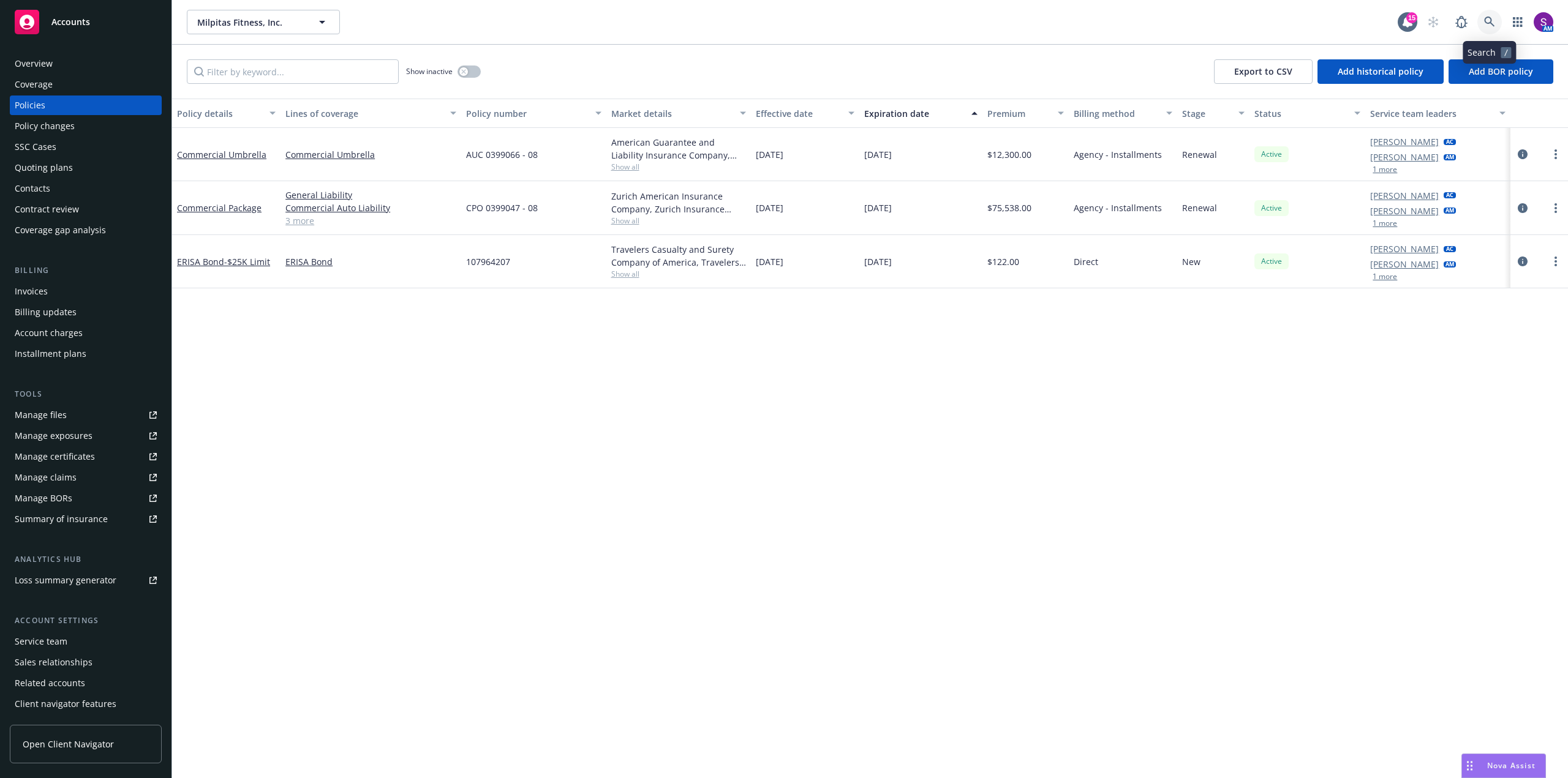
click at [1483, 17] on link at bounding box center [1490, 22] width 24 height 24
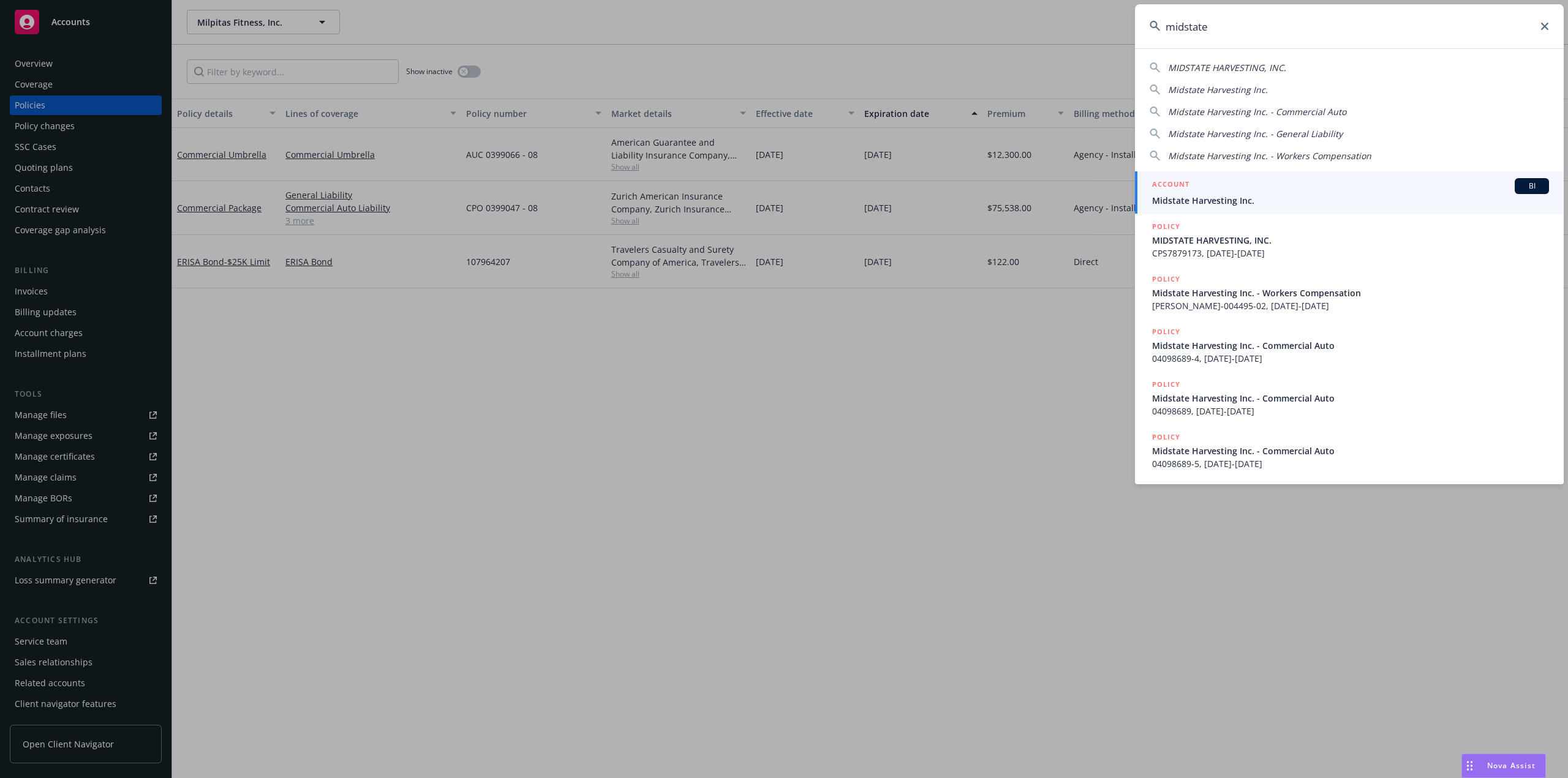
type input "midstate"
click at [1178, 191] on h5 "ACCOUNT" at bounding box center [1171, 186] width 37 height 15
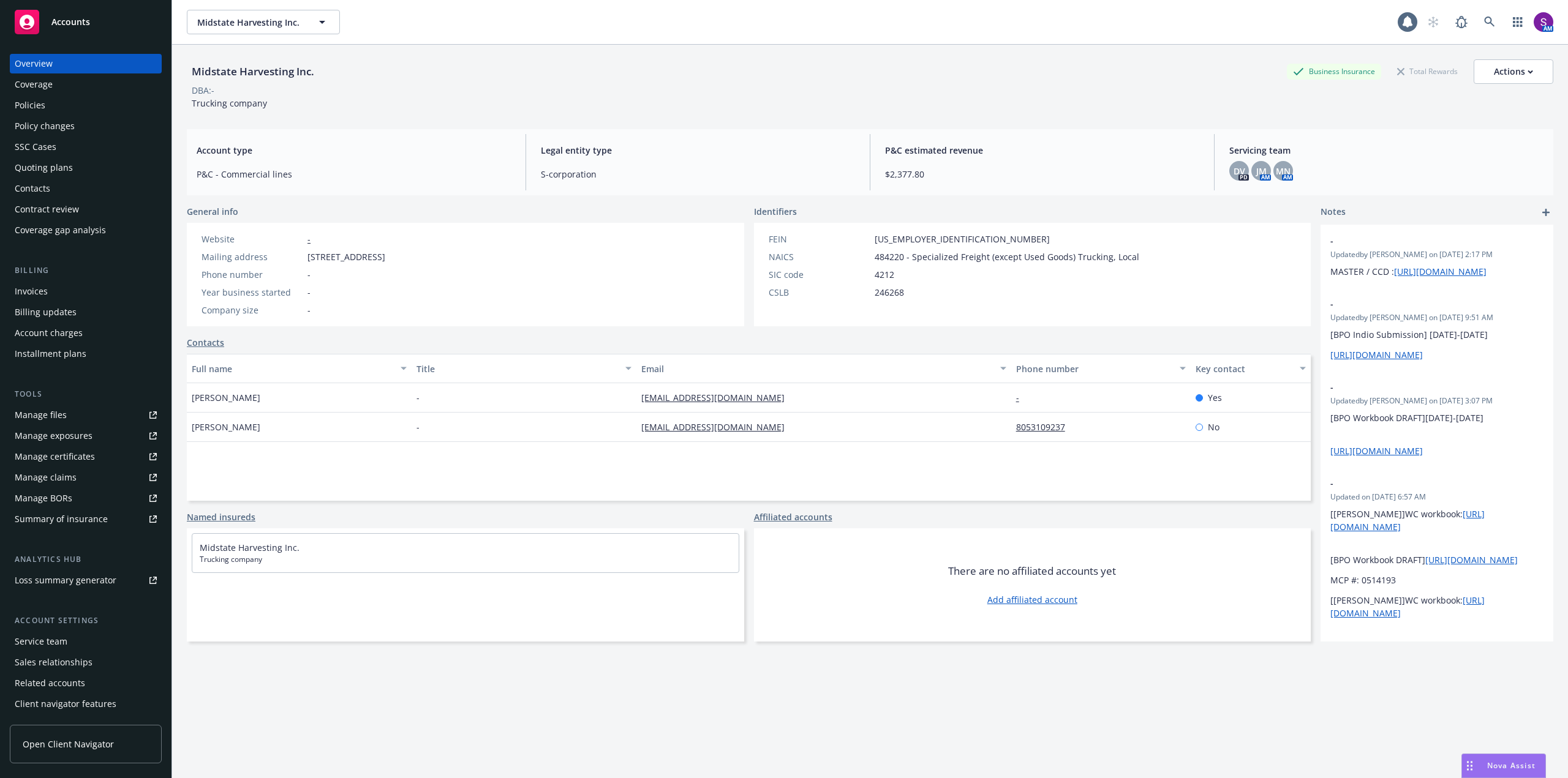
click at [42, 111] on div "Policies" at bounding box center [30, 106] width 30 height 20
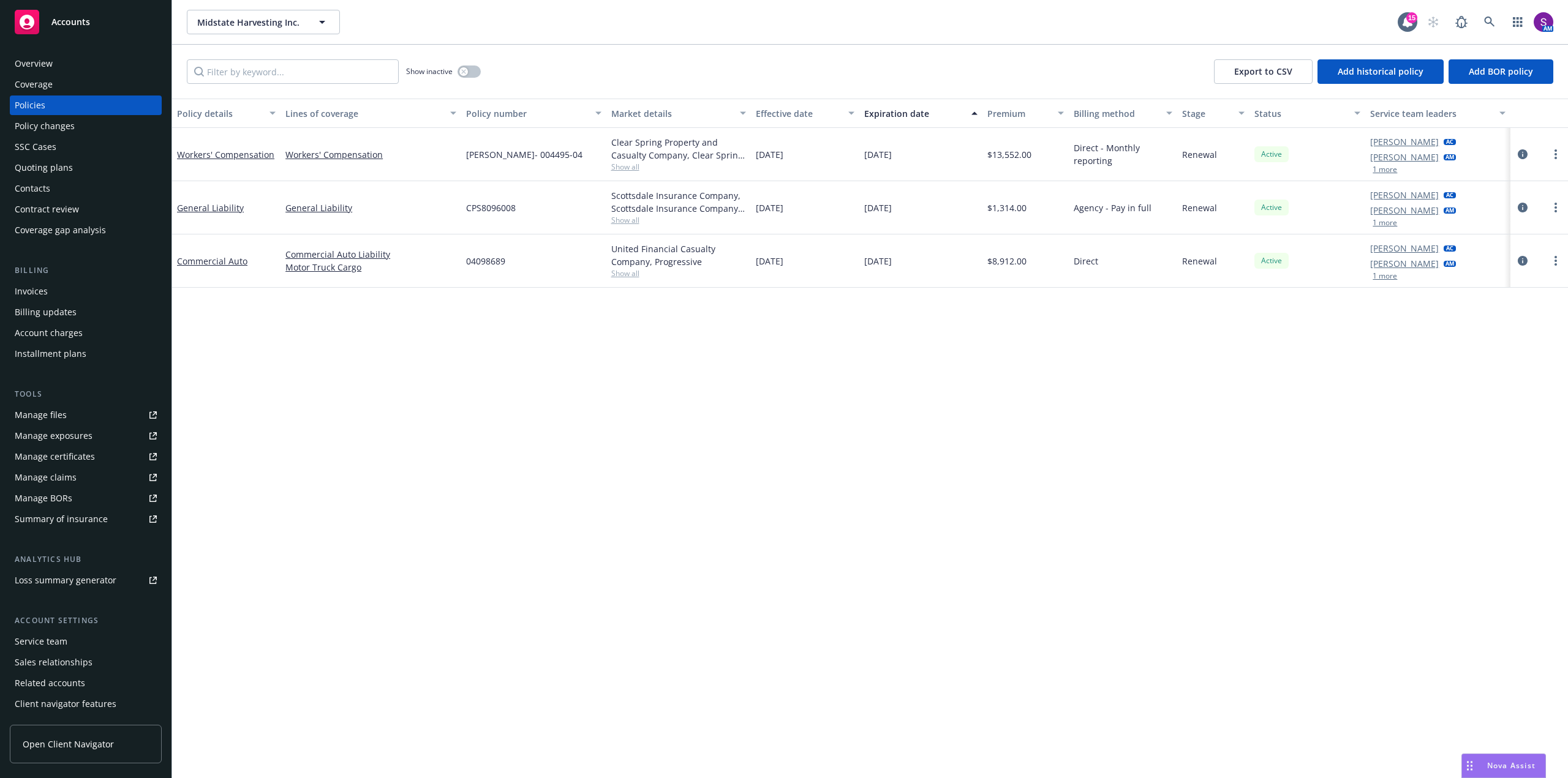
click at [626, 166] on span "Show all" at bounding box center [678, 167] width 135 height 11
click at [1483, 18] on link at bounding box center [1490, 22] width 24 height 24
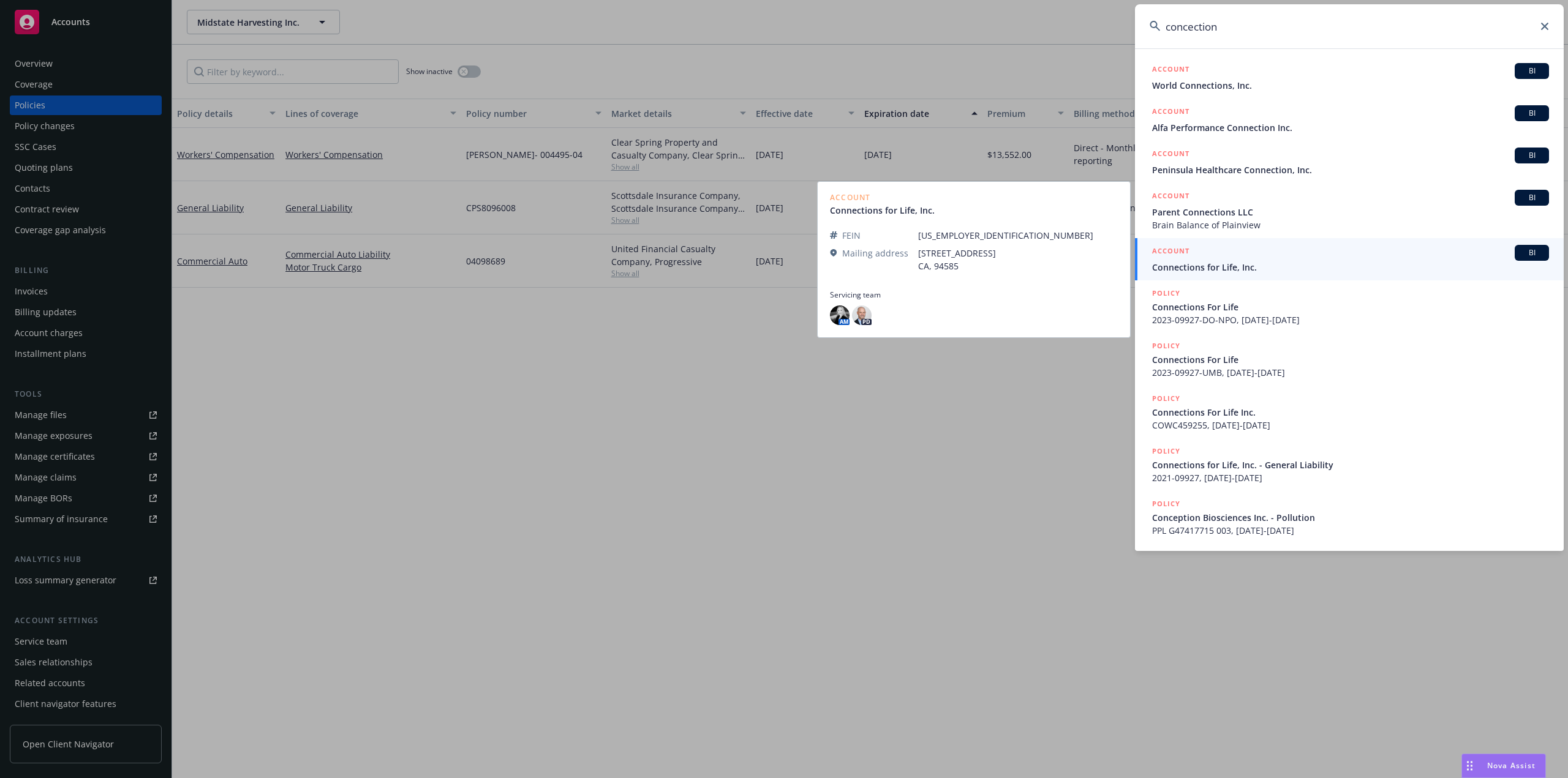
type input "concection"
click at [1197, 266] on span "Connections for Life, Inc." at bounding box center [1350, 267] width 397 height 13
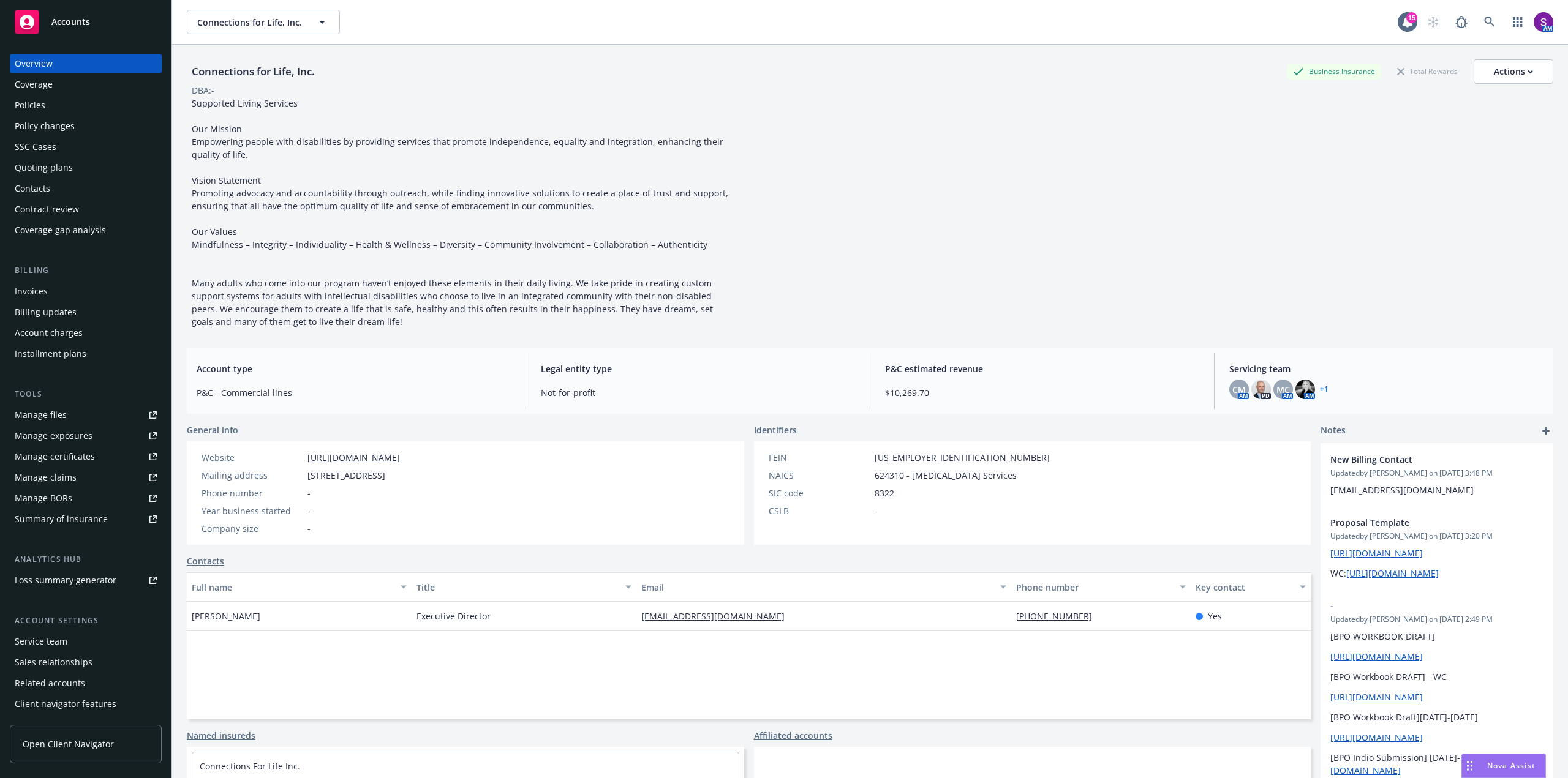
click at [41, 104] on div "Policies" at bounding box center [30, 106] width 30 height 20
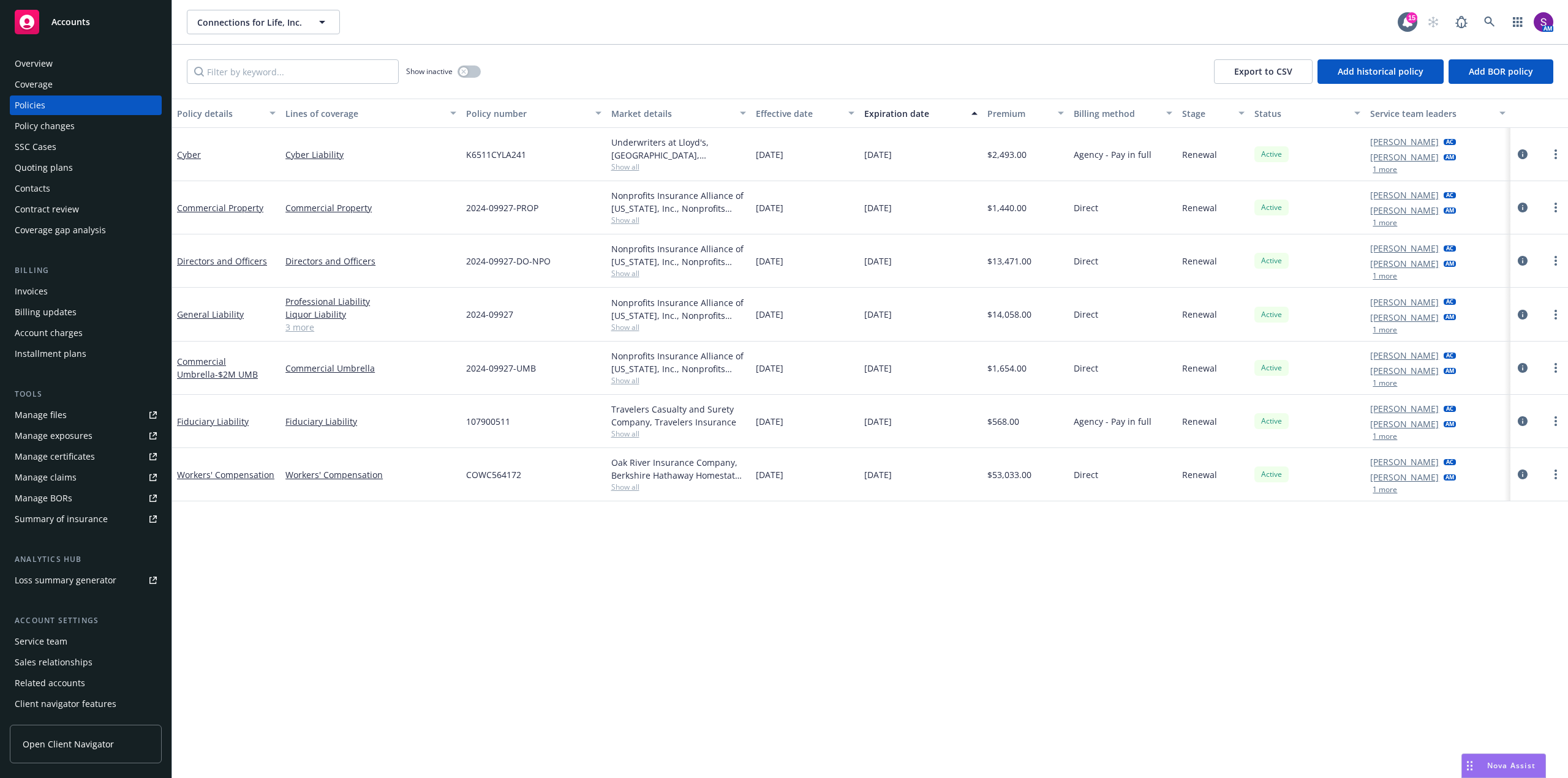
click at [296, 323] on link "3 more" at bounding box center [371, 327] width 171 height 13
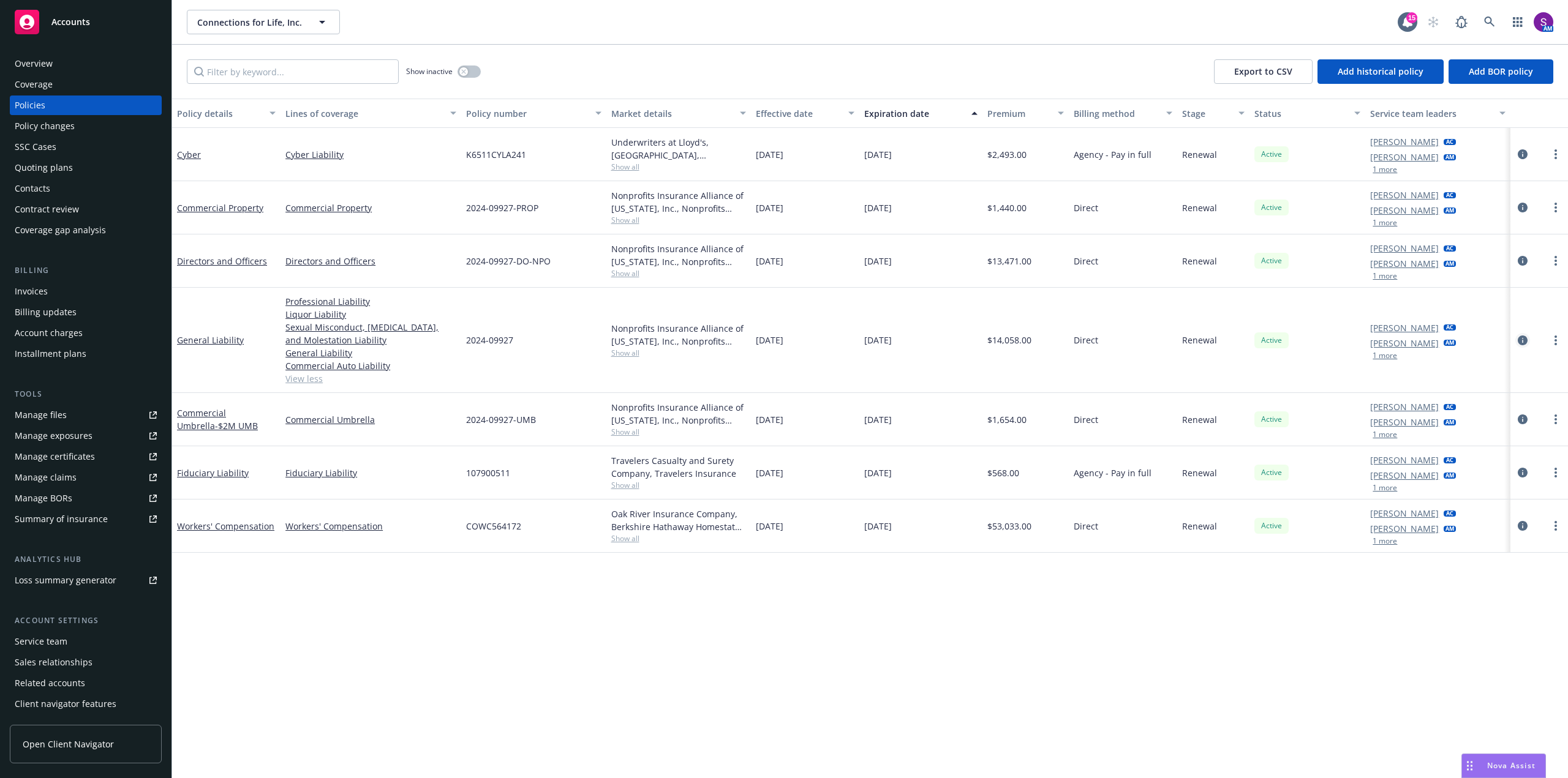
click at [1520, 338] on icon "circleInformation" at bounding box center [1523, 341] width 10 height 10
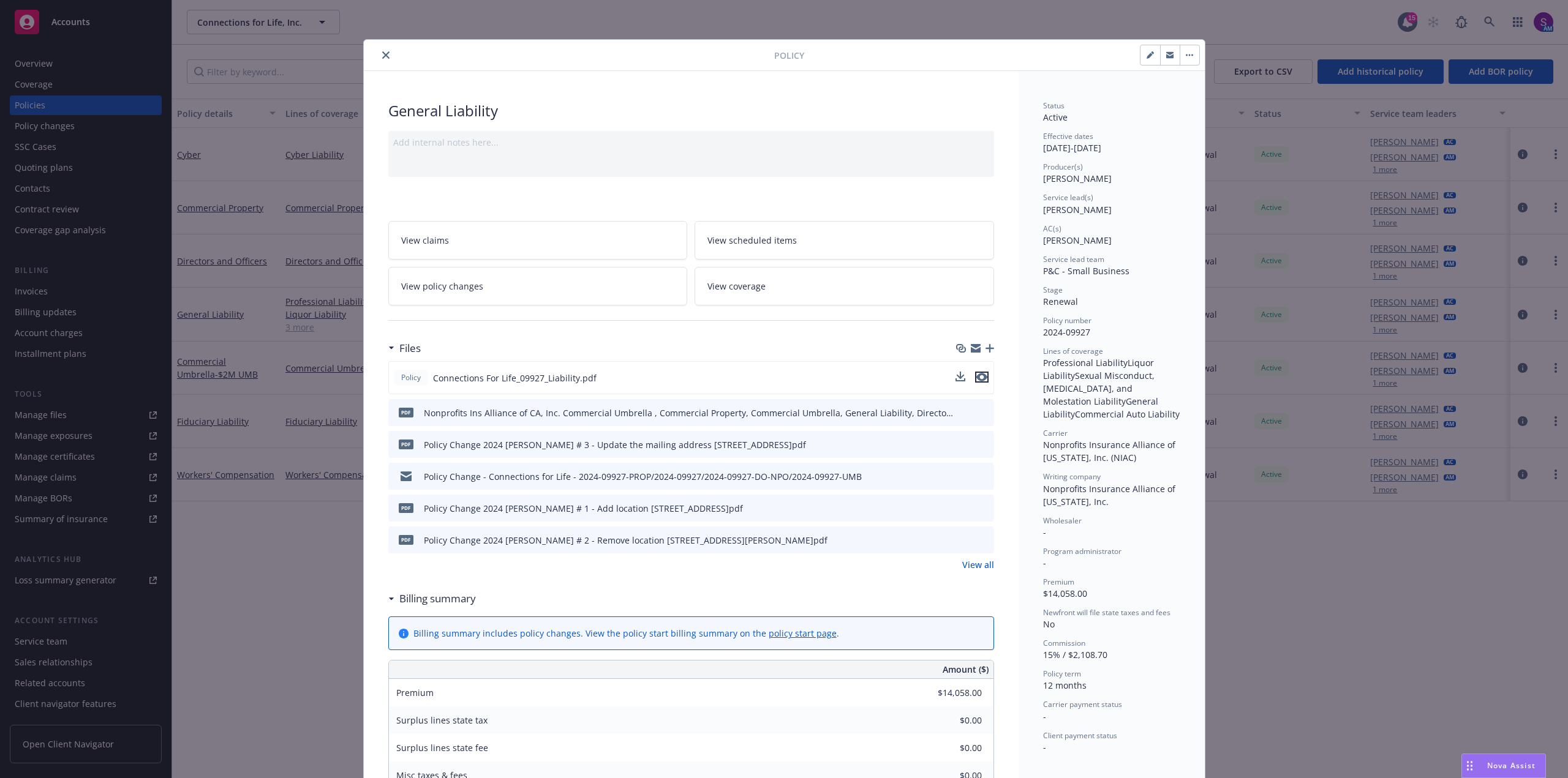
click at [982, 375] on icon "preview file" at bounding box center [982, 377] width 11 height 9
click at [388, 60] on div at bounding box center [571, 55] width 405 height 15
click at [382, 52] on icon "close" at bounding box center [386, 55] width 7 height 7
